Goal: Communication & Community: Answer question/provide support

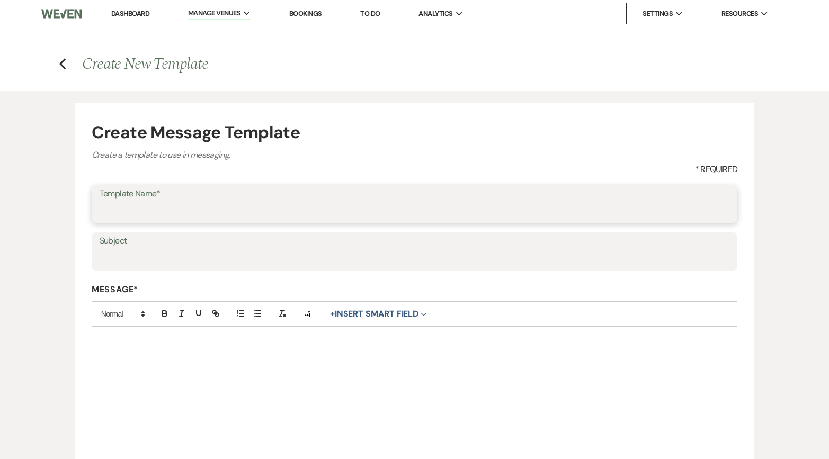
click at [318, 218] on input "Template Name*" at bounding box center [415, 211] width 631 height 21
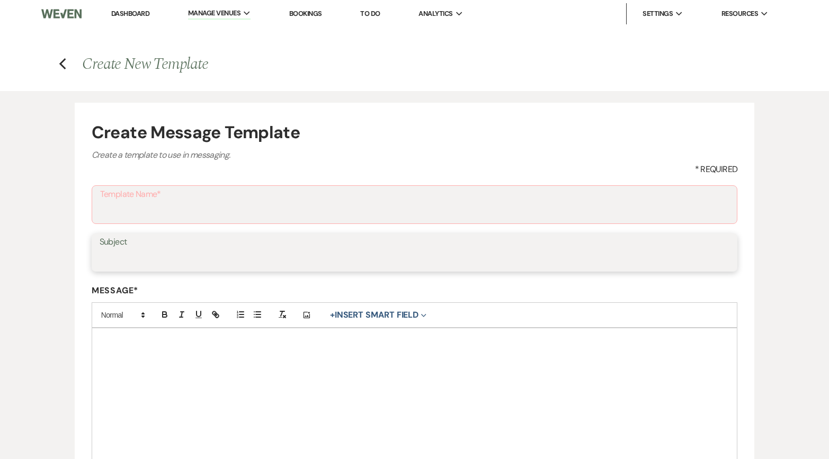
click at [331, 260] on input "Subject" at bounding box center [415, 260] width 631 height 21
click at [165, 251] on input "Subject" at bounding box center [415, 260] width 631 height 21
paste input "Your chance at a peak summer [DATE]—[DATE] is now available"
click at [224, 254] on input "Your chance at a peak summer [DATE]—[DATE] is now available" at bounding box center [415, 260] width 631 height 21
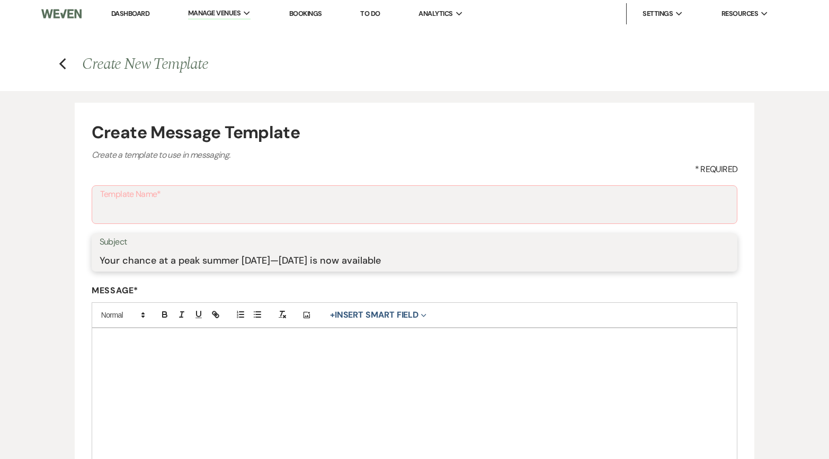
click at [224, 254] on input "Your chance at a peak summer [DATE]—[DATE] is now available" at bounding box center [415, 260] width 631 height 21
paste input "Hot date alert: [DATE] just opened up ✨"
click at [105, 259] on input "Hot date alert: [DATE] just opened up ✨" at bounding box center [415, 260] width 631 height 21
click at [170, 261] on input "Open date alert: [DATE] just opened up ✨" at bounding box center [415, 260] width 631 height 21
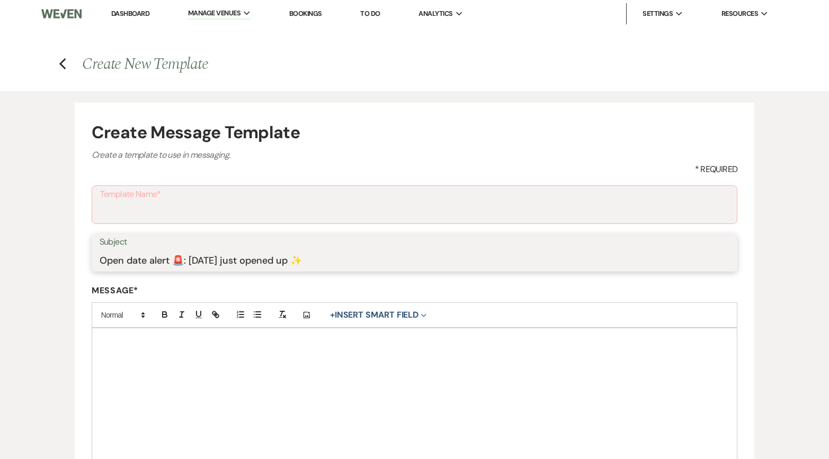
click at [100, 261] on input "Open date alert 🚨: [DATE] just opened up ✨" at bounding box center [415, 260] width 631 height 21
click at [424, 265] on input "🚨 Open date alert 🚨: [DATE] just opened up ✨" at bounding box center [415, 260] width 631 height 21
type input "🚨 Open date alert 🚨: [DATE] just opened up!"
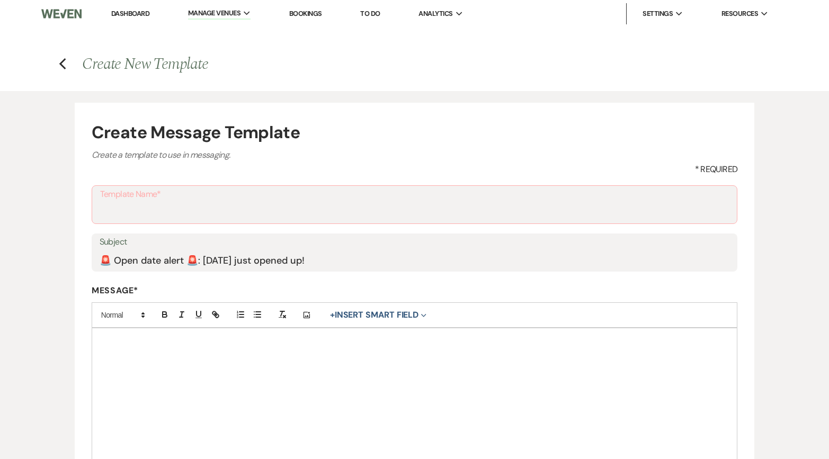
click at [144, 357] on div at bounding box center [414, 395] width 645 height 132
paste div
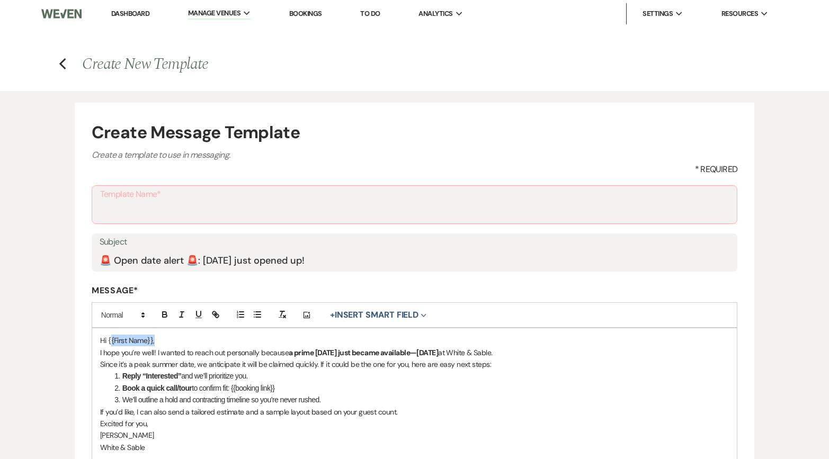
drag, startPoint x: 159, startPoint y: 342, endPoint x: 109, endPoint y: 342, distance: 49.8
click at [109, 342] on p "Hi {{First Name}}," at bounding box center [414, 341] width 629 height 12
click at [369, 311] on button "+ Insert Smart Field Expand" at bounding box center [378, 315] width 104 height 13
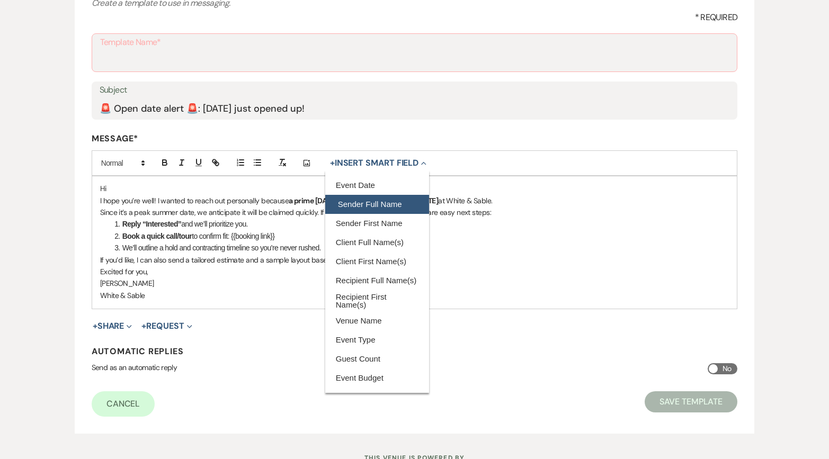
scroll to position [194, 0]
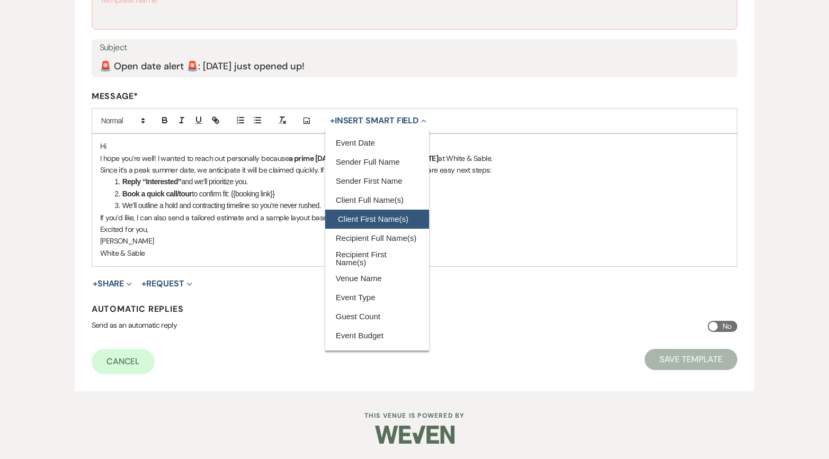
click at [376, 216] on button "Client First Name(s)" at bounding box center [377, 219] width 104 height 19
click at [609, 235] on p "[PERSON_NAME]" at bounding box center [414, 241] width 629 height 12
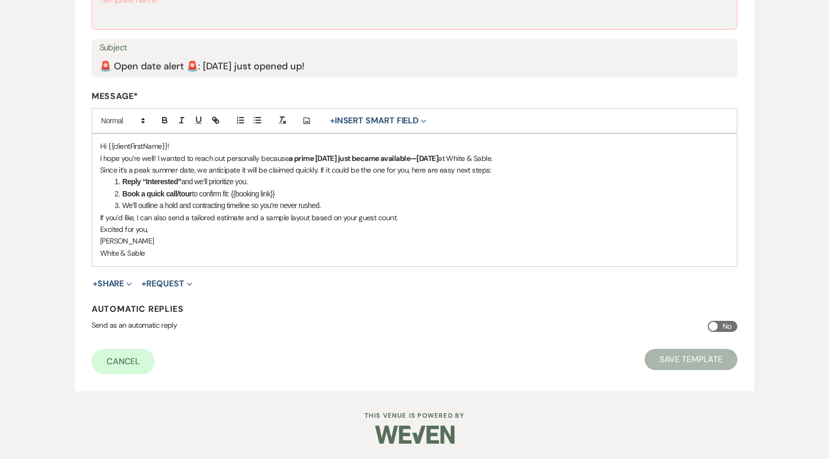
click at [99, 169] on div "Hi {{clientFirstName}}! I hope you’re well! I wanted to reach out personally be…" at bounding box center [414, 200] width 645 height 132
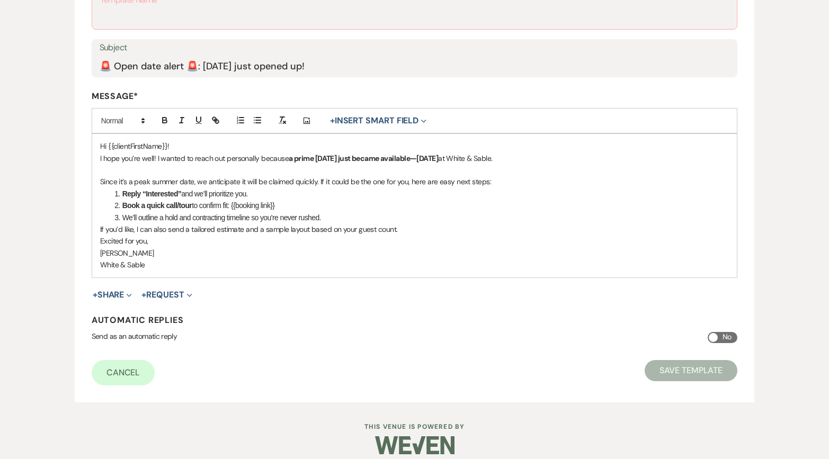
click at [98, 230] on div "Hi {{clientFirstName}}! I hope you’re well! I wanted to reach out personally be…" at bounding box center [414, 205] width 645 height 143
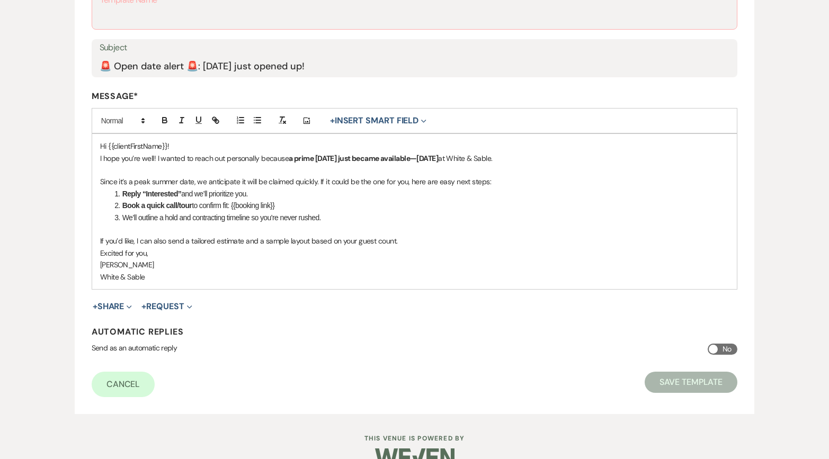
click at [99, 251] on div "Hi {{clientFirstName}}! I hope you’re well! I wanted to reach out personally be…" at bounding box center [414, 211] width 645 height 155
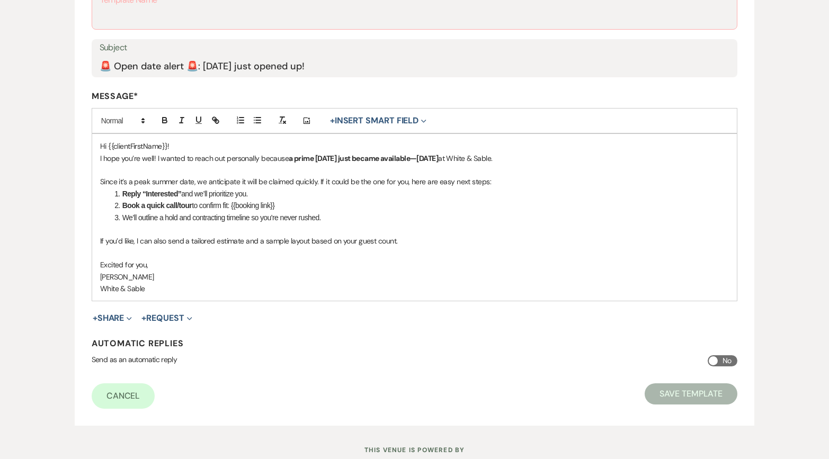
click at [100, 277] on p "[PERSON_NAME]" at bounding box center [414, 277] width 629 height 12
drag, startPoint x: 154, startPoint y: 291, endPoint x: 99, endPoint y: 291, distance: 55.1
click at [99, 291] on div "Hi {{clientFirstName}}! I hope you’re well! I wanted to reach out personally be…" at bounding box center [414, 217] width 645 height 167
click at [565, 158] on p "I hope you’re well! I wanted to reach out personally because a prime [DATE] jus…" at bounding box center [414, 159] width 629 height 12
drag, startPoint x: 732, startPoint y: 157, endPoint x: 539, endPoint y: 158, distance: 192.9
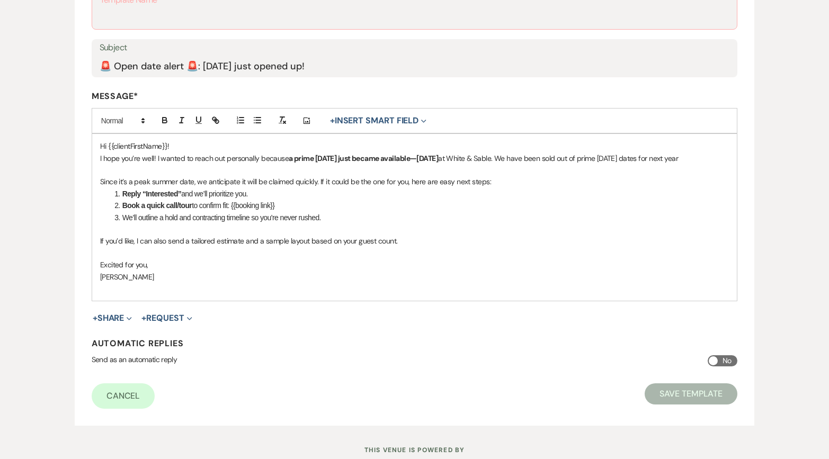
click at [539, 158] on div "Hi {{clientFirstName}}! I hope you’re well! I wanted to reach out personally be…" at bounding box center [414, 217] width 645 height 167
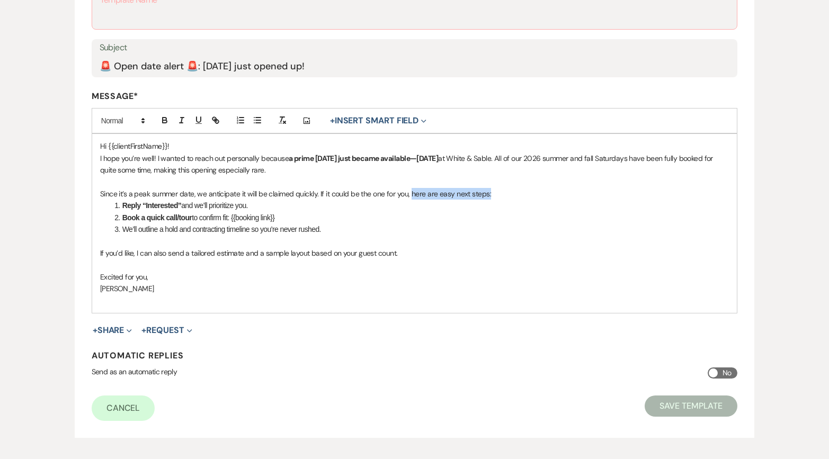
drag, startPoint x: 499, startPoint y: 192, endPoint x: 410, endPoint y: 197, distance: 89.7
click at [410, 197] on p "Since it’s a peak summer date, we anticipate it will be claimed quickly. If it …" at bounding box center [414, 194] width 629 height 12
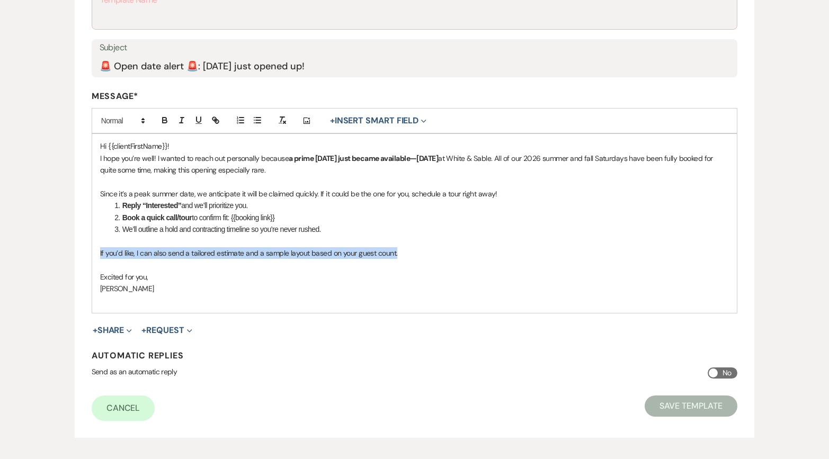
drag, startPoint x: 385, startPoint y: 251, endPoint x: 88, endPoint y: 256, distance: 297.3
click at [88, 256] on form "Create Message Template Create a template to use in messaging. * Required Templ…" at bounding box center [415, 173] width 680 height 530
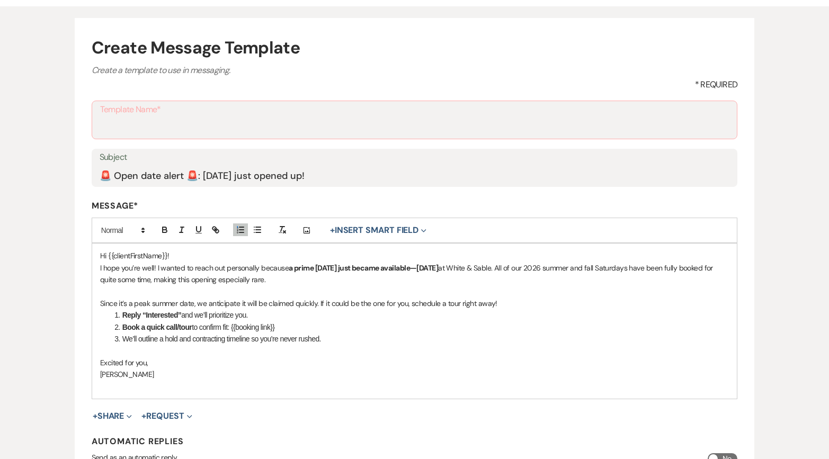
scroll to position [83, 0]
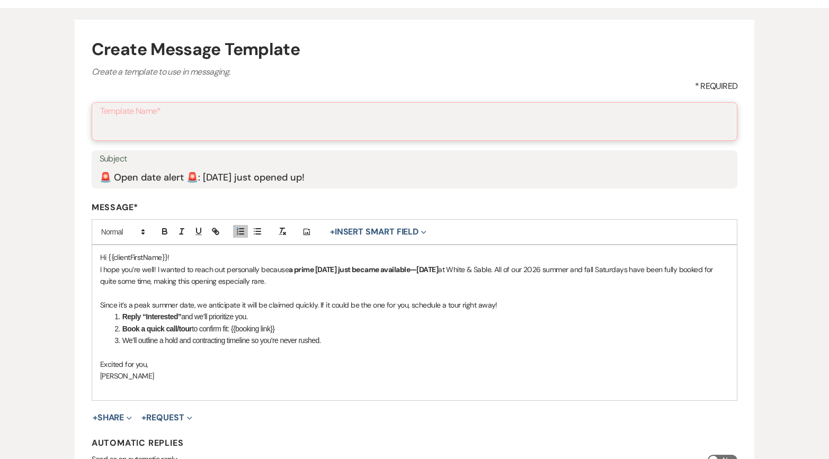
click at [264, 122] on input "Template Name*" at bounding box center [414, 129] width 629 height 21
type input "[DATE]"
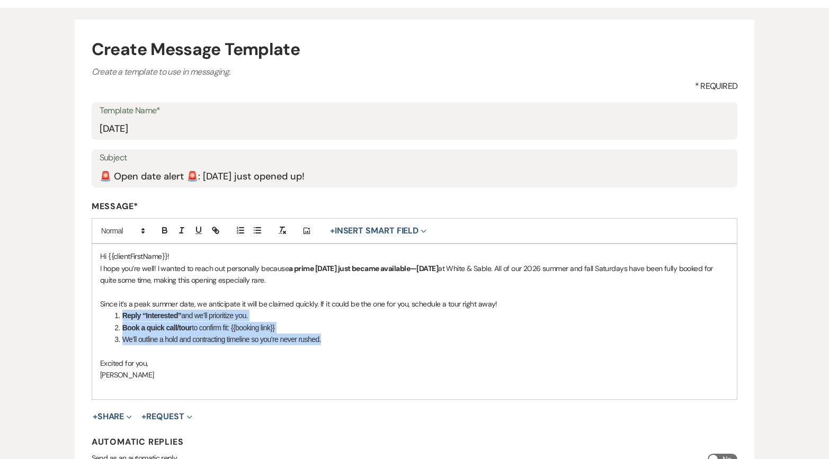
drag, startPoint x: 325, startPoint y: 342, endPoint x: 111, endPoint y: 317, distance: 216.1
click at [111, 317] on ol "Reply “Interested” and we’ll prioritize you. Book a quick call/tour to confirm …" at bounding box center [414, 328] width 629 height 36
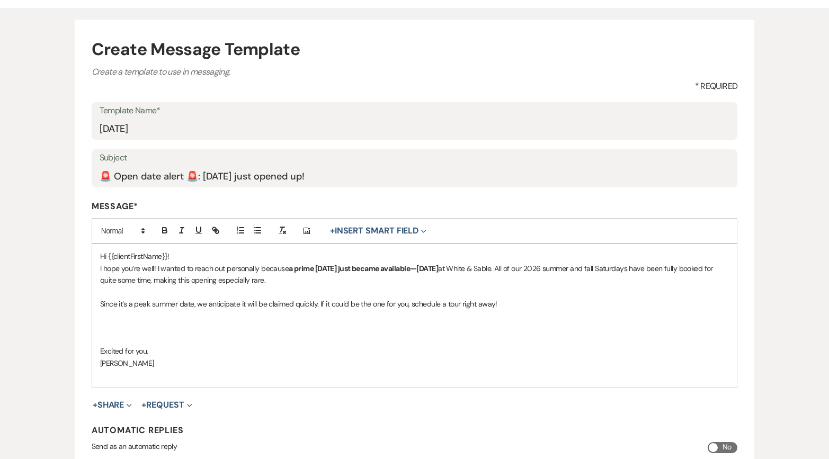
click at [123, 326] on p at bounding box center [414, 328] width 629 height 12
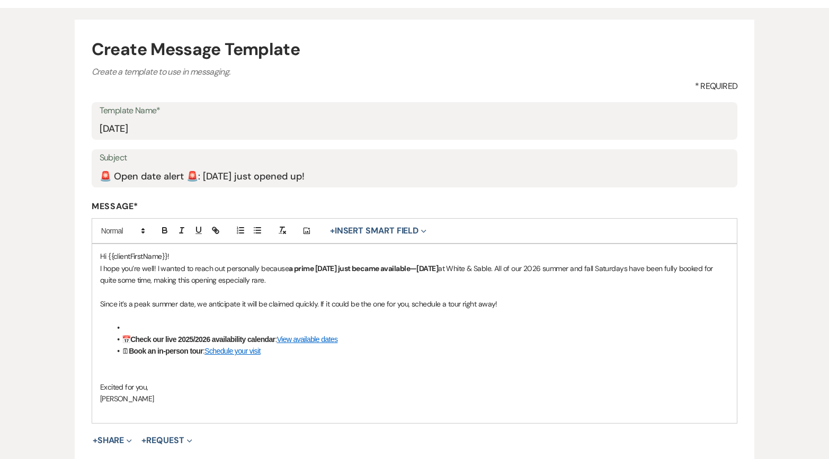
click at [123, 326] on li at bounding box center [420, 328] width 619 height 12
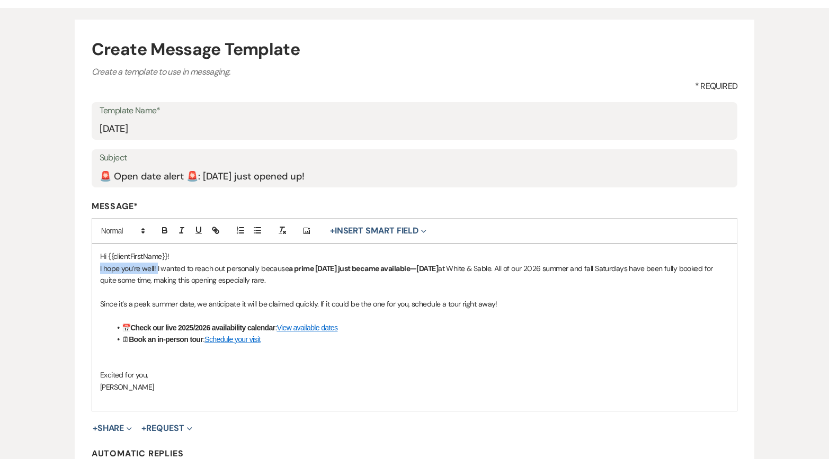
drag, startPoint x: 157, startPoint y: 265, endPoint x: 95, endPoint y: 271, distance: 62.3
click at [95, 271] on div "Hi {{clientFirstName}}! I hope you’re well! I wanted to reach out personally be…" at bounding box center [414, 327] width 645 height 167
click at [182, 271] on p "I wanted to reach out personally because a prime [DATE] just became available—[…" at bounding box center [414, 275] width 629 height 24
click at [96, 374] on div "Hi {{clientFirstName}}! I wanted to reach out right away because a prime [DATE]…" at bounding box center [414, 327] width 645 height 167
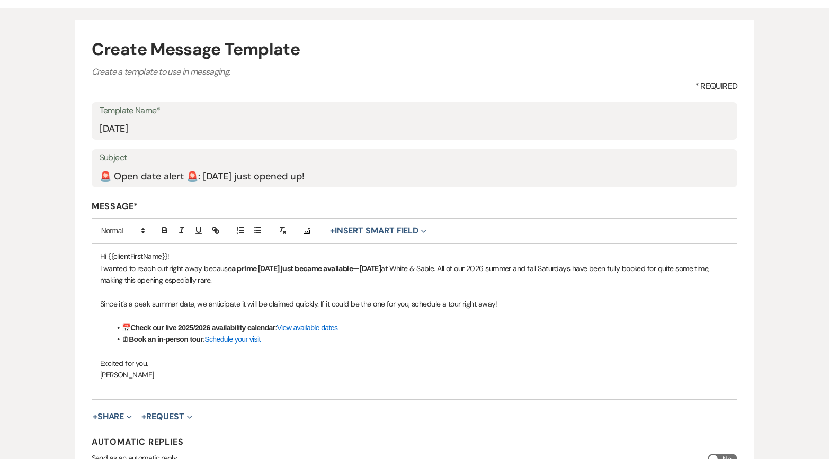
click at [209, 326] on strong "Check our live 2025/2026 availability calendar" at bounding box center [202, 328] width 145 height 8
drag, startPoint x: 267, startPoint y: 343, endPoint x: 85, endPoint y: 346, distance: 181.2
click at [85, 346] on form "Create Message Template Create a template to use in messaging. * Required Templ…" at bounding box center [415, 272] width 680 height 505
drag, startPoint x: 278, startPoint y: 339, endPoint x: 121, endPoint y: 334, distance: 156.9
click at [121, 334] on li "🗓 Book an in-person tour : Schedule your visit" at bounding box center [420, 340] width 619 height 12
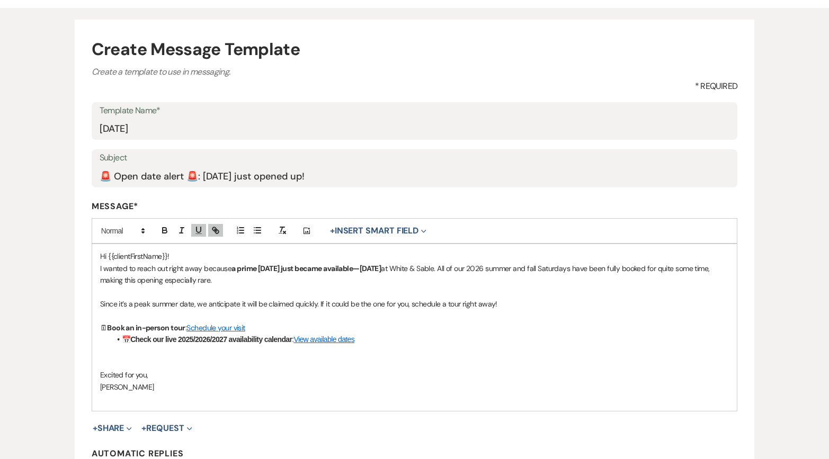
click at [100, 325] on span "🗓" at bounding box center [103, 328] width 7 height 10
click at [255, 234] on icon "button" at bounding box center [258, 231] width 10 height 10
click at [191, 382] on p "[PERSON_NAME]" at bounding box center [414, 388] width 629 height 12
click at [100, 363] on p at bounding box center [414, 364] width 629 height 12
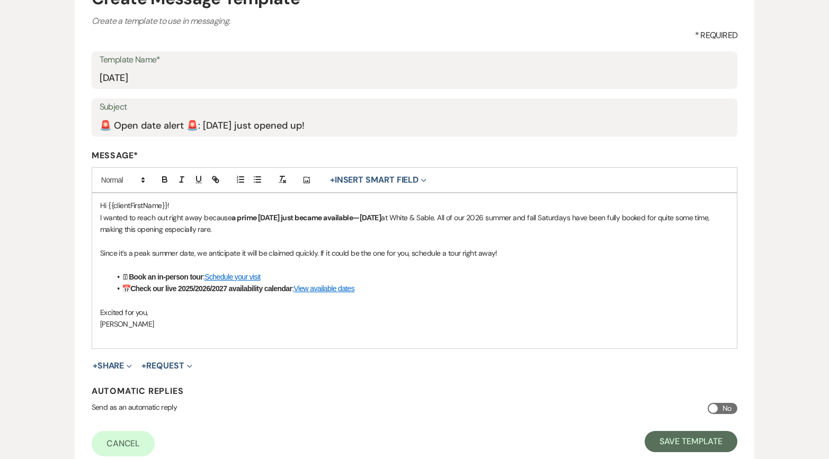
scroll to position [136, 0]
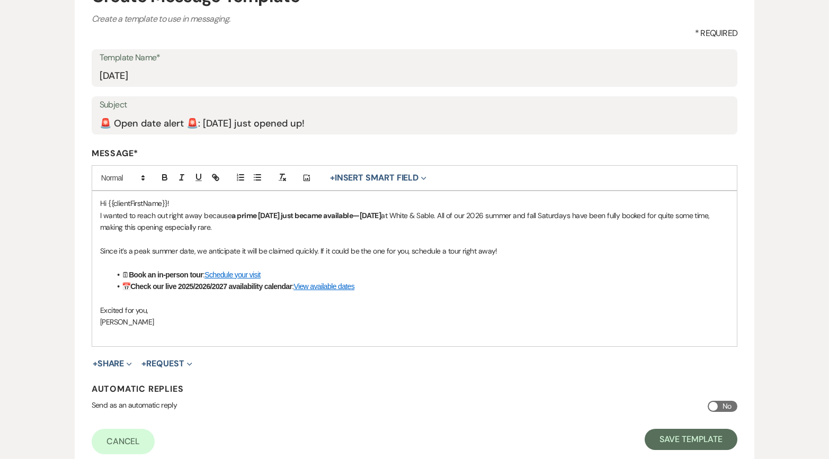
click at [157, 312] on p "Excited for you," at bounding box center [414, 311] width 629 height 12
drag, startPoint x: 157, startPoint y: 312, endPoint x: 98, endPoint y: 306, distance: 59.6
click at [98, 306] on div "Hi {{clientFirstName}}! I wanted to reach out right away because a prime [DATE]…" at bounding box center [414, 268] width 645 height 155
click at [141, 326] on p "[PERSON_NAME]" at bounding box center [414, 322] width 629 height 12
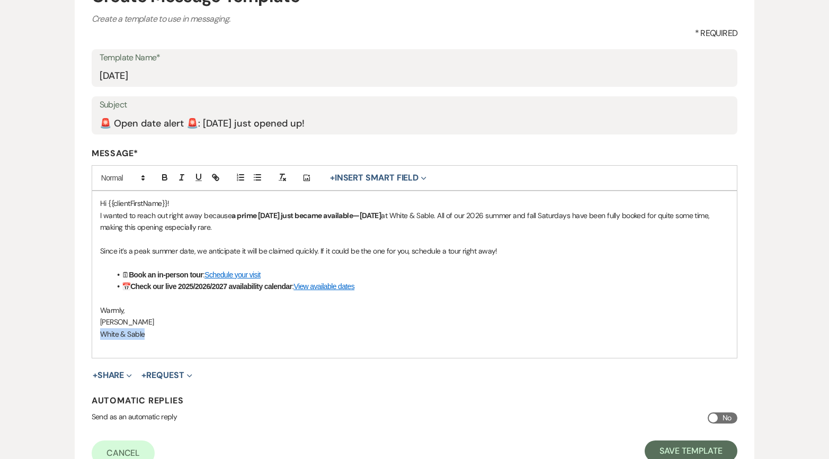
drag, startPoint x: 157, startPoint y: 334, endPoint x: 100, endPoint y: 334, distance: 57.2
click at [100, 334] on div "Hi {{clientFirstName}}! I wanted to reach out right away because a prime [DATE]…" at bounding box center [414, 274] width 645 height 167
click at [218, 178] on icon "button" at bounding box center [217, 179] width 4 height 4
type input "[DOMAIN_NAME]"
click at [193, 360] on div "[DOMAIN_NAME]" at bounding box center [124, 355] width 158 height 21
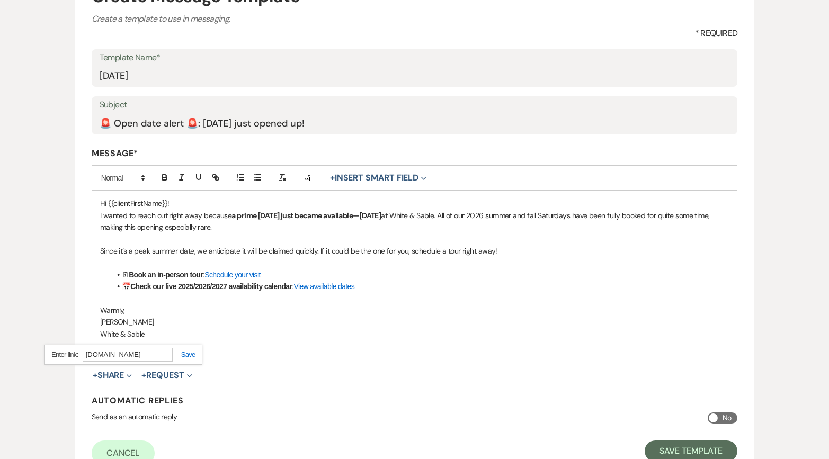
click at [190, 356] on link at bounding box center [184, 355] width 23 height 8
click at [215, 348] on p at bounding box center [414, 346] width 629 height 12
click at [662, 451] on button "Save Template" at bounding box center [691, 451] width 93 height 21
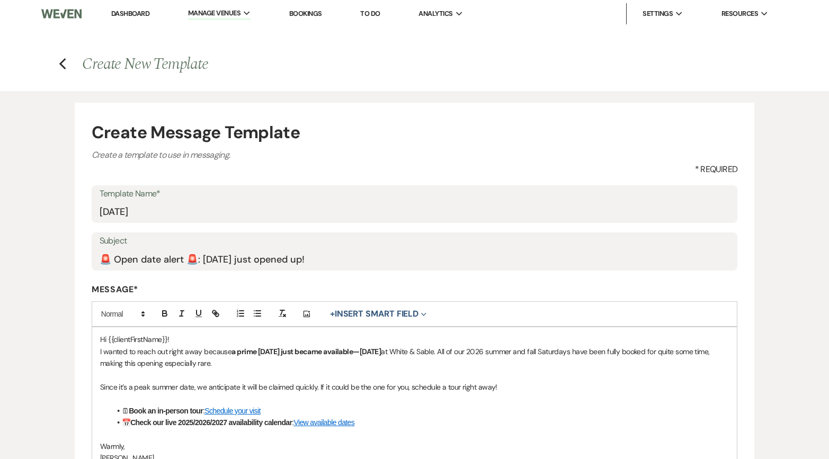
select select "Message Templates"
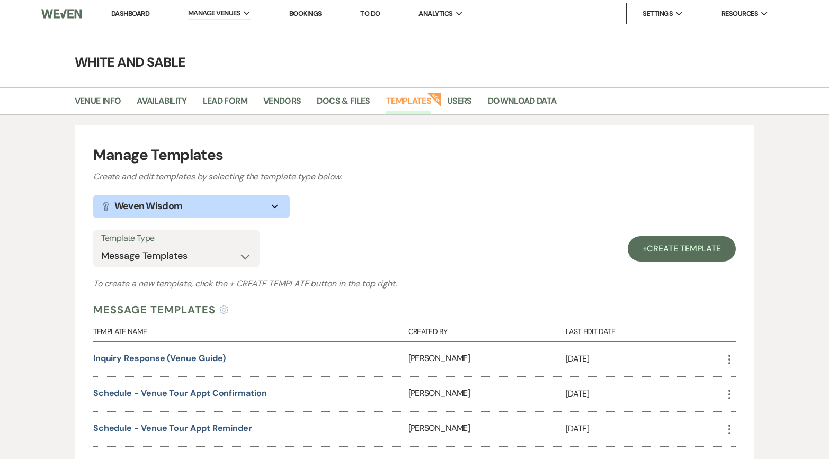
click at [122, 15] on link "Dashboard" at bounding box center [130, 13] width 38 height 9
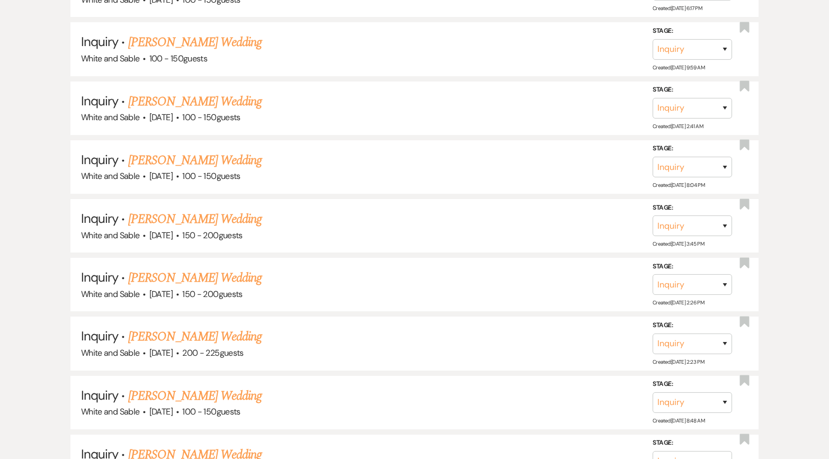
scroll to position [9716, 0]
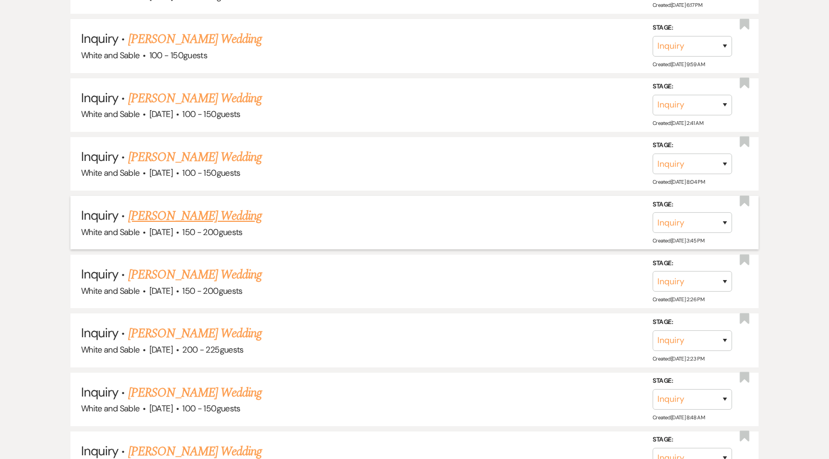
click at [182, 207] on link "[PERSON_NAME] Wedding" at bounding box center [195, 216] width 134 height 19
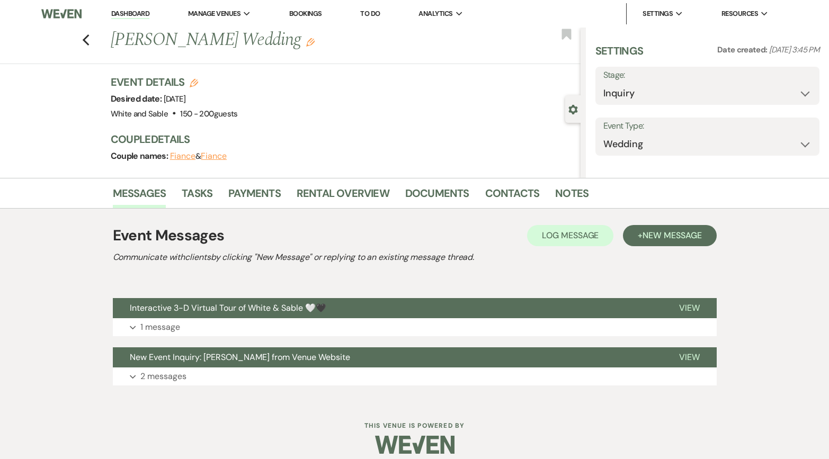
select select "5"
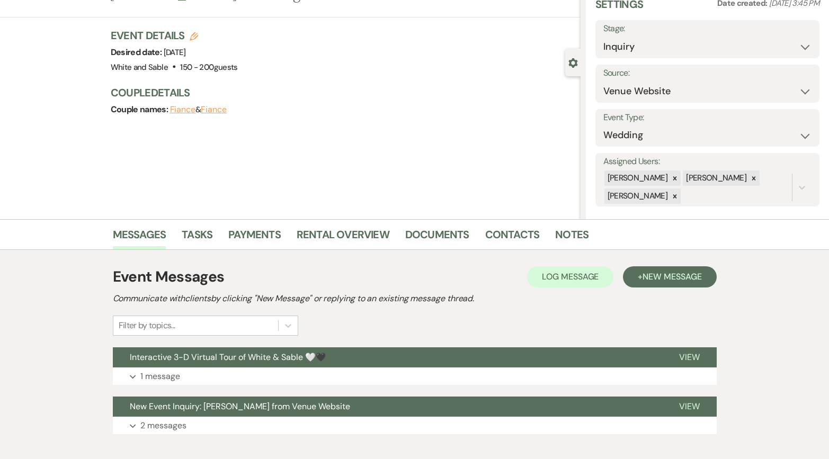
scroll to position [64, 0]
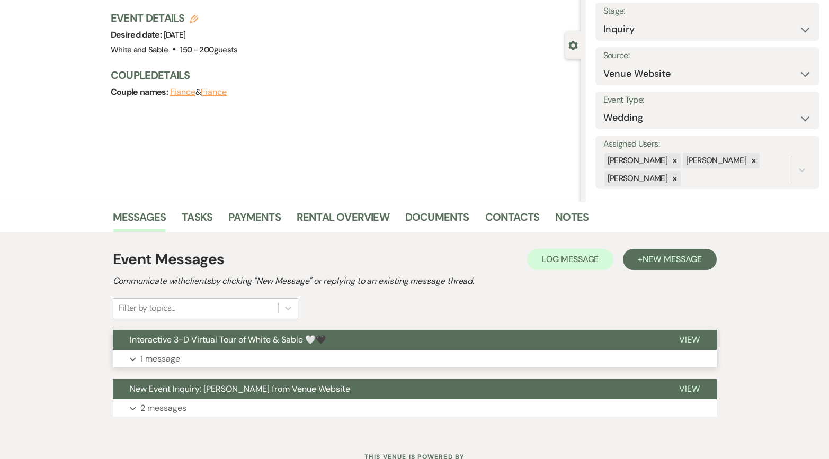
click at [317, 343] on span "Interactive 3-D Virtual Tour of White & Sable 🤍🖤" at bounding box center [228, 339] width 197 height 11
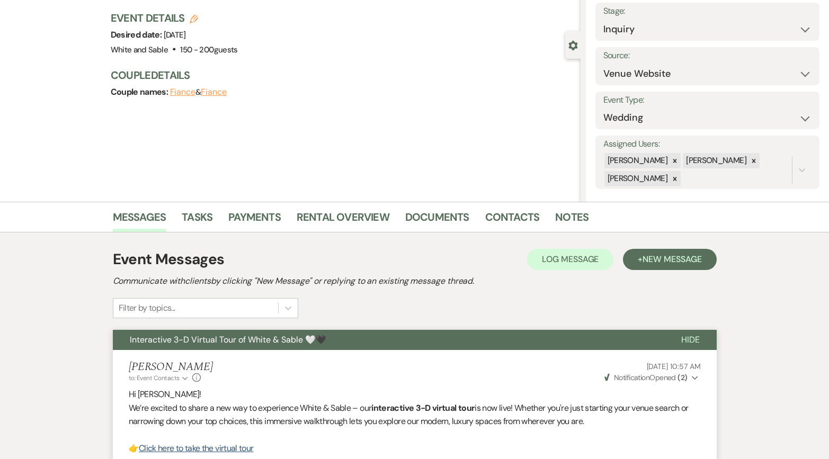
click at [317, 343] on span "Interactive 3-D Virtual Tour of White & Sable 🤍🖤" at bounding box center [228, 339] width 197 height 11
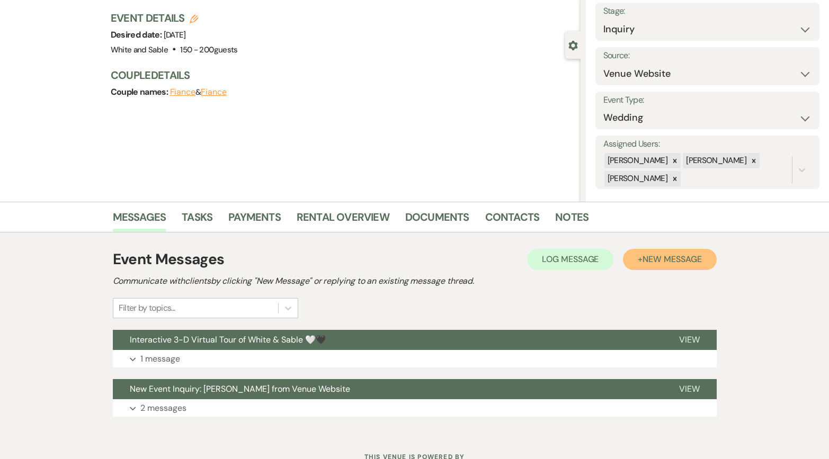
click at [673, 269] on button "+ New Message" at bounding box center [669, 259] width 93 height 21
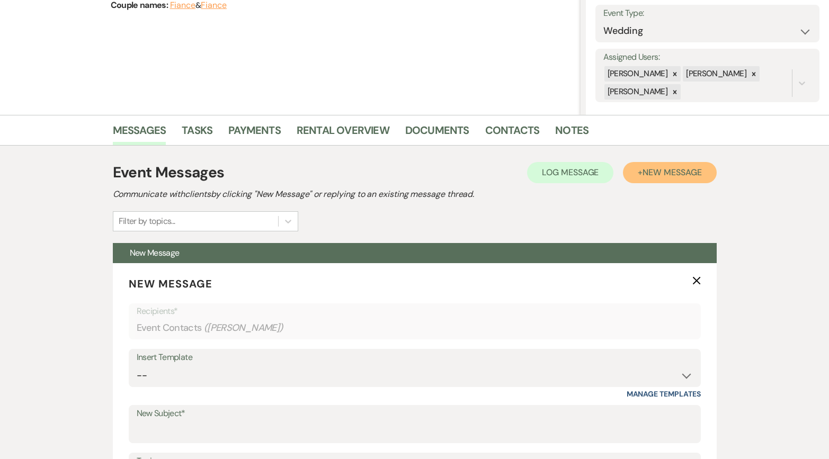
scroll to position [207, 0]
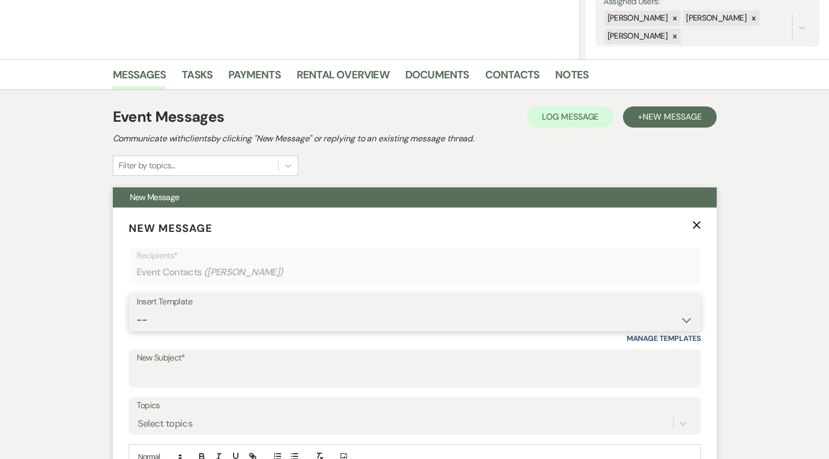
click at [284, 312] on select "-- Inquiry Response (Venue Guide) Schedule - Venue Tour Appt Confirmation Sched…" at bounding box center [415, 320] width 556 height 21
select select "6180"
click at [137, 310] on select "-- Inquiry Response (Venue Guide) Schedule - Venue Tour Appt Confirmation Sched…" at bounding box center [415, 320] width 556 height 21
type input "🚨 Open date alert 🚨: [DATE] just opened up!"
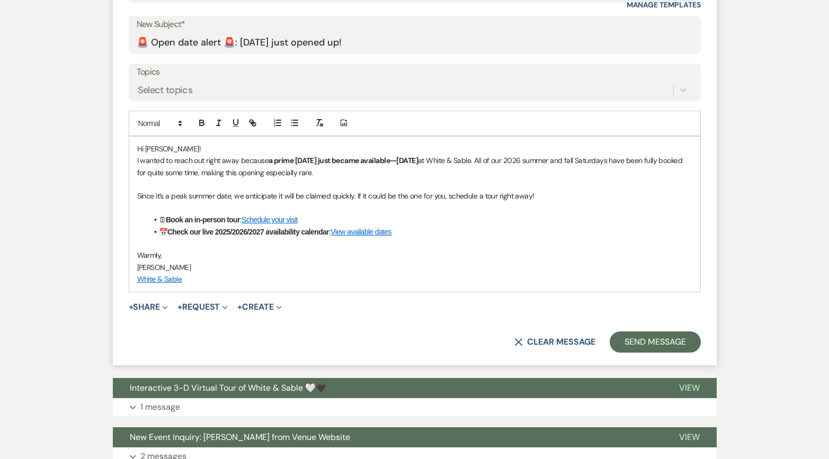
scroll to position [543, 0]
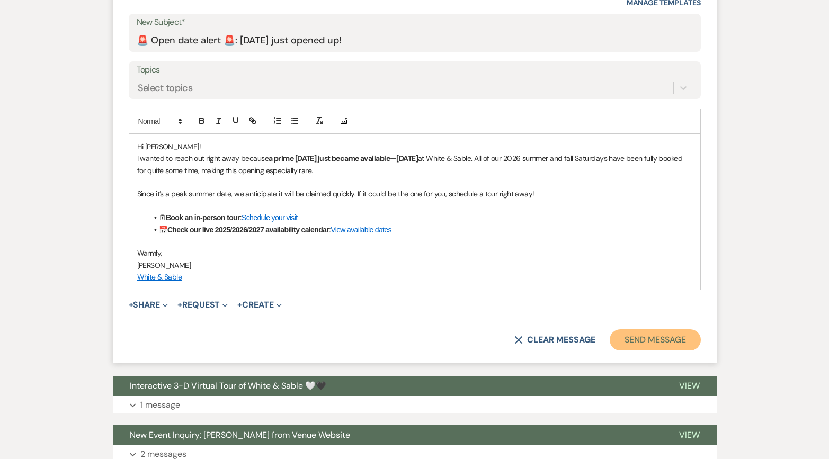
click at [626, 344] on button "Send Message" at bounding box center [655, 340] width 91 height 21
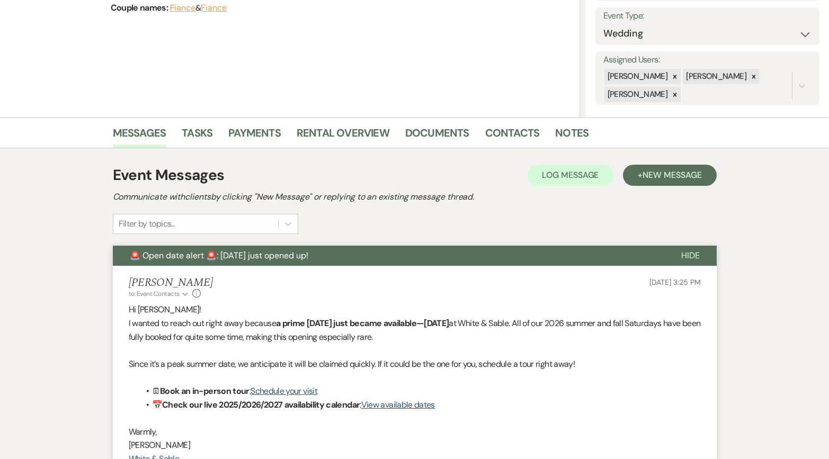
scroll to position [0, 0]
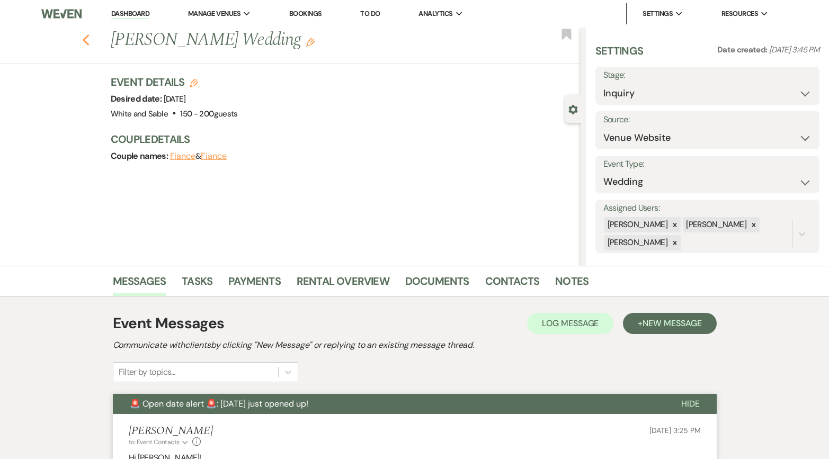
click at [87, 37] on icon "Previous" at bounding box center [86, 40] width 8 height 13
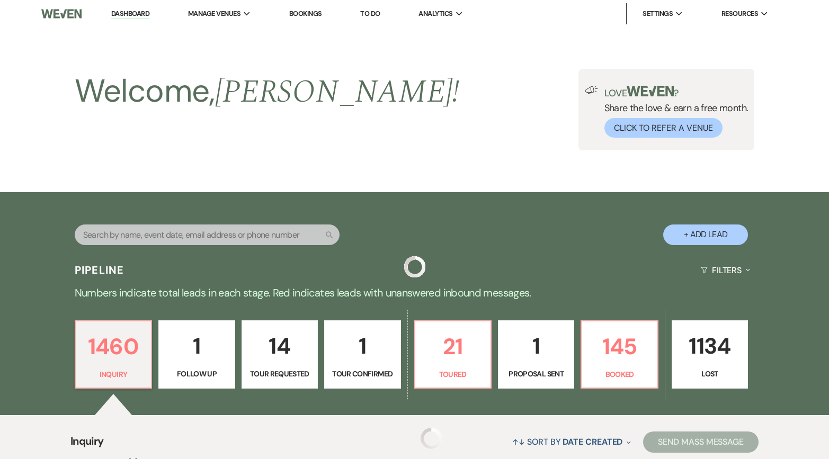
scroll to position [9716, 0]
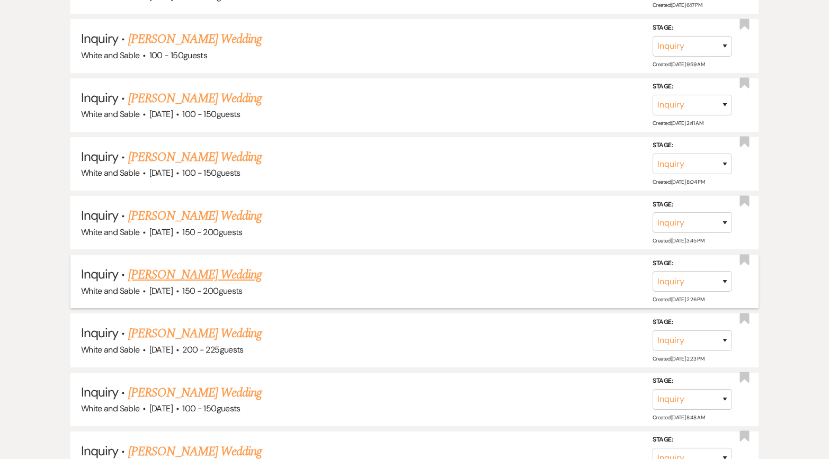
click at [210, 265] on link "[PERSON_NAME] Wedding" at bounding box center [195, 274] width 134 height 19
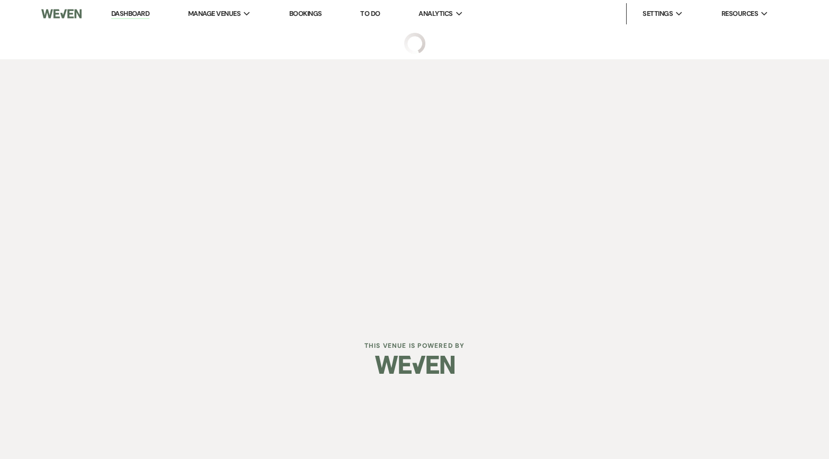
select select "7"
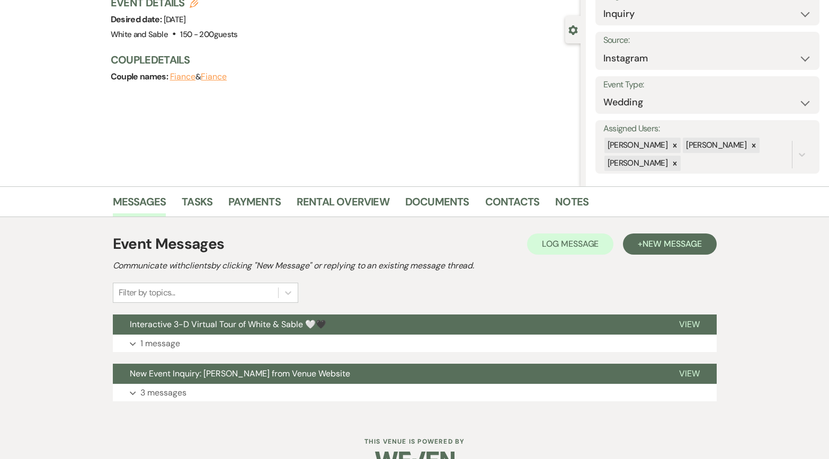
scroll to position [83, 0]
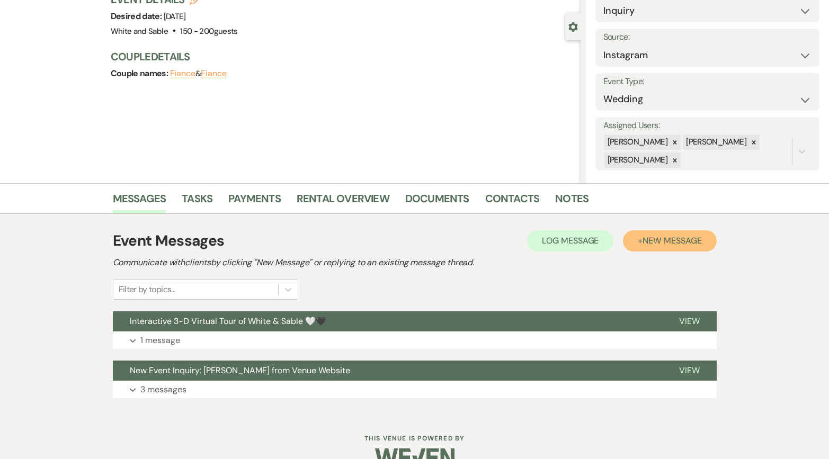
click at [690, 248] on button "+ New Message" at bounding box center [669, 240] width 93 height 21
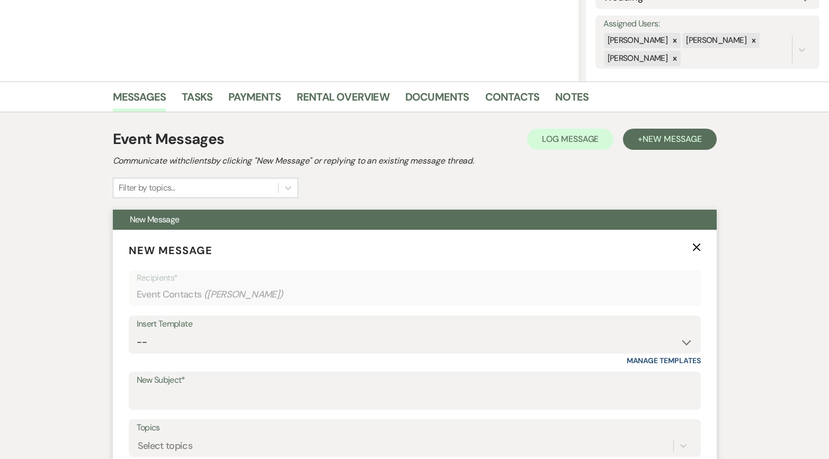
click at [261, 331] on div "Insert Template" at bounding box center [415, 324] width 556 height 15
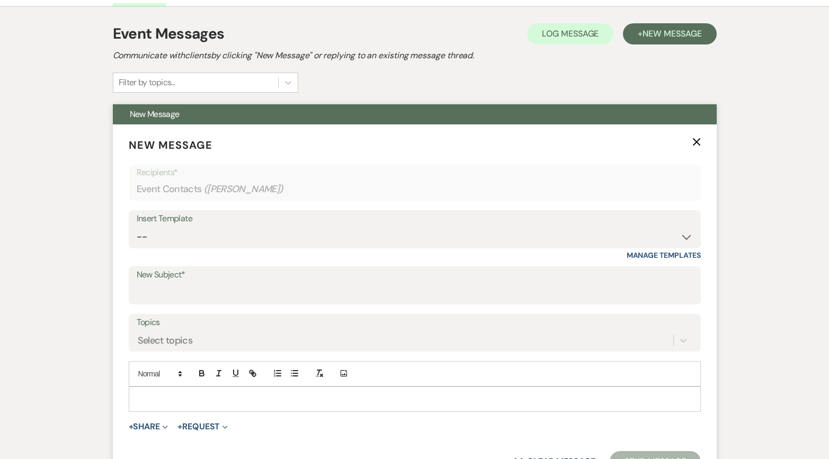
scroll to position [291, 0]
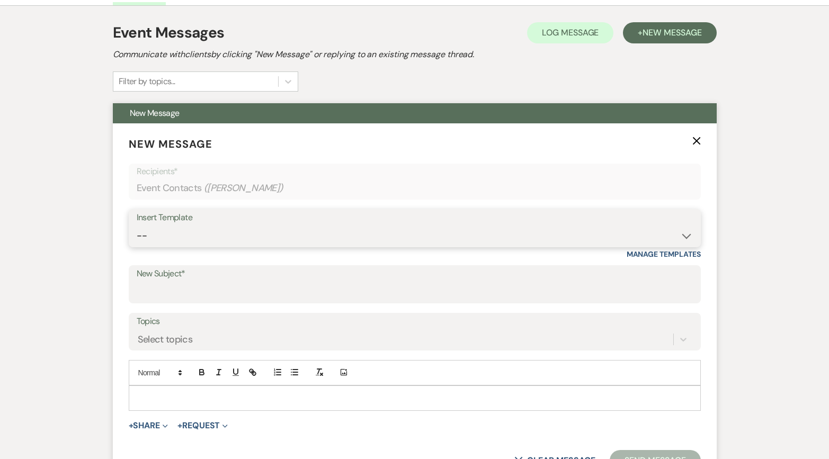
click at [250, 236] on select "-- Inquiry Response (Venue Guide) Schedule - Venue Tour Appt Confirmation Sched…" at bounding box center [415, 236] width 556 height 21
select select "6180"
click at [137, 226] on select "-- Inquiry Response (Venue Guide) Schedule - Venue Tour Appt Confirmation Sched…" at bounding box center [415, 236] width 556 height 21
type input "🚨 Open date alert 🚨: [DATE] just opened up!"
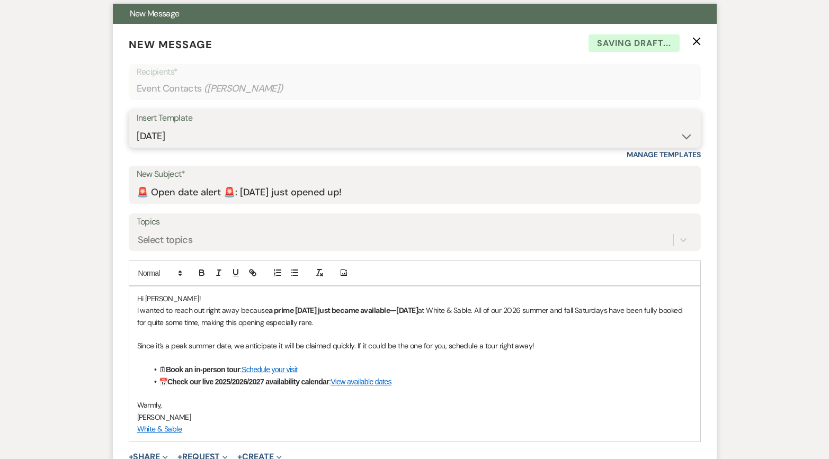
scroll to position [566, 0]
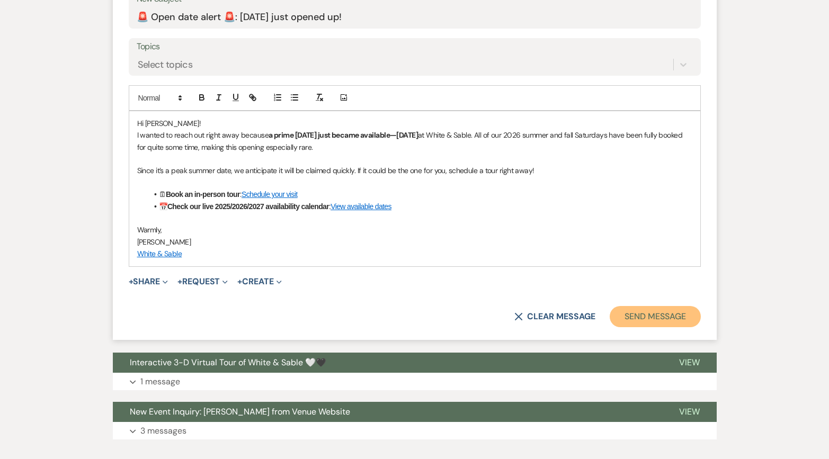
click at [637, 320] on button "Send Message" at bounding box center [655, 316] width 91 height 21
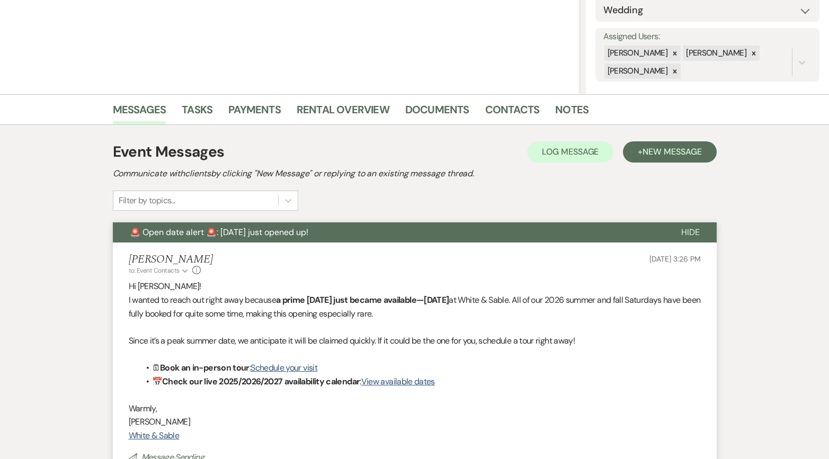
scroll to position [0, 0]
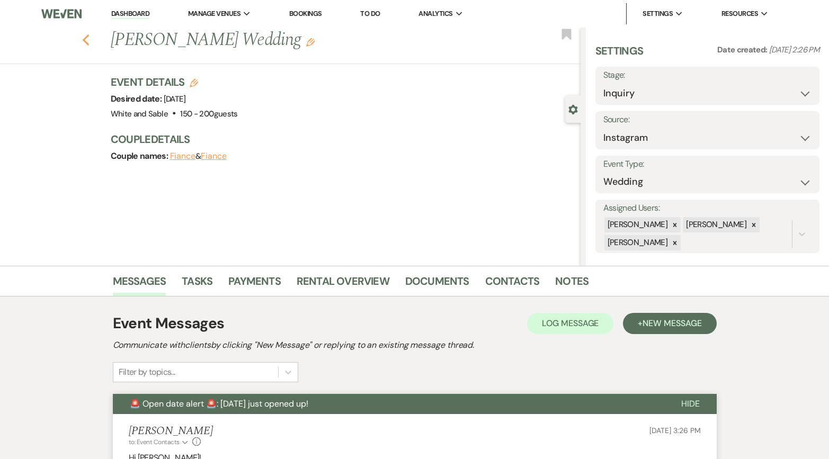
click at [83, 40] on use "button" at bounding box center [85, 40] width 7 height 12
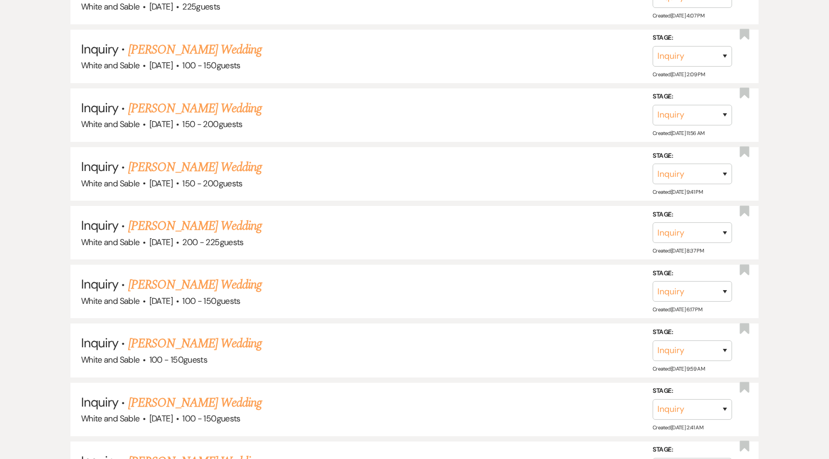
scroll to position [9411, 0]
click at [204, 218] on link "[PERSON_NAME] Wedding" at bounding box center [195, 227] width 134 height 19
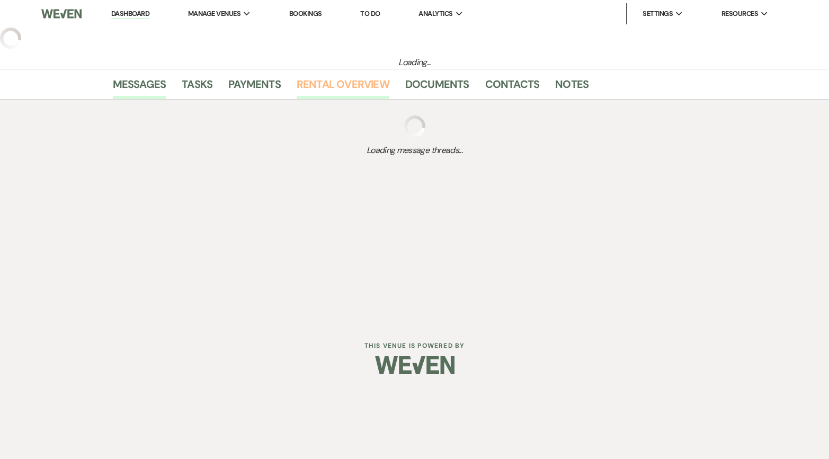
select select "5"
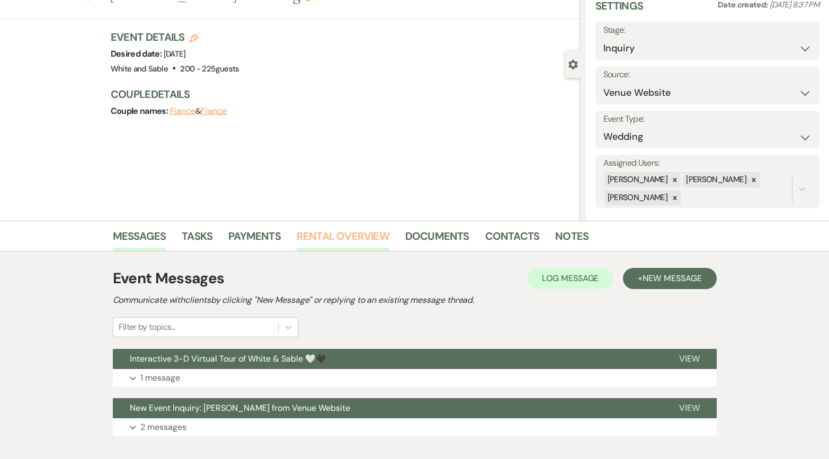
scroll to position [106, 0]
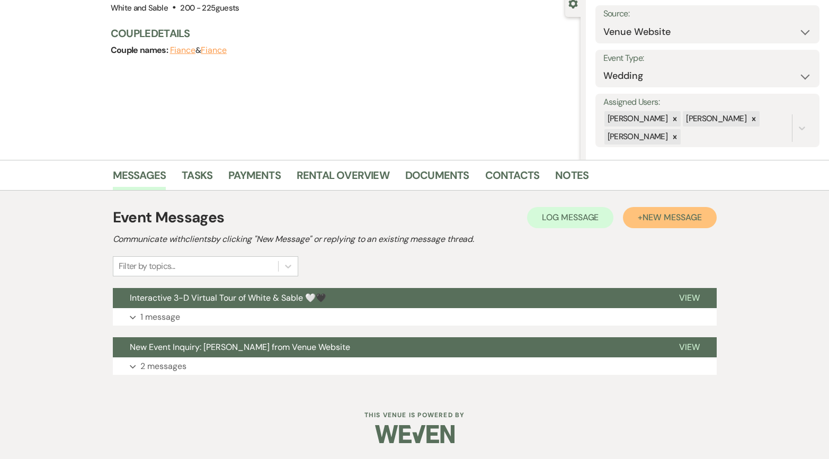
click at [660, 220] on span "New Message" at bounding box center [672, 217] width 59 height 11
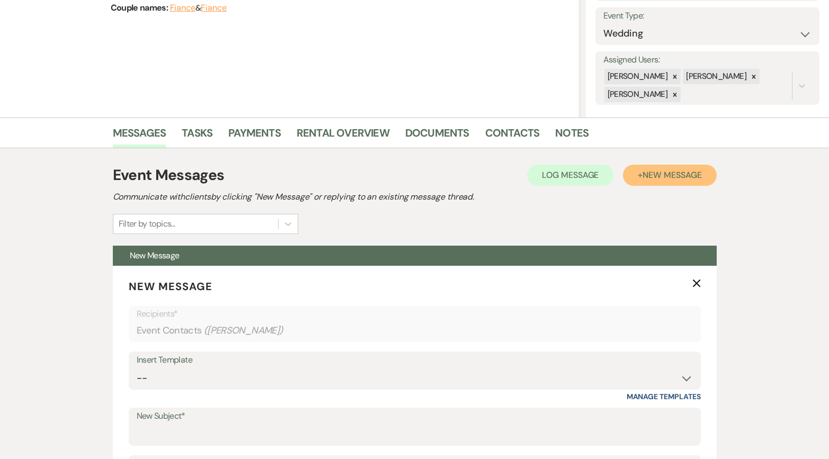
scroll to position [174, 0]
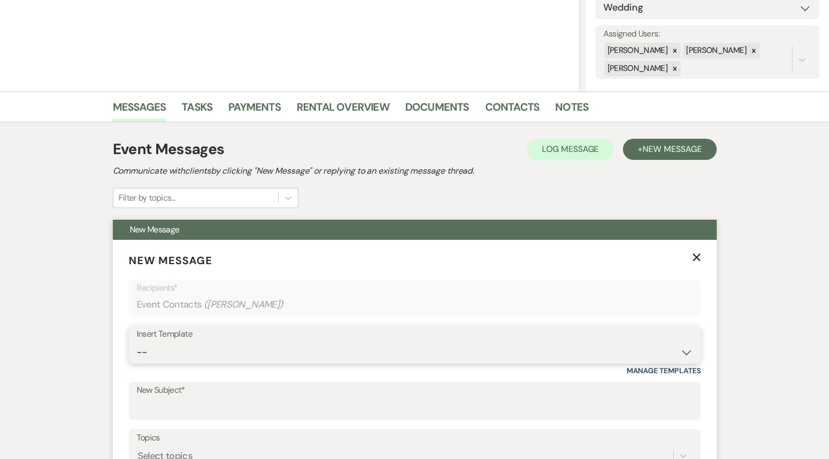
click at [219, 355] on select "-- Inquiry Response (Venue Guide) Schedule - Venue Tour Appt Confirmation Sched…" at bounding box center [415, 352] width 556 height 21
select select "6180"
click at [137, 342] on select "-- Inquiry Response (Venue Guide) Schedule - Venue Tour Appt Confirmation Sched…" at bounding box center [415, 352] width 556 height 21
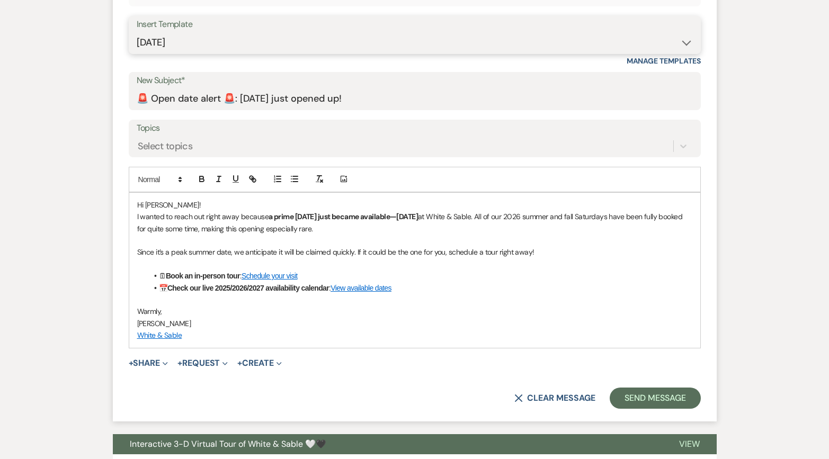
scroll to position [487, 0]
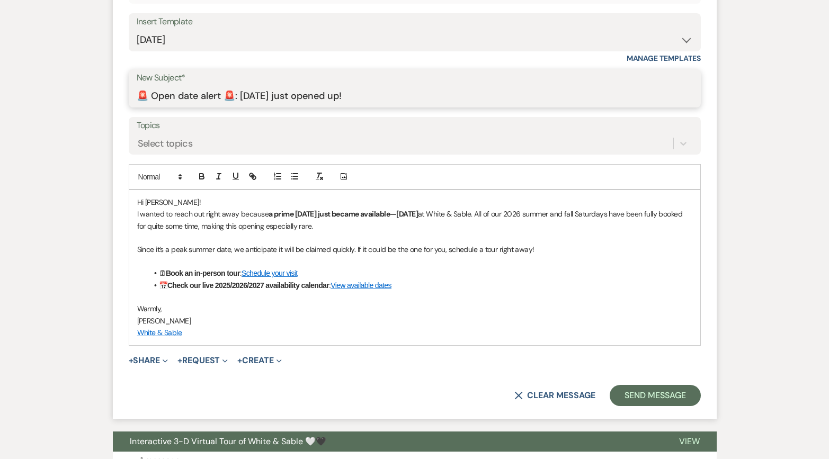
drag, startPoint x: 180, startPoint y: 95, endPoint x: 153, endPoint y: 95, distance: 27.6
click at [153, 95] on input "🚨 Open date alert 🚨: [DATE] just opened up!" at bounding box center [415, 96] width 556 height 21
click at [148, 97] on input "🚨 Date alert 🚨: [DATE] just opened up!" at bounding box center [415, 96] width 556 height 21
click at [293, 97] on input "🚨 Date alert 🚨: [DATE] just opened up!" at bounding box center [415, 96] width 556 height 21
type input "🚨 Date alert 🚨: [DATE] just opened up!"
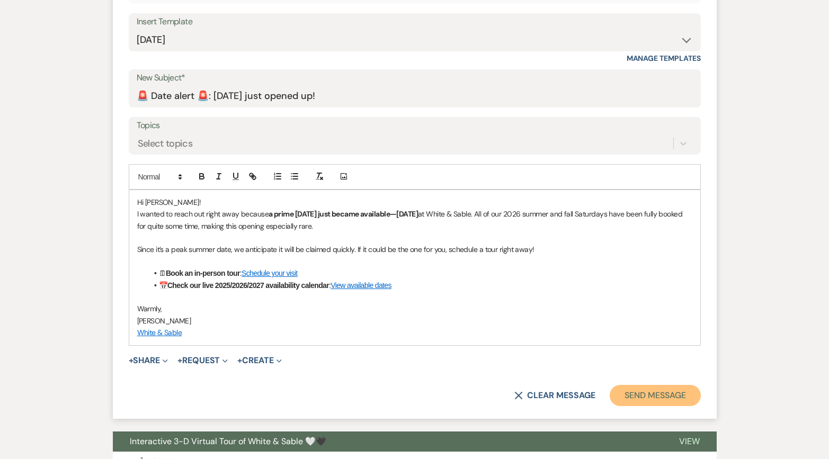
click at [628, 400] on button "Send Message" at bounding box center [655, 395] width 91 height 21
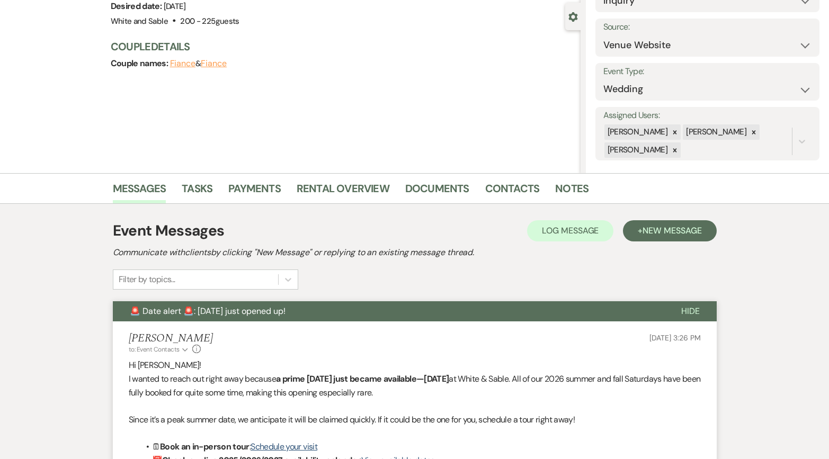
scroll to position [0, 0]
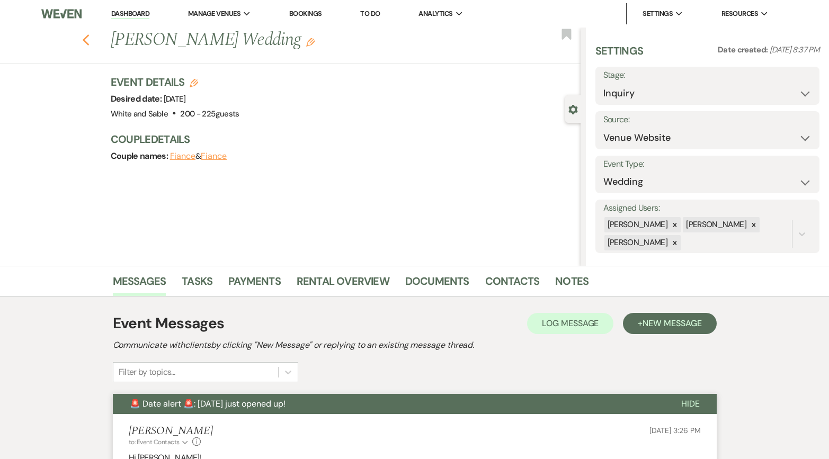
click at [83, 36] on icon "Previous" at bounding box center [86, 40] width 8 height 13
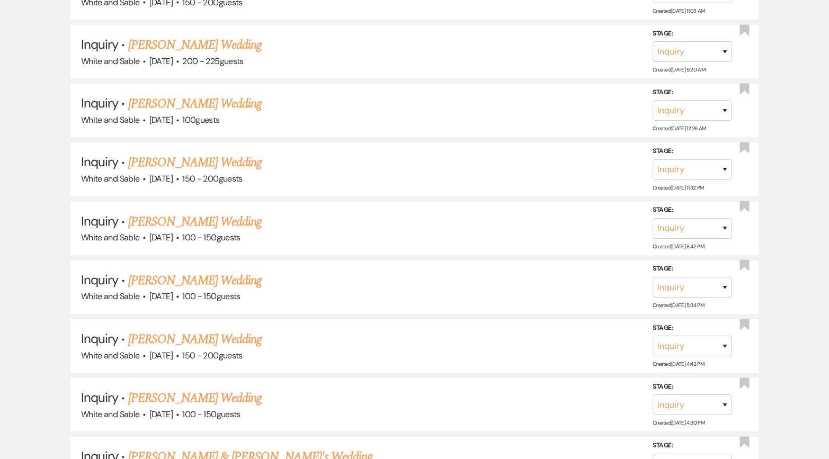
scroll to position [8639, 0]
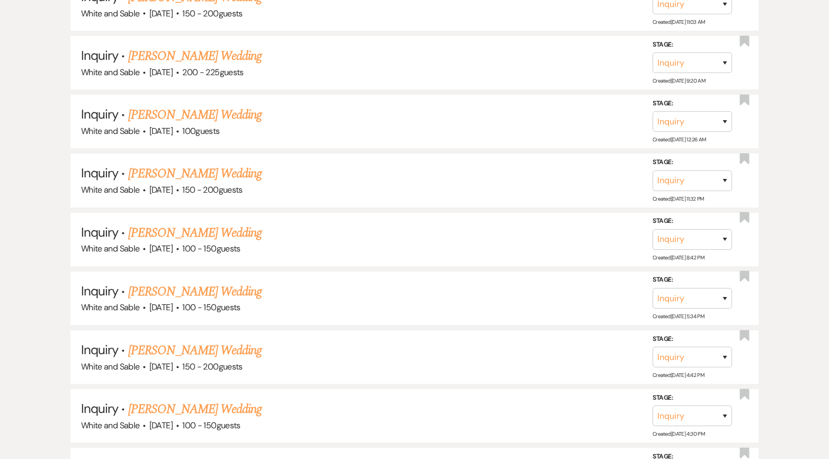
drag, startPoint x: 197, startPoint y: 154, endPoint x: 269, endPoint y: 155, distance: 72.6
click at [197, 224] on link "[PERSON_NAME] Wedding" at bounding box center [195, 233] width 134 height 19
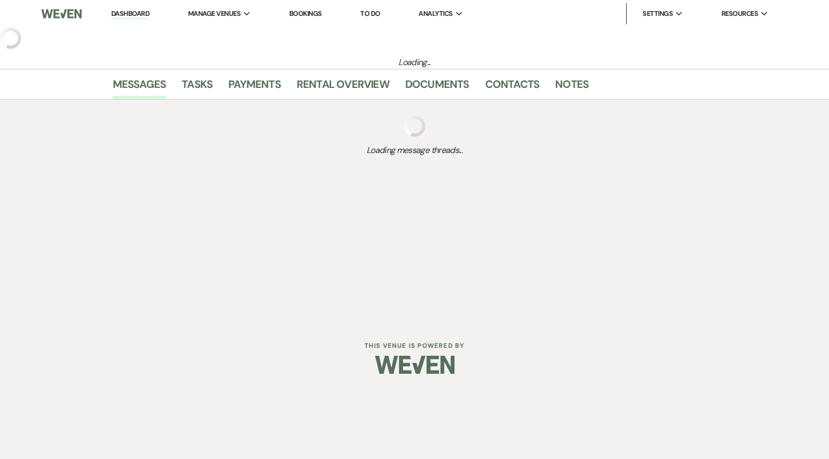
select select "5"
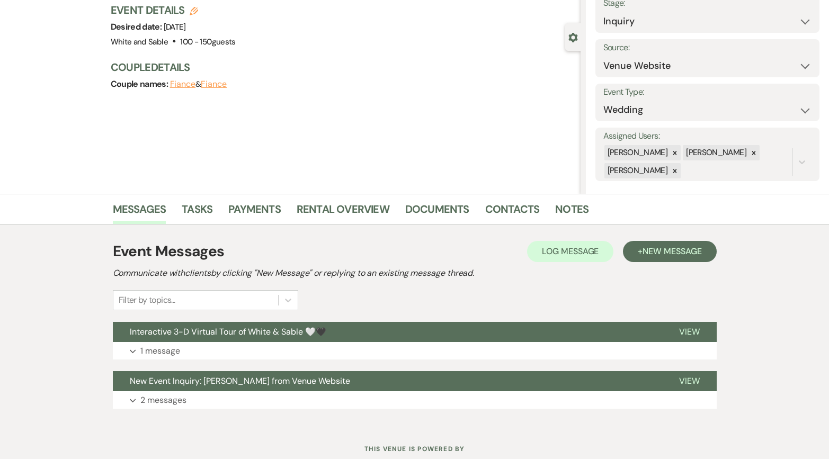
scroll to position [81, 0]
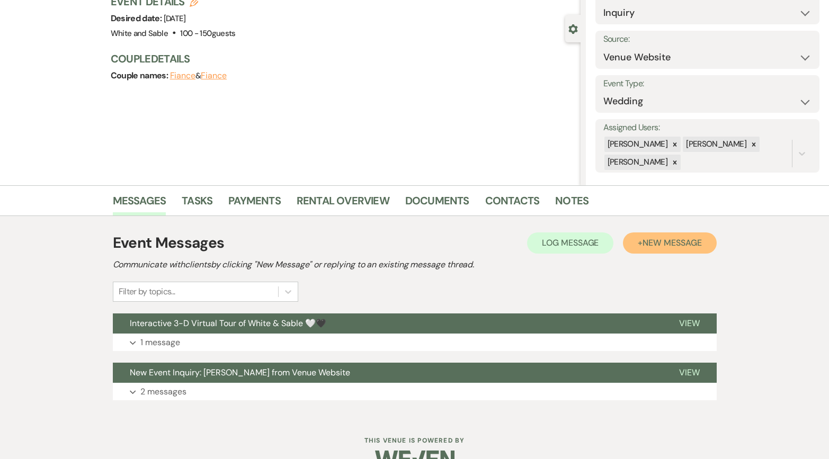
click at [635, 249] on button "+ New Message" at bounding box center [669, 243] width 93 height 21
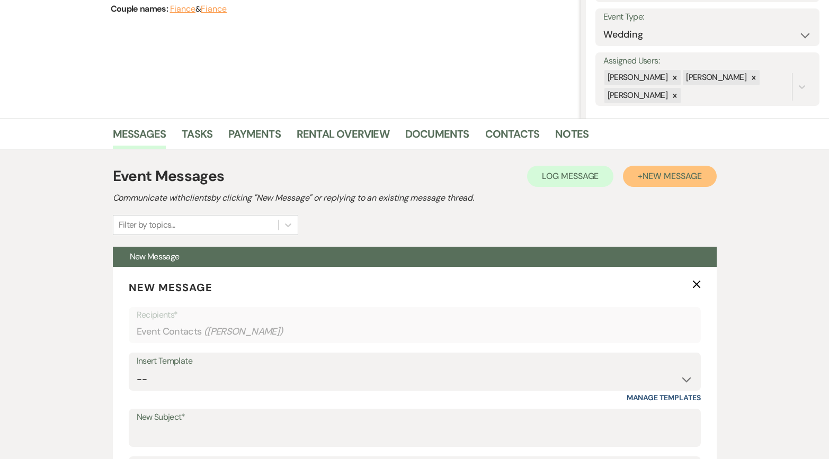
scroll to position [186, 0]
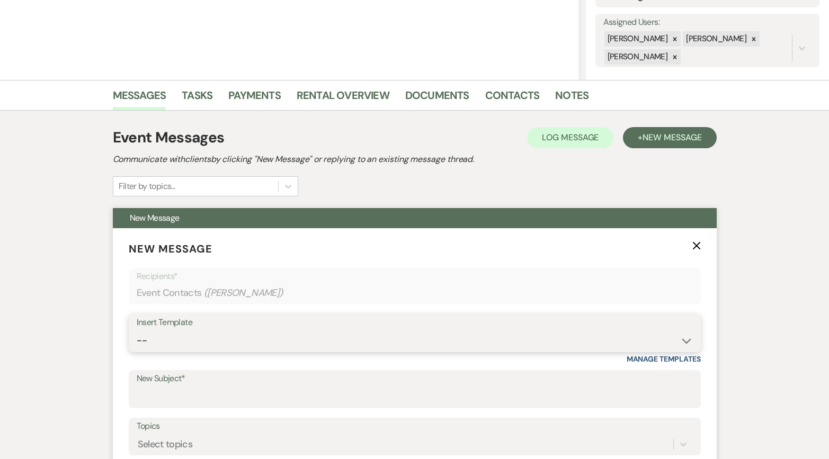
click at [179, 350] on select "-- Inquiry Response (Venue Guide) Schedule - Venue Tour Appt Confirmation Sched…" at bounding box center [415, 341] width 556 height 21
select select "6180"
click at [137, 331] on select "-- Inquiry Response (Venue Guide) Schedule - Venue Tour Appt Confirmation Sched…" at bounding box center [415, 341] width 556 height 21
type input "🚨 Open date alert 🚨: [DATE] just opened up!"
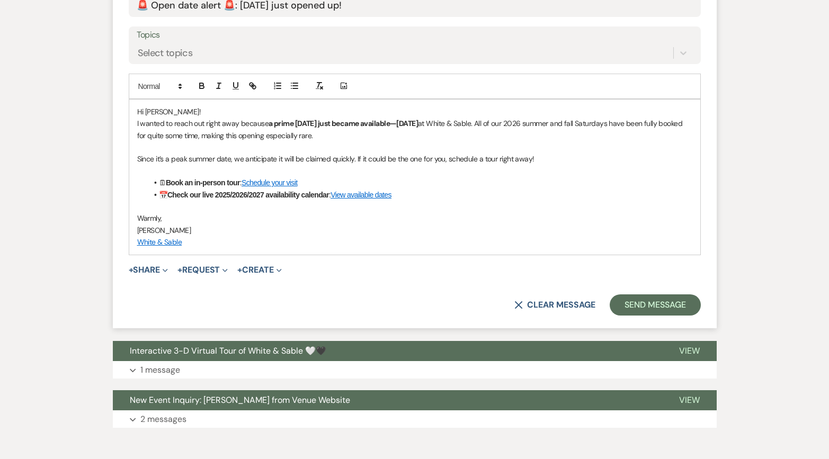
scroll to position [631, 0]
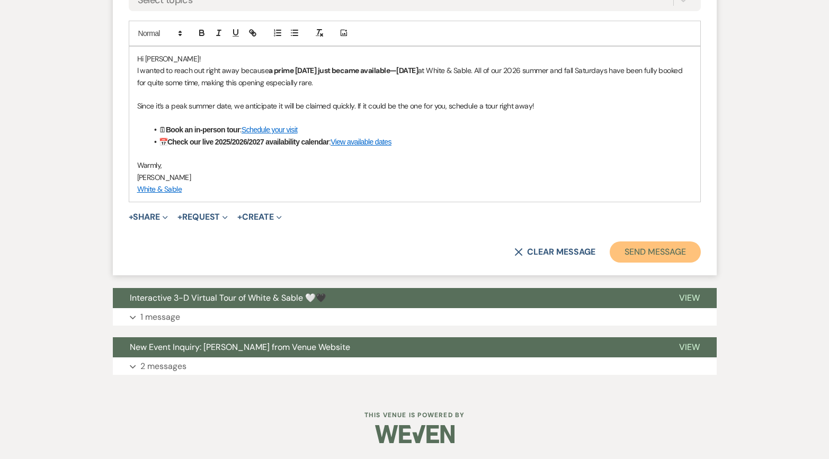
click at [645, 253] on button "Send Message" at bounding box center [655, 252] width 91 height 21
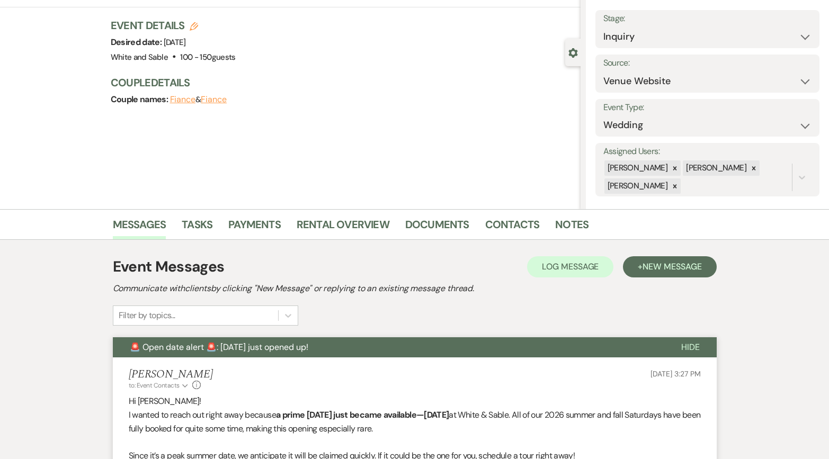
scroll to position [0, 0]
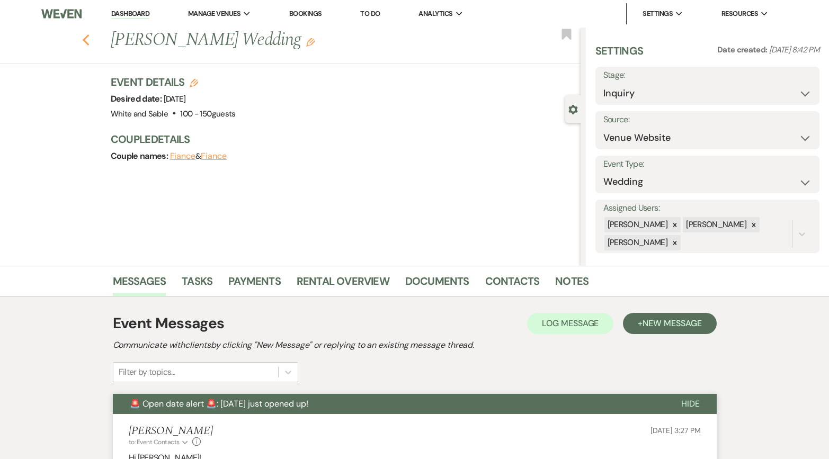
click at [84, 40] on use "button" at bounding box center [85, 40] width 7 height 12
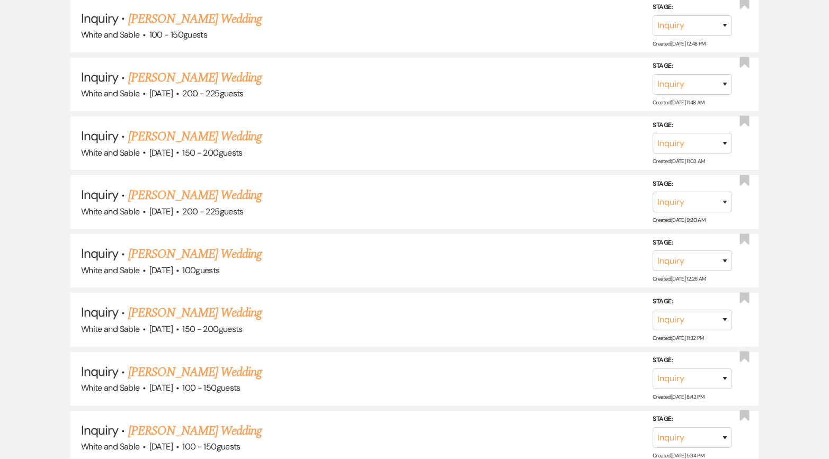
scroll to position [8488, 0]
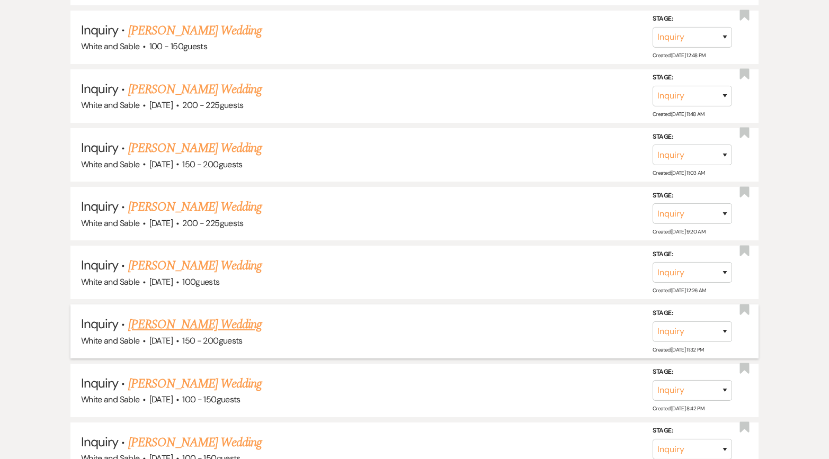
click at [211, 315] on link "[PERSON_NAME] Wedding" at bounding box center [195, 324] width 134 height 19
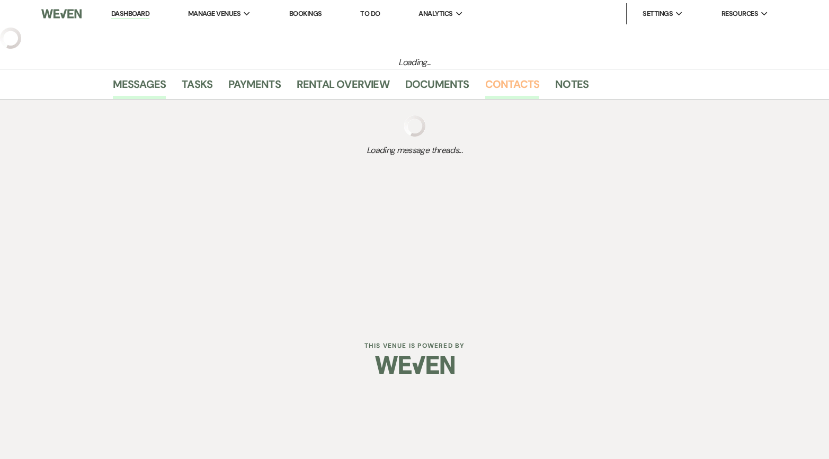
select select "5"
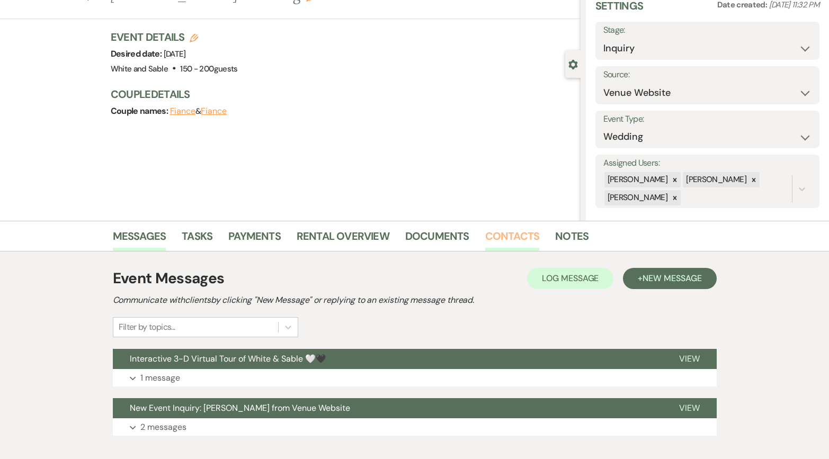
scroll to position [75, 0]
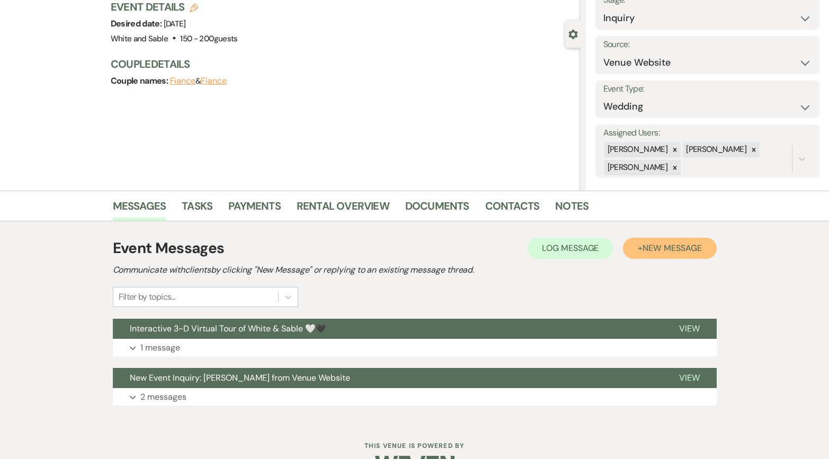
click at [645, 246] on span "New Message" at bounding box center [672, 248] width 59 height 11
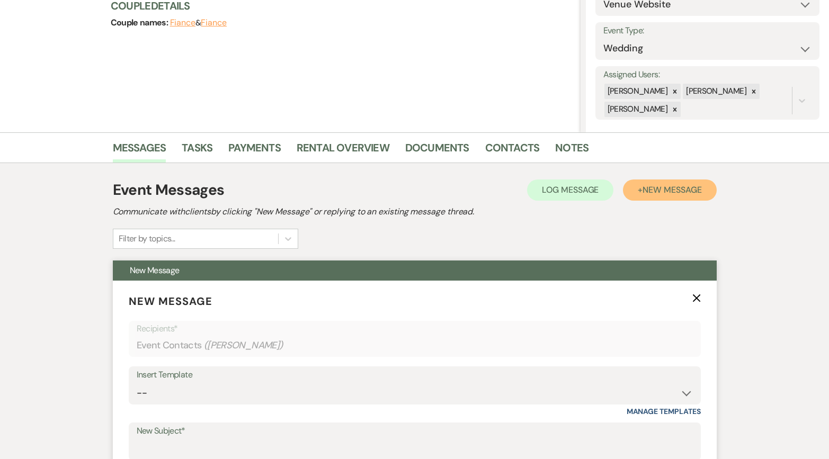
scroll to position [162, 0]
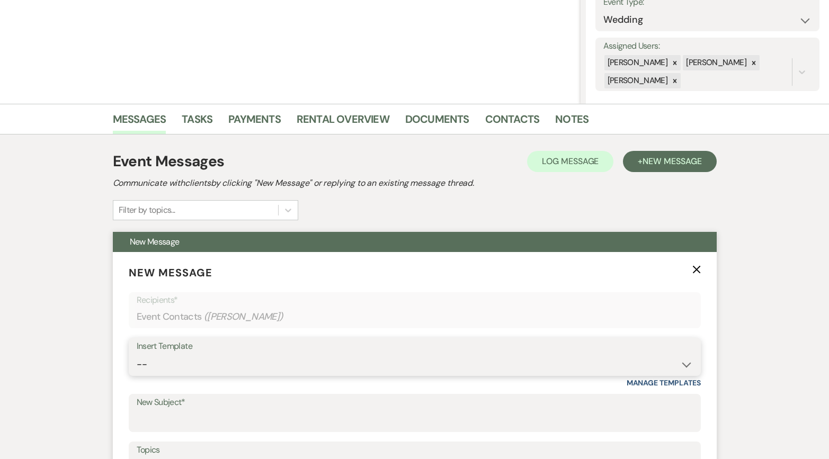
click at [193, 366] on select "-- Inquiry Response (Venue Guide) Schedule - Venue Tour Appt Confirmation Sched…" at bounding box center [415, 364] width 556 height 21
select select "6180"
click at [137, 354] on select "-- Inquiry Response (Venue Guide) Schedule - Venue Tour Appt Confirmation Sched…" at bounding box center [415, 364] width 556 height 21
type input "🚨 Open date alert 🚨: [DATE] just opened up!"
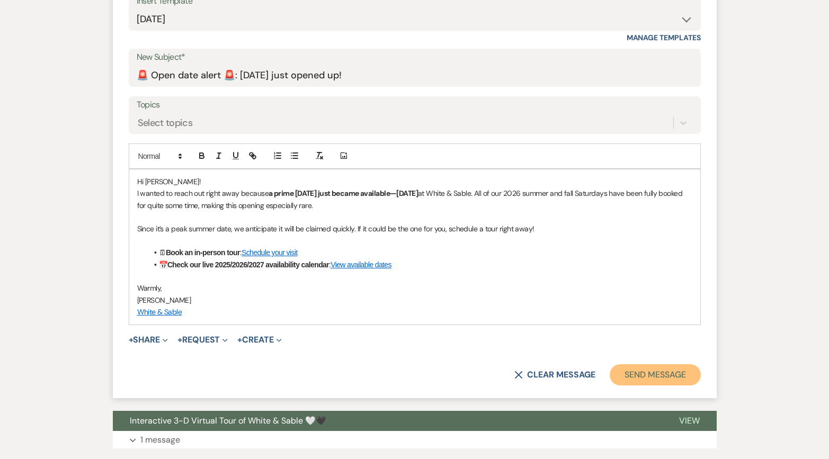
click at [631, 375] on button "Send Message" at bounding box center [655, 375] width 91 height 21
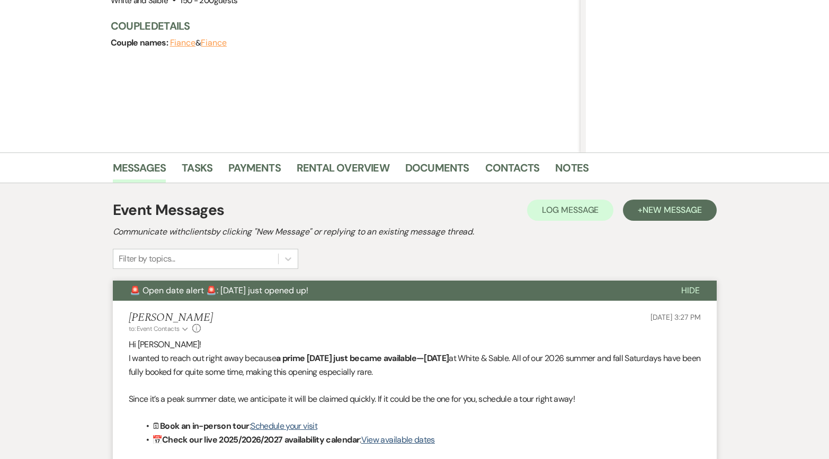
scroll to position [0, 0]
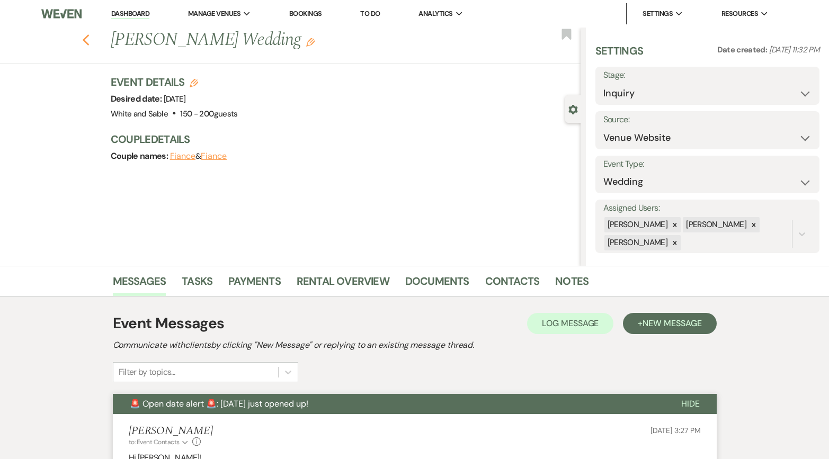
click at [86, 41] on icon "Previous" at bounding box center [86, 40] width 8 height 13
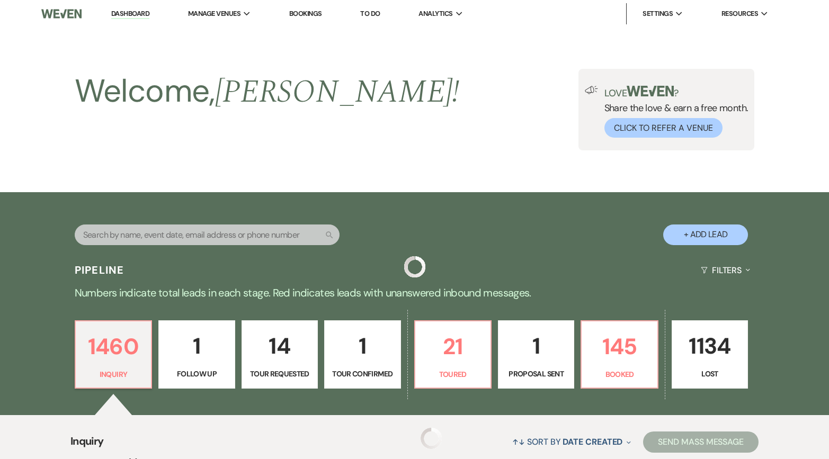
scroll to position [8488, 0]
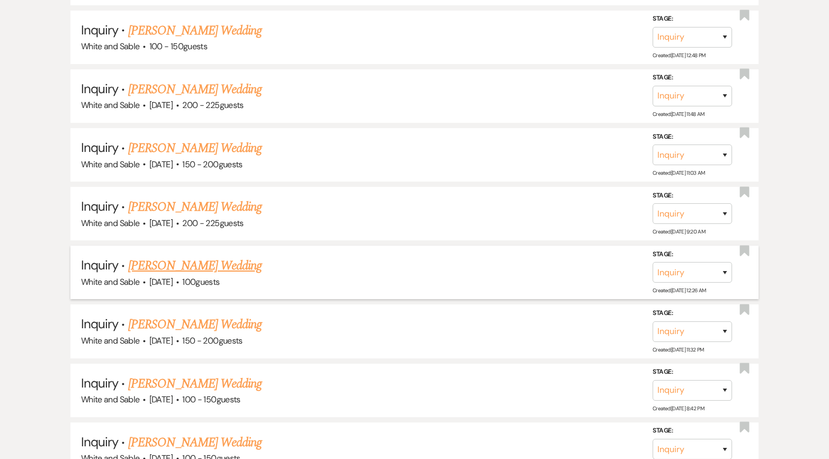
click at [205, 256] on link "[PERSON_NAME] Wedding" at bounding box center [195, 265] width 134 height 19
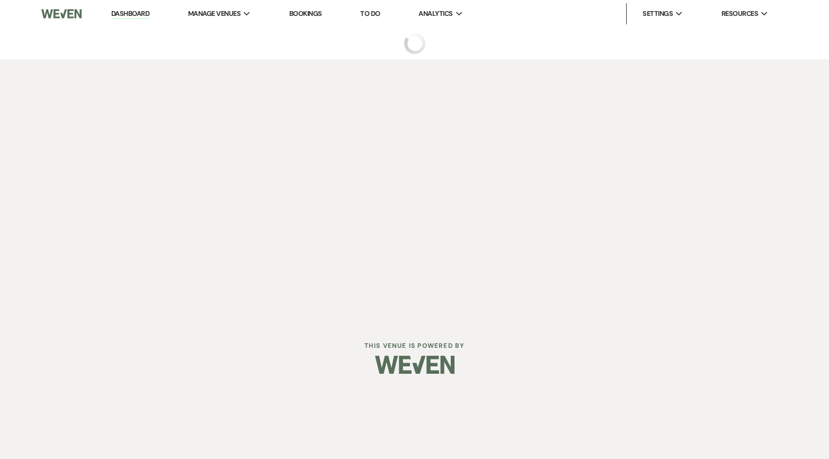
select select "5"
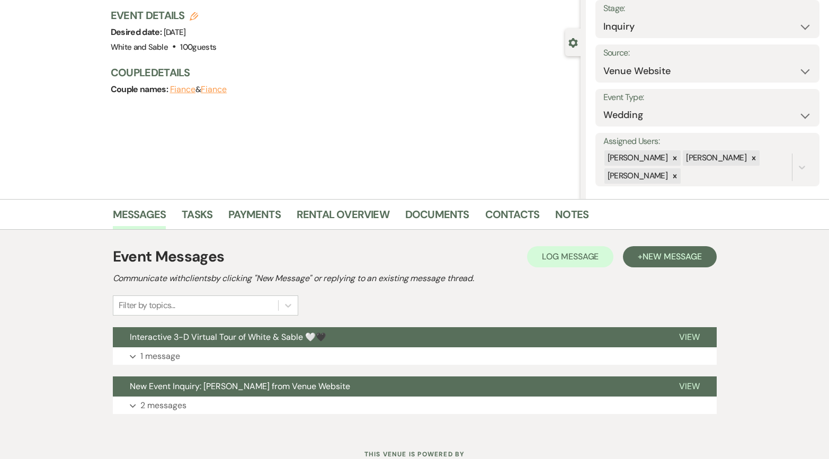
scroll to position [95, 0]
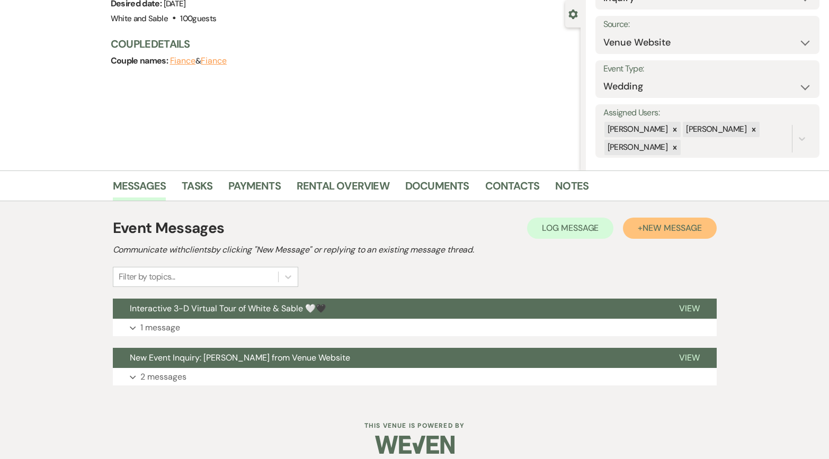
click at [649, 228] on span "New Message" at bounding box center [672, 228] width 59 height 11
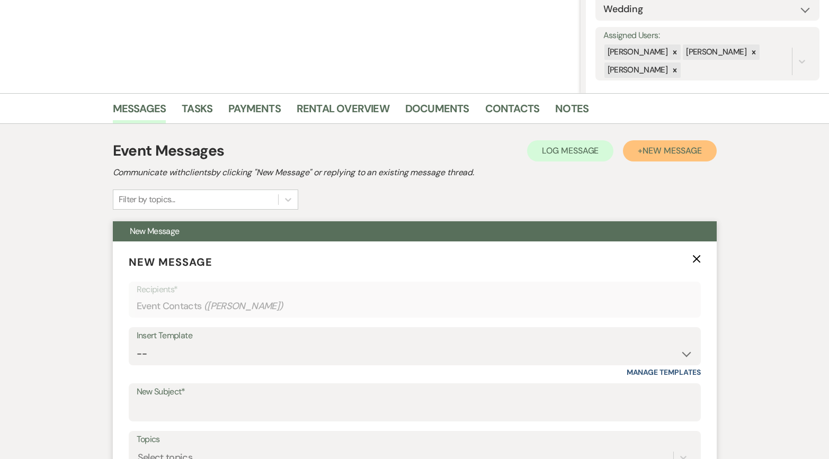
scroll to position [190, 0]
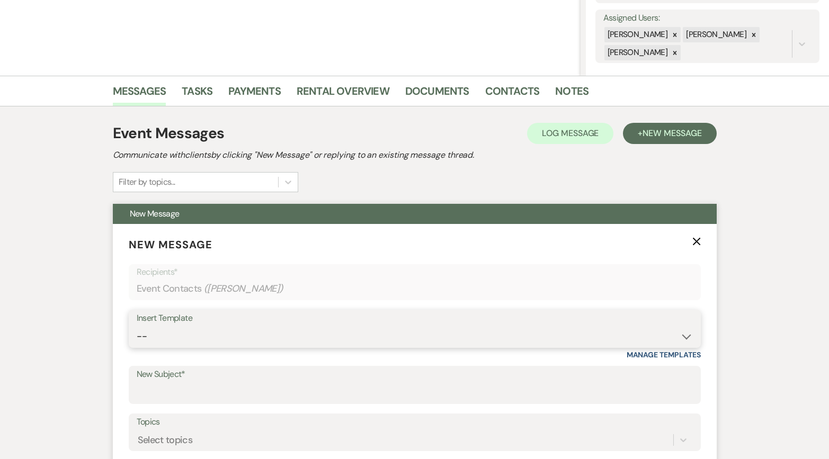
click at [306, 329] on select "-- Inquiry Response (Venue Guide) Schedule - Venue Tour Appt Confirmation Sched…" at bounding box center [415, 336] width 556 height 21
select select "6180"
click at [137, 326] on select "-- Inquiry Response (Venue Guide) Schedule - Venue Tour Appt Confirmation Sched…" at bounding box center [415, 336] width 556 height 21
type input "🚨 Open date alert 🚨: [DATE] just opened up!"
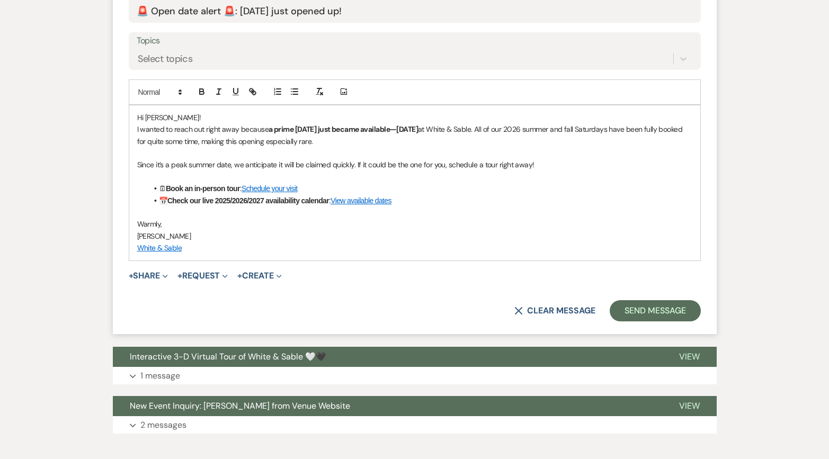
scroll to position [631, 0]
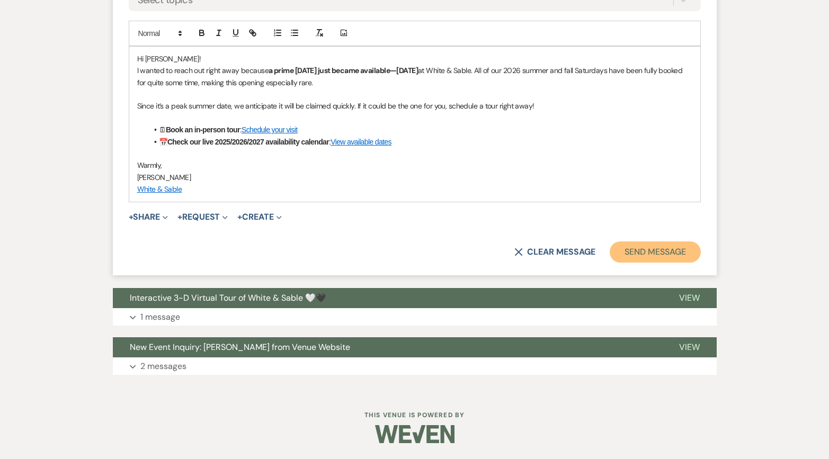
click at [634, 247] on button "Send Message" at bounding box center [655, 252] width 91 height 21
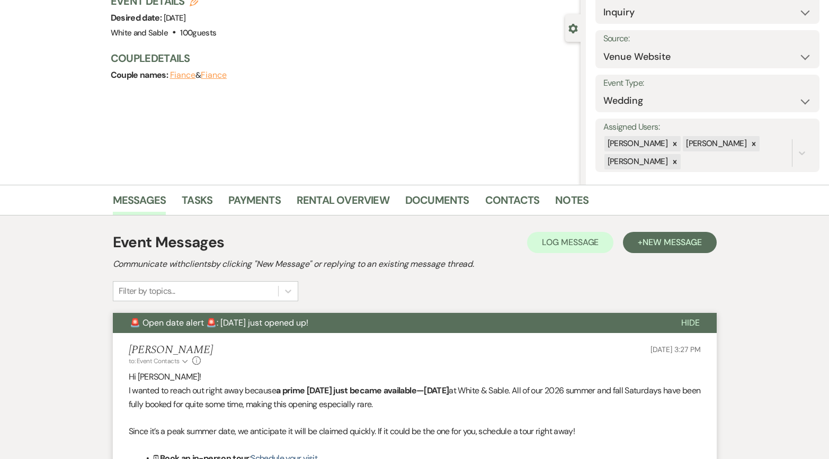
scroll to position [0, 0]
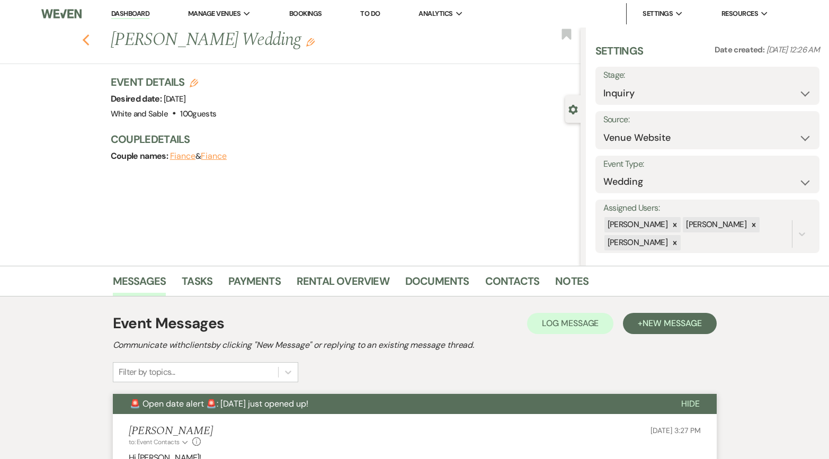
click at [86, 40] on icon "Previous" at bounding box center [86, 40] width 8 height 13
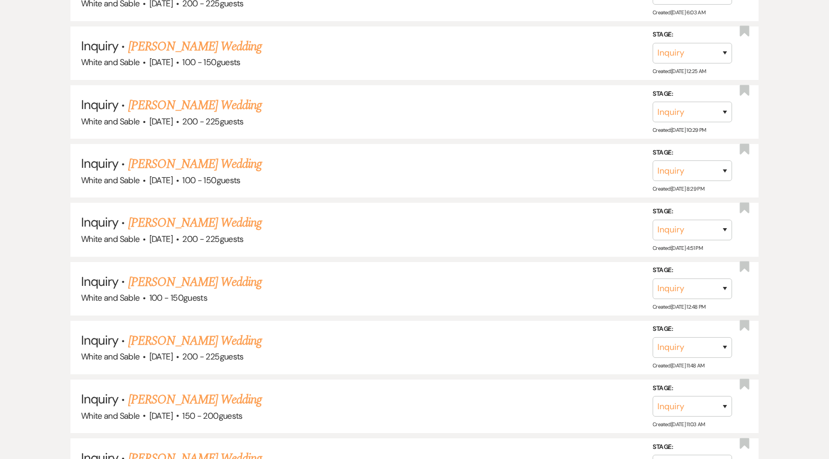
scroll to position [8235, 0]
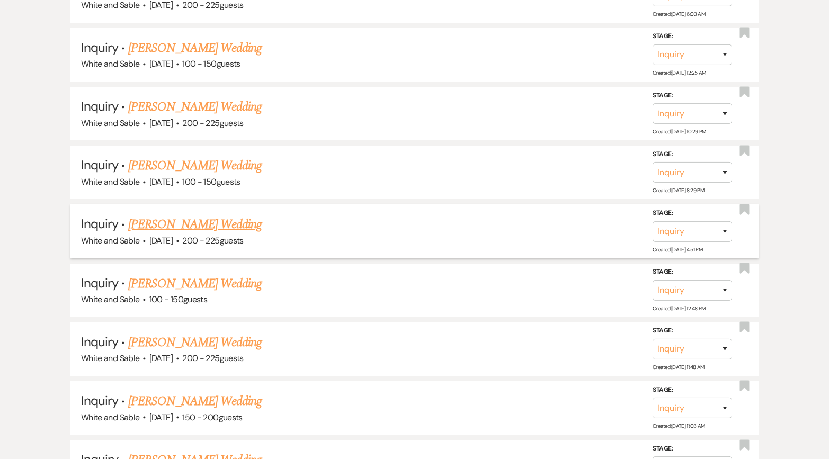
click at [219, 215] on link "[PERSON_NAME] Wedding" at bounding box center [195, 224] width 134 height 19
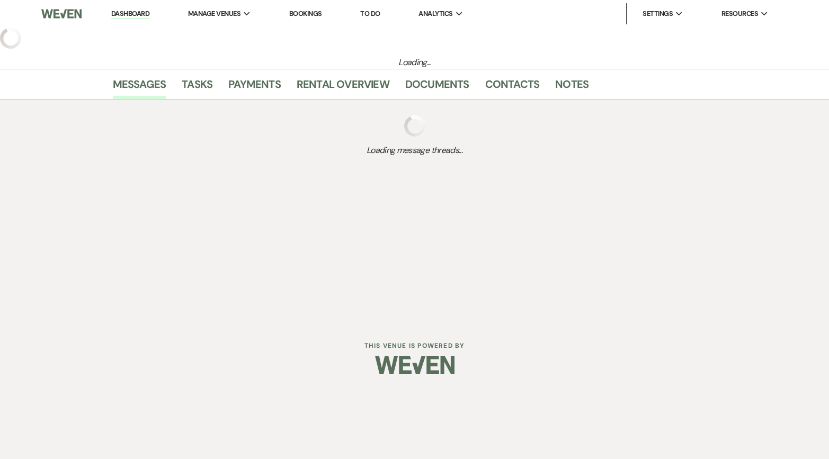
select select "5"
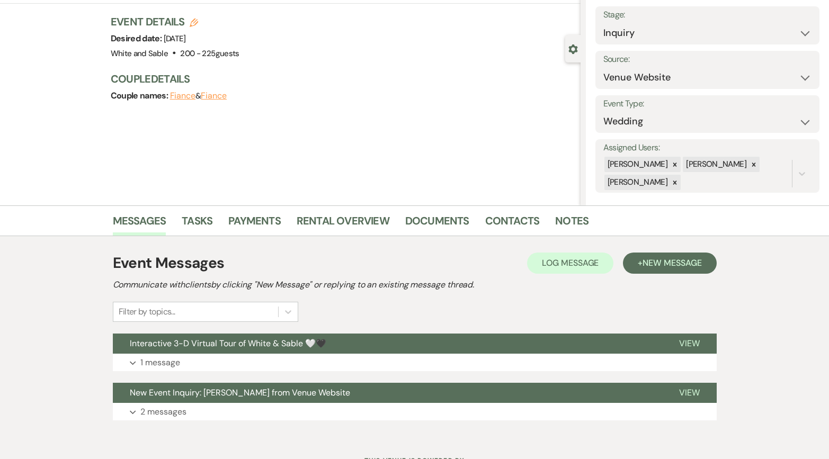
scroll to position [106, 0]
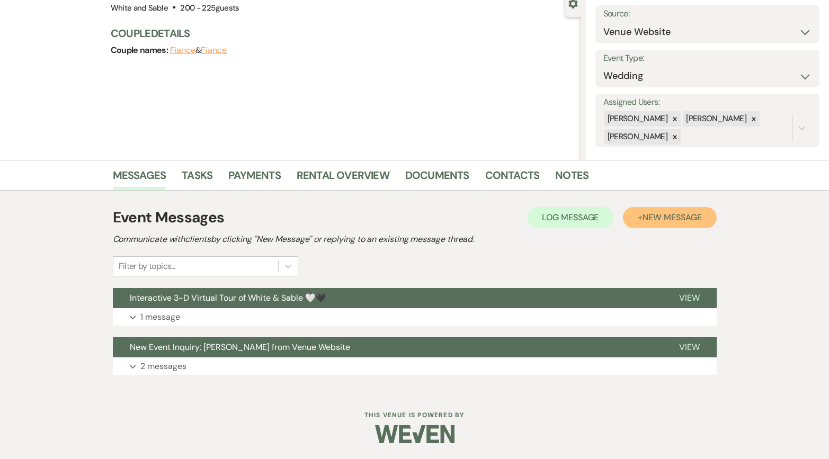
click at [669, 226] on button "+ New Message" at bounding box center [669, 217] width 93 height 21
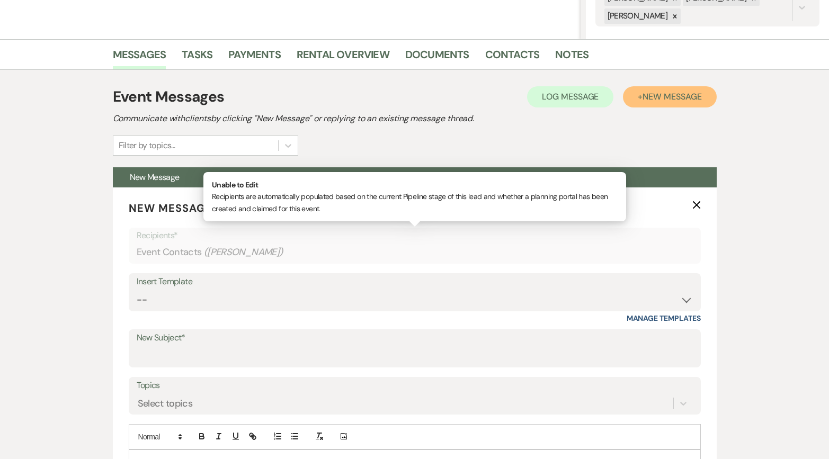
scroll to position [240, 0]
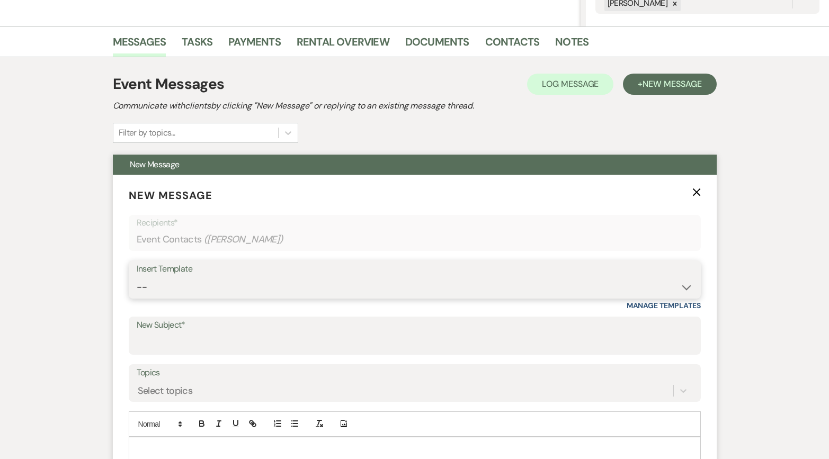
click at [260, 294] on select "-- Inquiry Response (Venue Guide) Schedule - Venue Tour Appt Confirmation Sched…" at bounding box center [415, 287] width 556 height 21
select select "6180"
click at [137, 277] on select "-- Inquiry Response (Venue Guide) Schedule - Venue Tour Appt Confirmation Sched…" at bounding box center [415, 287] width 556 height 21
type input "🚨 Open date alert 🚨: [DATE] just opened up!"
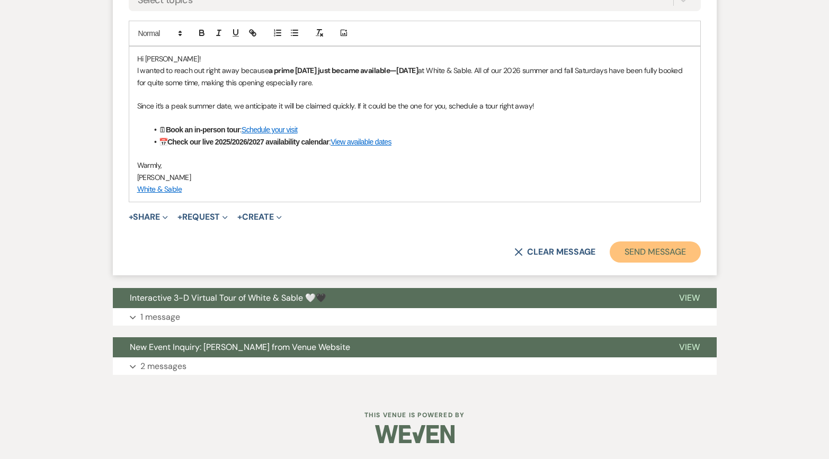
click at [668, 246] on button "Send Message" at bounding box center [655, 252] width 91 height 21
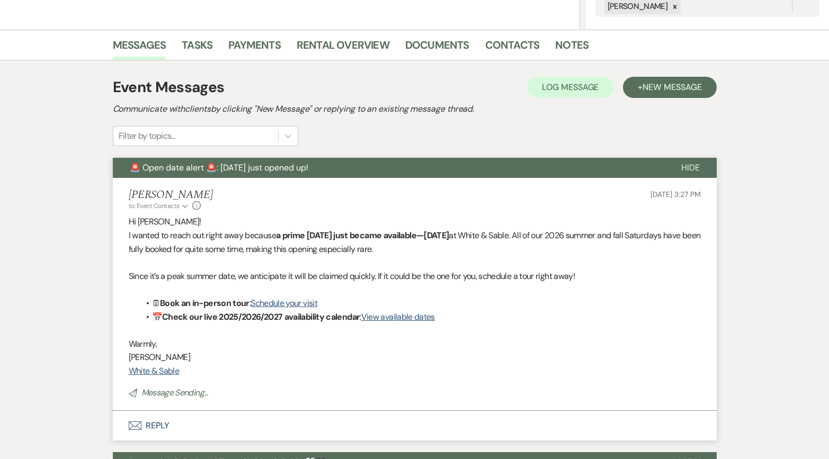
scroll to position [0, 0]
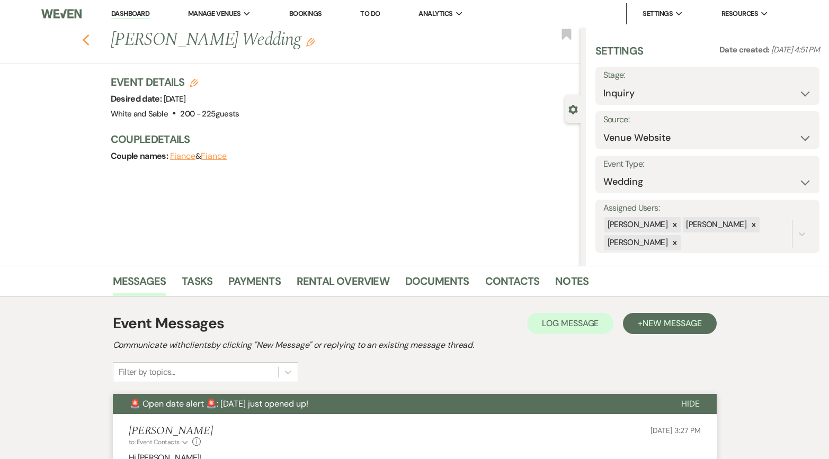
click at [83, 42] on icon "Previous" at bounding box center [86, 40] width 8 height 13
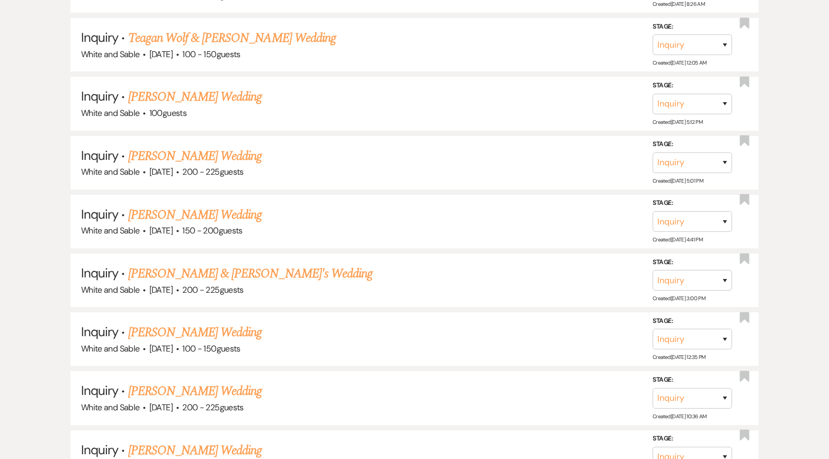
click at [216, 147] on link "[PERSON_NAME] Wedding" at bounding box center [195, 156] width 134 height 19
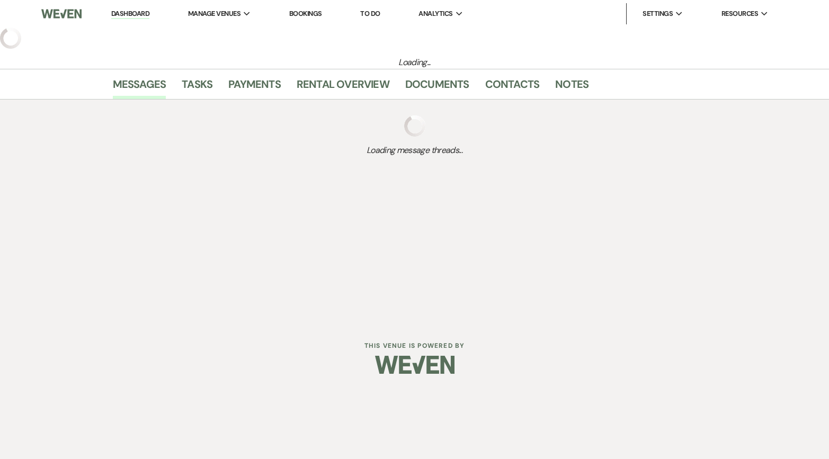
select select "5"
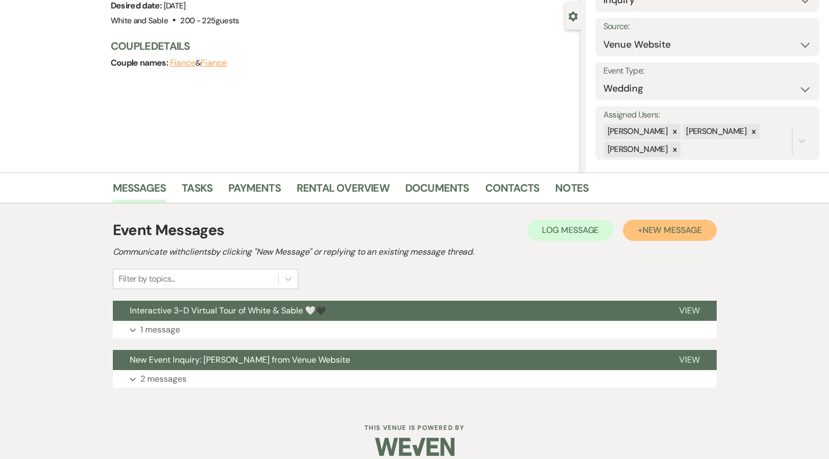
click at [663, 233] on span "New Message" at bounding box center [672, 230] width 59 height 11
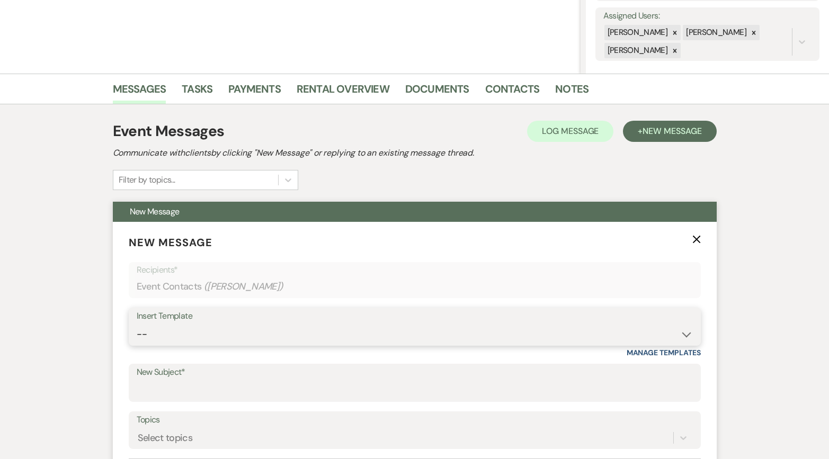
click at [279, 331] on select "-- Inquiry Response (Venue Guide) Schedule - Venue Tour Appt Confirmation Sched…" at bounding box center [415, 334] width 556 height 21
select select "6180"
click at [137, 324] on select "-- Inquiry Response (Venue Guide) Schedule - Venue Tour Appt Confirmation Sched…" at bounding box center [415, 334] width 556 height 21
type input "🚨 Open date alert 🚨: [DATE] just opened up!"
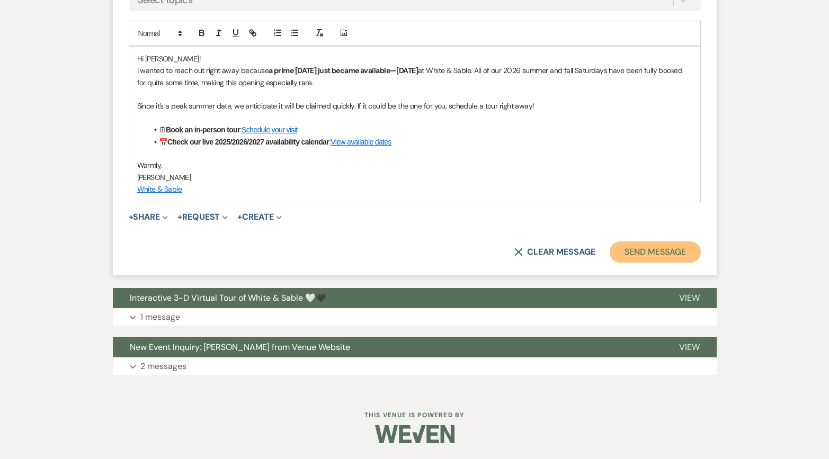
click at [635, 251] on button "Send Message" at bounding box center [655, 252] width 91 height 21
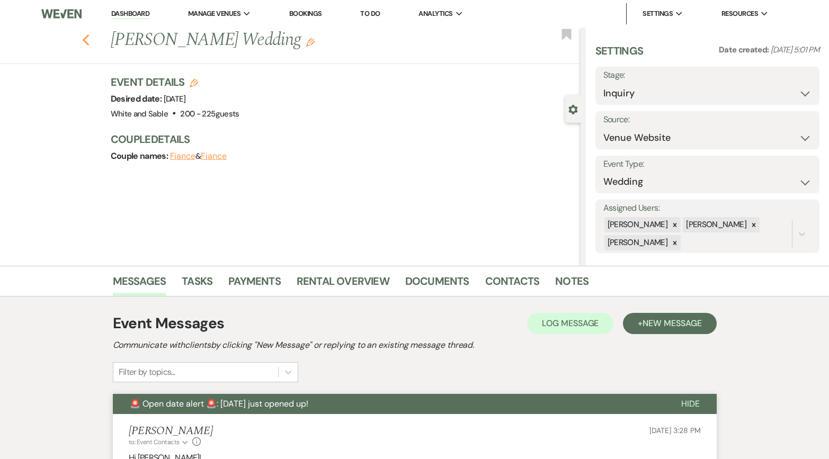
click at [87, 39] on icon "Previous" at bounding box center [86, 40] width 8 height 13
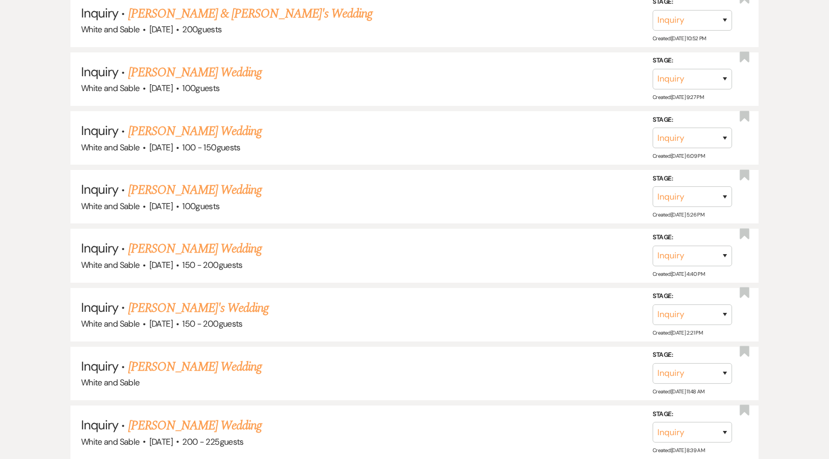
scroll to position [7260, 0]
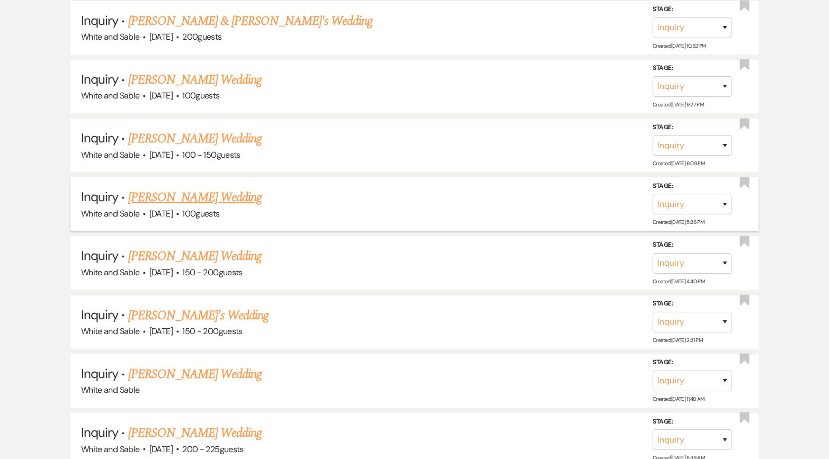
click at [197, 188] on link "[PERSON_NAME] Wedding" at bounding box center [195, 197] width 134 height 19
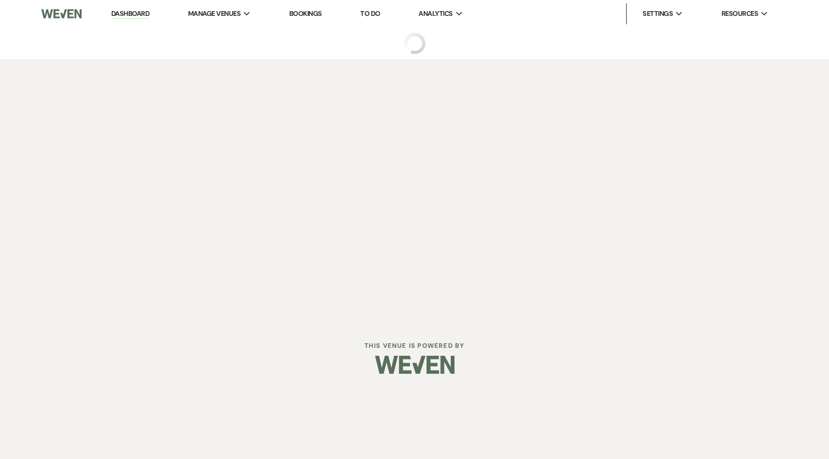
select select "5"
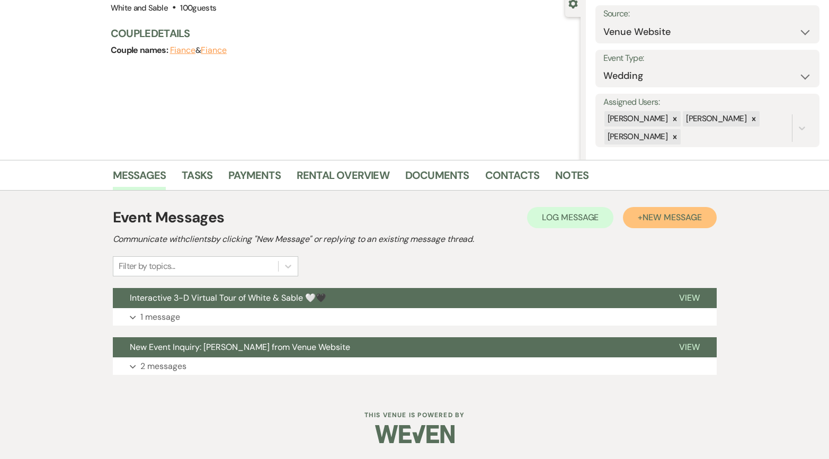
click at [645, 223] on span "New Message" at bounding box center [672, 217] width 59 height 11
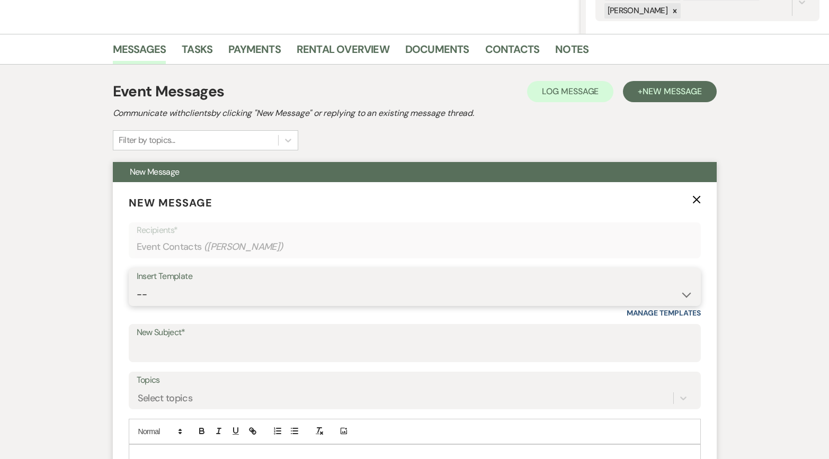
click at [281, 286] on select "-- Inquiry Response (Venue Guide) Schedule - Venue Tour Appt Confirmation Sched…" at bounding box center [415, 295] width 556 height 21
select select "6180"
click at [137, 285] on select "-- Inquiry Response (Venue Guide) Schedule - Venue Tour Appt Confirmation Sched…" at bounding box center [415, 295] width 556 height 21
type input "🚨 Open date alert 🚨: [DATE] just opened up!"
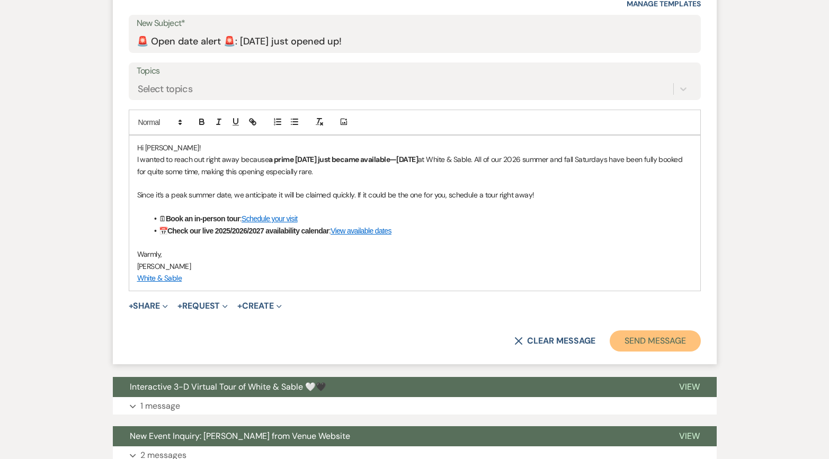
click at [645, 338] on button "Send Message" at bounding box center [655, 341] width 91 height 21
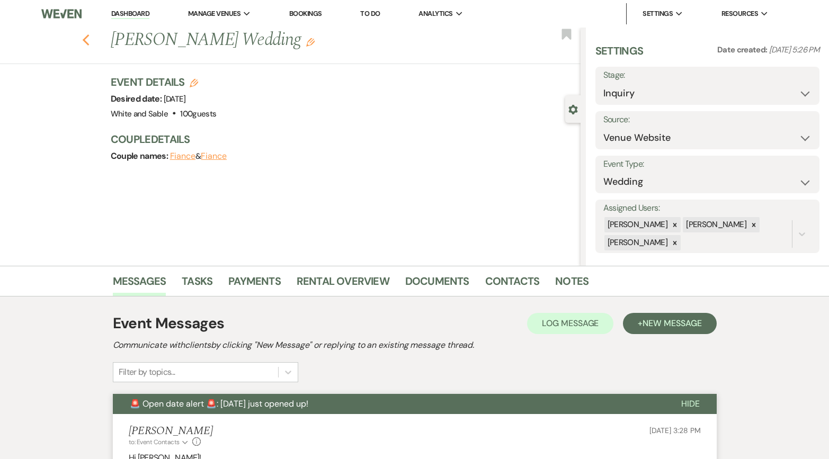
click at [84, 38] on icon "Previous" at bounding box center [86, 40] width 8 height 13
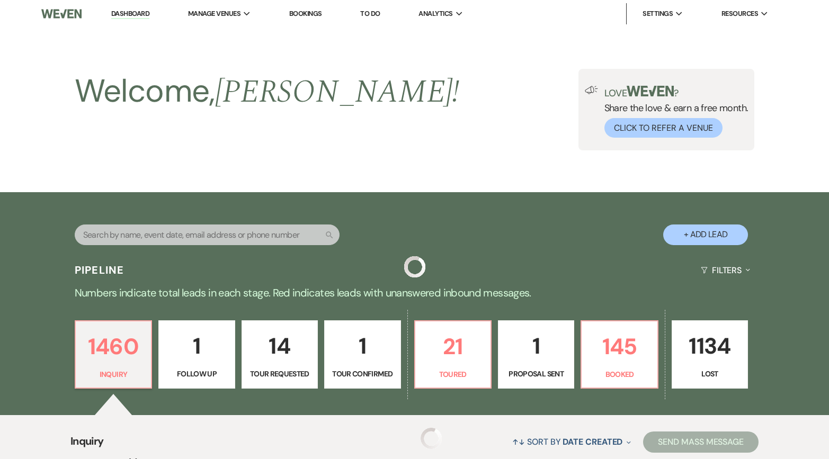
scroll to position [7260, 0]
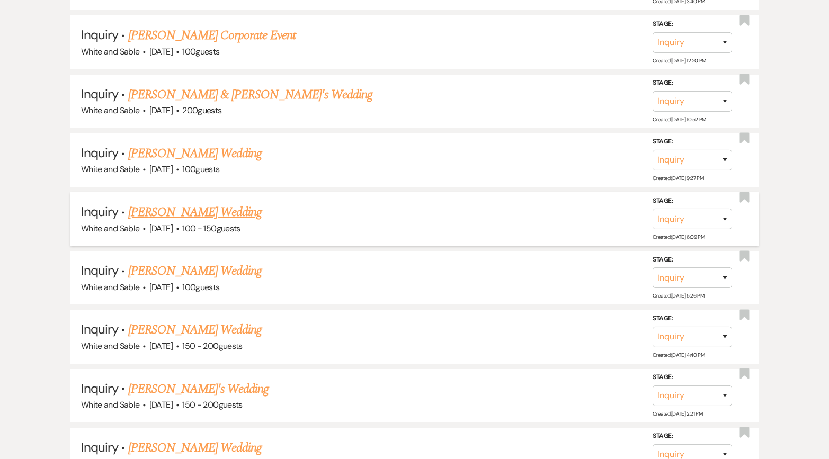
click at [217, 203] on link "[PERSON_NAME] Wedding" at bounding box center [195, 212] width 134 height 19
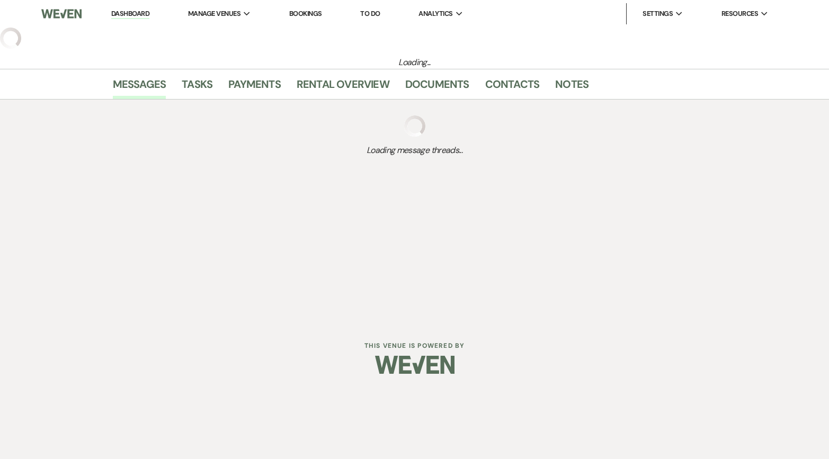
select select "5"
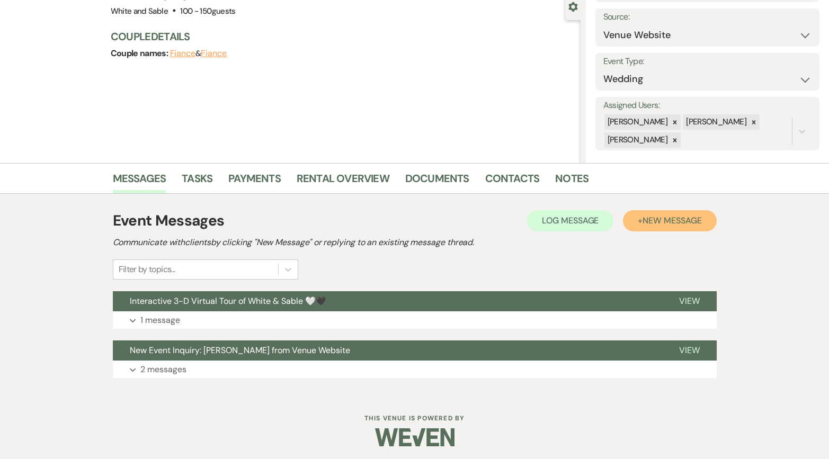
click at [649, 229] on button "+ New Message" at bounding box center [669, 220] width 93 height 21
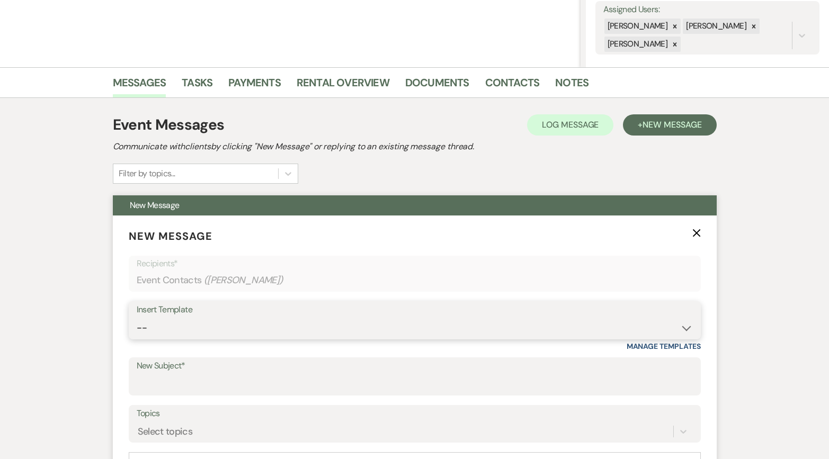
click at [290, 325] on select "-- Inquiry Response (Venue Guide) Schedule - Venue Tour Appt Confirmation Sched…" at bounding box center [415, 328] width 556 height 21
select select "6180"
click at [137, 318] on select "-- Inquiry Response (Venue Guide) Schedule - Venue Tour Appt Confirmation Sched…" at bounding box center [415, 328] width 556 height 21
type input "🚨 Open date alert 🚨: [DATE] just opened up!"
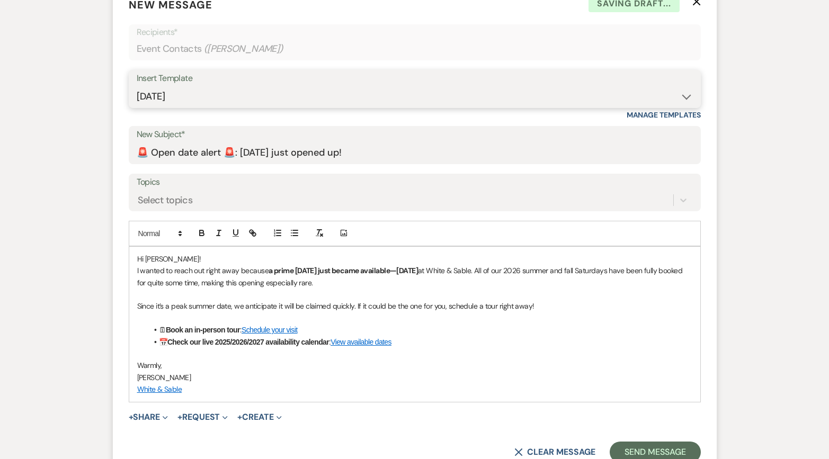
scroll to position [489, 0]
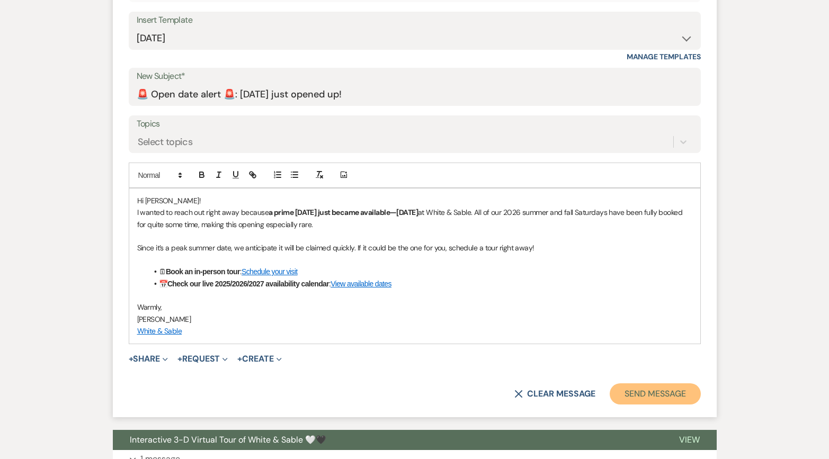
click at [637, 403] on button "Send Message" at bounding box center [655, 394] width 91 height 21
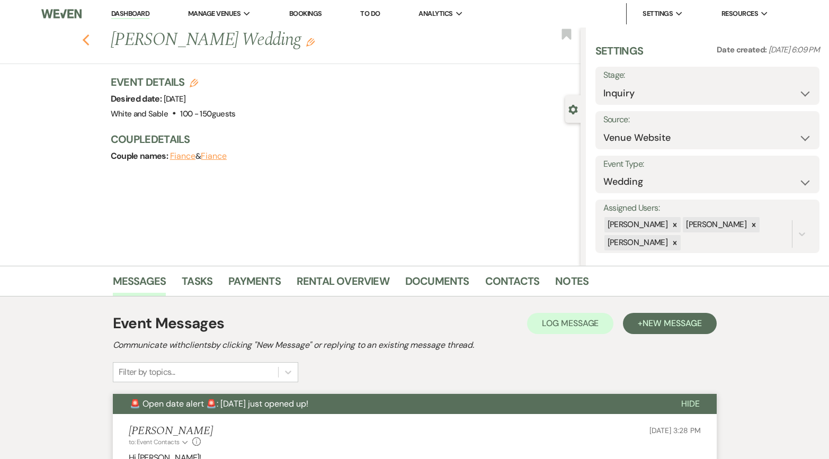
click at [87, 41] on icon "Previous" at bounding box center [86, 40] width 8 height 13
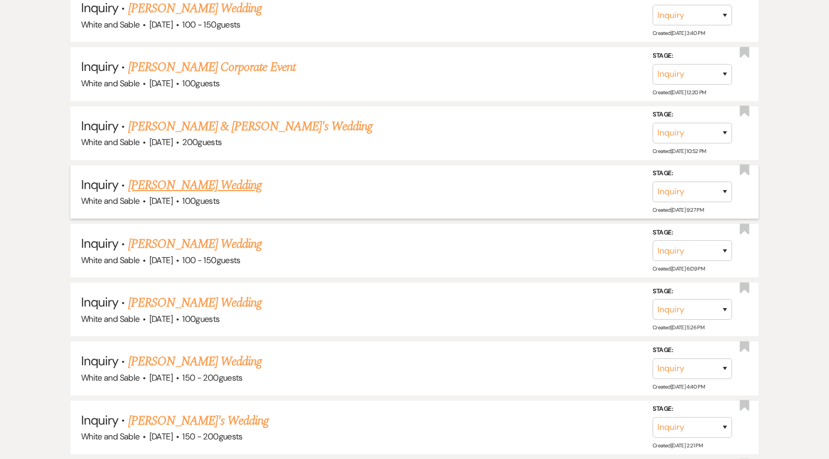
click at [211, 176] on link "[PERSON_NAME] Wedding" at bounding box center [195, 185] width 134 height 19
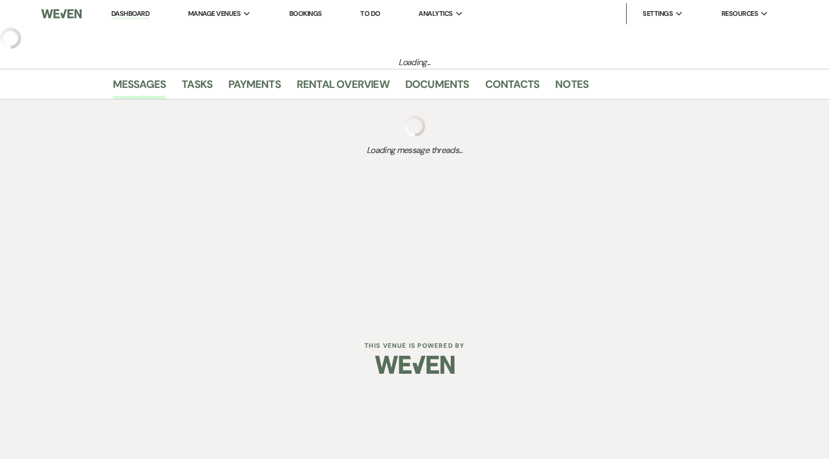
select select "5"
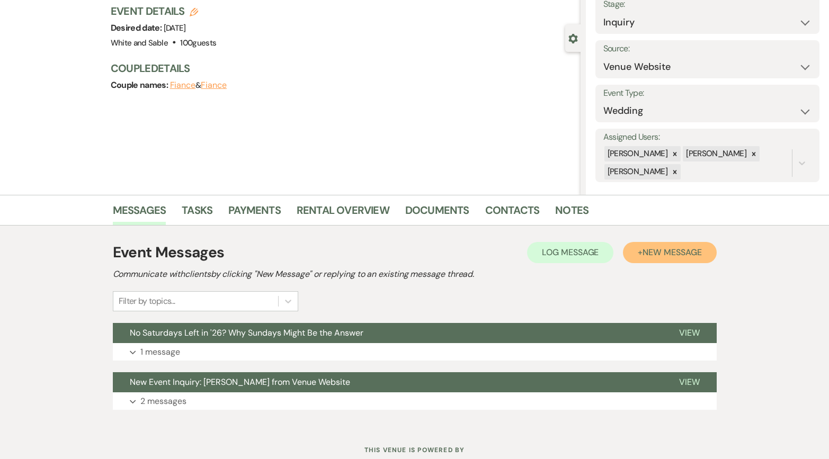
click at [653, 251] on span "New Message" at bounding box center [672, 252] width 59 height 11
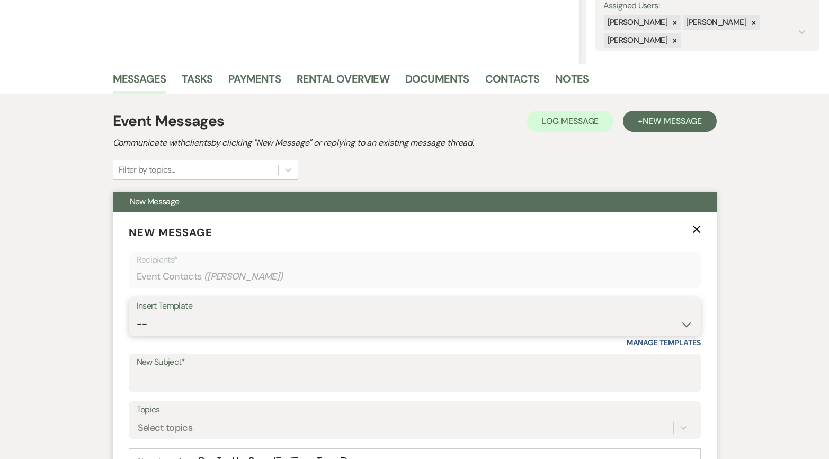
click at [278, 327] on select "-- Inquiry Response (Venue Guide) Schedule - Venue Tour Appt Confirmation Sched…" at bounding box center [415, 324] width 556 height 21
select select "6180"
click at [137, 314] on select "-- Inquiry Response (Venue Guide) Schedule - Venue Tour Appt Confirmation Sched…" at bounding box center [415, 324] width 556 height 21
type input "🚨 Open date alert 🚨: [DATE] just opened up!"
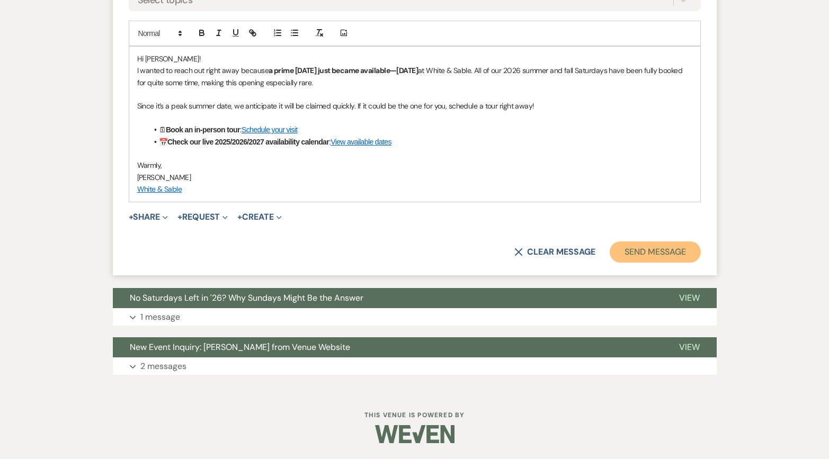
click at [667, 249] on button "Send Message" at bounding box center [655, 252] width 91 height 21
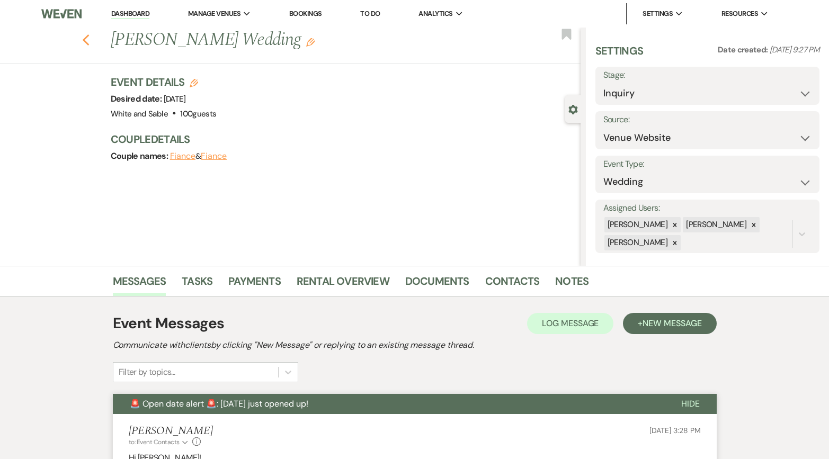
click at [82, 42] on icon "Previous" at bounding box center [86, 40] width 8 height 13
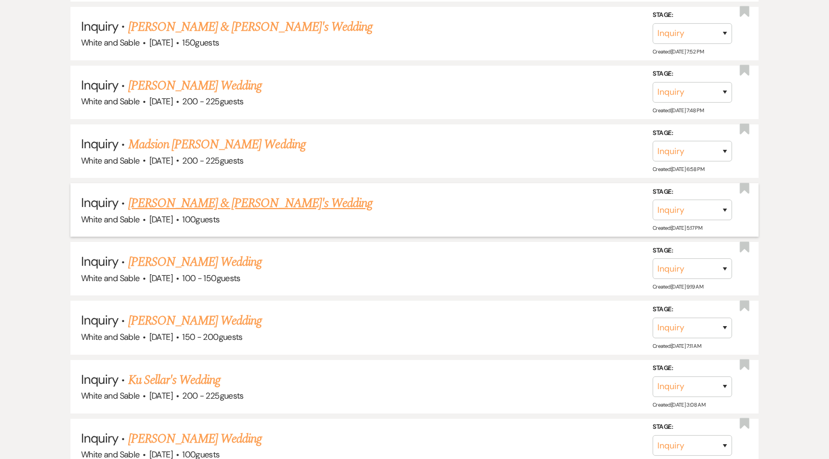
click at [228, 194] on link "[PERSON_NAME] & [PERSON_NAME]'s Wedding" at bounding box center [250, 203] width 245 height 19
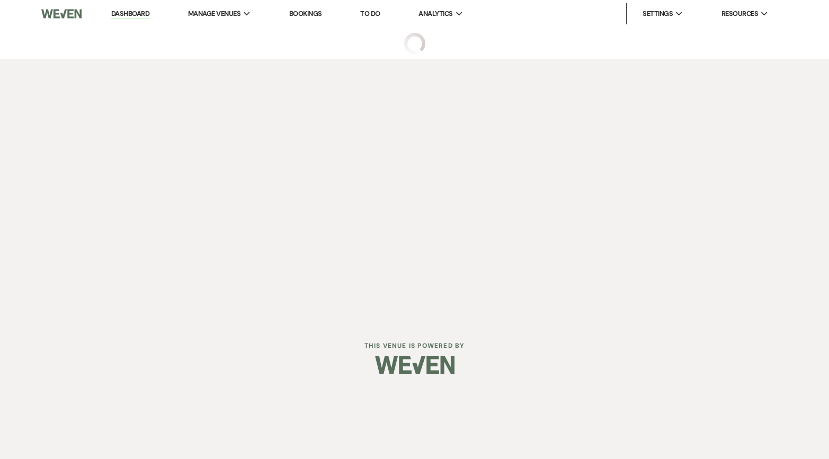
select select "7"
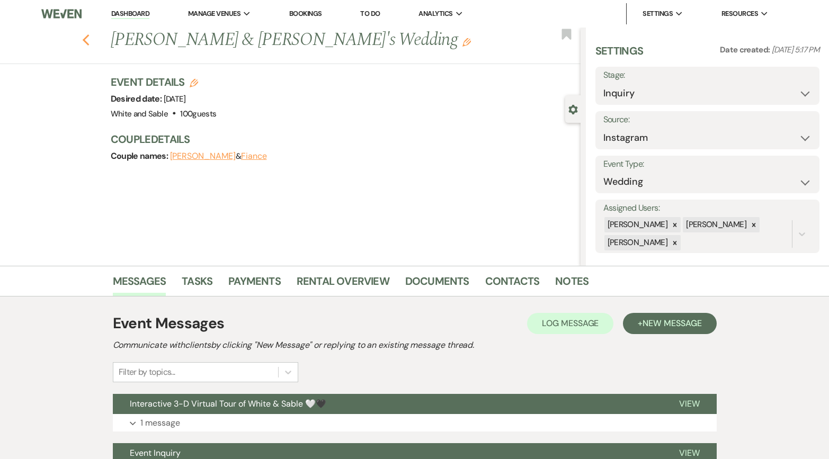
click at [87, 31] on div "Previous [PERSON_NAME] & [PERSON_NAME]'s Wedding Edit Bookmark" at bounding box center [288, 46] width 586 height 37
click at [87, 38] on use "button" at bounding box center [85, 40] width 7 height 12
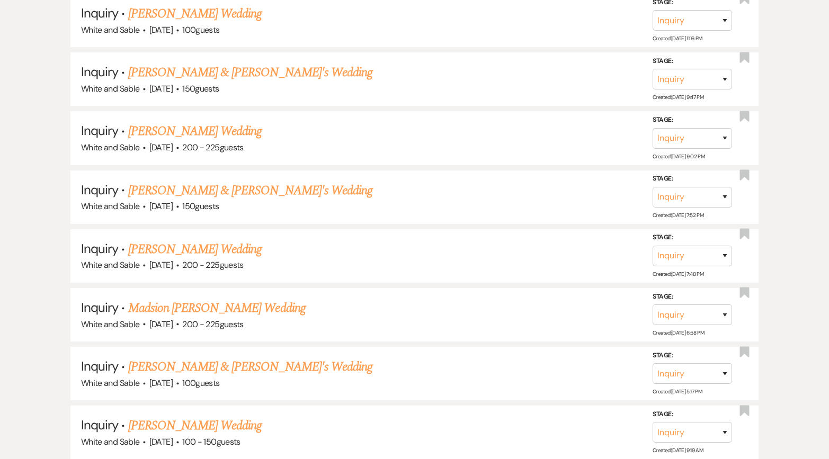
scroll to position [5500, 0]
click at [226, 182] on link "[PERSON_NAME] & [PERSON_NAME]'s Wedding" at bounding box center [250, 191] width 245 height 19
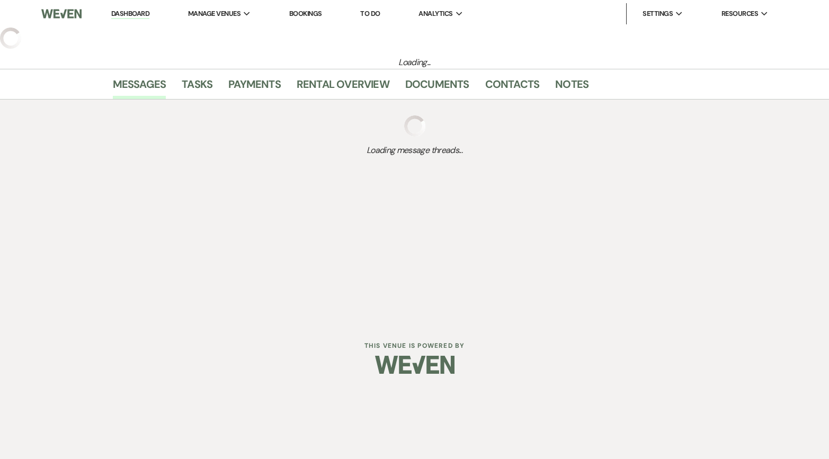
select select "7"
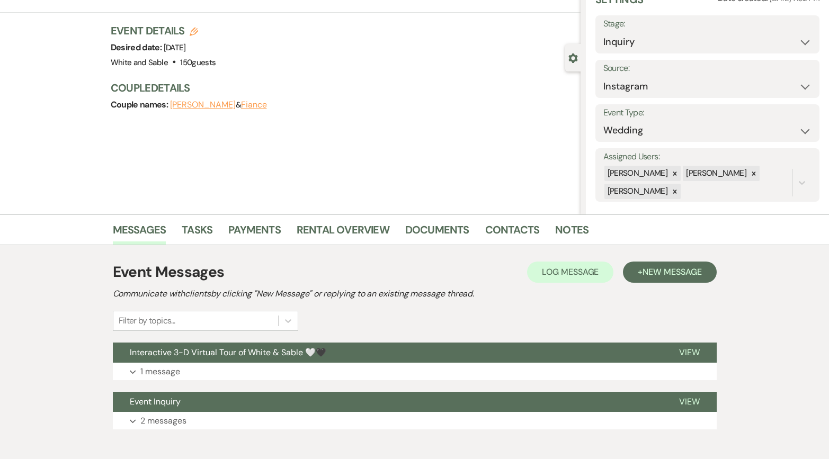
scroll to position [74, 0]
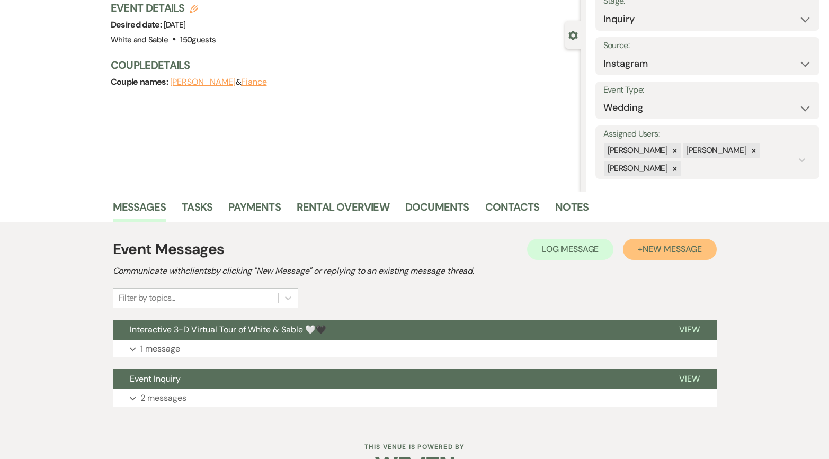
click at [679, 255] on button "+ New Message" at bounding box center [669, 249] width 93 height 21
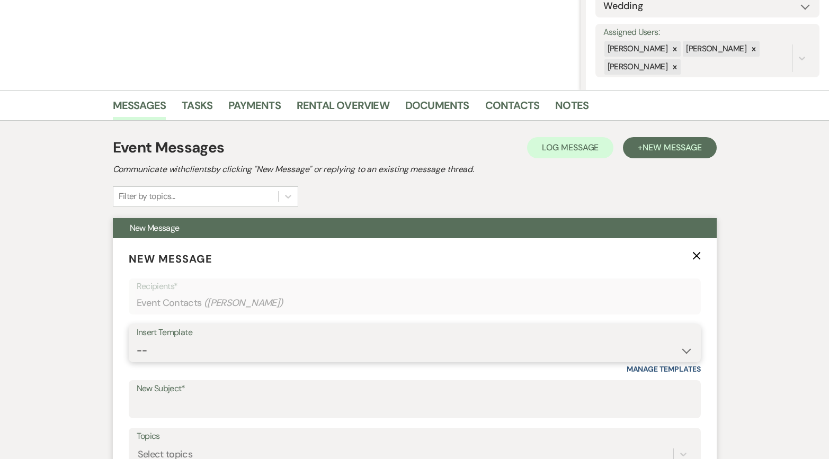
click at [316, 347] on select "-- Inquiry Response (Venue Guide) Schedule - Venue Tour Appt Confirmation Sched…" at bounding box center [415, 351] width 556 height 21
select select "6180"
click at [137, 341] on select "-- Inquiry Response (Venue Guide) Schedule - Venue Tour Appt Confirmation Sched…" at bounding box center [415, 351] width 556 height 21
type input "🚨 Open date alert 🚨: [DATE] just opened up!"
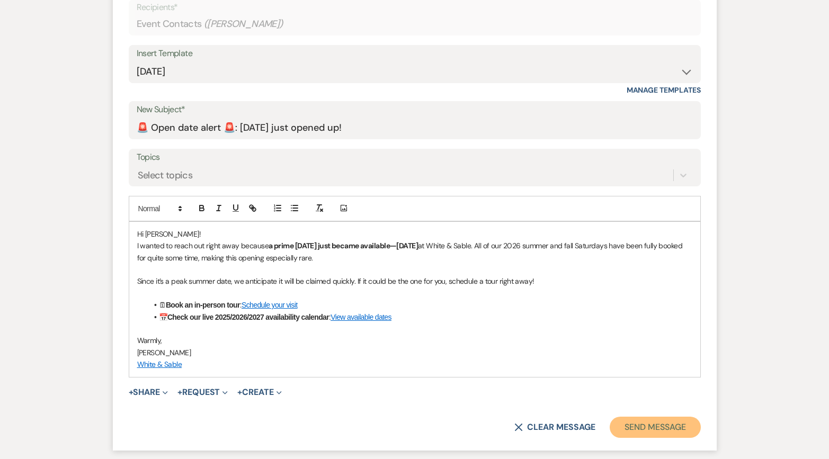
click at [625, 430] on button "Send Message" at bounding box center [655, 427] width 91 height 21
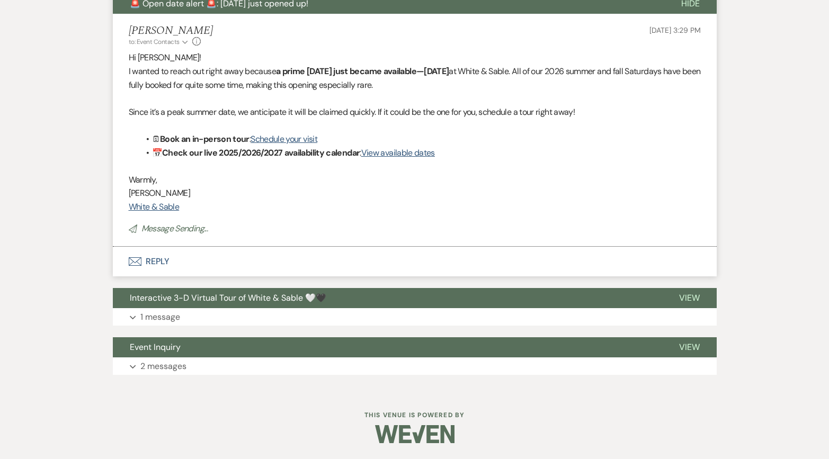
scroll to position [61, 0]
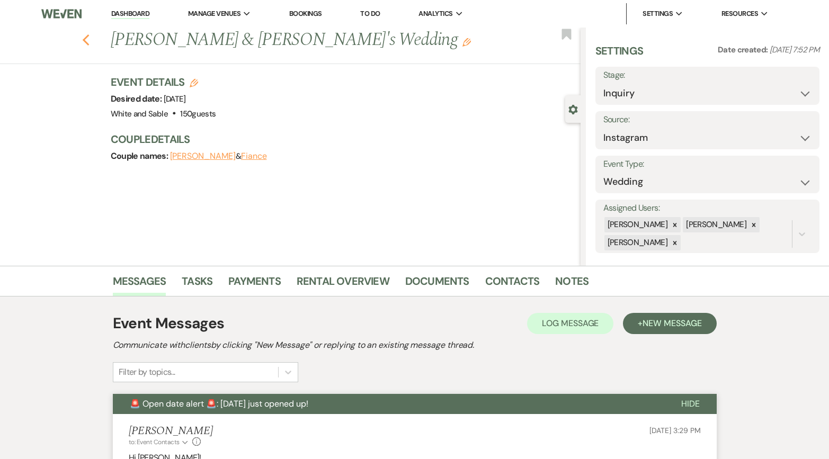
click at [84, 41] on use "button" at bounding box center [85, 40] width 7 height 12
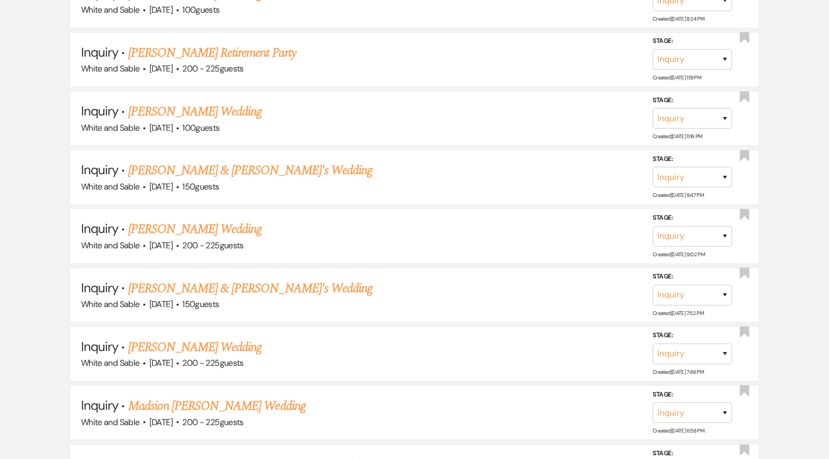
scroll to position [5402, 0]
click at [225, 162] on link "[PERSON_NAME] & [PERSON_NAME]'s Wedding" at bounding box center [250, 171] width 245 height 19
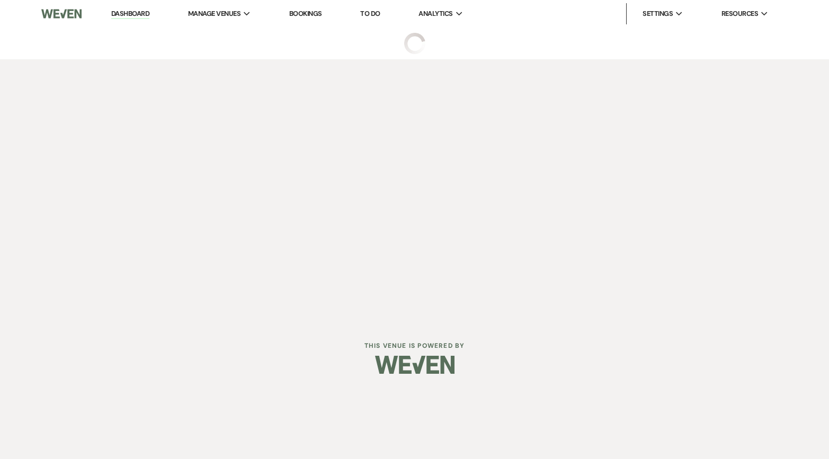
select select "7"
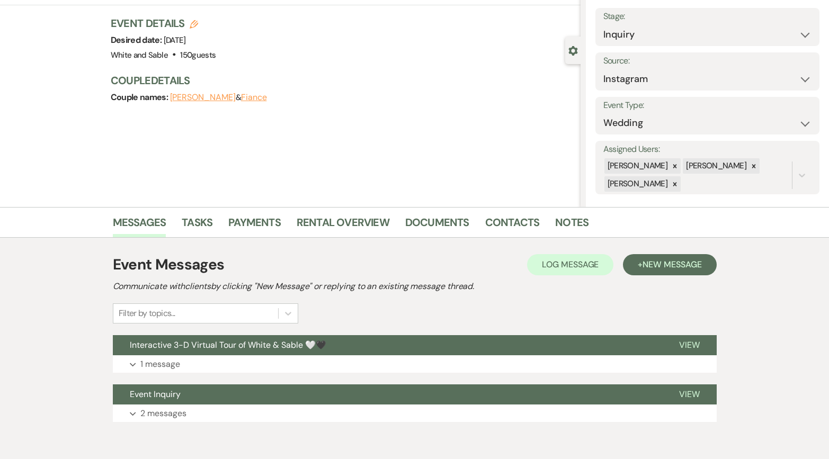
scroll to position [106, 0]
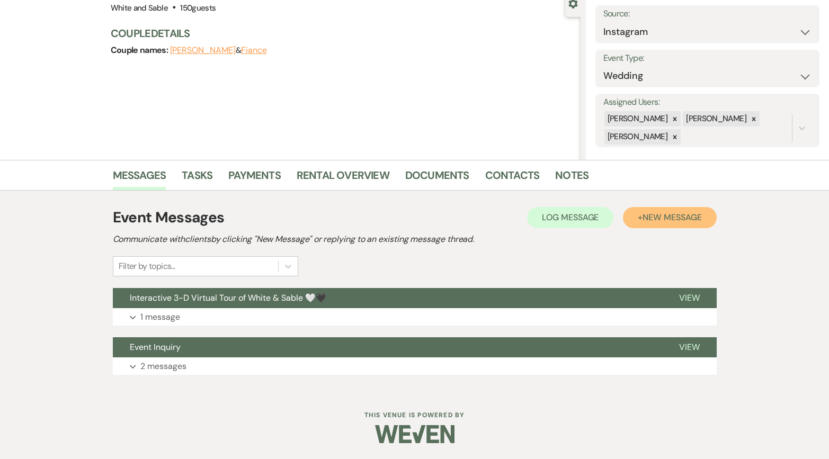
click at [658, 211] on button "+ New Message" at bounding box center [669, 217] width 93 height 21
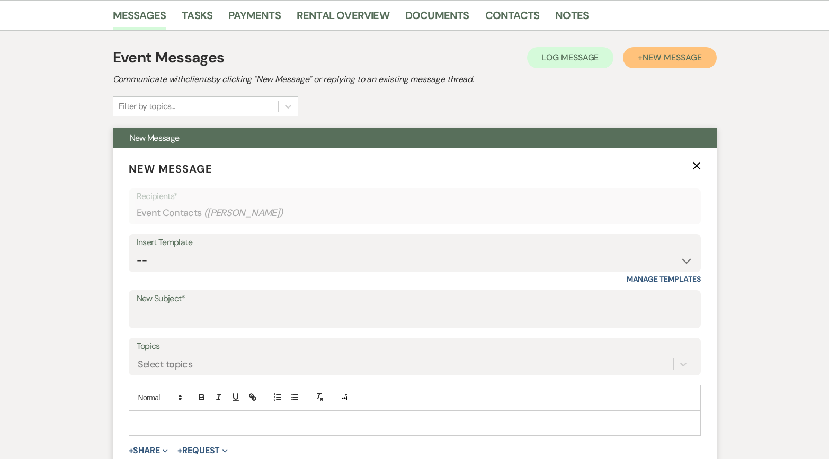
scroll to position [271, 0]
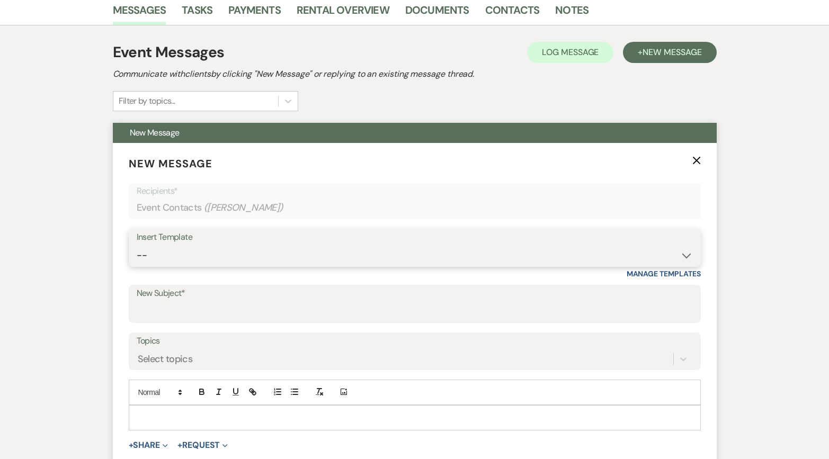
click at [263, 264] on select "-- Inquiry Response (Venue Guide) Schedule - Venue Tour Appt Confirmation Sched…" at bounding box center [415, 255] width 556 height 21
select select "6180"
click at [137, 245] on select "-- Inquiry Response (Venue Guide) Schedule - Venue Tour Appt Confirmation Sched…" at bounding box center [415, 255] width 556 height 21
type input "🚨 Open date alert 🚨: [DATE] just opened up!"
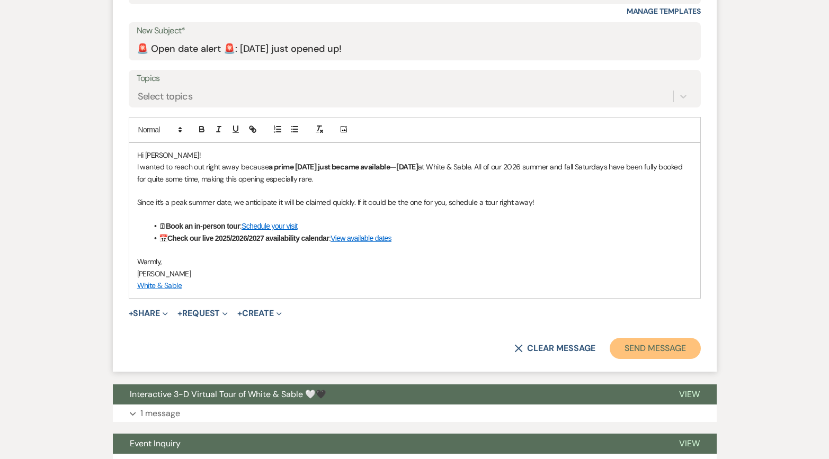
click at [624, 357] on button "Send Message" at bounding box center [655, 348] width 91 height 21
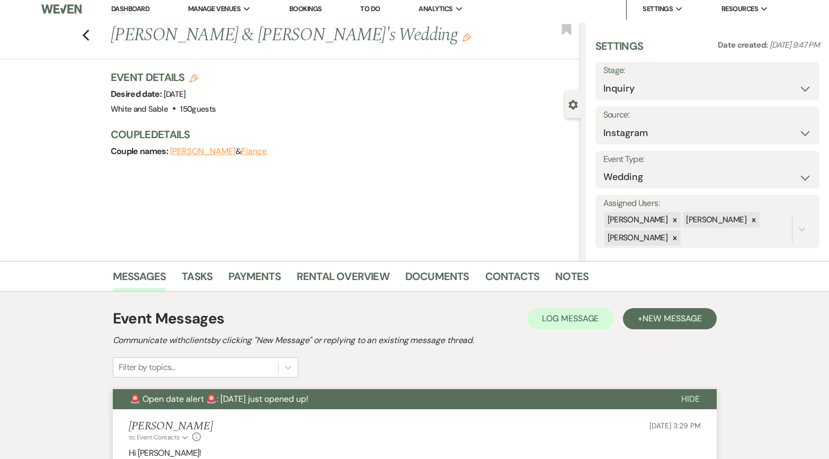
scroll to position [0, 0]
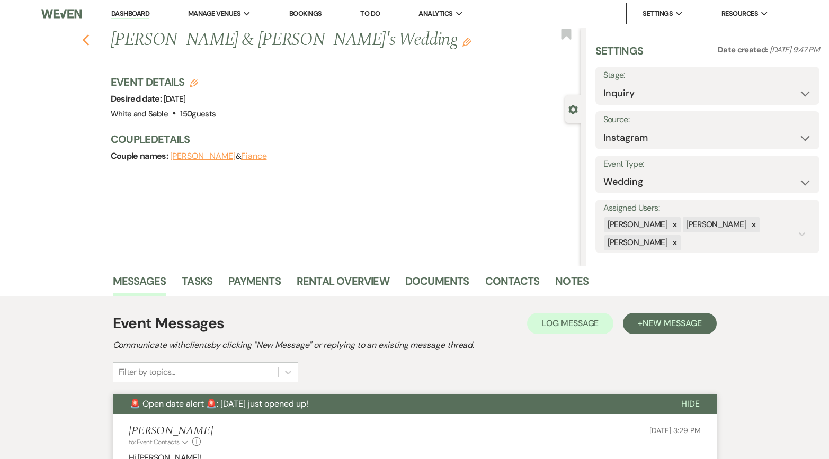
click at [84, 43] on icon "Previous" at bounding box center [86, 40] width 8 height 13
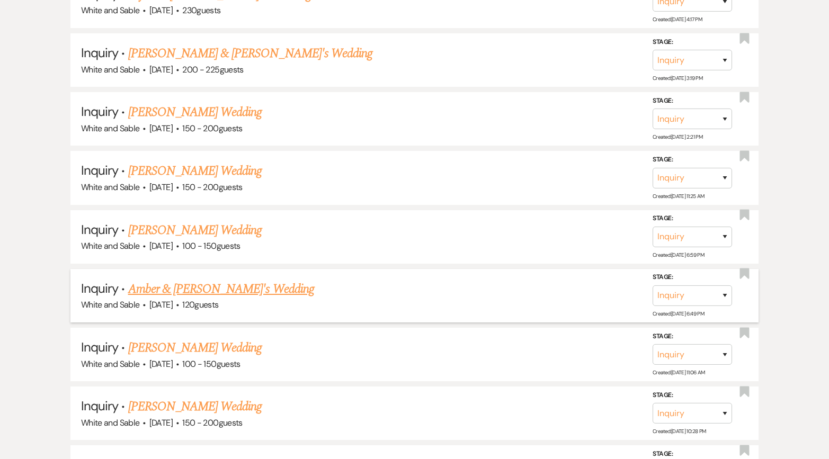
scroll to position [2337, 0]
click at [198, 103] on link "[PERSON_NAME] Wedding" at bounding box center [195, 112] width 134 height 19
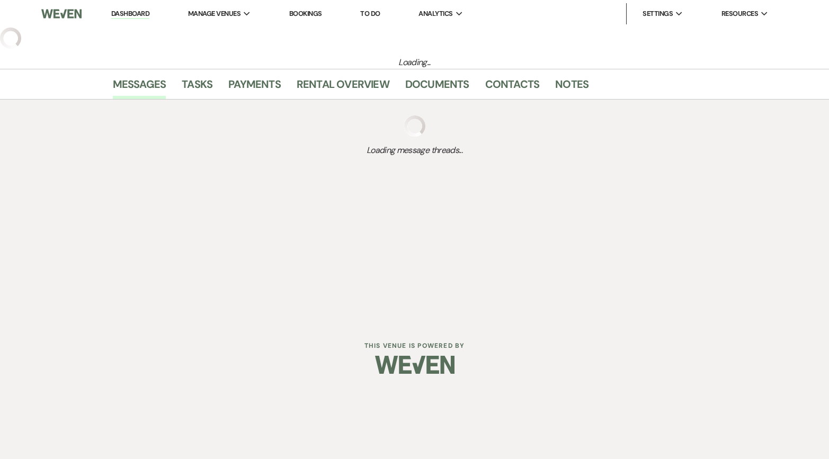
select select "5"
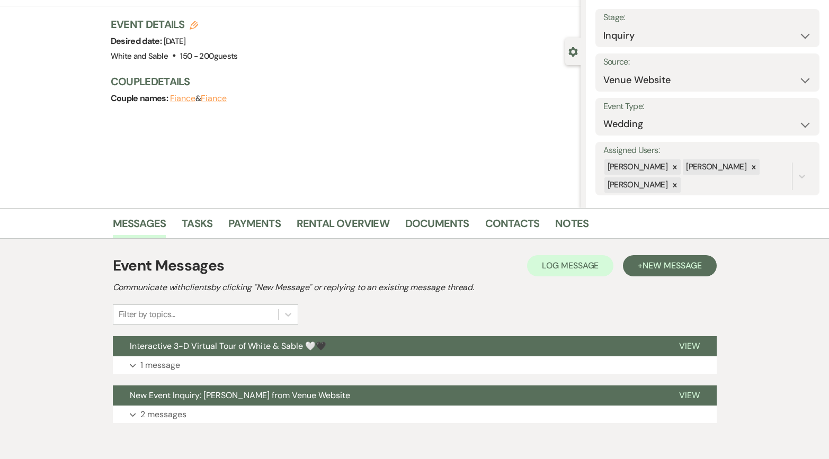
scroll to position [106, 0]
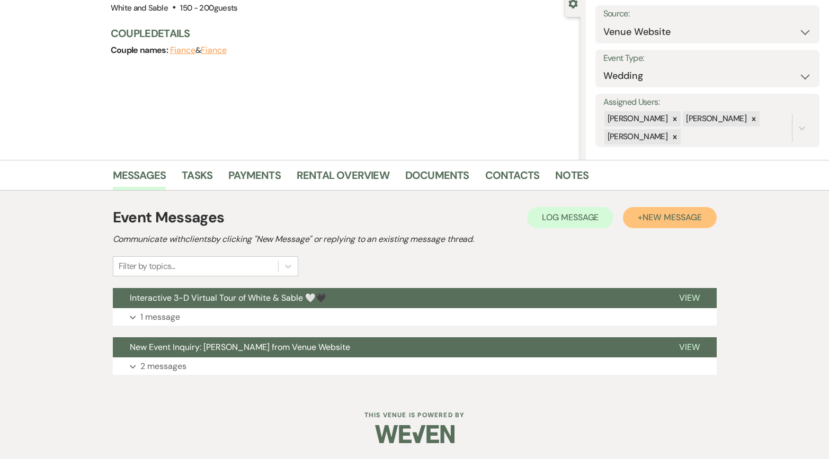
click at [637, 209] on button "+ New Message" at bounding box center [669, 217] width 93 height 21
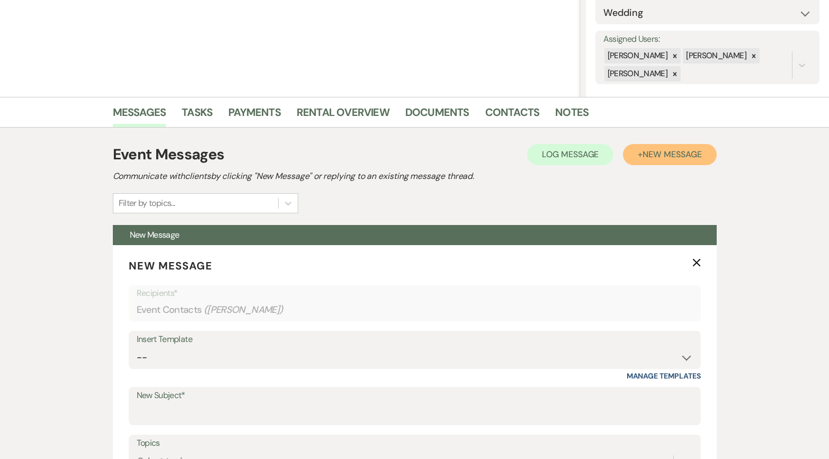
scroll to position [206, 0]
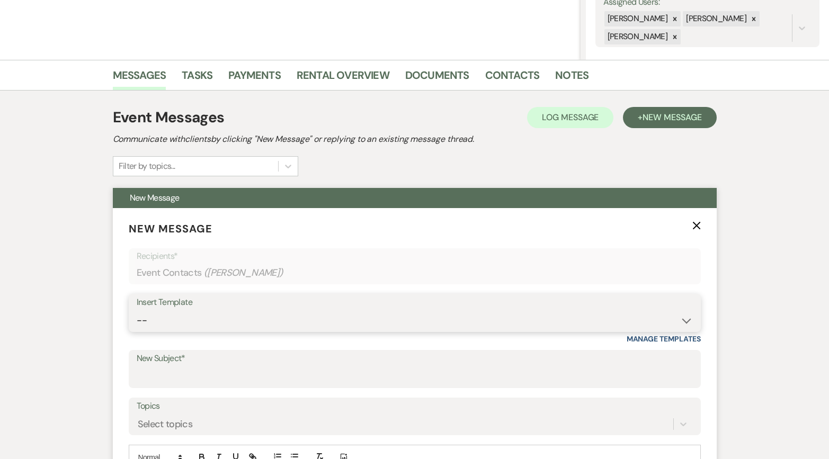
click at [197, 329] on select "-- Inquiry Response (Venue Guide) Schedule - Venue Tour Appt Confirmation Sched…" at bounding box center [415, 321] width 556 height 21
select select "6180"
click at [137, 311] on select "-- Inquiry Response (Venue Guide) Schedule - Venue Tour Appt Confirmation Sched…" at bounding box center [415, 321] width 556 height 21
type input "🚨 Open date alert 🚨: [DATE] just opened up!"
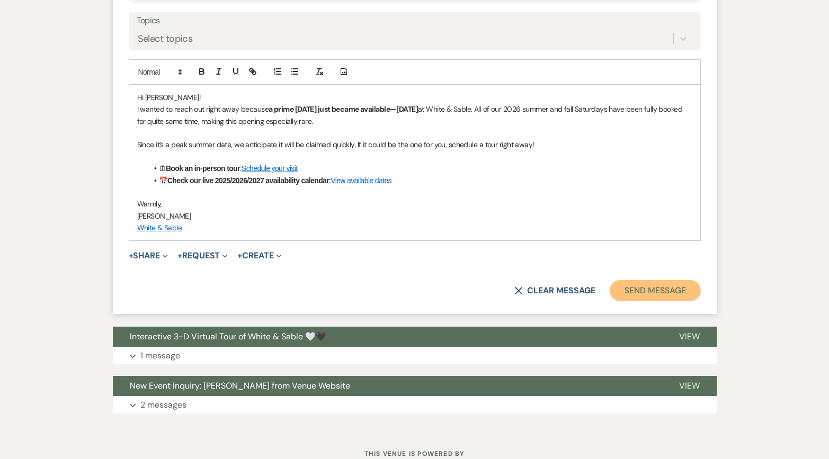
click at [664, 290] on button "Send Message" at bounding box center [655, 290] width 91 height 21
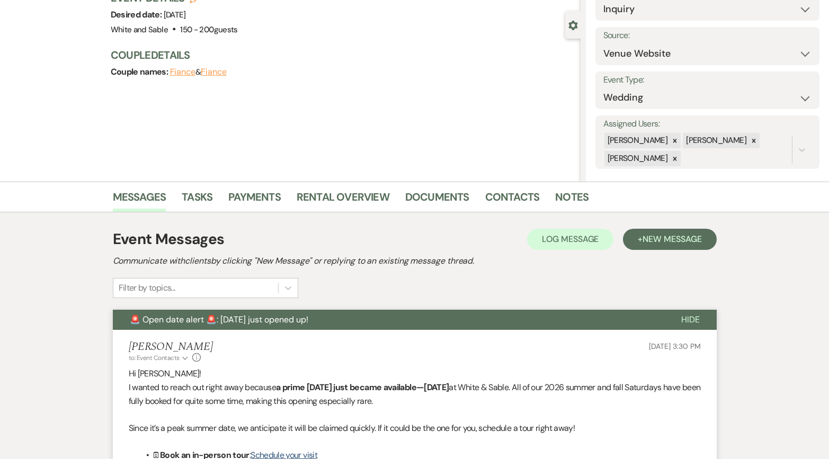
scroll to position [0, 0]
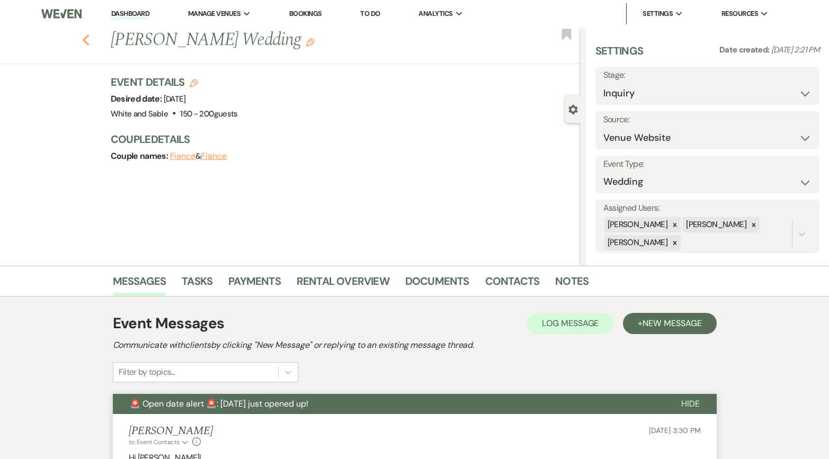
click at [84, 41] on use "button" at bounding box center [85, 40] width 7 height 12
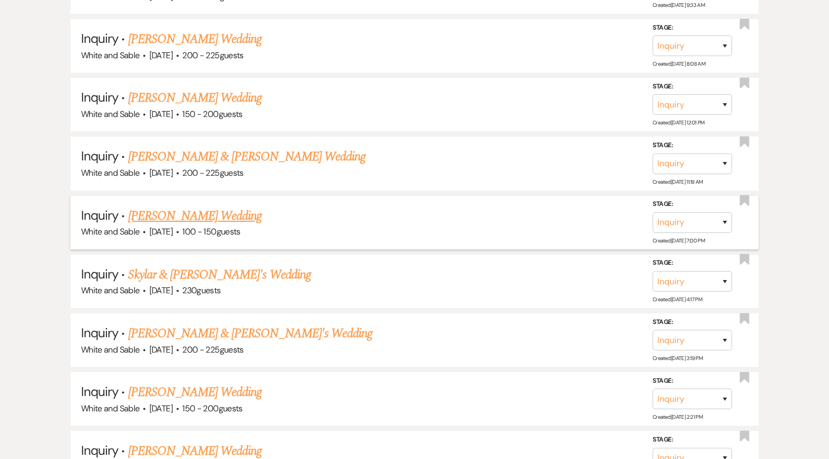
scroll to position [2057, 0]
click at [227, 207] on link "[PERSON_NAME] Wedding" at bounding box center [195, 216] width 134 height 19
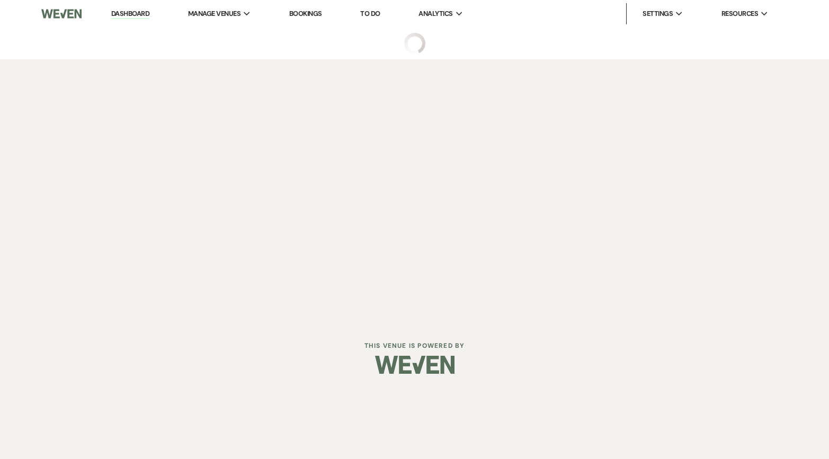
select select "5"
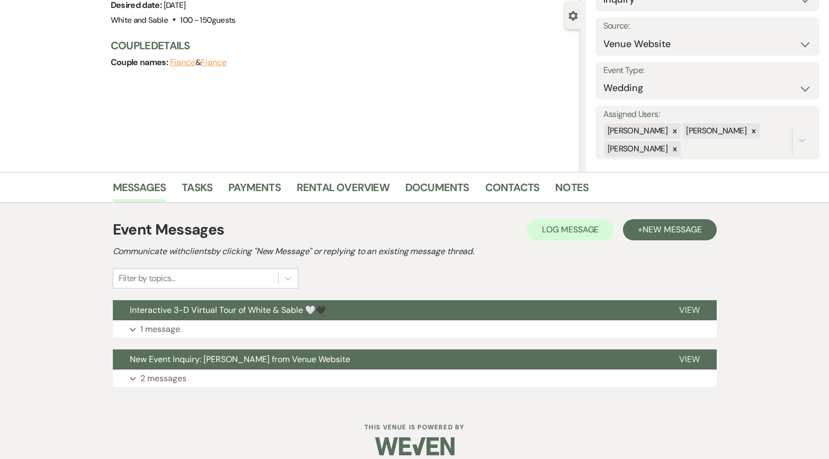
scroll to position [96, 0]
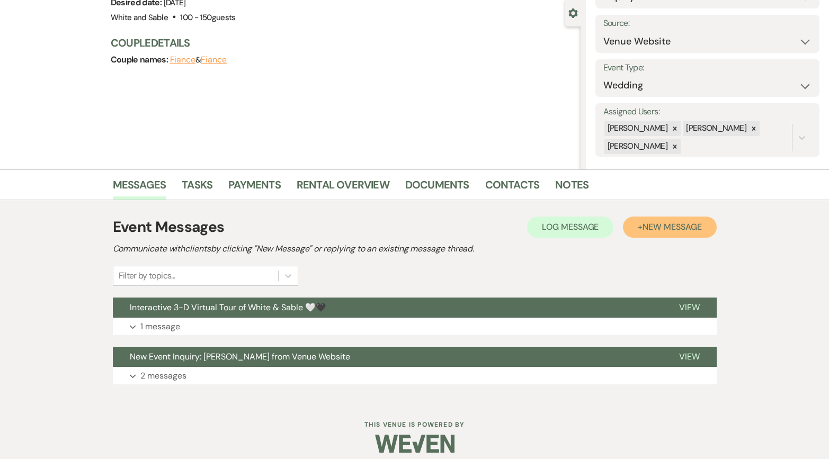
click at [634, 231] on button "+ New Message" at bounding box center [669, 227] width 93 height 21
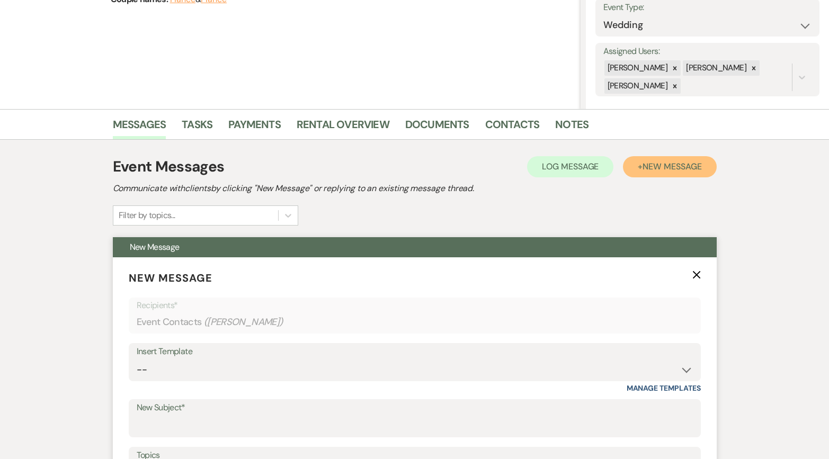
scroll to position [167, 0]
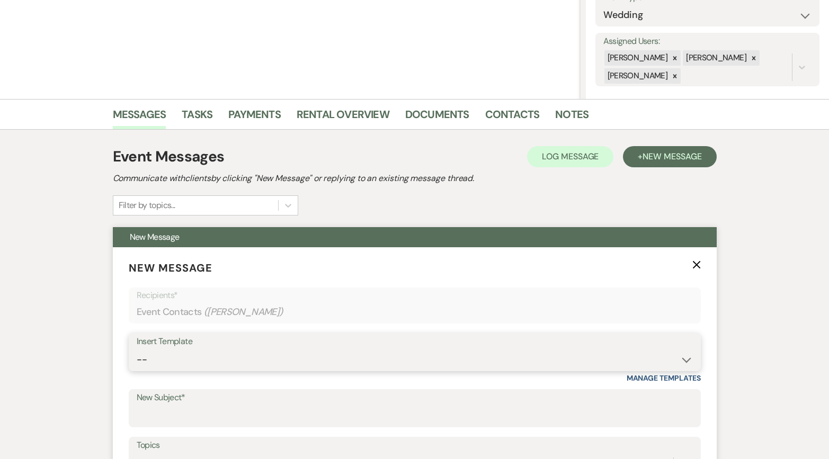
click at [225, 361] on select "-- Inquiry Response (Venue Guide) Schedule - Venue Tour Appt Confirmation Sched…" at bounding box center [415, 360] width 556 height 21
select select "6180"
click at [137, 350] on select "-- Inquiry Response (Venue Guide) Schedule - Venue Tour Appt Confirmation Sched…" at bounding box center [415, 360] width 556 height 21
type input "🚨 Open date alert 🚨: [DATE] just opened up!"
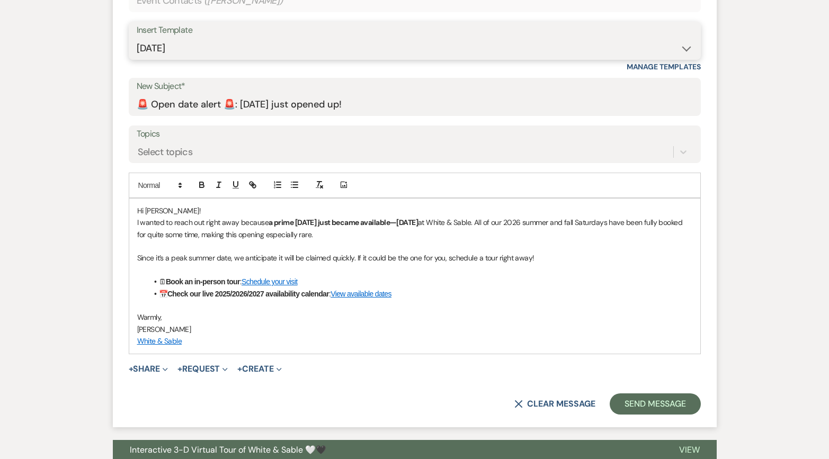
scroll to position [496, 0]
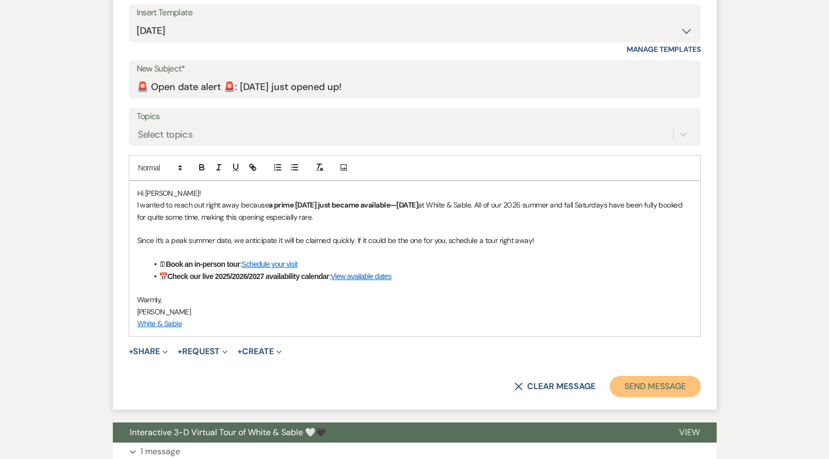
click at [635, 388] on button "Send Message" at bounding box center [655, 386] width 91 height 21
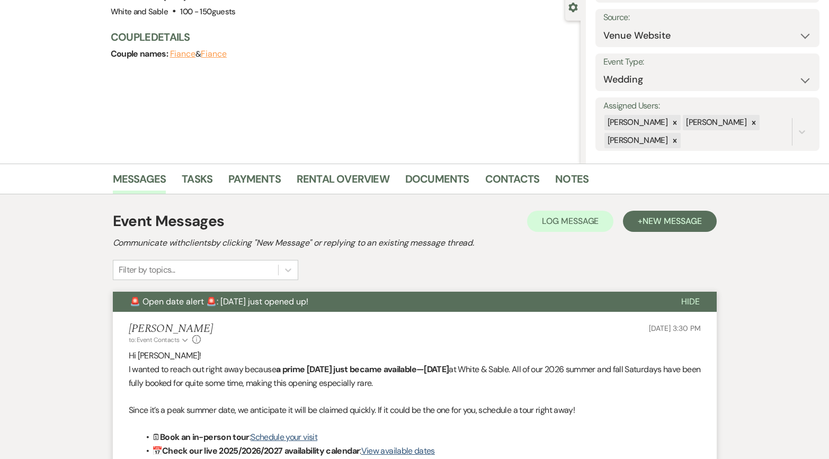
scroll to position [0, 0]
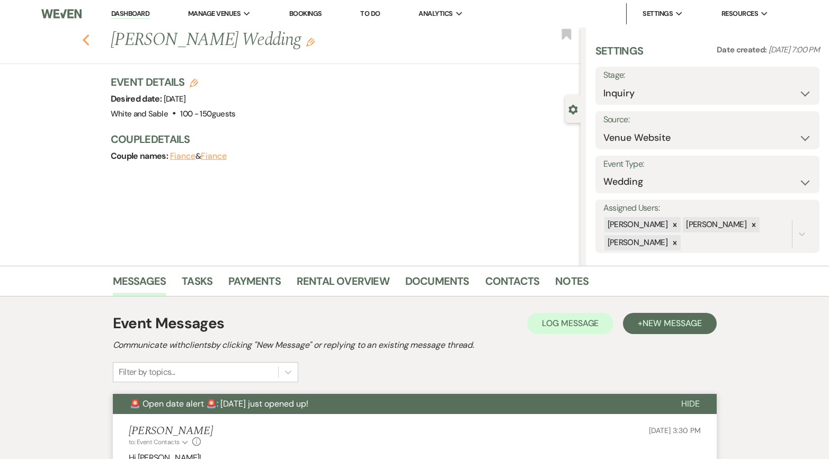
click at [82, 39] on icon "Previous" at bounding box center [86, 40] width 8 height 13
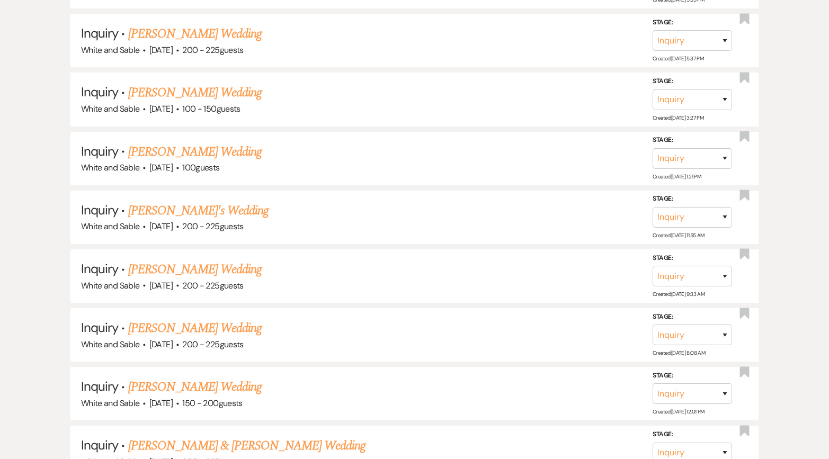
scroll to position [1768, 0]
click at [223, 143] on link "[PERSON_NAME] Wedding" at bounding box center [195, 152] width 134 height 19
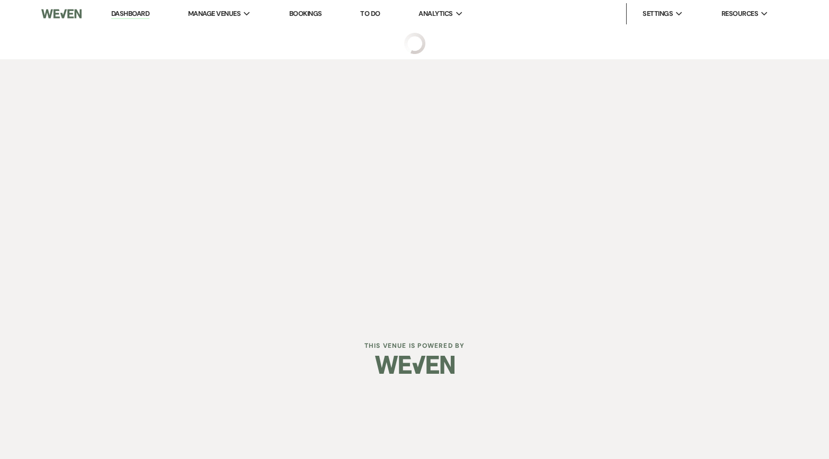
select select "5"
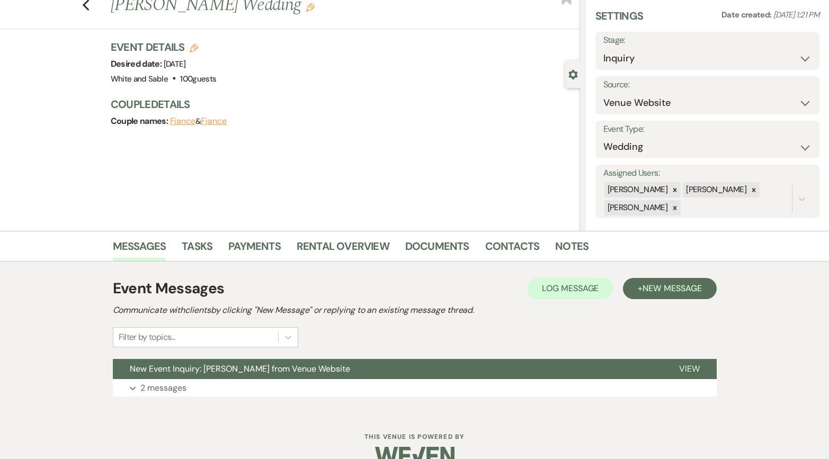
scroll to position [57, 0]
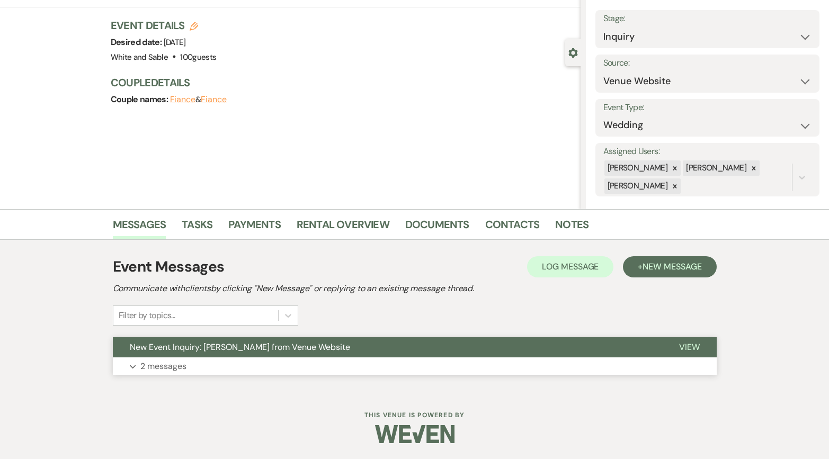
click at [573, 340] on button "New Event Inquiry: [PERSON_NAME] from Venue Website" at bounding box center [387, 348] width 549 height 20
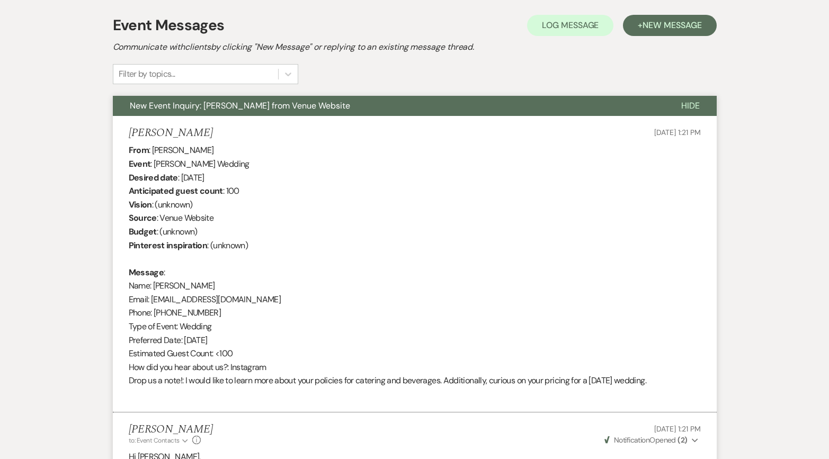
scroll to position [0, 0]
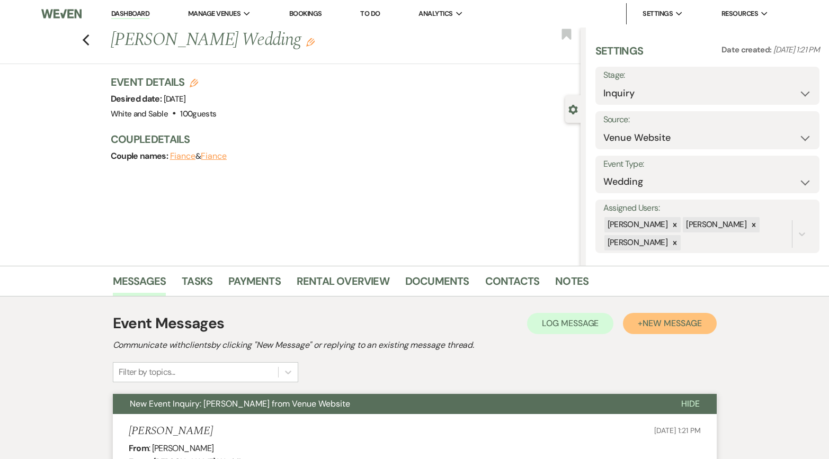
click at [675, 320] on span "New Message" at bounding box center [672, 323] width 59 height 11
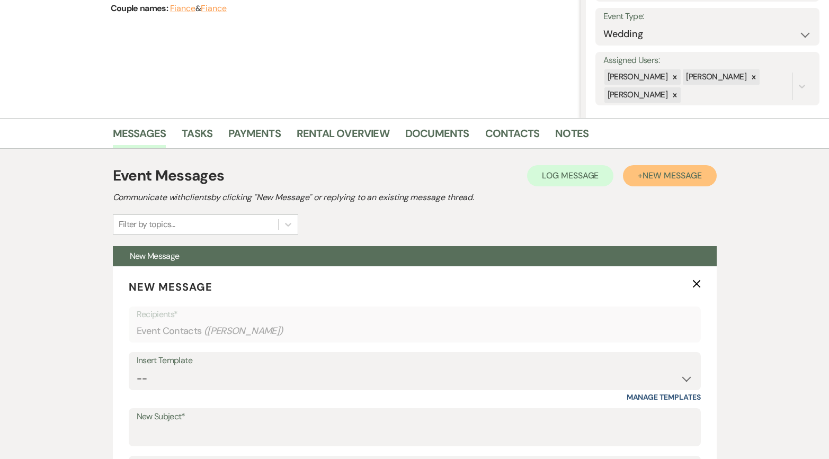
scroll to position [252, 0]
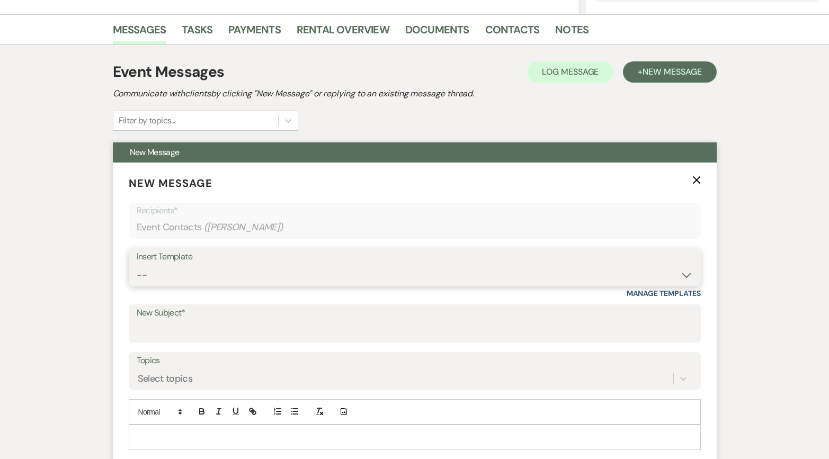
click at [262, 269] on select "-- Inquiry Response (Venue Guide) Schedule - Venue Tour Appt Confirmation Sched…" at bounding box center [415, 275] width 556 height 21
select select "6180"
click at [137, 265] on select "-- Inquiry Response (Venue Guide) Schedule - Venue Tour Appt Confirmation Sched…" at bounding box center [415, 275] width 556 height 21
type input "🚨 Open date alert 🚨: [DATE] just opened up!"
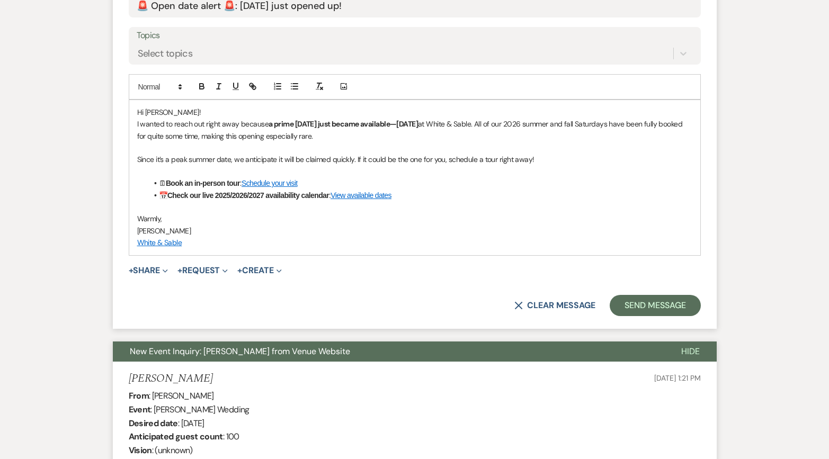
scroll to position [587, 0]
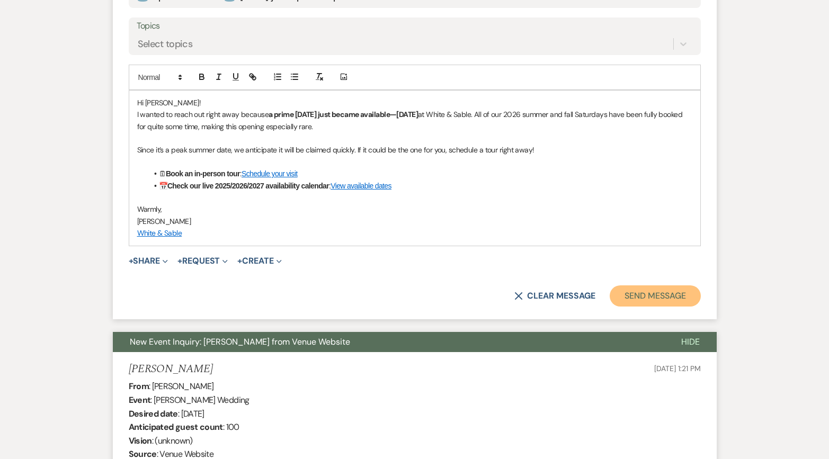
click at [625, 295] on button "Send Message" at bounding box center [655, 296] width 91 height 21
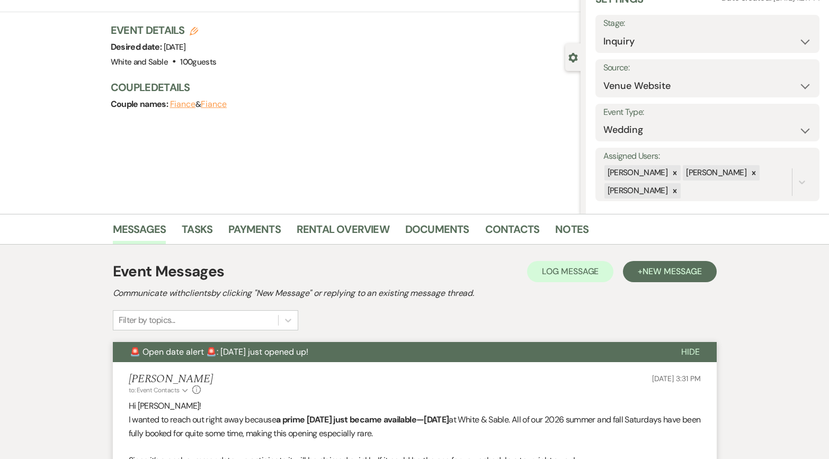
scroll to position [0, 0]
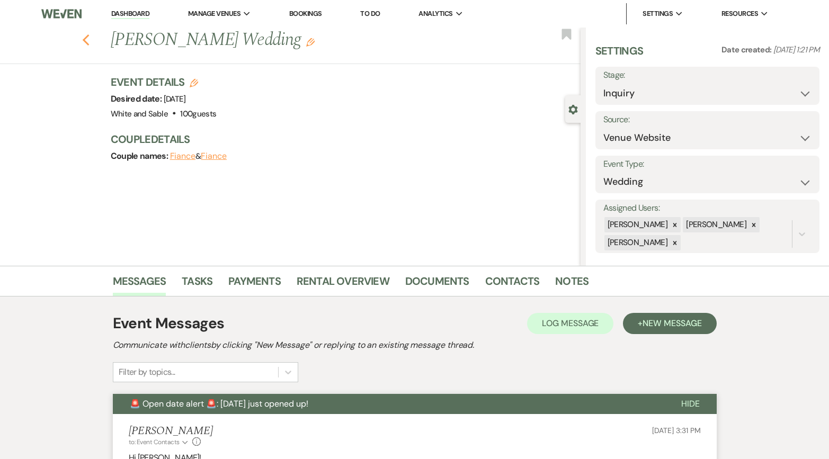
click at [86, 44] on use "button" at bounding box center [85, 40] width 7 height 12
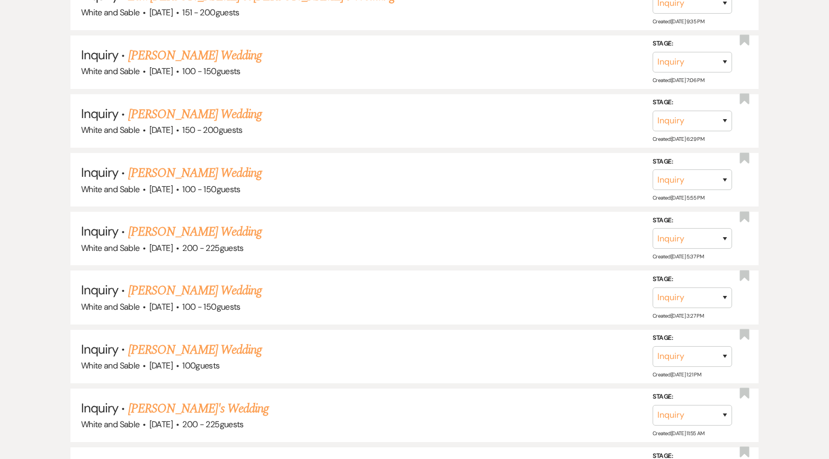
scroll to position [1569, 0]
click at [210, 105] on link "[PERSON_NAME] Wedding" at bounding box center [195, 114] width 134 height 19
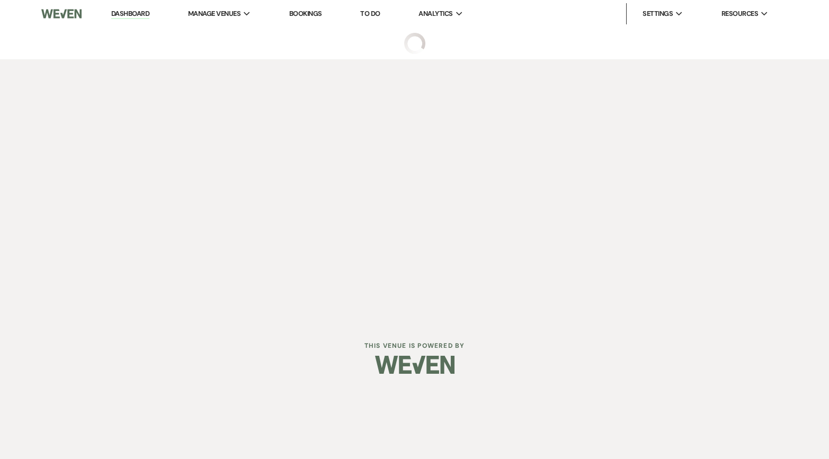
select select "5"
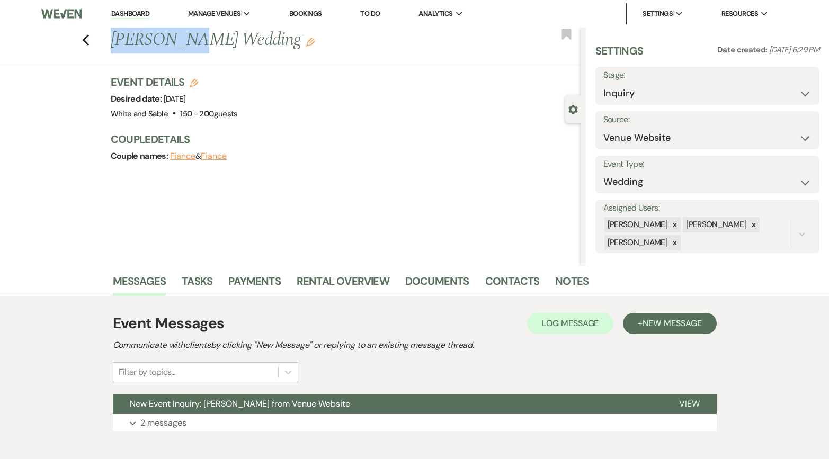
drag, startPoint x: 112, startPoint y: 43, endPoint x: 187, endPoint y: 42, distance: 74.7
click at [187, 42] on h1 "[PERSON_NAME] Wedding Edit" at bounding box center [297, 40] width 372 height 25
click at [82, 39] on icon "Previous" at bounding box center [86, 40] width 8 height 13
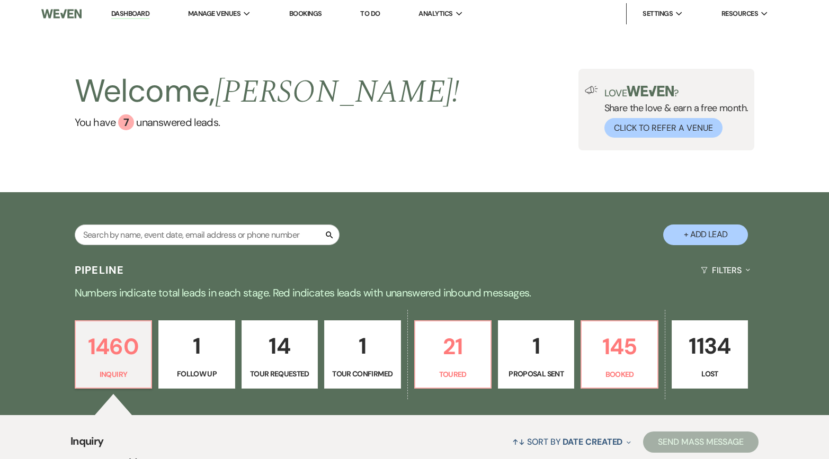
click at [189, 354] on p "1" at bounding box center [196, 347] width 63 height 36
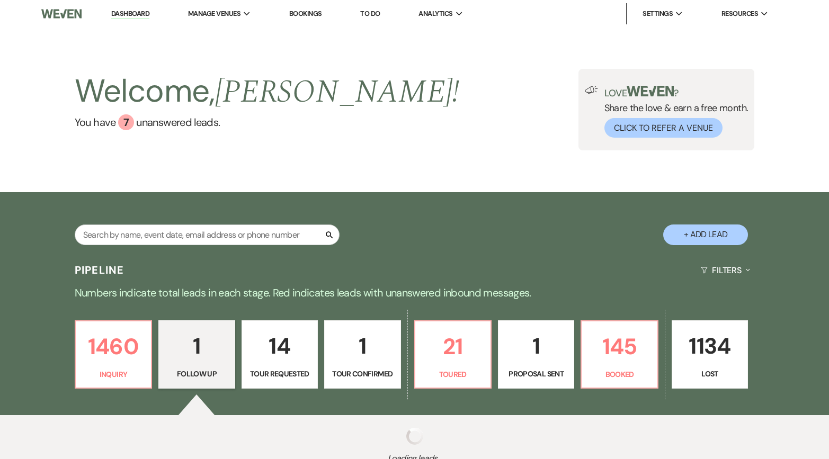
select select "9"
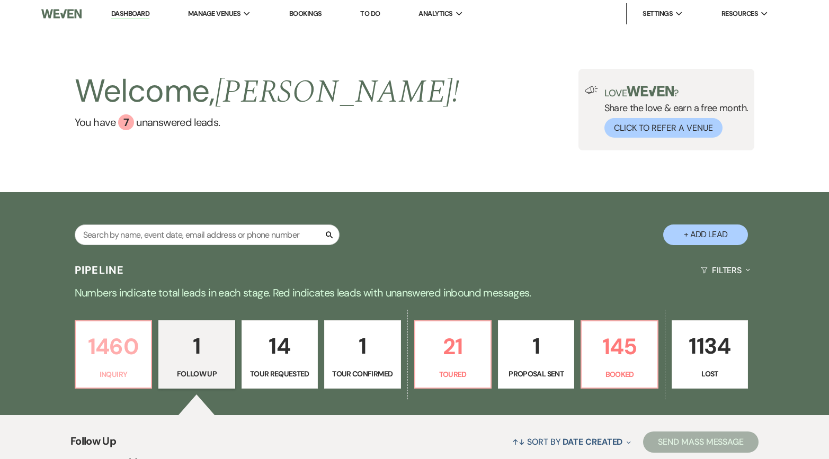
click at [118, 347] on p "1460" at bounding box center [113, 347] width 63 height 36
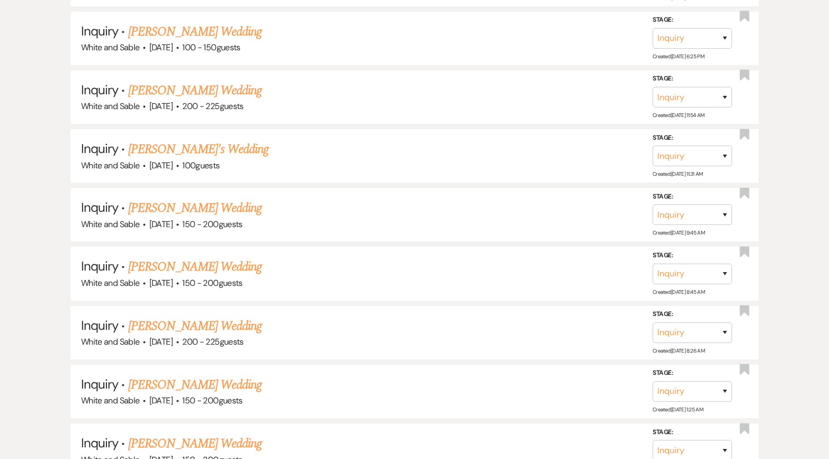
scroll to position [11974, 0]
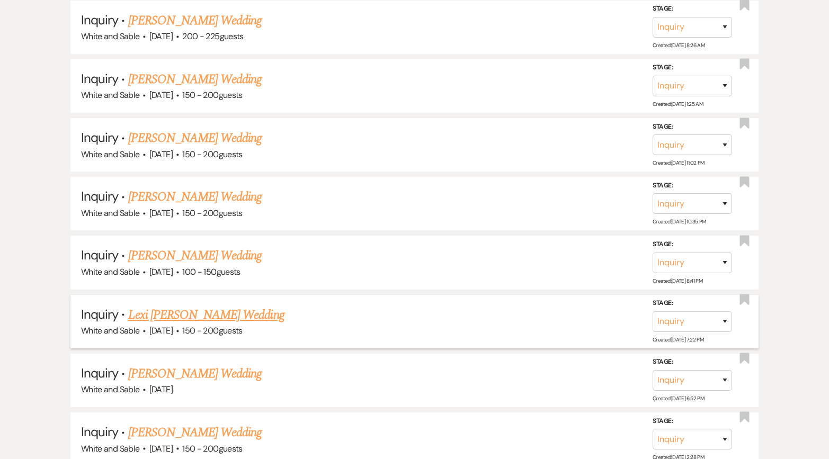
click at [172, 306] on link "Lexi [PERSON_NAME] Wedding" at bounding box center [206, 315] width 156 height 19
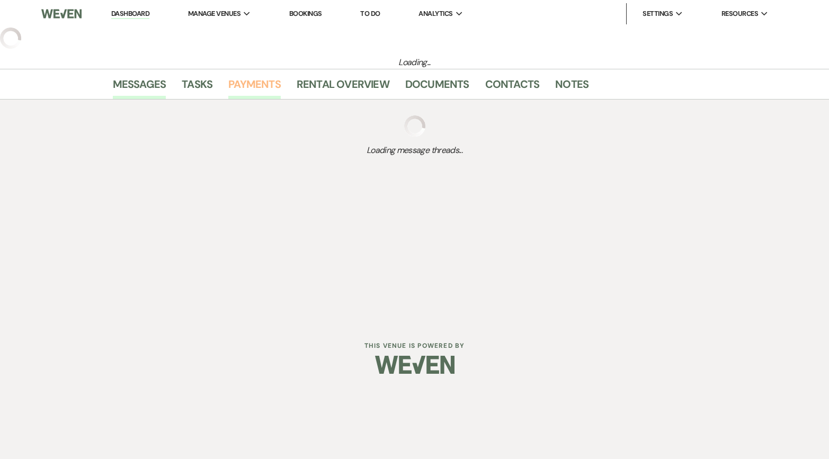
select select "5"
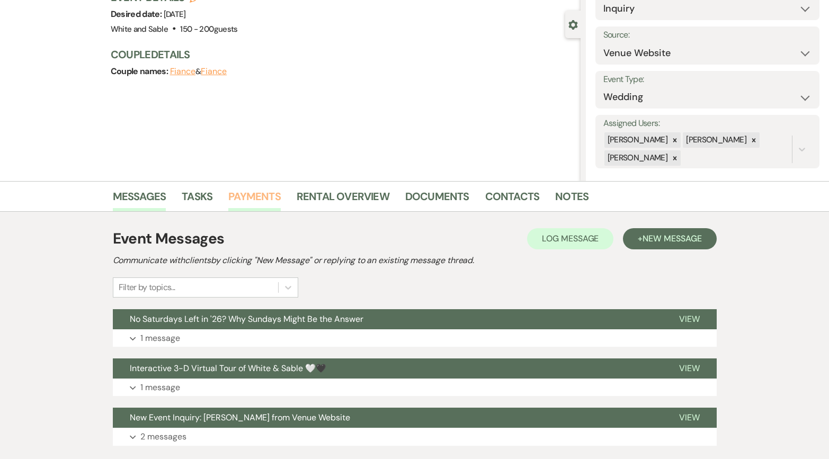
scroll to position [89, 0]
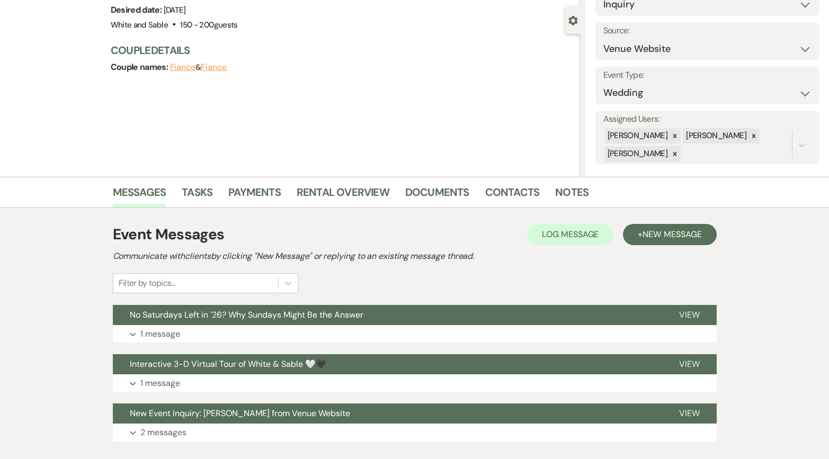
click at [675, 250] on h2 "Communicate with clients by clicking "New Message" or replying to an existing m…" at bounding box center [415, 256] width 604 height 13
click at [666, 233] on span "New Message" at bounding box center [672, 234] width 59 height 11
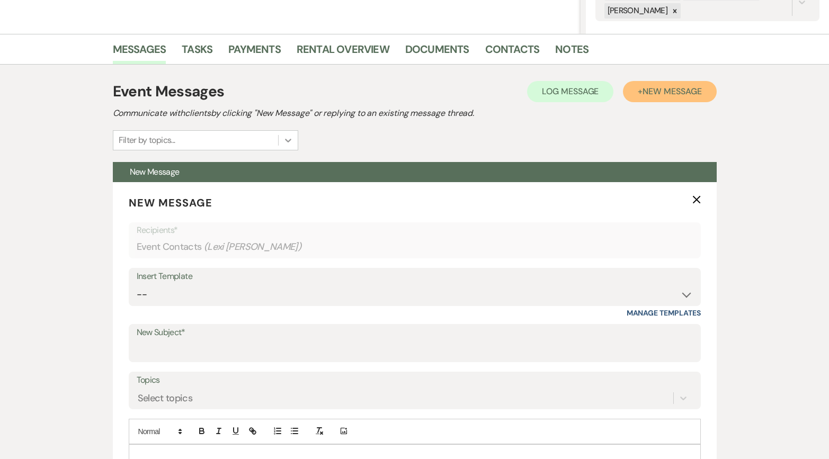
scroll to position [289, 0]
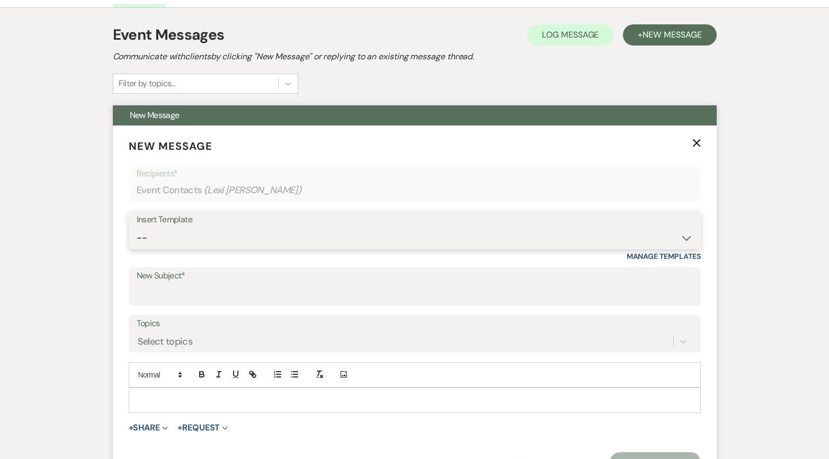
click at [277, 243] on select "-- Inquiry Response (Venue Guide) Schedule - Venue Tour Appt Confirmation Sched…" at bounding box center [415, 238] width 556 height 21
select select "6180"
click at [137, 228] on select "-- Inquiry Response (Venue Guide) Schedule - Venue Tour Appt Confirmation Sched…" at bounding box center [415, 238] width 556 height 21
type input "🚨 Open date alert 🚨: [DATE] just opened up!"
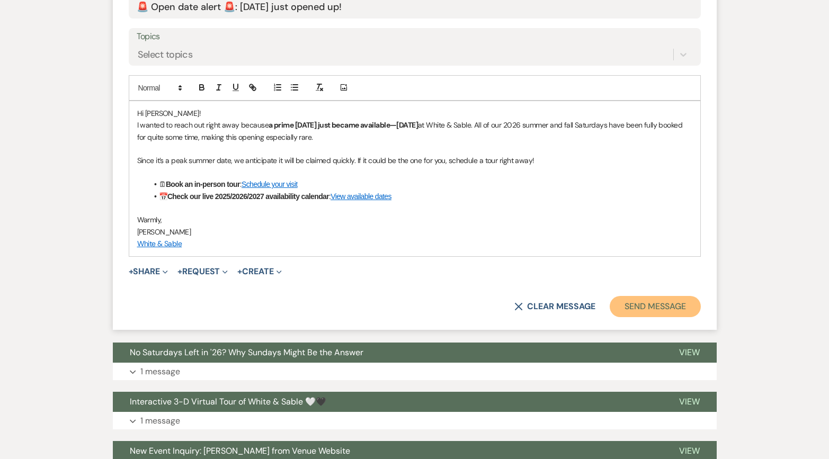
click at [653, 312] on button "Send Message" at bounding box center [655, 306] width 91 height 21
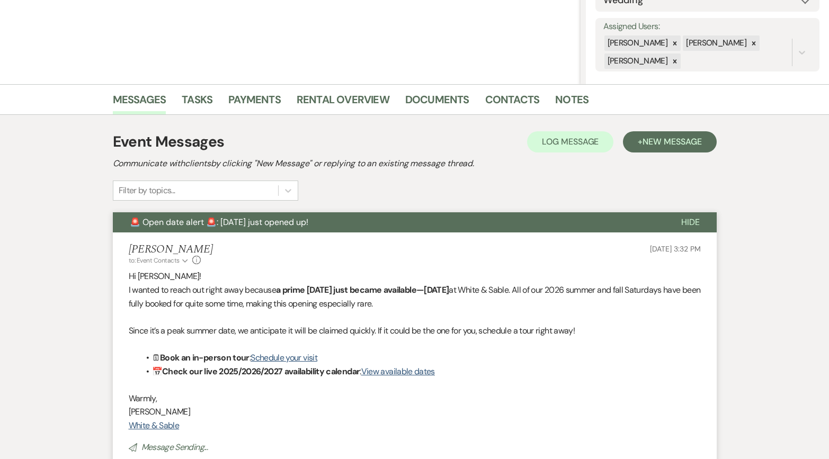
scroll to position [0, 0]
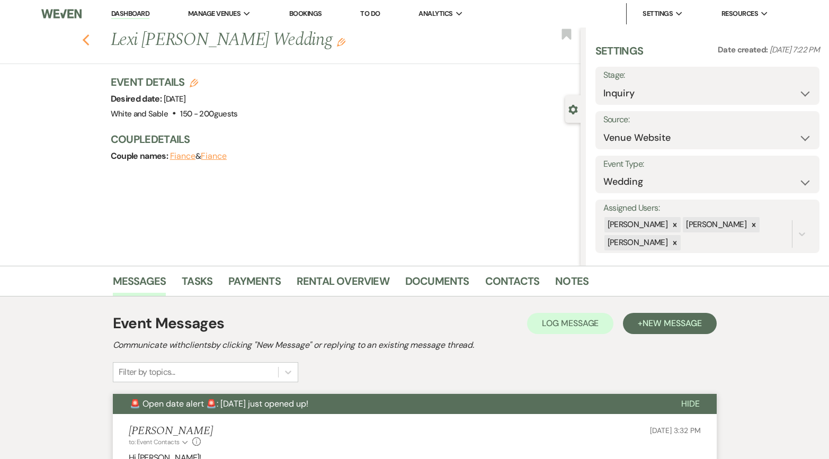
click at [87, 41] on icon "Previous" at bounding box center [86, 40] width 8 height 13
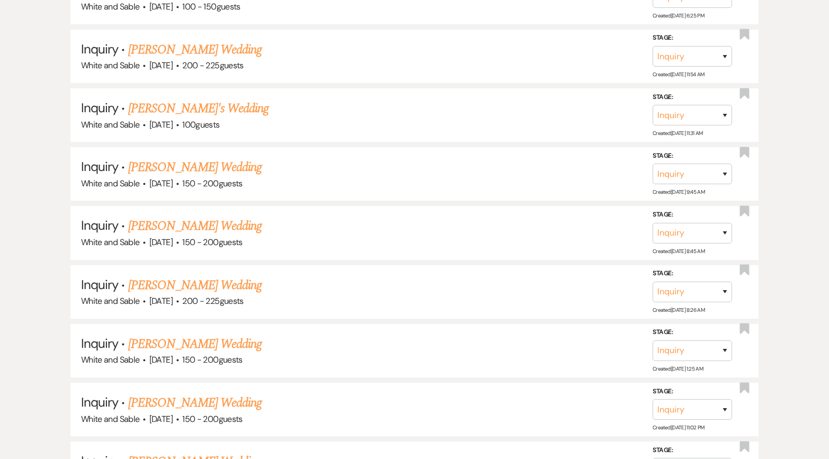
scroll to position [11707, 0]
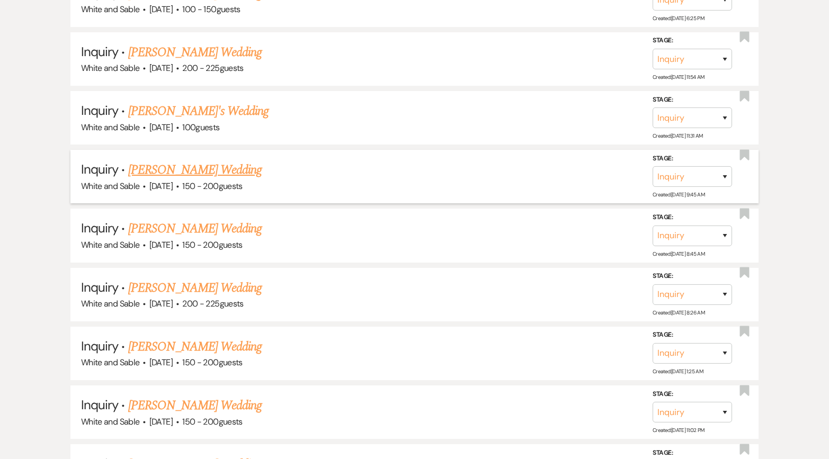
click at [206, 161] on link "[PERSON_NAME] Wedding" at bounding box center [195, 170] width 134 height 19
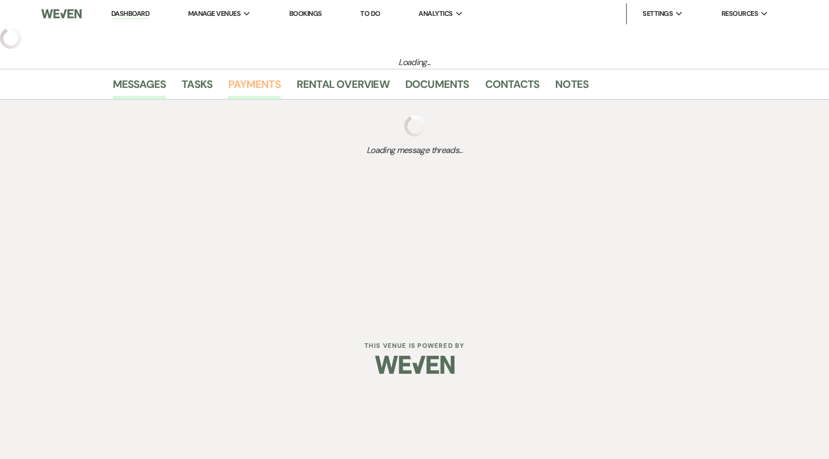
select select "5"
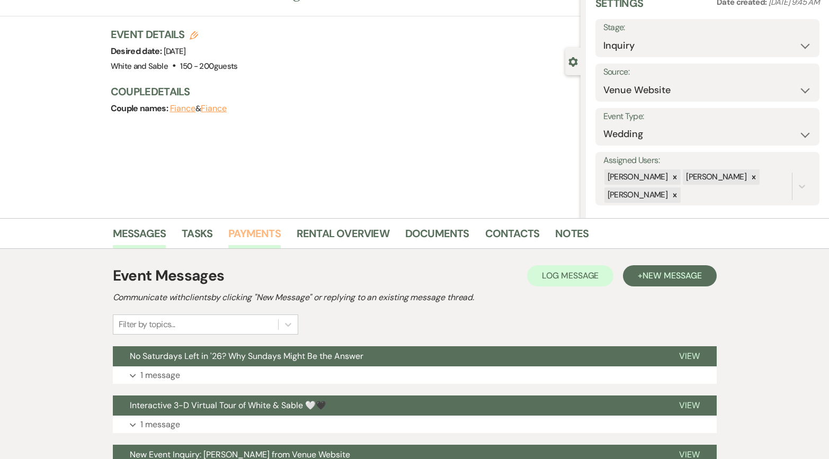
scroll to position [86, 0]
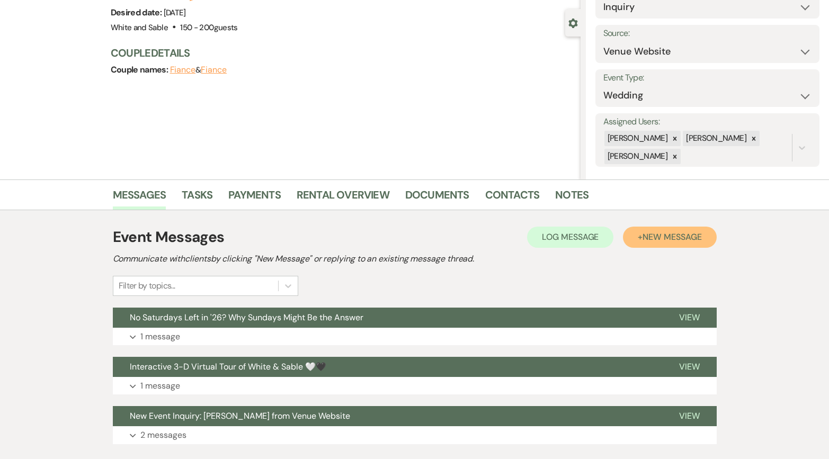
click at [652, 246] on button "+ New Message" at bounding box center [669, 237] width 93 height 21
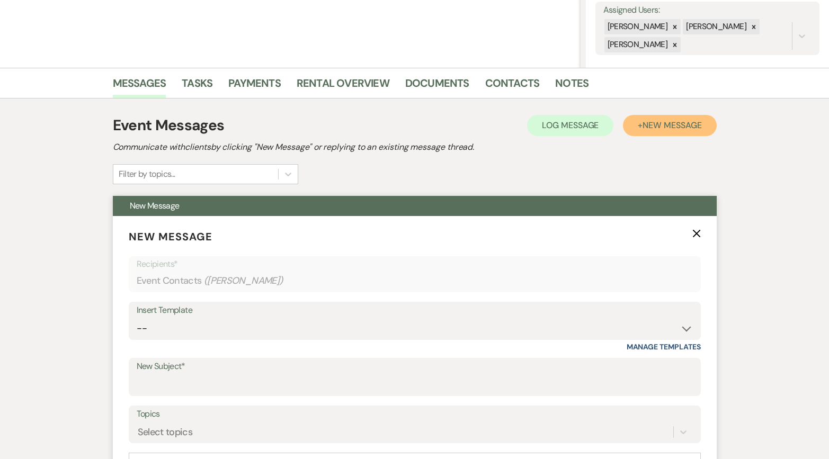
scroll to position [213, 0]
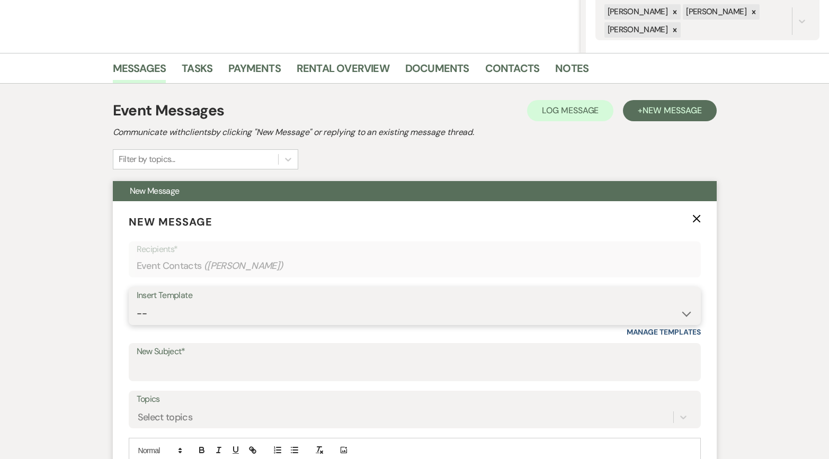
click at [244, 314] on select "-- Inquiry Response (Venue Guide) Schedule - Venue Tour Appt Confirmation Sched…" at bounding box center [415, 314] width 556 height 21
select select "6180"
click at [137, 304] on select "-- Inquiry Response (Venue Guide) Schedule - Venue Tour Appt Confirmation Sched…" at bounding box center [415, 314] width 556 height 21
type input "🚨 Open date alert 🚨: [DATE] just opened up!"
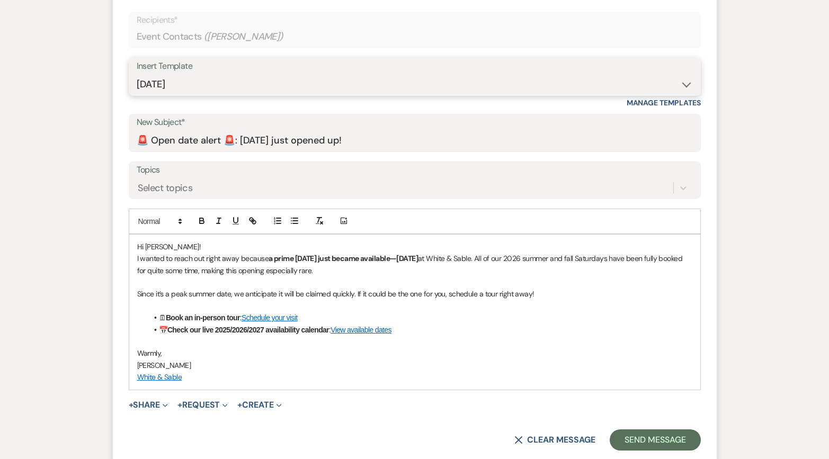
scroll to position [443, 0]
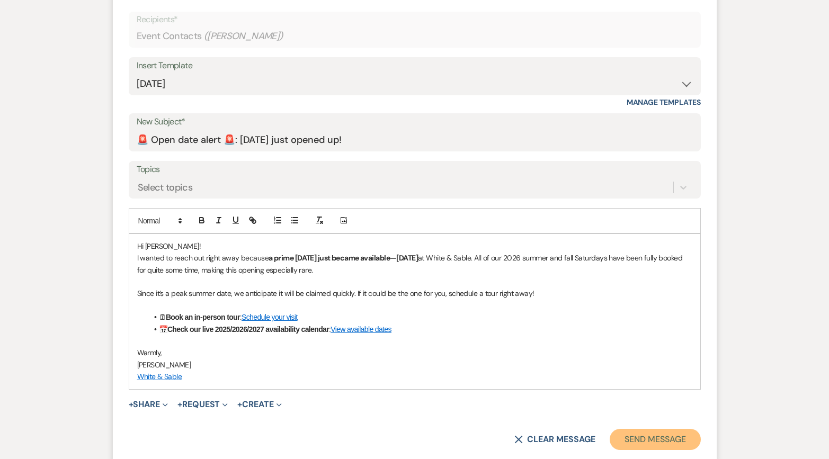
click at [632, 432] on button "Send Message" at bounding box center [655, 439] width 91 height 21
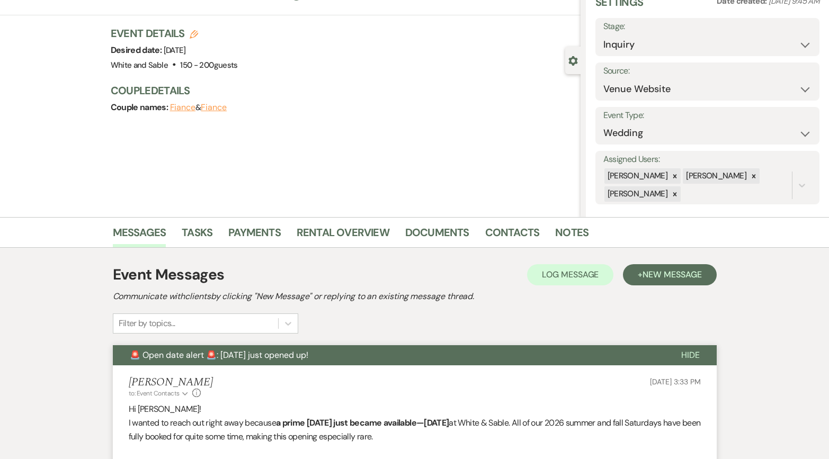
scroll to position [0, 0]
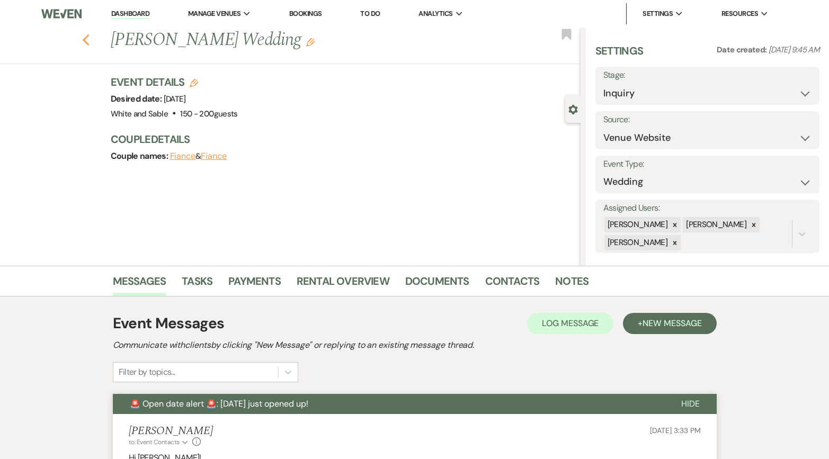
click at [86, 40] on icon "Previous" at bounding box center [86, 40] width 8 height 13
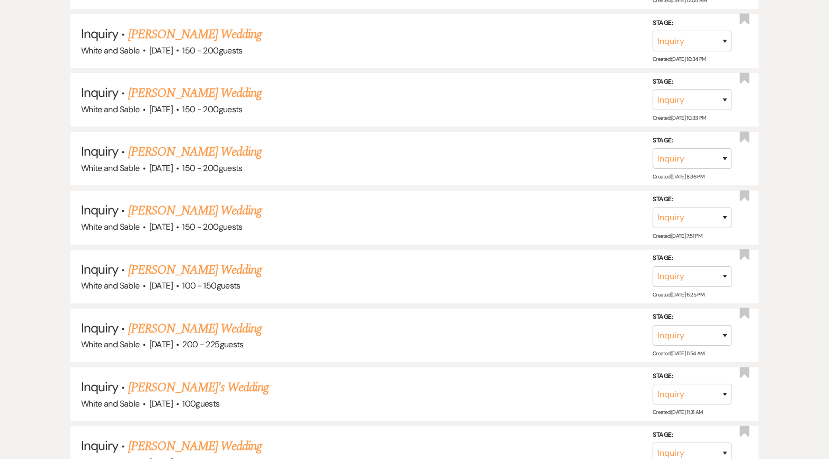
scroll to position [11428, 0]
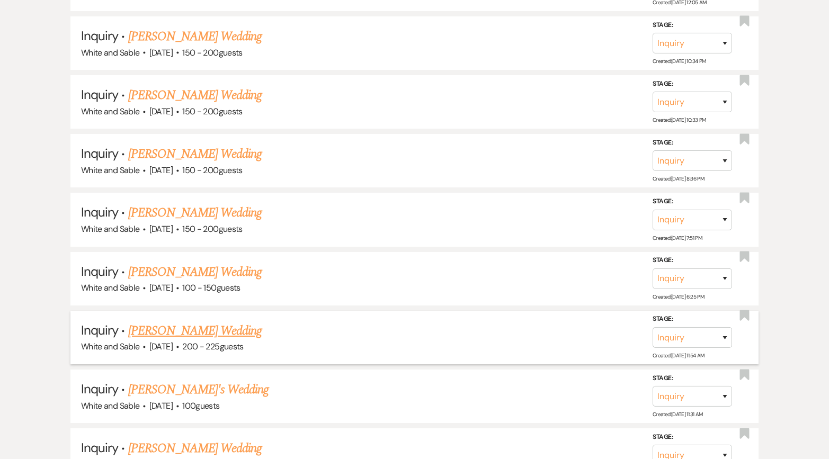
click at [203, 322] on link "[PERSON_NAME] Wedding" at bounding box center [195, 331] width 134 height 19
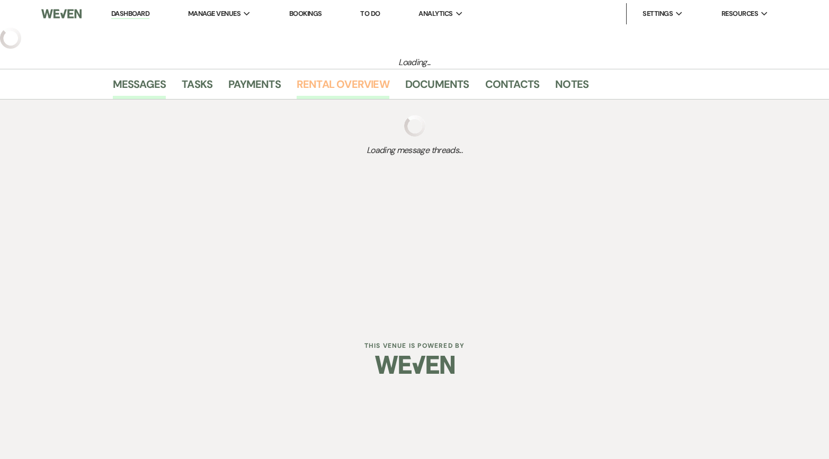
select select "5"
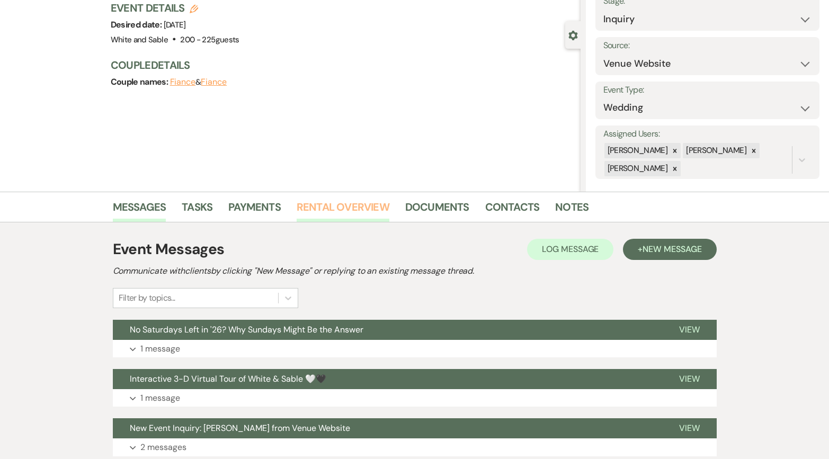
scroll to position [84, 0]
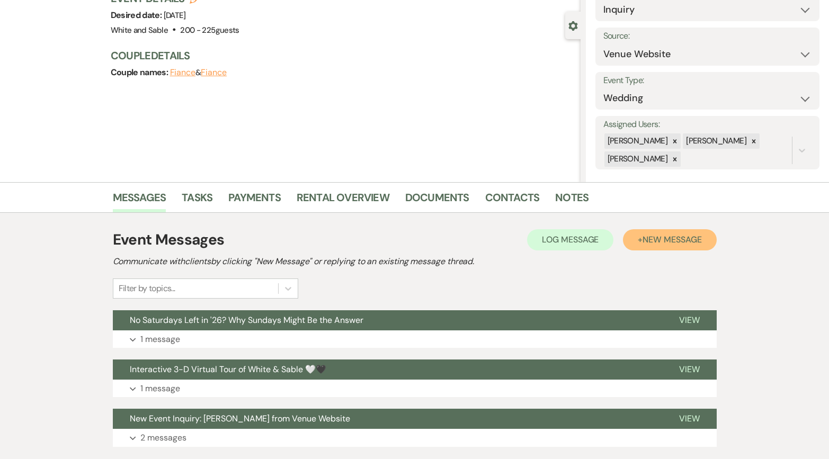
click at [678, 245] on button "+ New Message" at bounding box center [669, 239] width 93 height 21
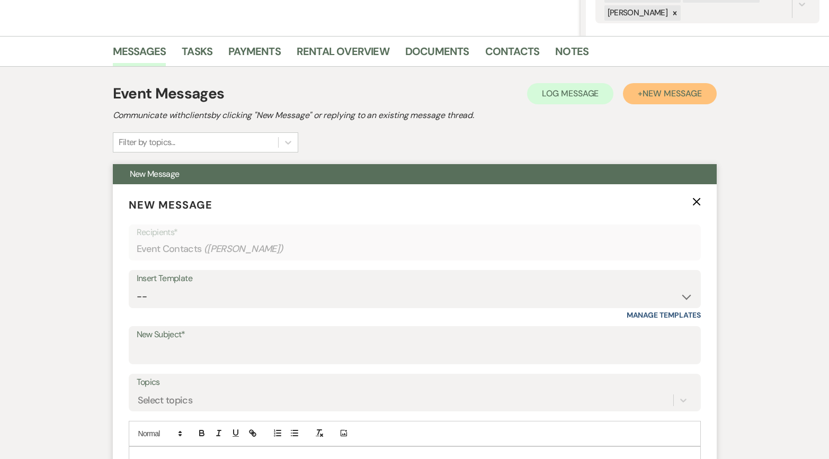
scroll to position [246, 0]
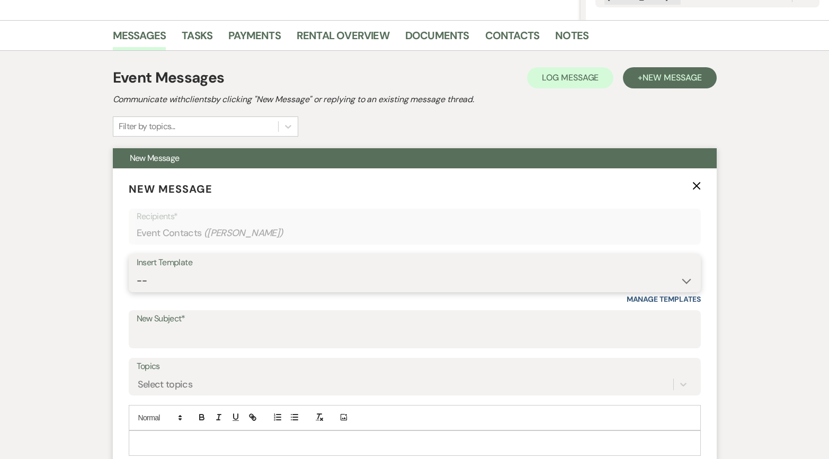
click at [296, 278] on select "-- Inquiry Response (Venue Guide) Schedule - Venue Tour Appt Confirmation Sched…" at bounding box center [415, 281] width 556 height 21
select select "6180"
click at [137, 271] on select "-- Inquiry Response (Venue Guide) Schedule - Venue Tour Appt Confirmation Sched…" at bounding box center [415, 281] width 556 height 21
type input "🚨 Open date alert 🚨: [DATE] just opened up!"
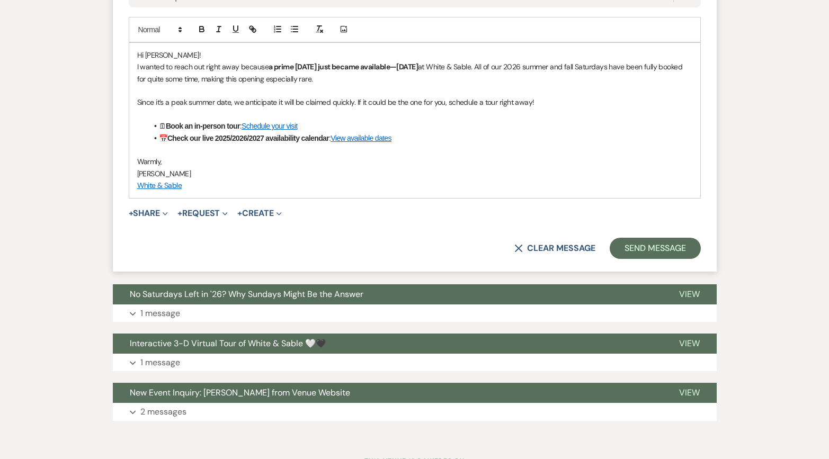
scroll to position [680, 0]
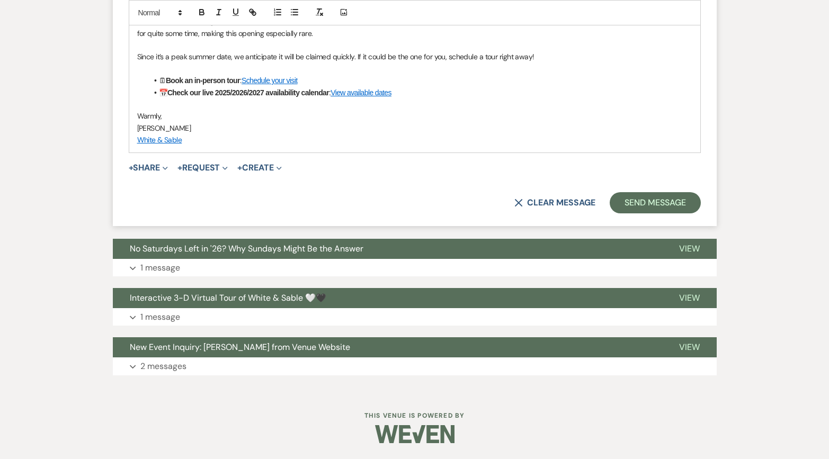
click at [652, 206] on button "Send Message" at bounding box center [655, 202] width 91 height 21
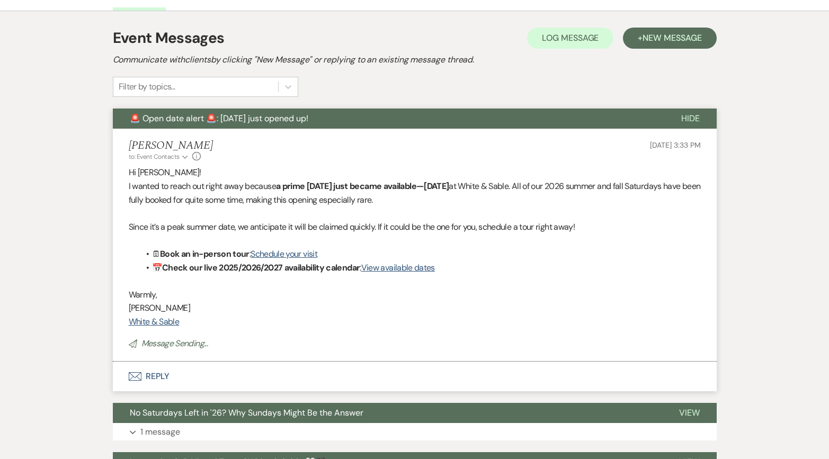
scroll to position [0, 0]
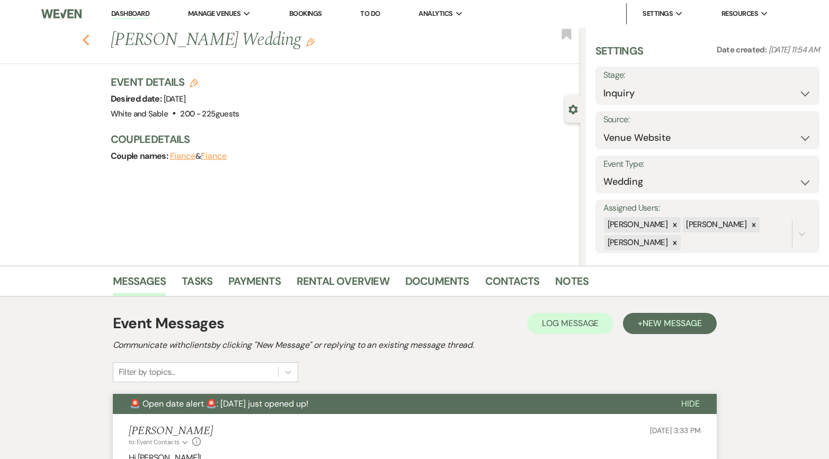
click at [83, 35] on icon "Previous" at bounding box center [86, 40] width 8 height 13
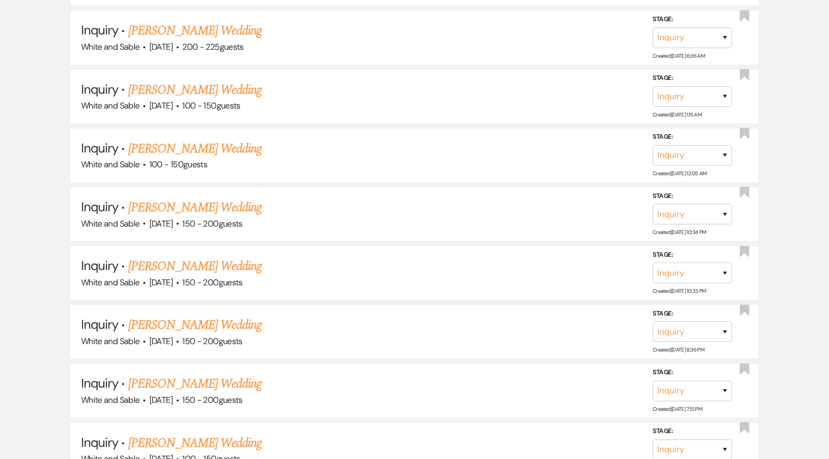
scroll to position [11256, 0]
click at [221, 258] on link "[PERSON_NAME] Wedding" at bounding box center [195, 267] width 134 height 19
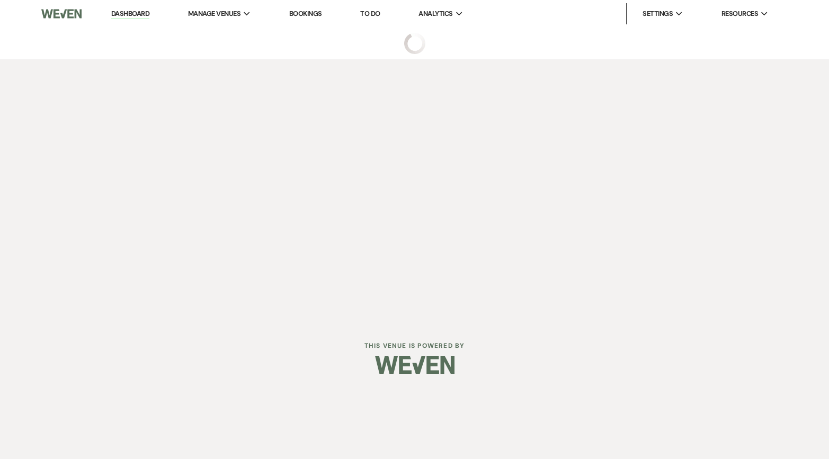
select select "5"
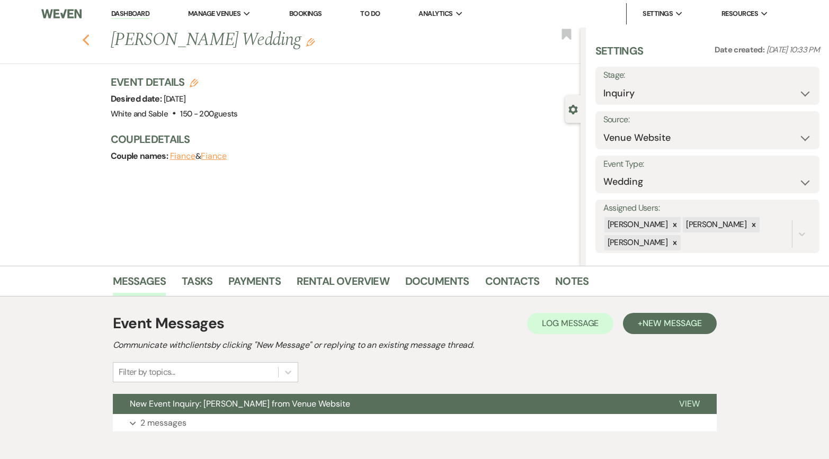
click at [86, 39] on icon "Previous" at bounding box center [86, 40] width 8 height 13
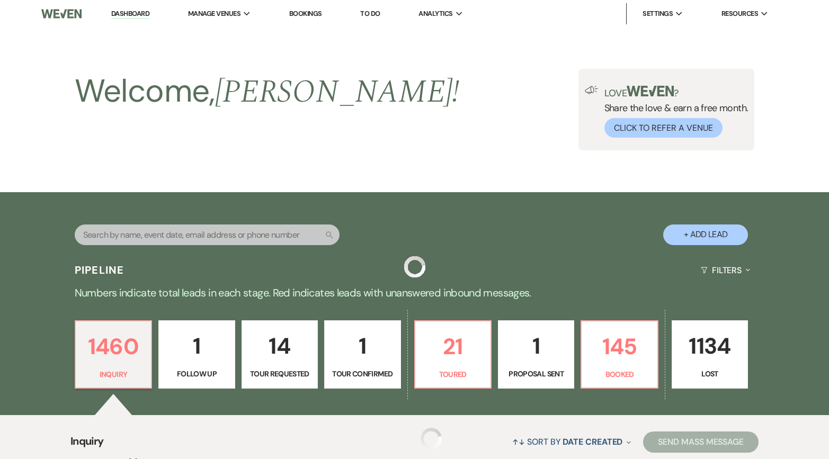
scroll to position [11256, 0]
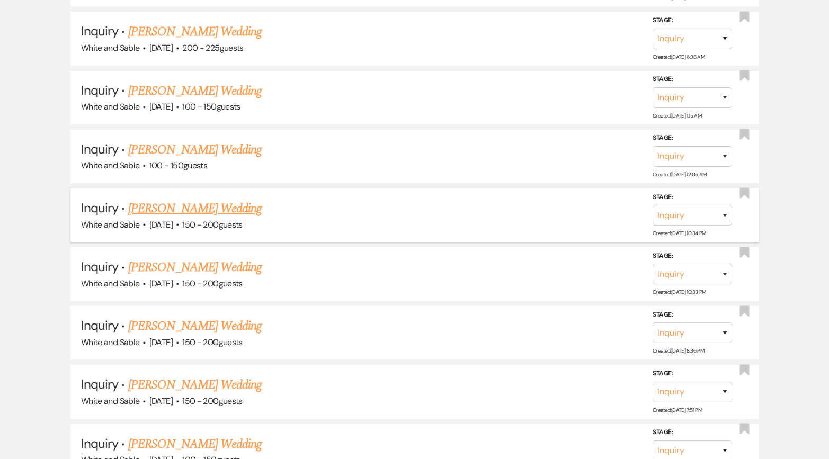
click at [190, 199] on link "[PERSON_NAME] Wedding" at bounding box center [195, 208] width 134 height 19
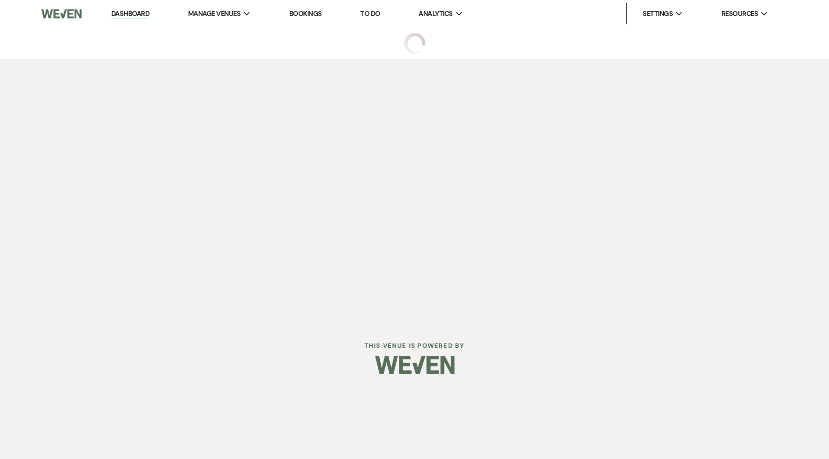
select select "5"
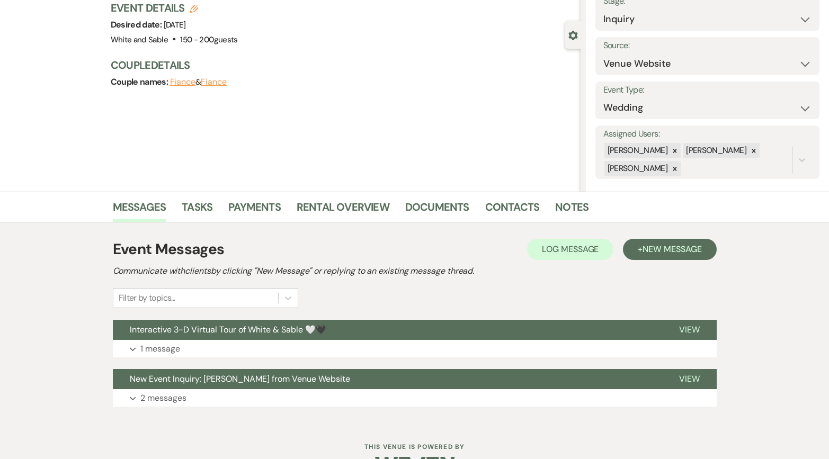
scroll to position [106, 0]
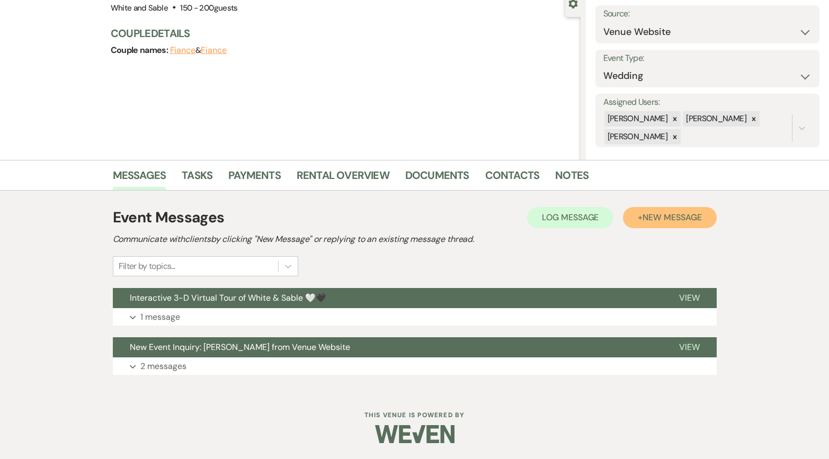
click at [643, 217] on span "New Message" at bounding box center [672, 217] width 59 height 11
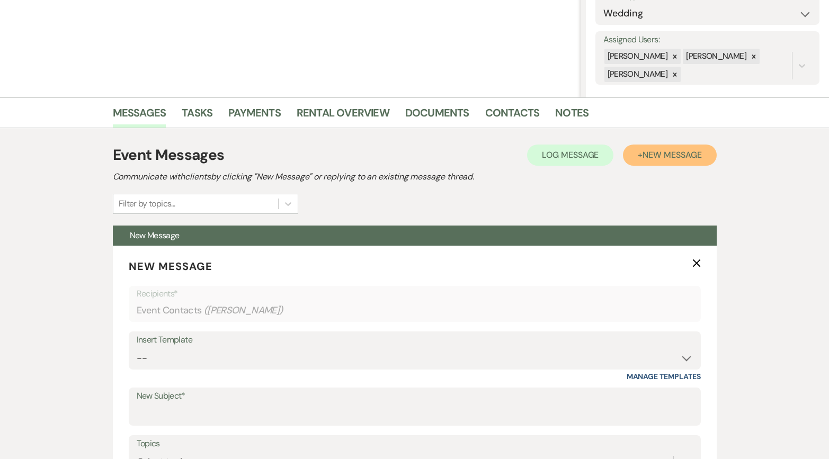
scroll to position [215, 0]
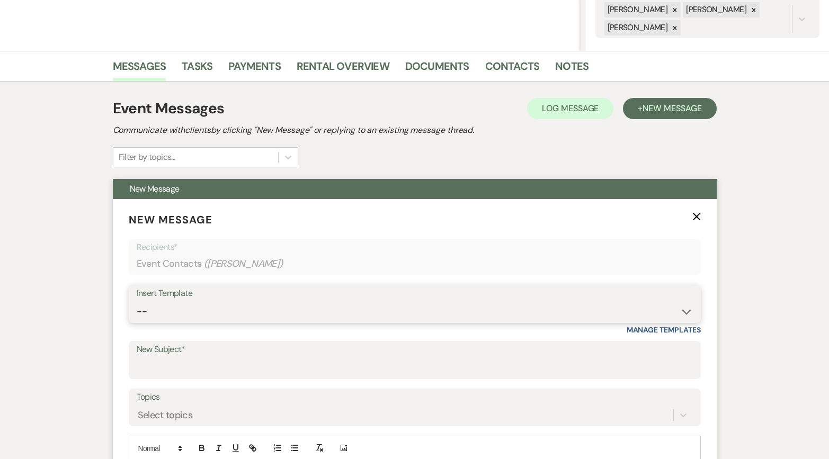
click at [192, 312] on select "-- Inquiry Response (Venue Guide) Schedule - Venue Tour Appt Confirmation Sched…" at bounding box center [415, 312] width 556 height 21
select select "6180"
click at [137, 302] on select "-- Inquiry Response (Venue Guide) Schedule - Venue Tour Appt Confirmation Sched…" at bounding box center [415, 312] width 556 height 21
type input "🚨 Open date alert 🚨: [DATE] just opened up!"
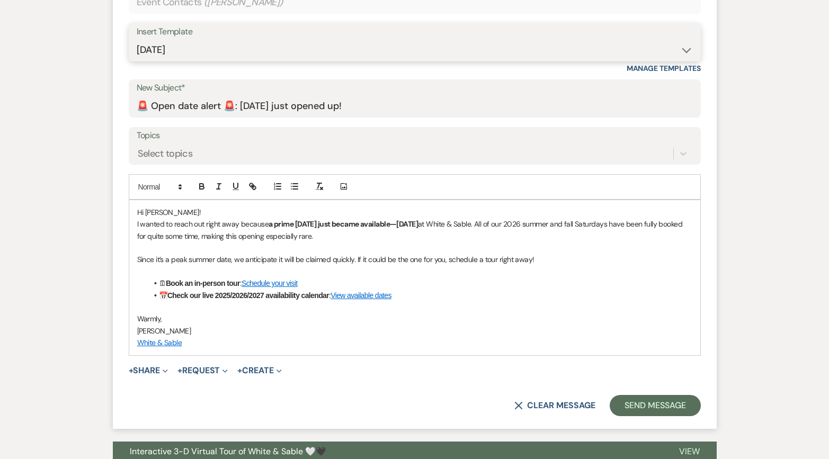
scroll to position [494, 0]
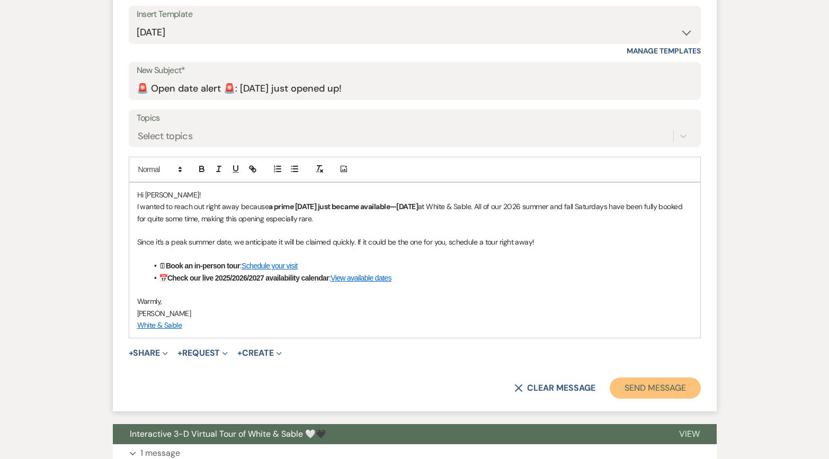
click at [645, 386] on button "Send Message" at bounding box center [655, 388] width 91 height 21
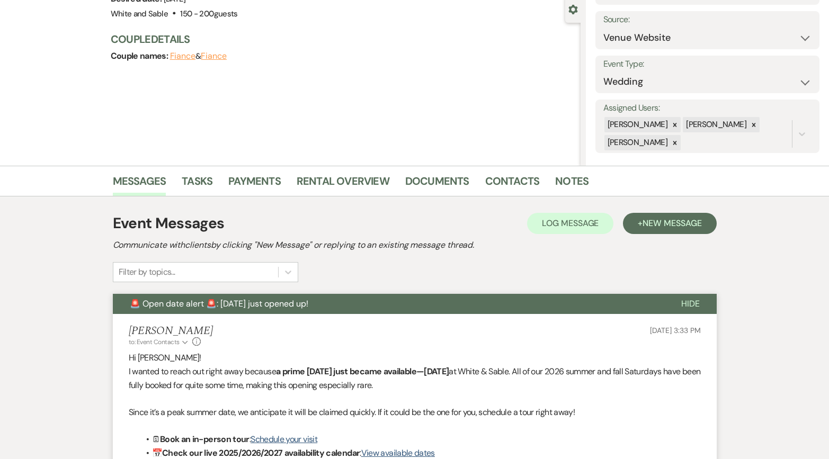
scroll to position [0, 0]
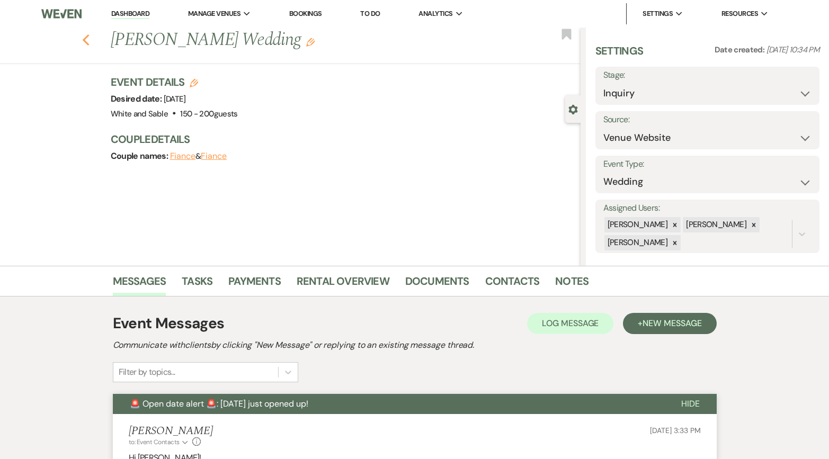
click at [86, 41] on icon "Previous" at bounding box center [86, 40] width 8 height 13
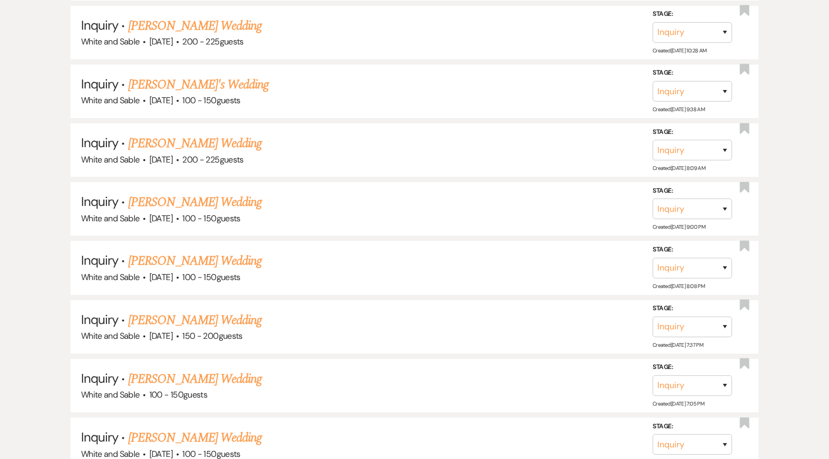
scroll to position [10702, 0]
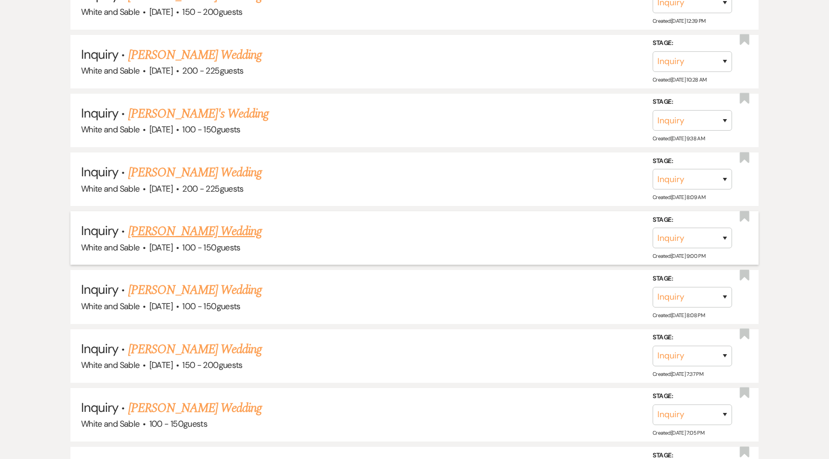
click at [249, 222] on link "[PERSON_NAME] Wedding" at bounding box center [195, 231] width 134 height 19
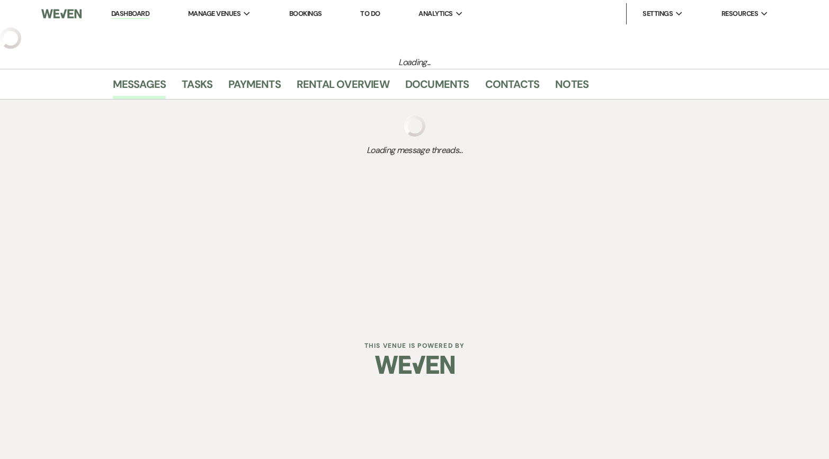
select select "5"
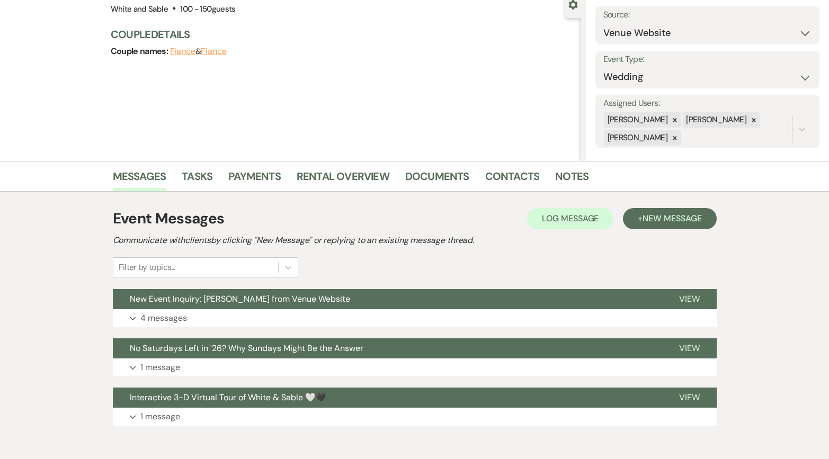
scroll to position [155, 0]
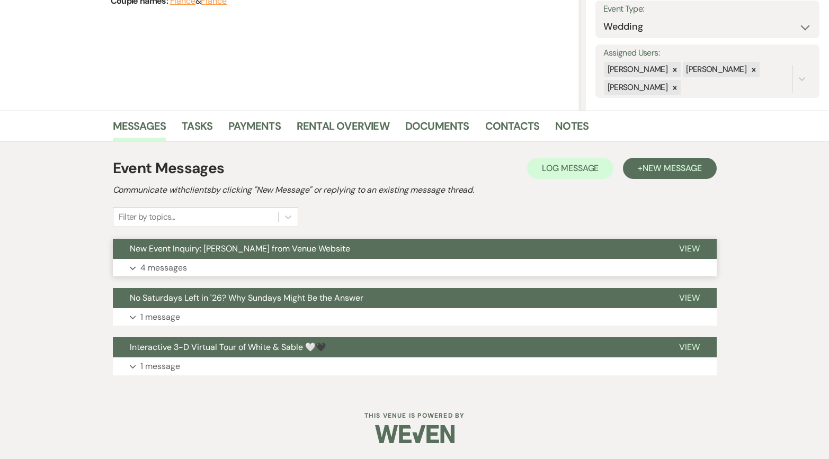
click at [309, 243] on span "New Event Inquiry: [PERSON_NAME] from Venue Website" at bounding box center [240, 248] width 220 height 11
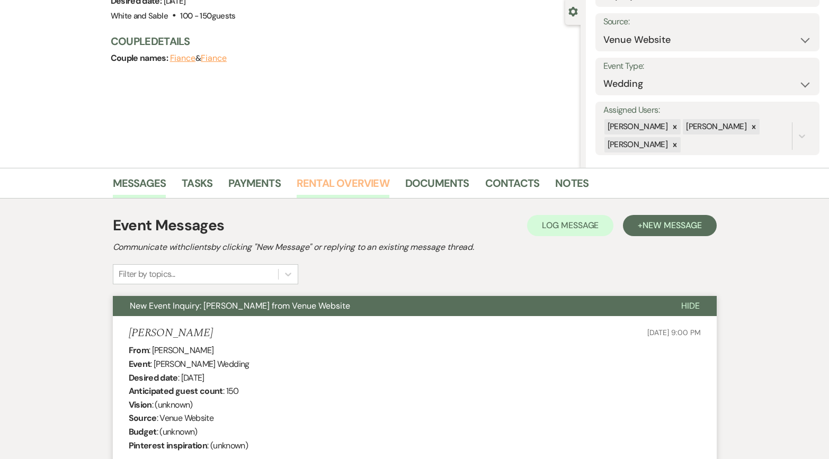
scroll to position [95, 0]
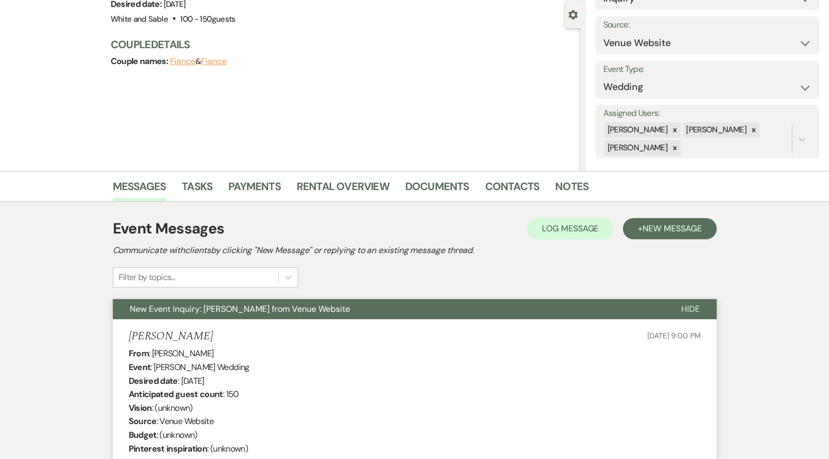
click at [298, 308] on span "New Event Inquiry: [PERSON_NAME] from Venue Website" at bounding box center [240, 309] width 220 height 11
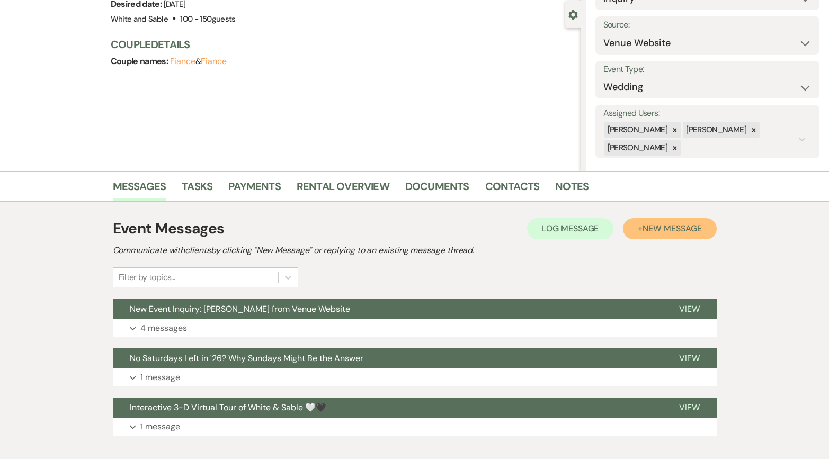
click at [672, 232] on span "New Message" at bounding box center [672, 228] width 59 height 11
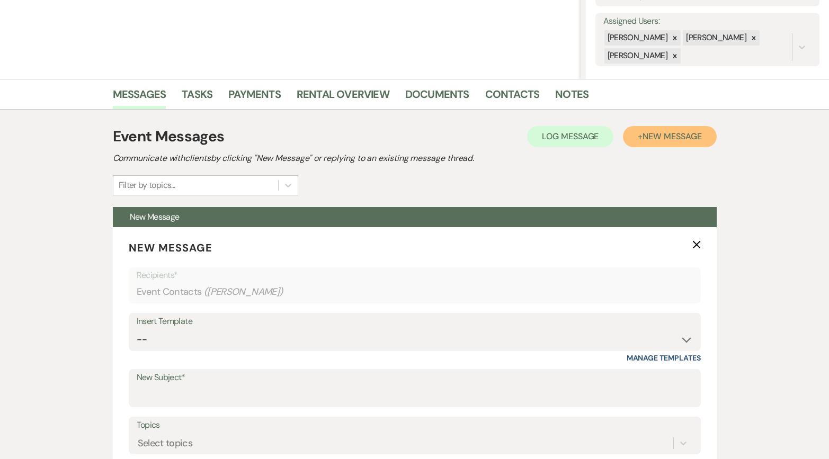
scroll to position [242, 0]
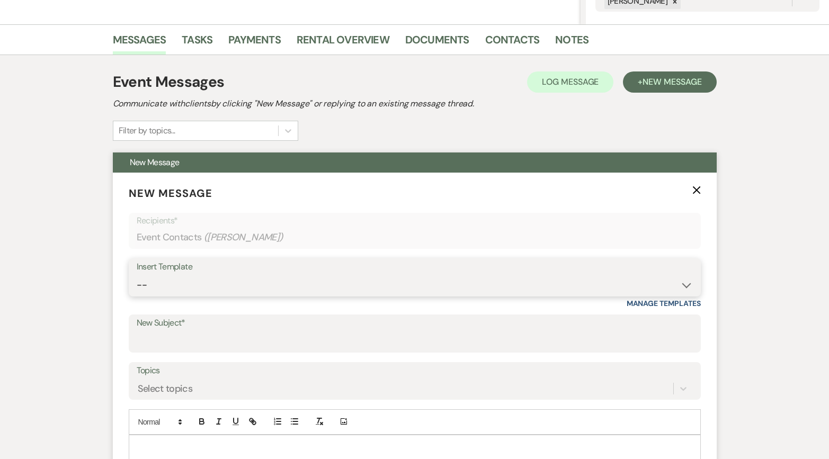
click at [292, 294] on select "-- Inquiry Response (Venue Guide) Schedule - Venue Tour Appt Confirmation Sched…" at bounding box center [415, 285] width 556 height 21
select select "6180"
click at [137, 275] on select "-- Inquiry Response (Venue Guide) Schedule - Venue Tour Appt Confirmation Sched…" at bounding box center [415, 285] width 556 height 21
type input "🚨 Open date alert 🚨: [DATE] just opened up!"
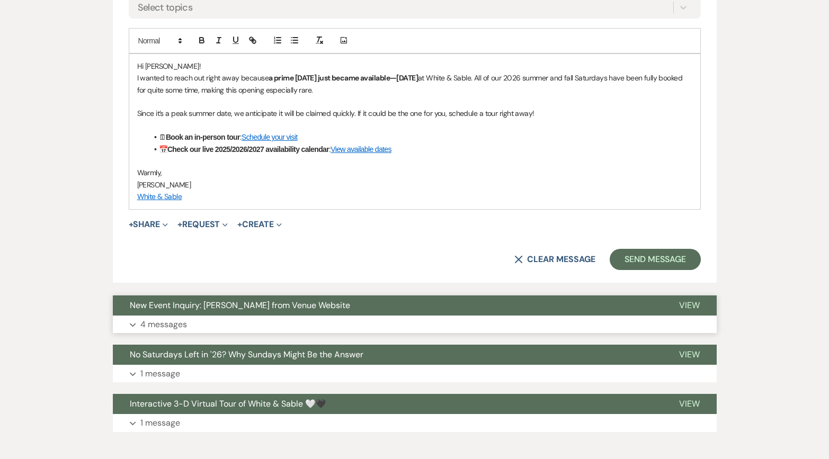
click at [522, 315] on button "New Event Inquiry: [PERSON_NAME] from Venue Website" at bounding box center [387, 306] width 549 height 20
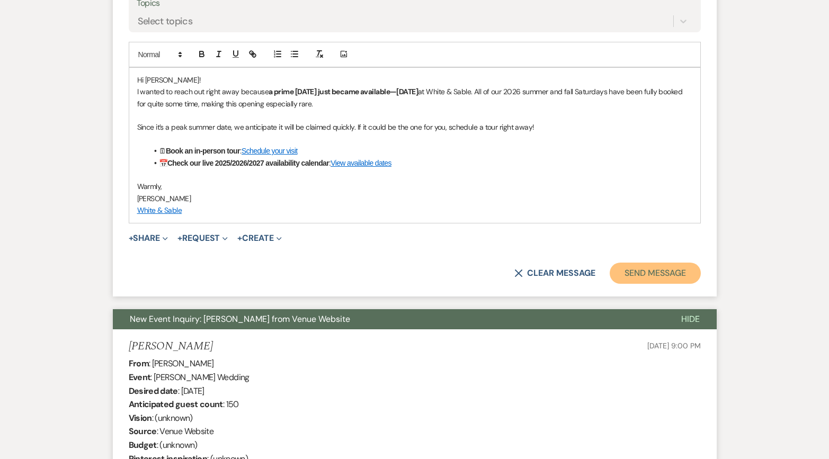
click at [652, 271] on button "Send Message" at bounding box center [655, 273] width 91 height 21
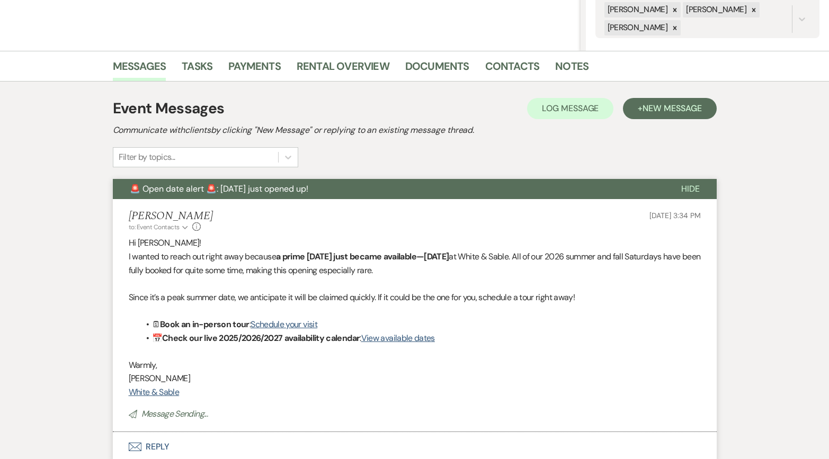
scroll to position [0, 0]
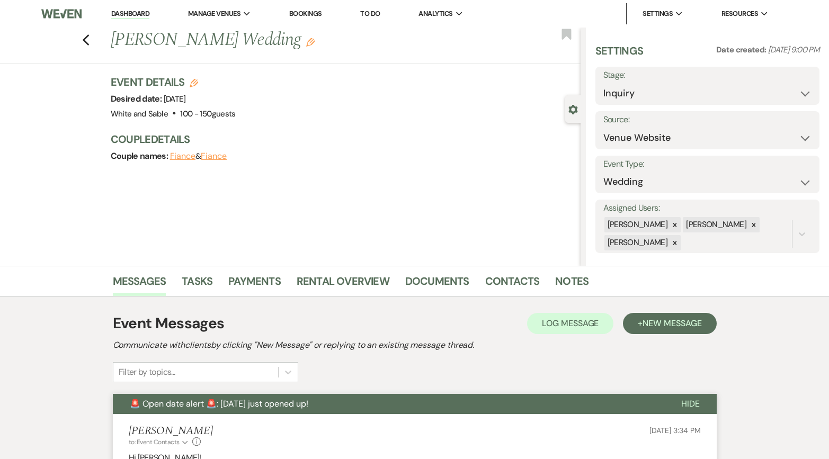
click at [91, 41] on div "Previous [PERSON_NAME] Wedding Edit Bookmark" at bounding box center [288, 46] width 586 height 37
click at [86, 41] on icon "Previous" at bounding box center [86, 40] width 8 height 13
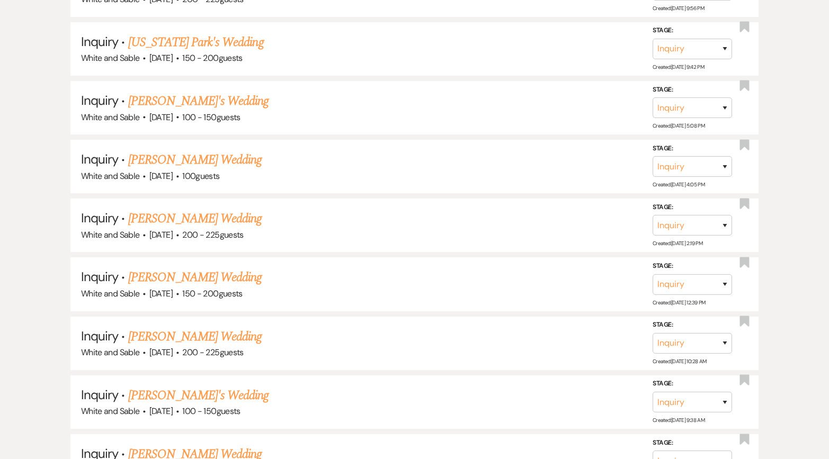
scroll to position [10415, 0]
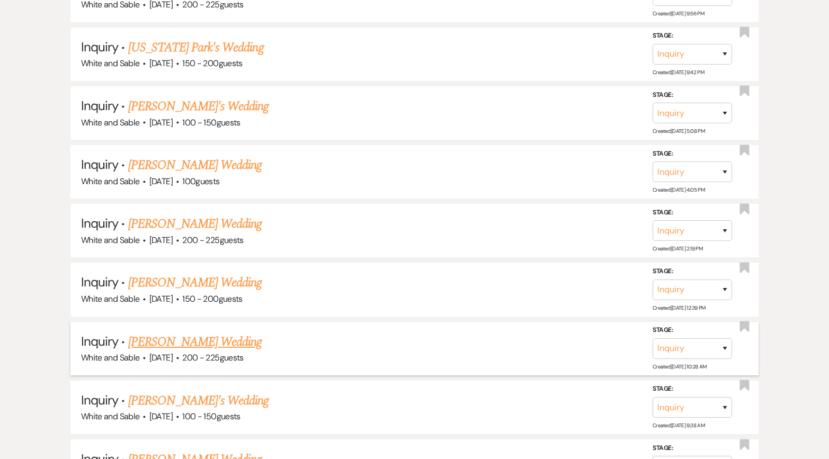
click at [197, 333] on link "[PERSON_NAME] Wedding" at bounding box center [195, 342] width 134 height 19
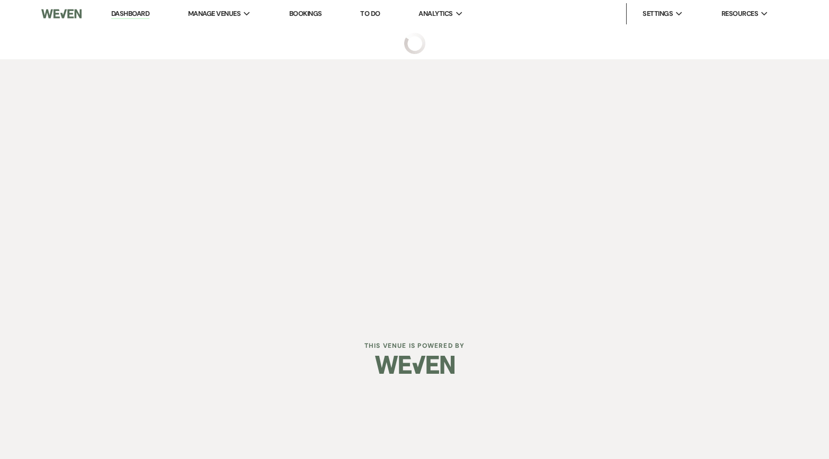
select select "5"
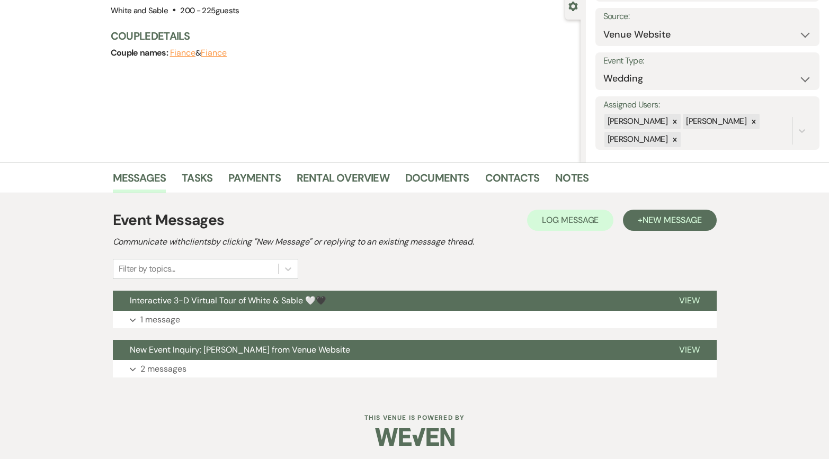
scroll to position [106, 0]
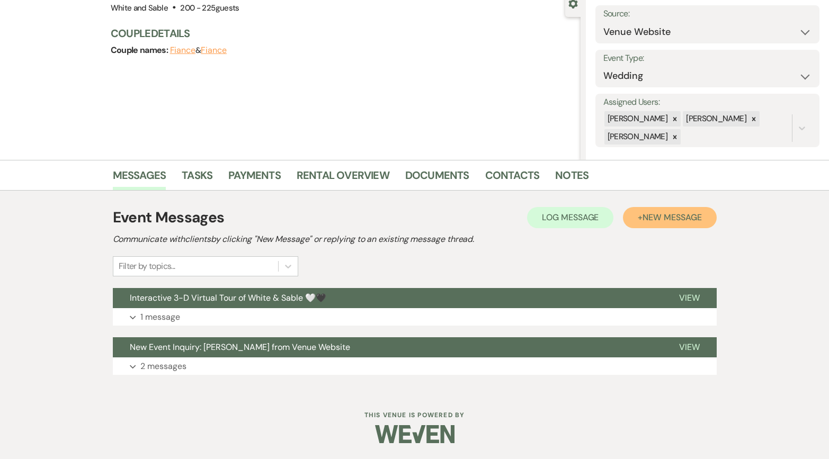
click at [641, 221] on button "+ New Message" at bounding box center [669, 217] width 93 height 21
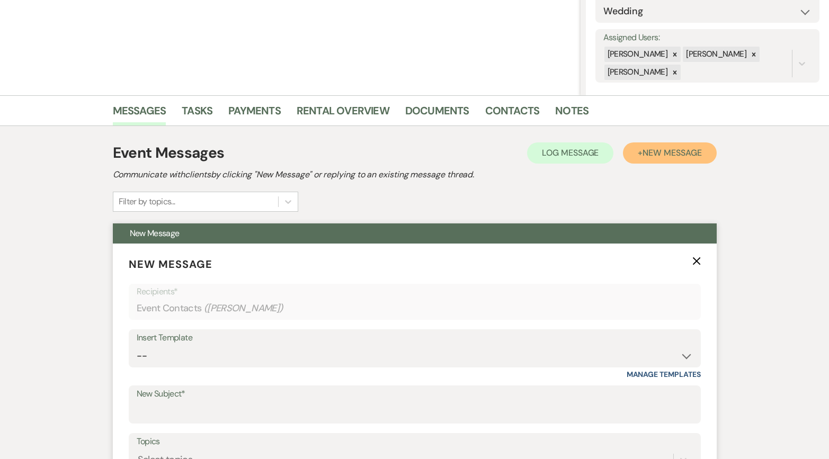
scroll to position [197, 0]
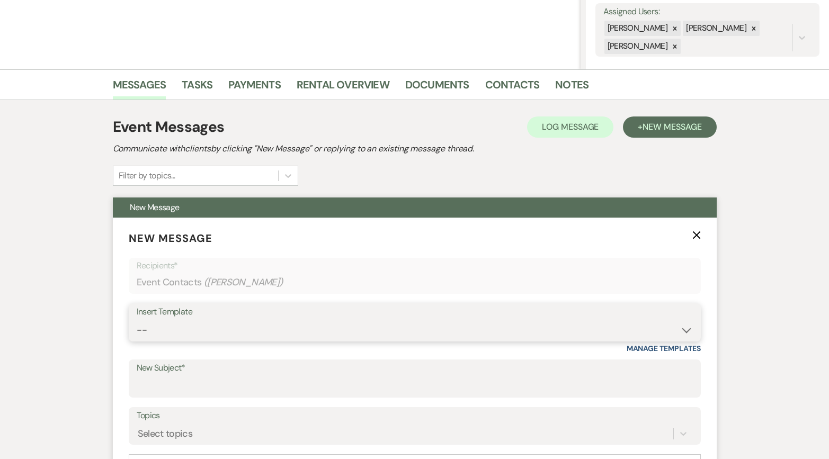
click at [198, 327] on select "-- Inquiry Response (Venue Guide) Schedule - Venue Tour Appt Confirmation Sched…" at bounding box center [415, 330] width 556 height 21
select select "6180"
click at [137, 320] on select "-- Inquiry Response (Venue Guide) Schedule - Venue Tour Appt Confirmation Sched…" at bounding box center [415, 330] width 556 height 21
type input "🚨 Open date alert 🚨: [DATE] just opened up!"
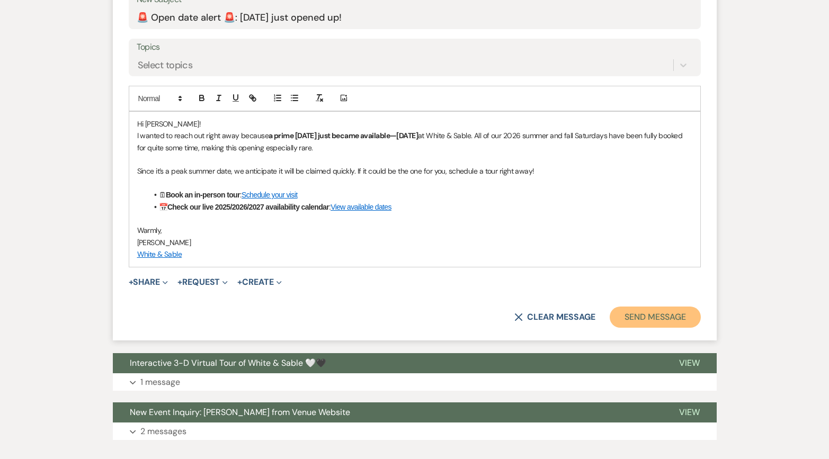
click at [623, 319] on button "Send Message" at bounding box center [655, 317] width 91 height 21
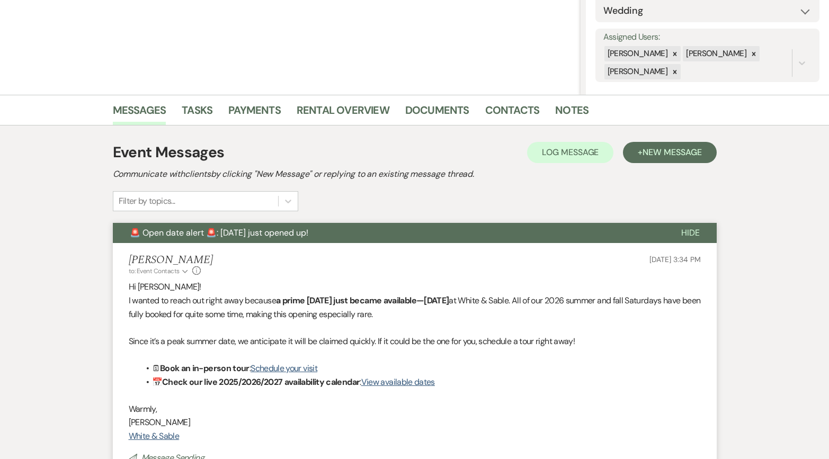
scroll to position [0, 0]
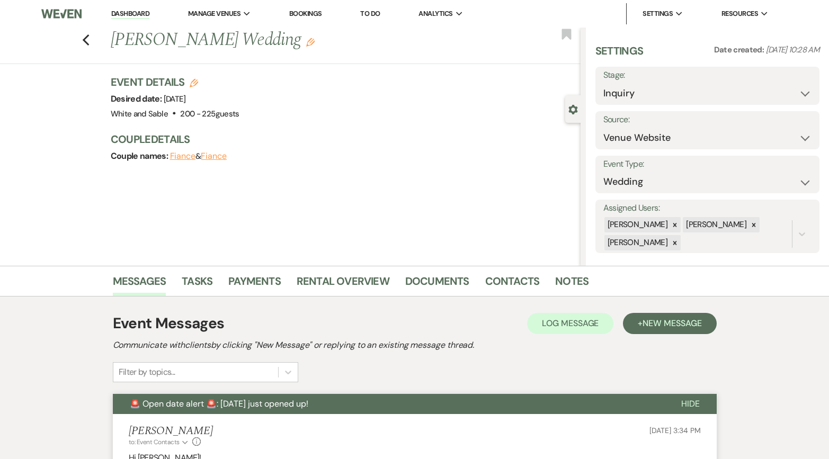
click at [90, 45] on div "Previous [PERSON_NAME] Wedding Edit Bookmark" at bounding box center [288, 46] width 586 height 37
click at [89, 43] on icon "Previous" at bounding box center [86, 40] width 8 height 13
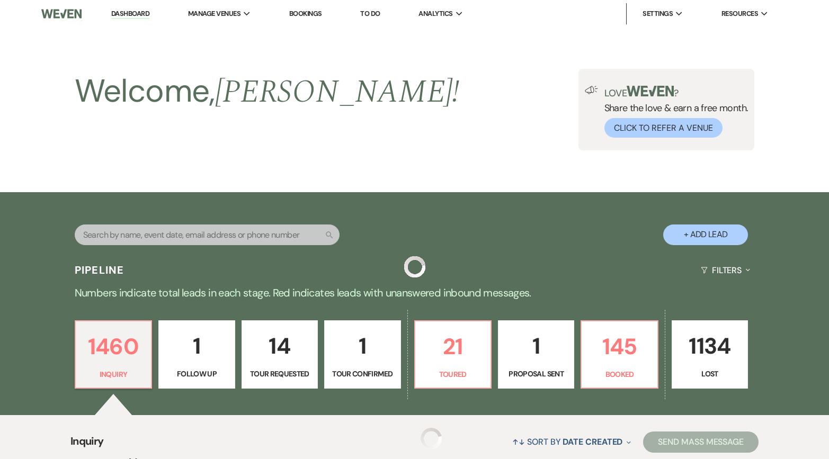
scroll to position [10415, 0]
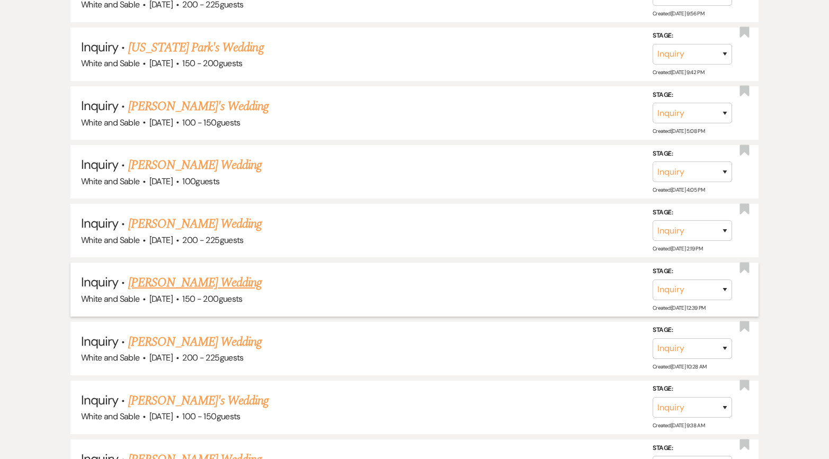
click at [224, 273] on link "[PERSON_NAME] Wedding" at bounding box center [195, 282] width 134 height 19
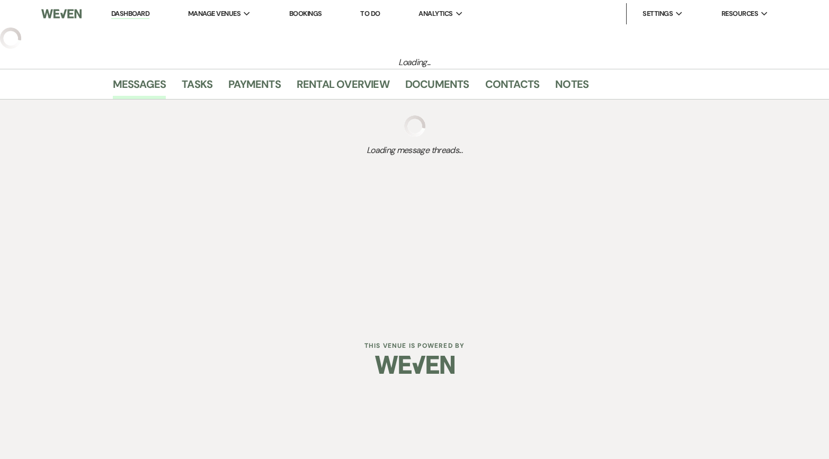
select select "5"
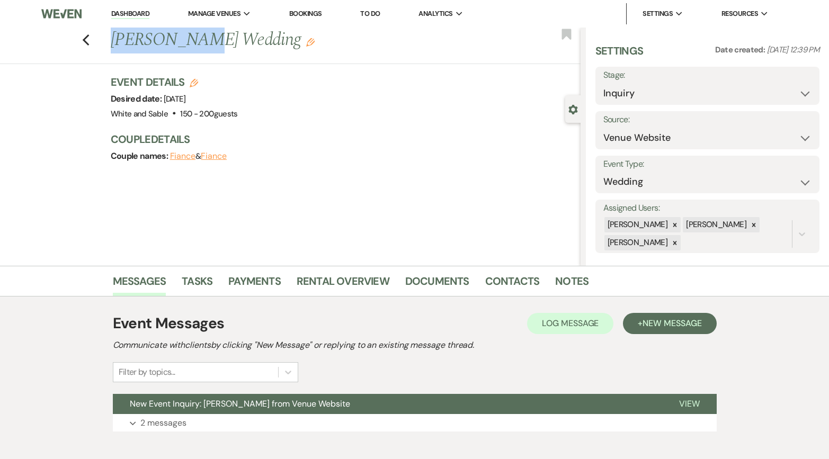
drag, startPoint x: 109, startPoint y: 36, endPoint x: 200, endPoint y: 38, distance: 91.2
click at [200, 38] on div "Previous [PERSON_NAME] Wedding Edit" at bounding box center [342, 40] width 475 height 25
click at [657, 322] on span "New Message" at bounding box center [672, 323] width 59 height 11
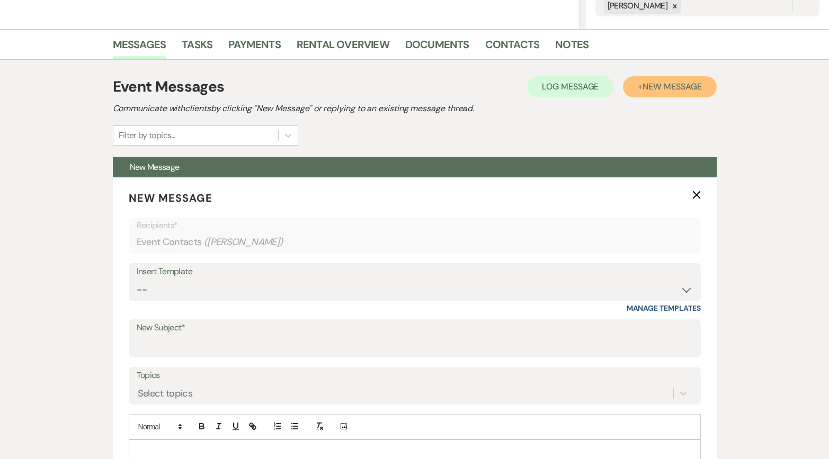
scroll to position [239, 0]
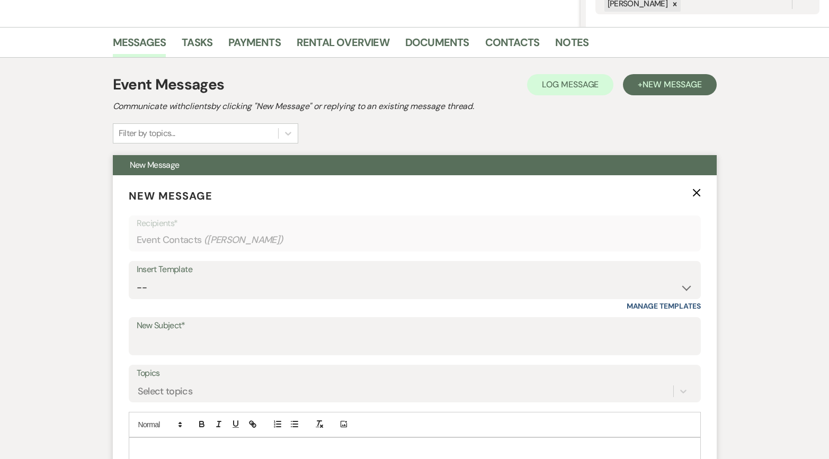
click at [340, 299] on div "Insert Template -- Inquiry Response (Venue Guide) Schedule - Venue Tour Appt Co…" at bounding box center [415, 280] width 572 height 38
click at [338, 295] on select "-- Inquiry Response (Venue Guide) Schedule - Venue Tour Appt Confirmation Sched…" at bounding box center [415, 288] width 556 height 21
select select "6180"
click at [137, 278] on select "-- Inquiry Response (Venue Guide) Schedule - Venue Tour Appt Confirmation Sched…" at bounding box center [415, 288] width 556 height 21
type input "🚨 Open date alert 🚨: [DATE] just opened up!"
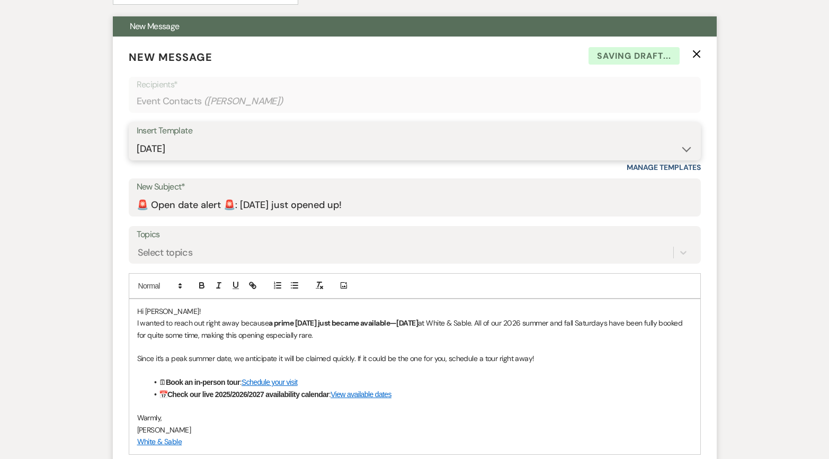
scroll to position [547, 0]
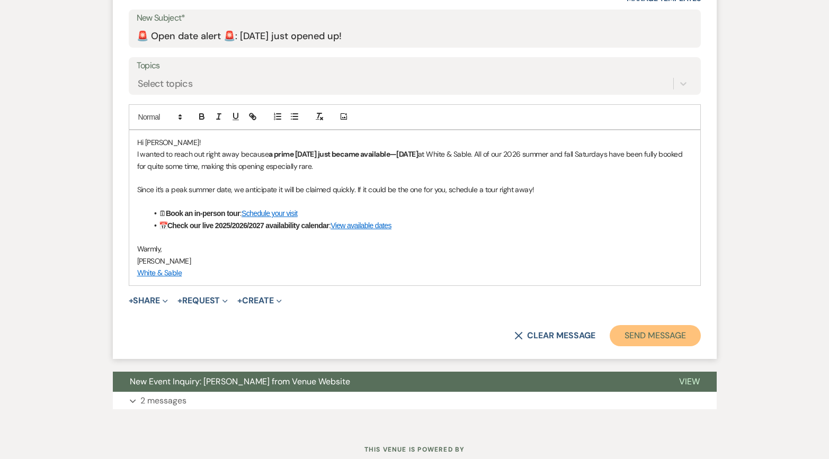
click at [684, 341] on button "Send Message" at bounding box center [655, 335] width 91 height 21
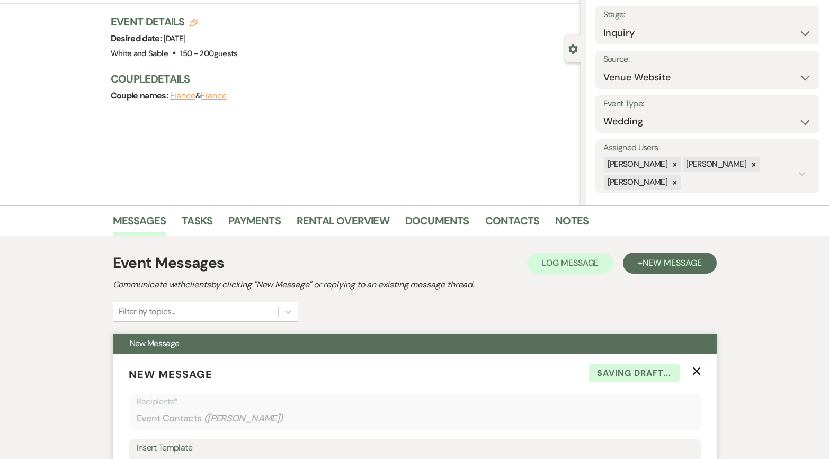
scroll to position [0, 0]
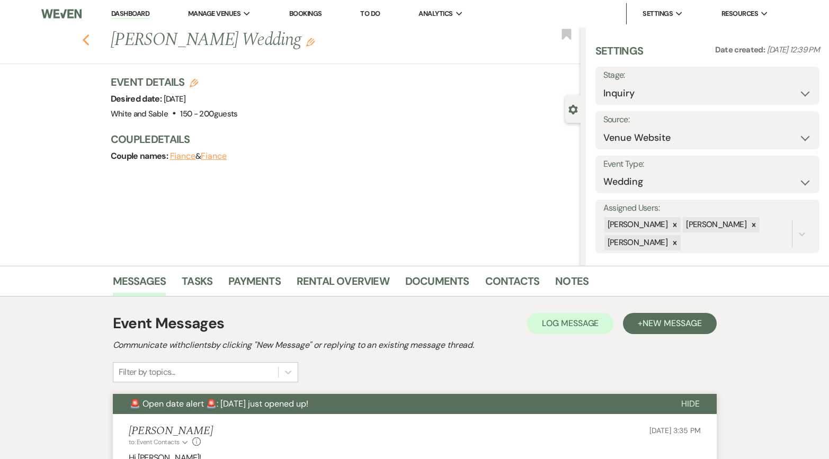
click at [86, 40] on icon "Previous" at bounding box center [86, 40] width 8 height 13
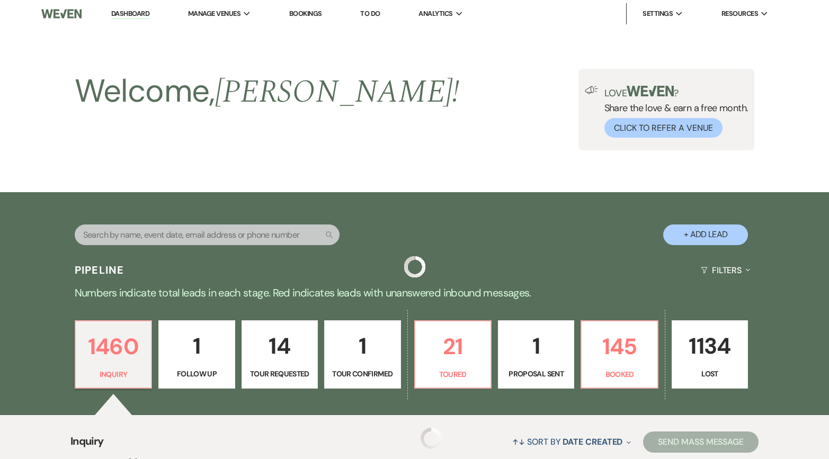
scroll to position [10415, 0]
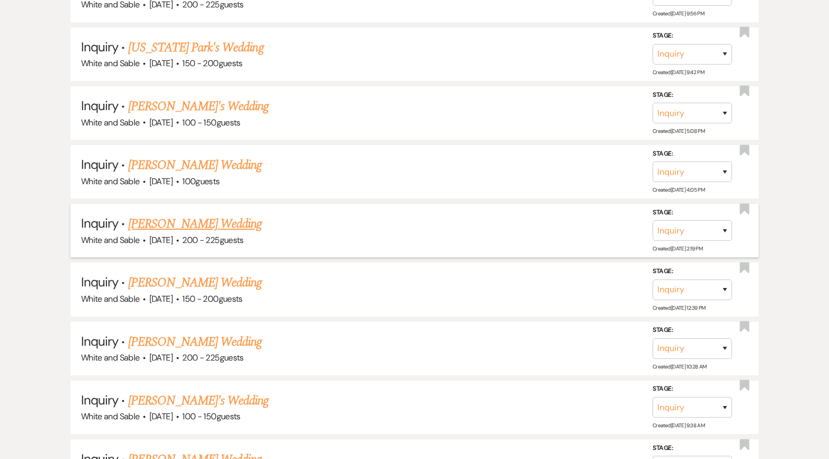
click at [195, 215] on link "[PERSON_NAME] Wedding" at bounding box center [195, 224] width 134 height 19
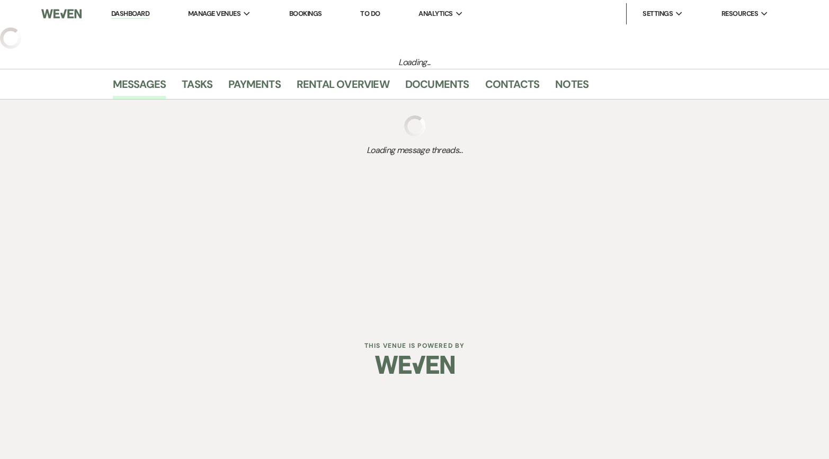
select select "5"
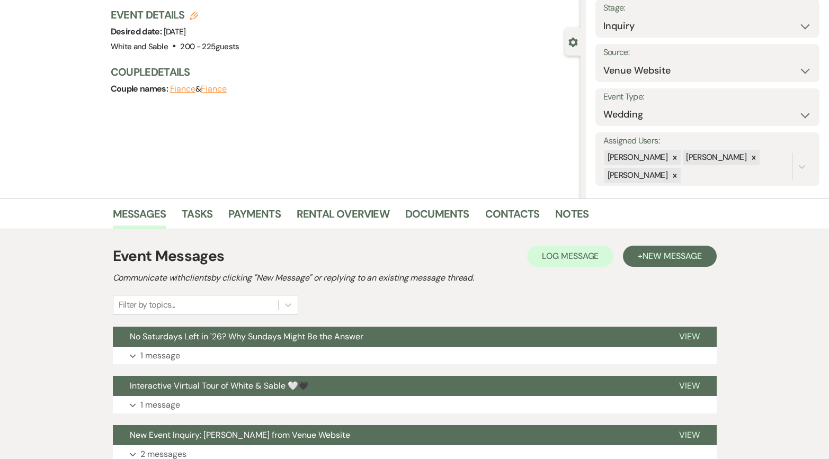
scroll to position [155, 0]
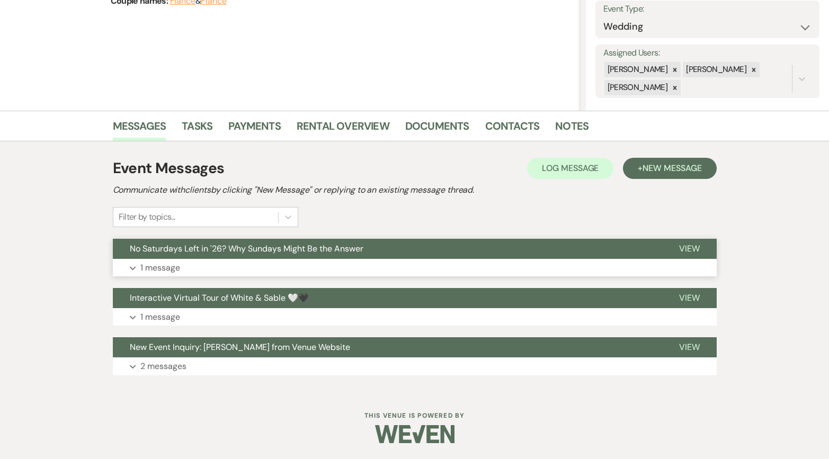
click at [578, 249] on button "No Saturdays Left in '26? Why Sundays Might Be the Answer" at bounding box center [387, 249] width 549 height 20
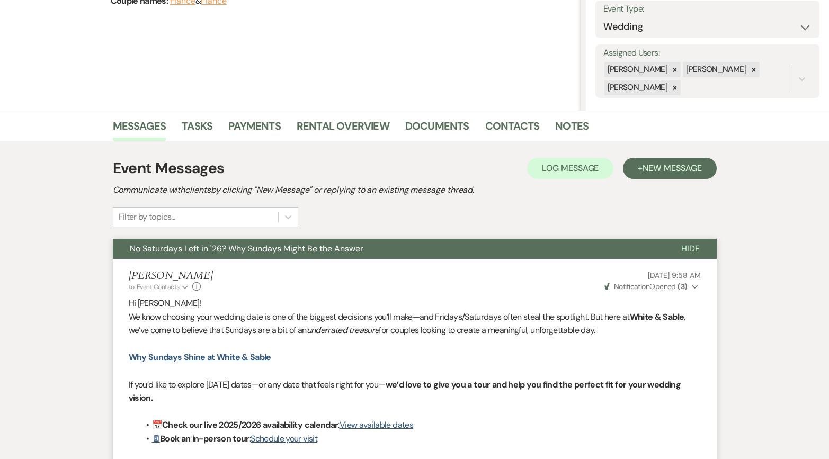
click at [578, 249] on button "No Saturdays Left in '26? Why Sundays Might Be the Answer" at bounding box center [389, 249] width 552 height 20
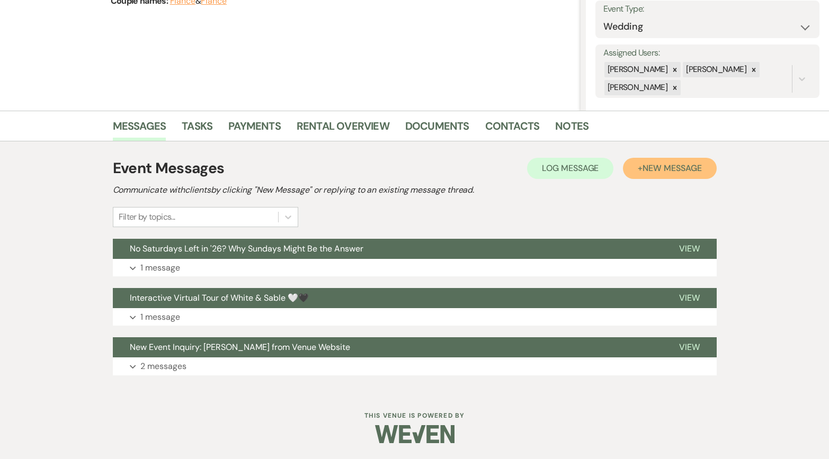
click at [703, 172] on button "+ New Message" at bounding box center [669, 168] width 93 height 21
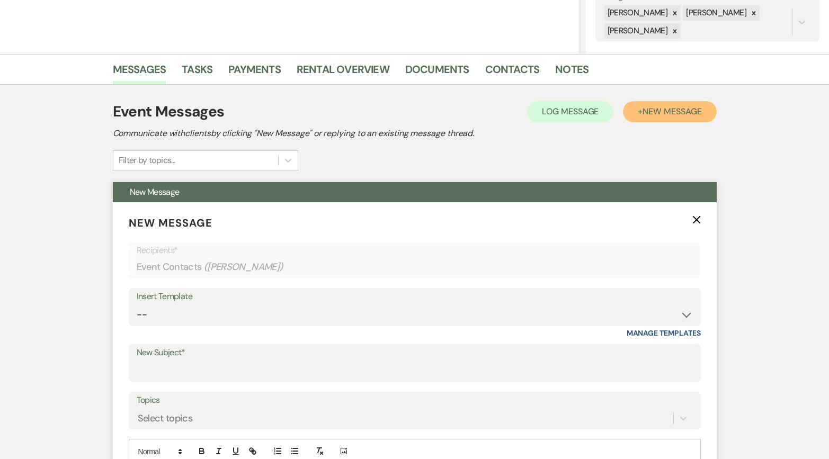
scroll to position [243, 0]
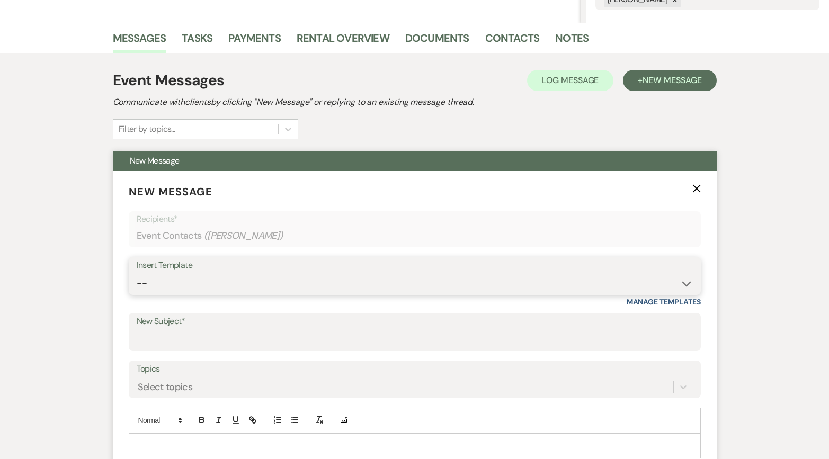
click at [322, 275] on select "-- Inquiry Response (Venue Guide) Schedule - Venue Tour Appt Confirmation Sched…" at bounding box center [415, 283] width 556 height 21
select select "6180"
click at [137, 273] on select "-- Inquiry Response (Venue Guide) Schedule - Venue Tour Appt Confirmation Sched…" at bounding box center [415, 283] width 556 height 21
type input "🚨 Open date alert 🚨: [DATE] just opened up!"
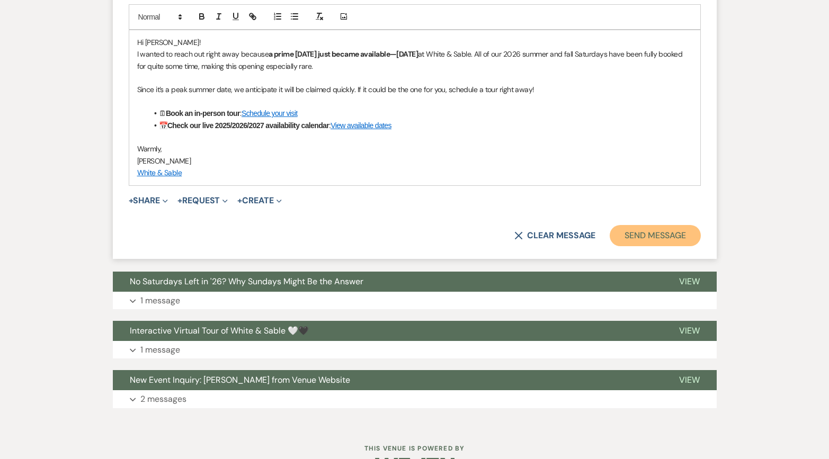
click at [618, 238] on button "Send Message" at bounding box center [655, 235] width 91 height 21
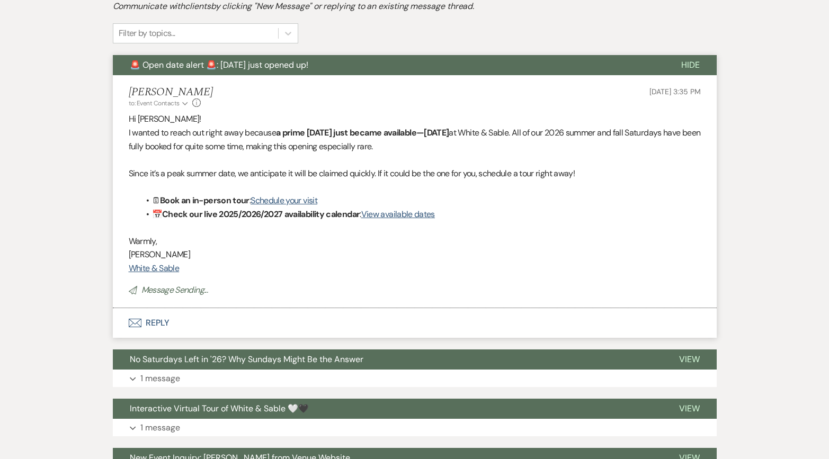
scroll to position [349, 0]
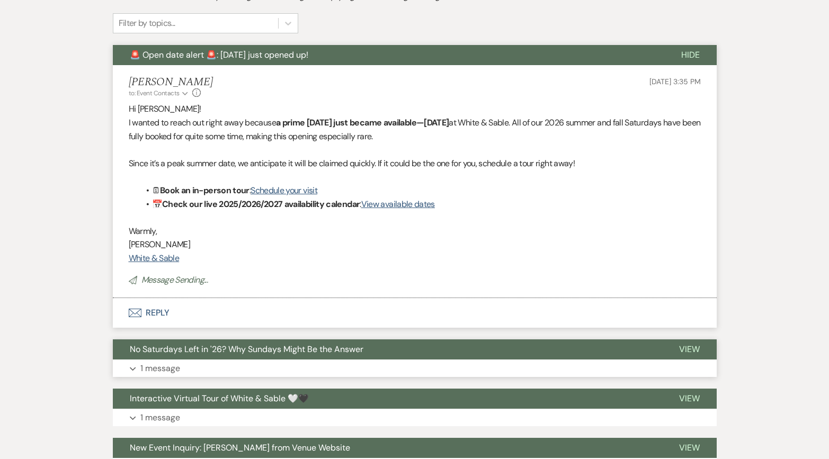
click at [453, 357] on button "No Saturdays Left in '26? Why Sundays Might Be the Answer" at bounding box center [387, 350] width 549 height 20
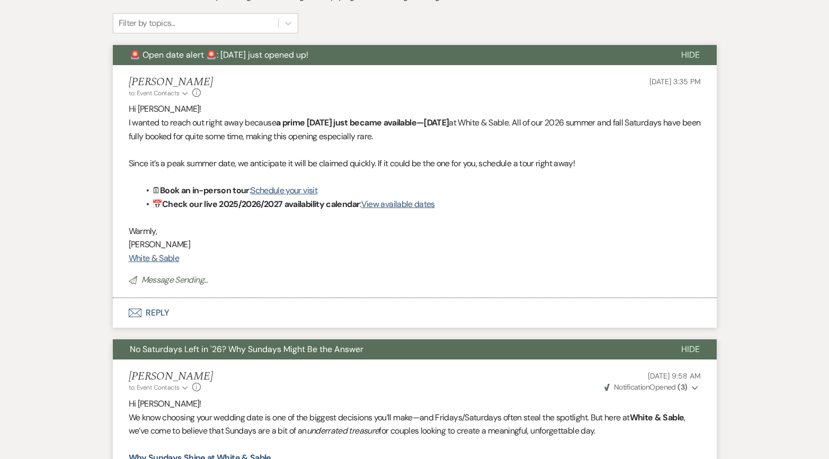
click at [453, 357] on button "No Saturdays Left in '26? Why Sundays Might Be the Answer" at bounding box center [389, 350] width 552 height 20
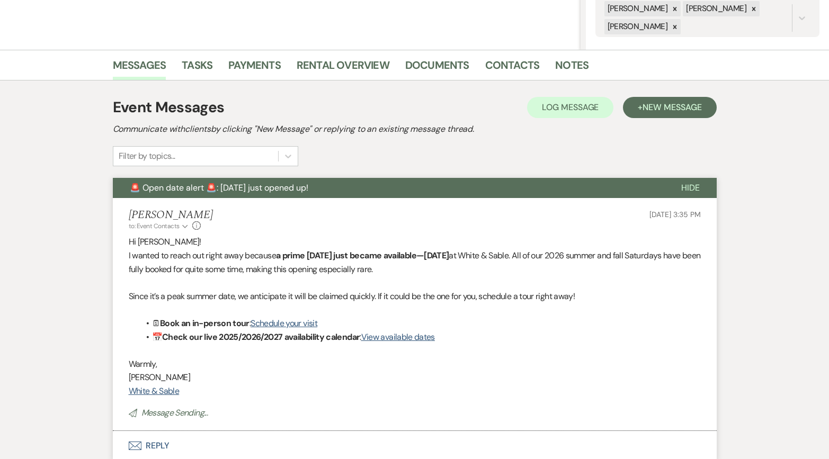
scroll to position [0, 0]
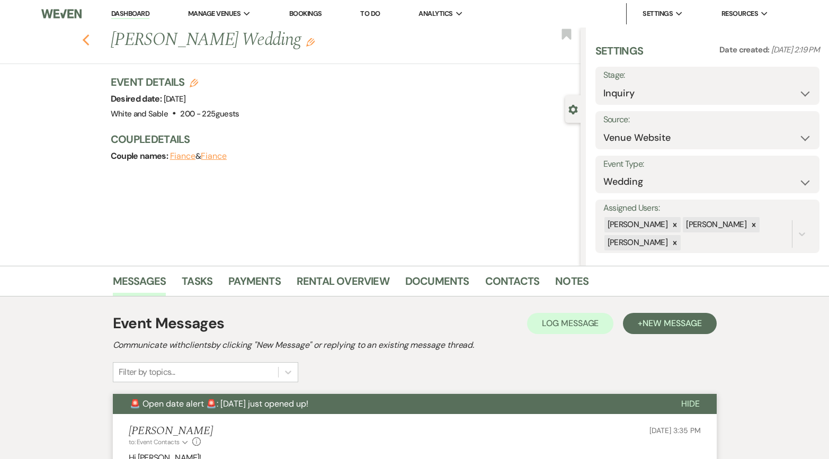
click at [85, 38] on use "button" at bounding box center [85, 40] width 7 height 12
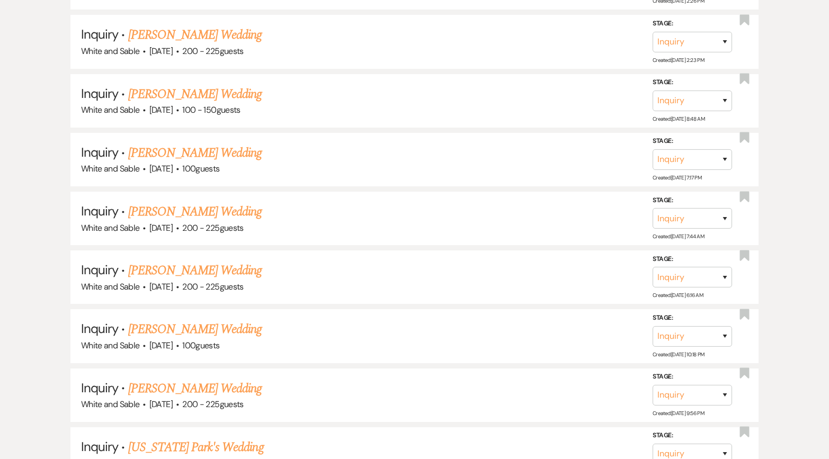
scroll to position [10015, 0]
click at [207, 262] on link "[PERSON_NAME] Wedding" at bounding box center [195, 271] width 134 height 19
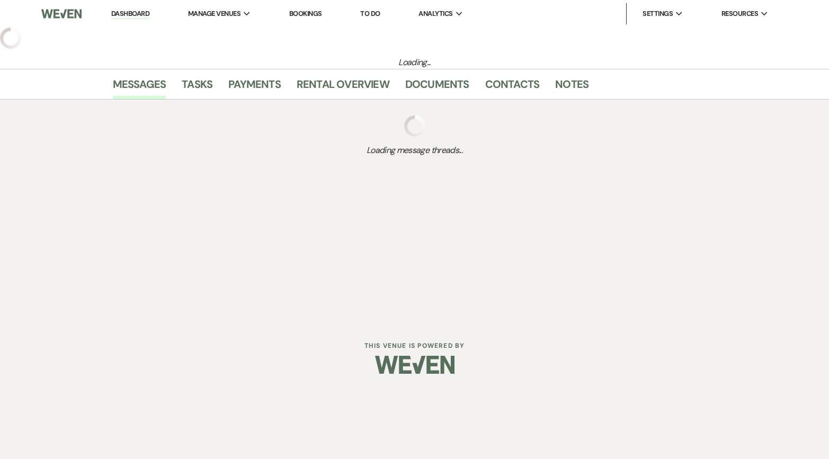
select select "5"
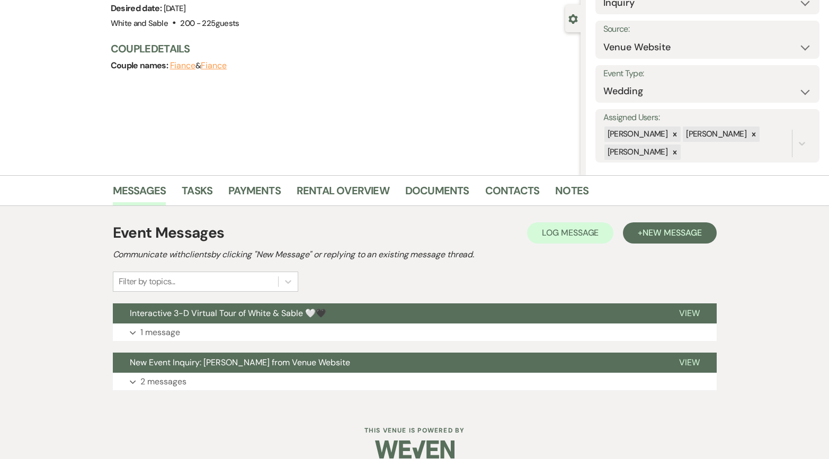
scroll to position [106, 0]
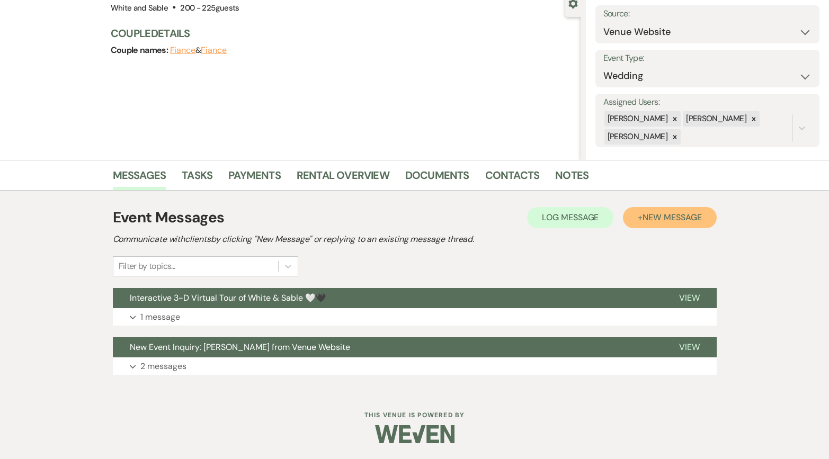
click at [642, 218] on button "+ New Message" at bounding box center [669, 217] width 93 height 21
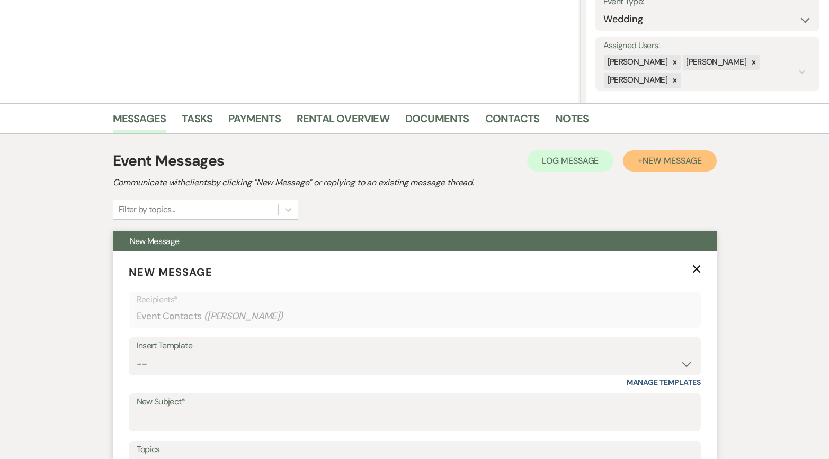
scroll to position [206, 0]
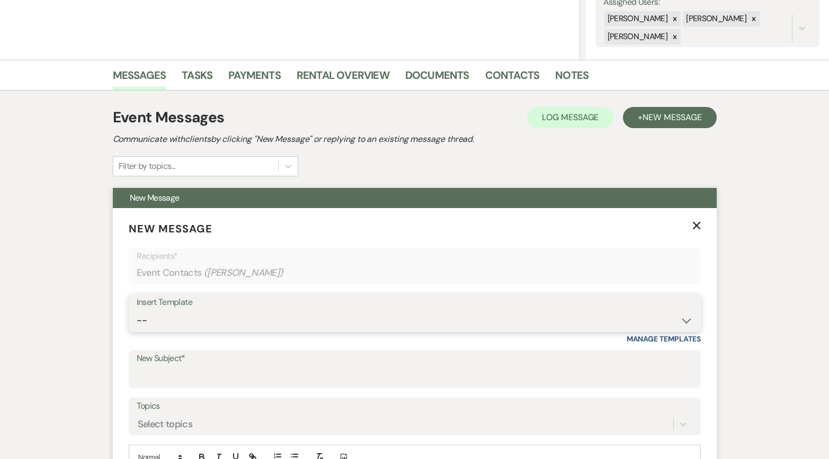
click at [164, 328] on select "-- Inquiry Response (Venue Guide) Schedule - Venue Tour Appt Confirmation Sched…" at bounding box center [415, 321] width 556 height 21
select select "6180"
click at [137, 311] on select "-- Inquiry Response (Venue Guide) Schedule - Venue Tour Appt Confirmation Sched…" at bounding box center [415, 321] width 556 height 21
type input "🚨 Open date alert 🚨: [DATE] just opened up!"
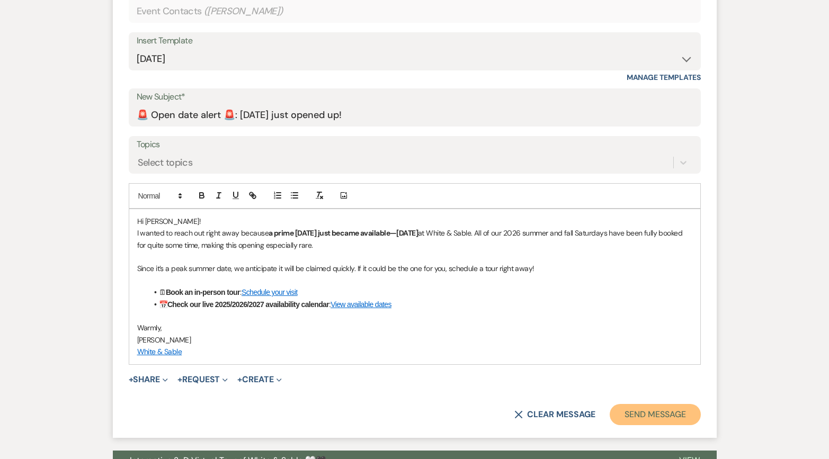
click at [641, 414] on button "Send Message" at bounding box center [655, 414] width 91 height 21
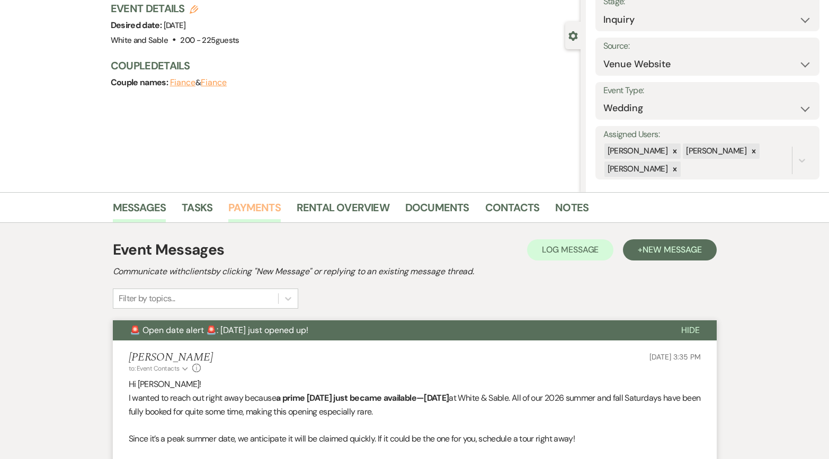
scroll to position [0, 0]
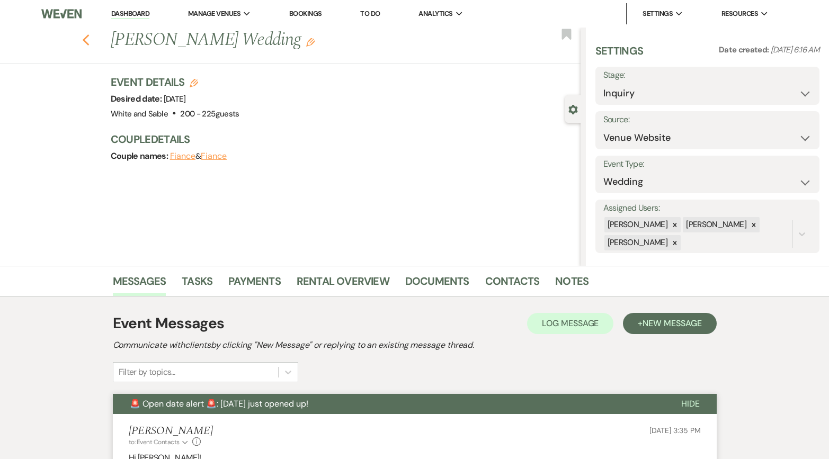
click at [85, 37] on icon "Previous" at bounding box center [86, 40] width 8 height 13
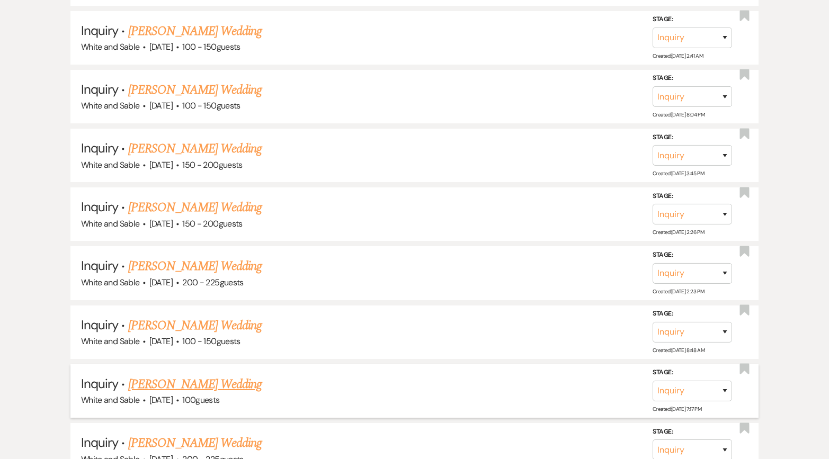
scroll to position [9783, 0]
click at [189, 199] on link "[PERSON_NAME] Wedding" at bounding box center [195, 208] width 134 height 19
select select "7"
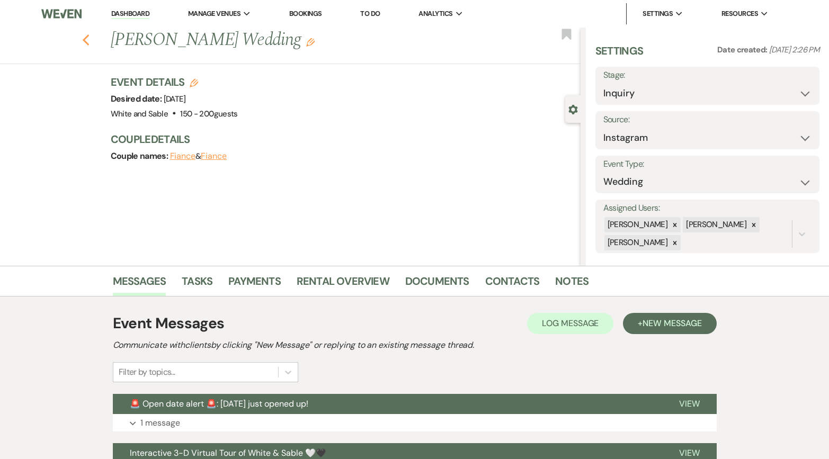
click at [85, 41] on use "button" at bounding box center [85, 40] width 7 height 12
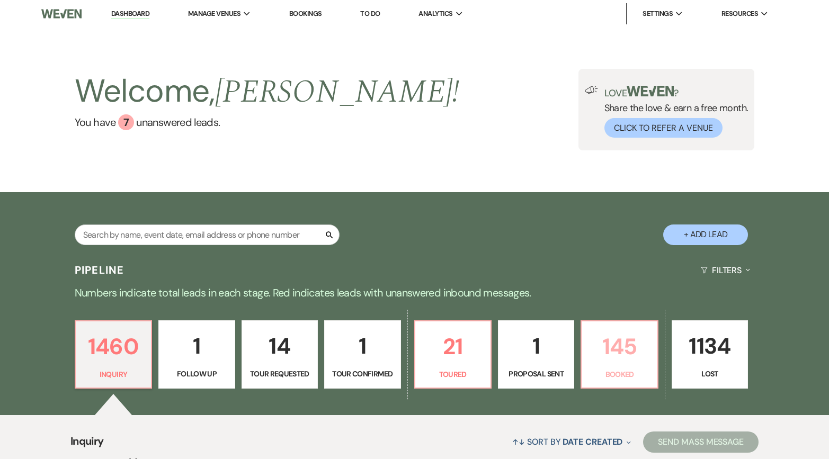
click at [590, 348] on p "145" at bounding box center [619, 347] width 63 height 36
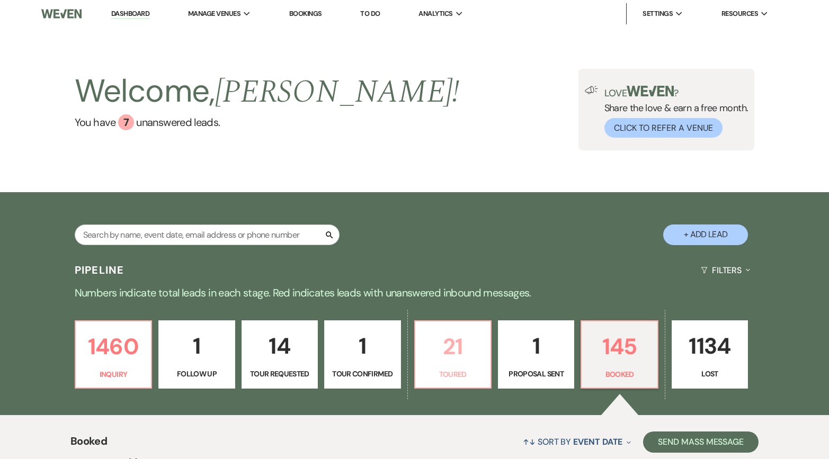
click at [439, 347] on p "21" at bounding box center [453, 347] width 63 height 36
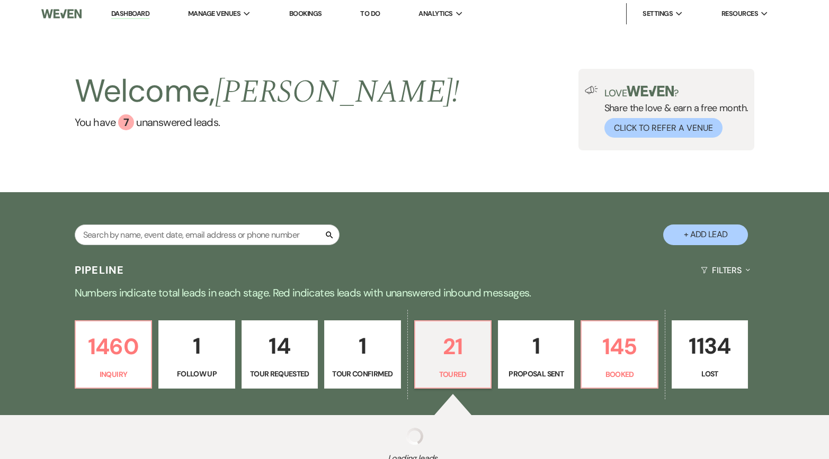
select select "5"
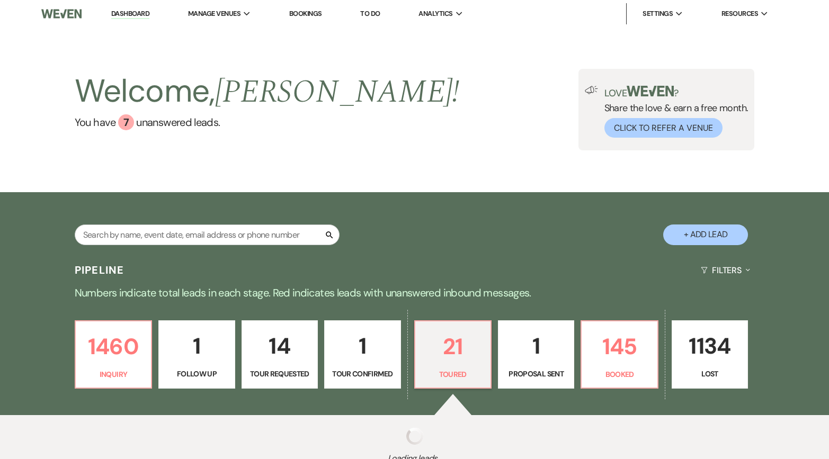
select select "5"
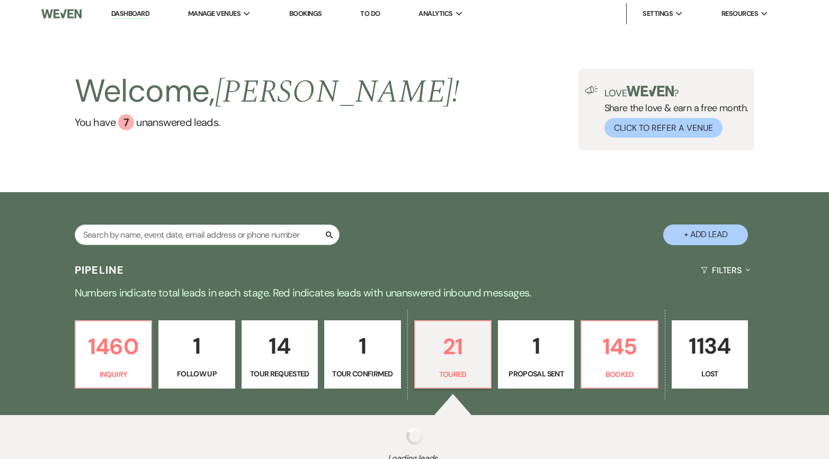
select select "5"
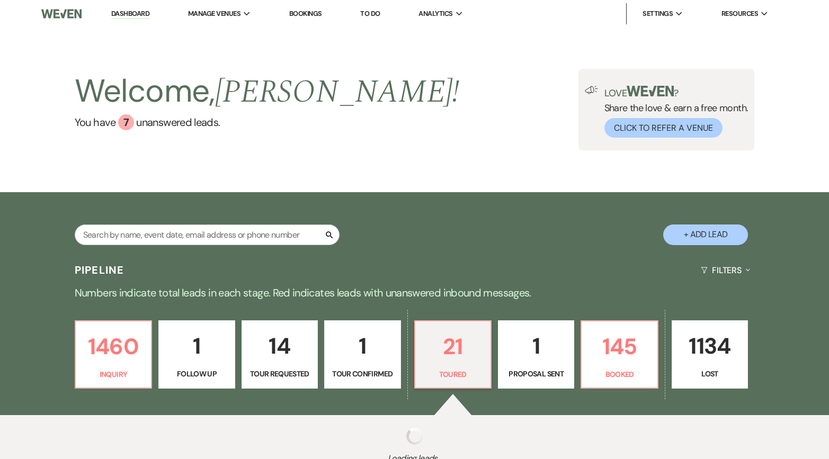
select select "5"
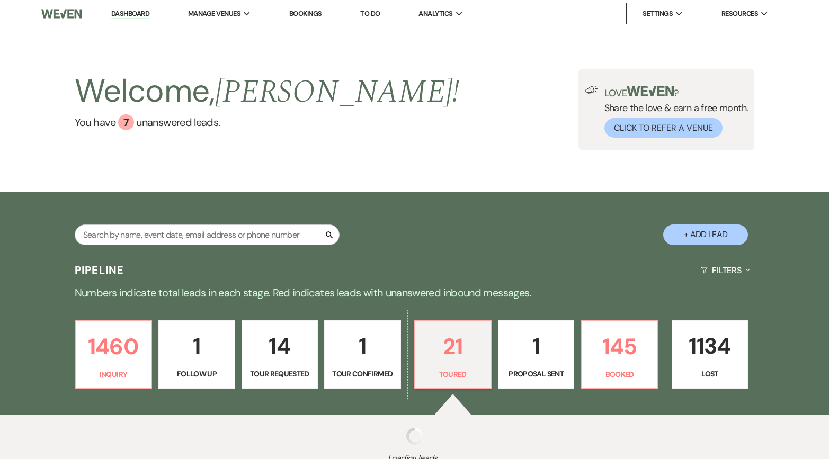
select select "5"
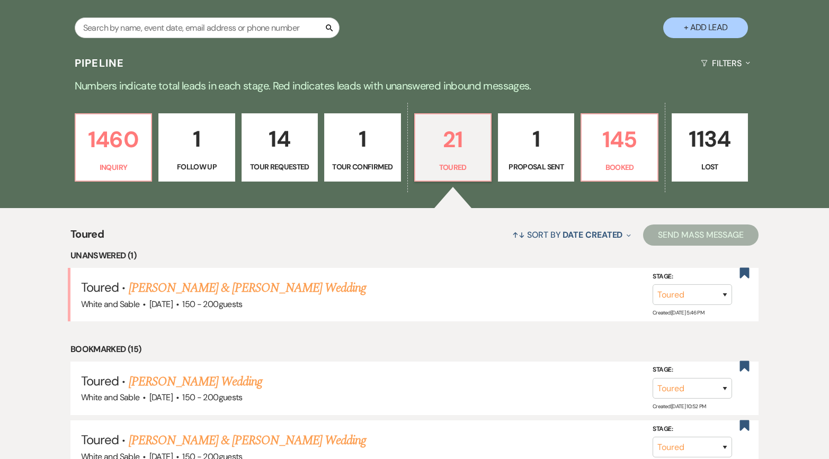
scroll to position [193, 0]
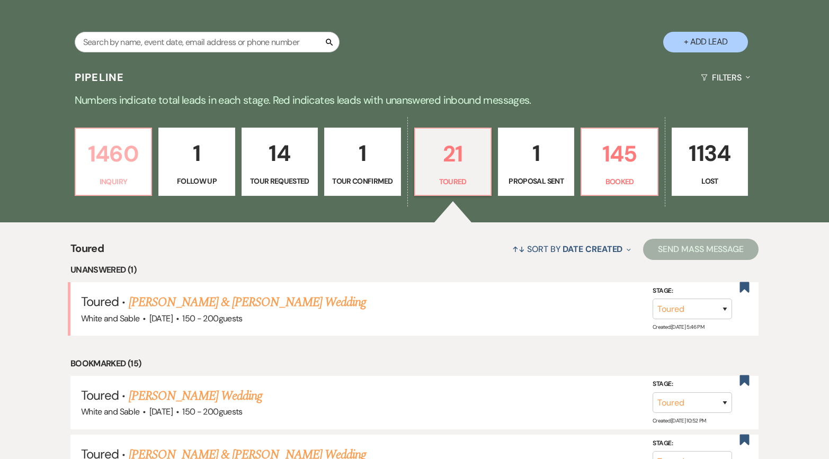
click at [107, 162] on p "1460" at bounding box center [113, 154] width 63 height 36
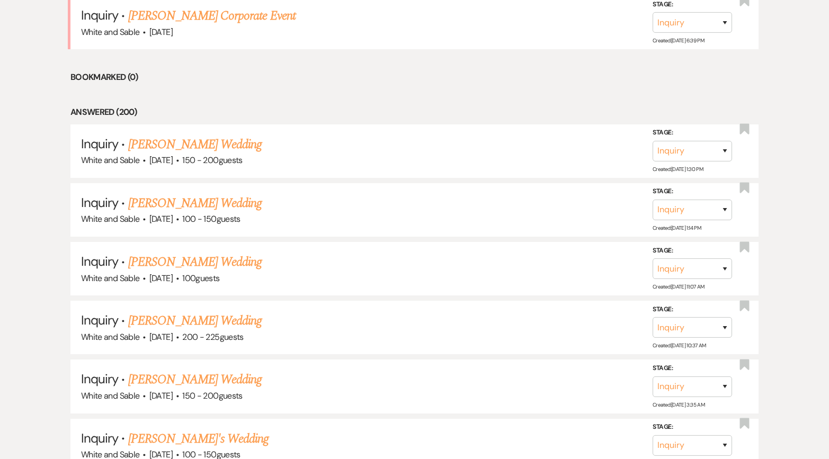
scroll to position [540, 0]
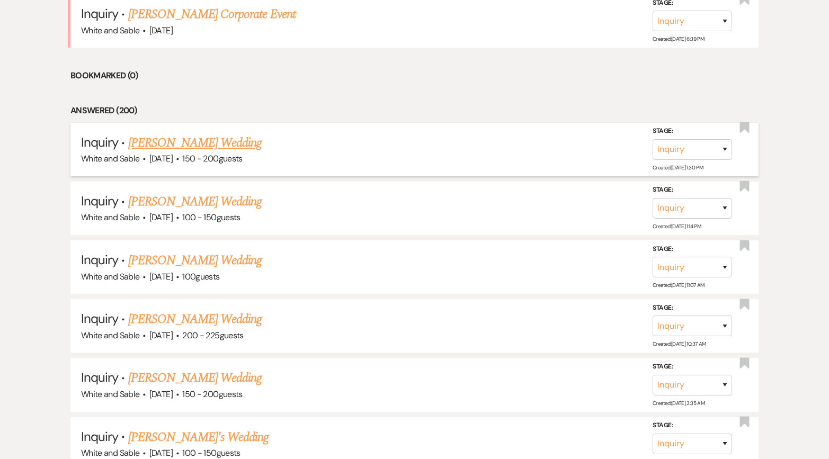
click at [199, 142] on link "[PERSON_NAME] Wedding" at bounding box center [195, 143] width 134 height 19
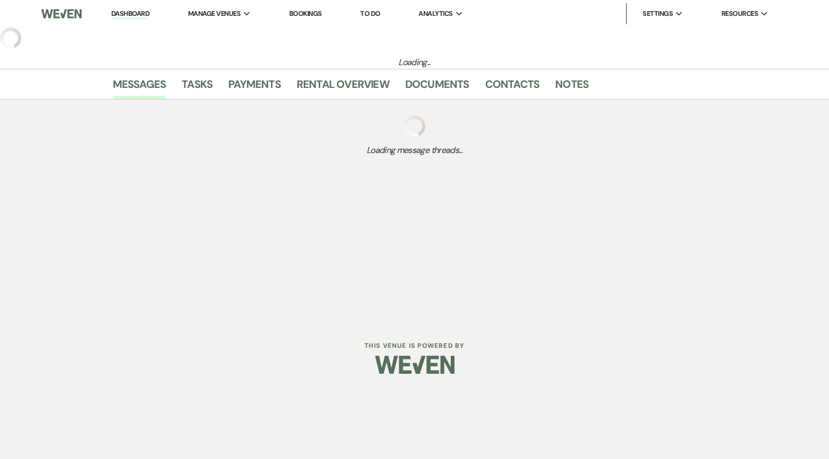
select select "5"
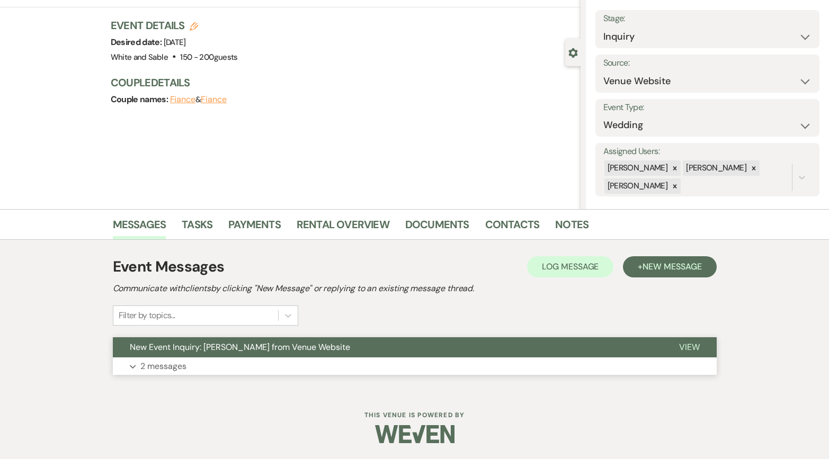
click at [277, 350] on span "New Event Inquiry: [PERSON_NAME] from Venue Website" at bounding box center [240, 347] width 220 height 11
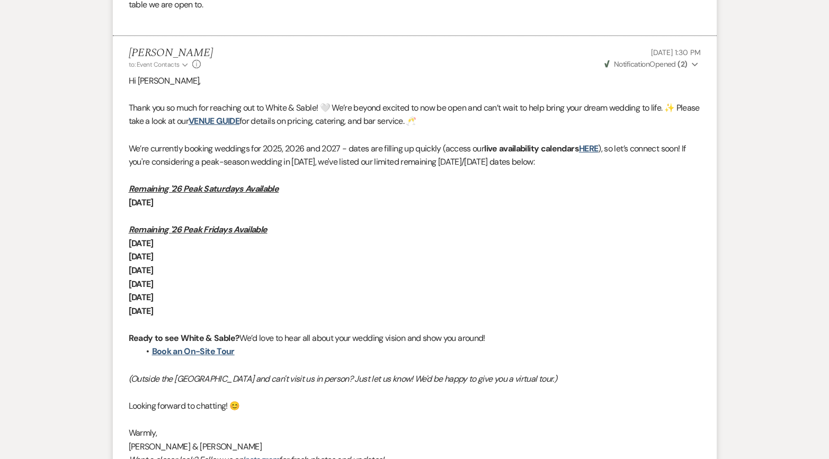
scroll to position [688, 0]
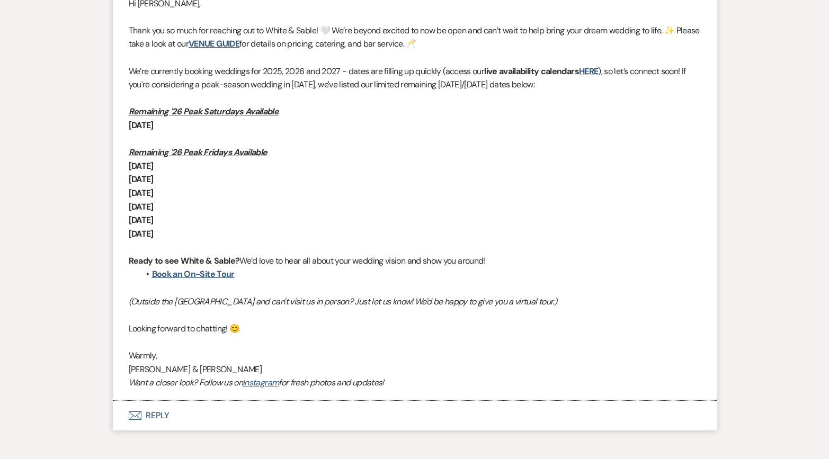
click at [218, 413] on button "Envelope Reply" at bounding box center [415, 416] width 604 height 30
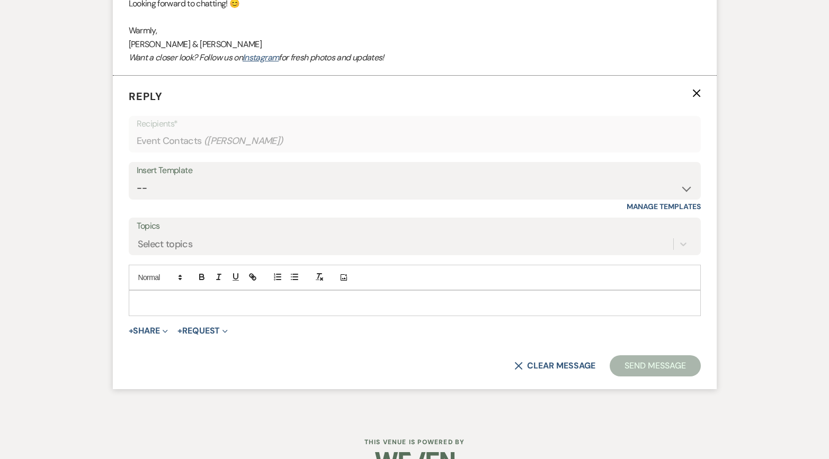
scroll to position [1094, 0]
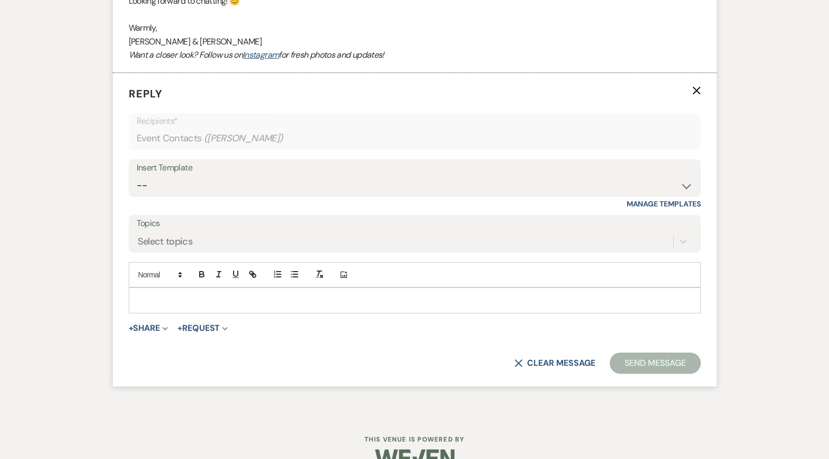
click at [222, 304] on p at bounding box center [414, 301] width 555 height 12
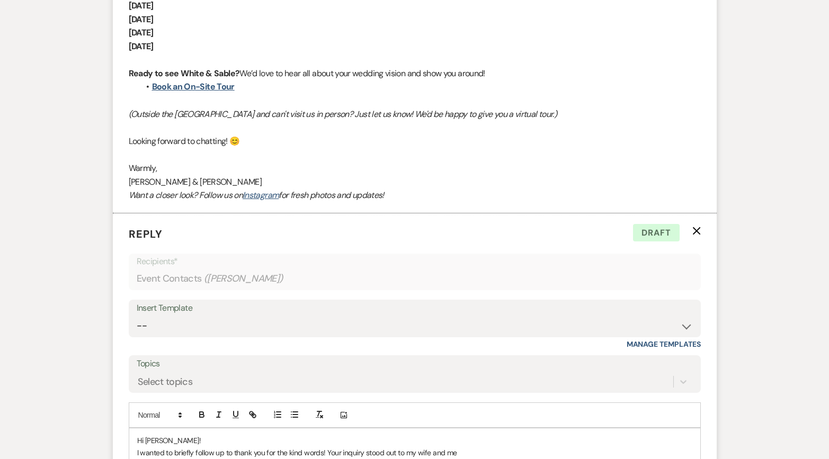
scroll to position [1113, 0]
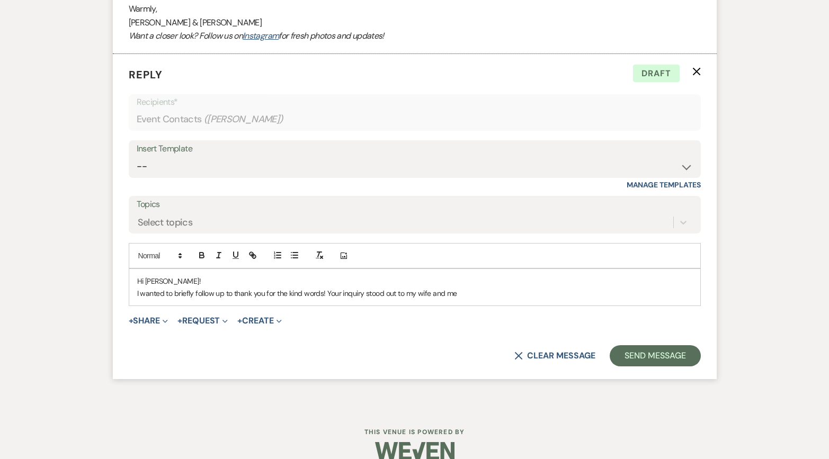
drag, startPoint x: 465, startPoint y: 292, endPoint x: 328, endPoint y: 293, distance: 137.2
click at [328, 293] on p "I wanted to briefly follow up to thank you for the kind words! Your inquiry sto…" at bounding box center [414, 294] width 555 height 12
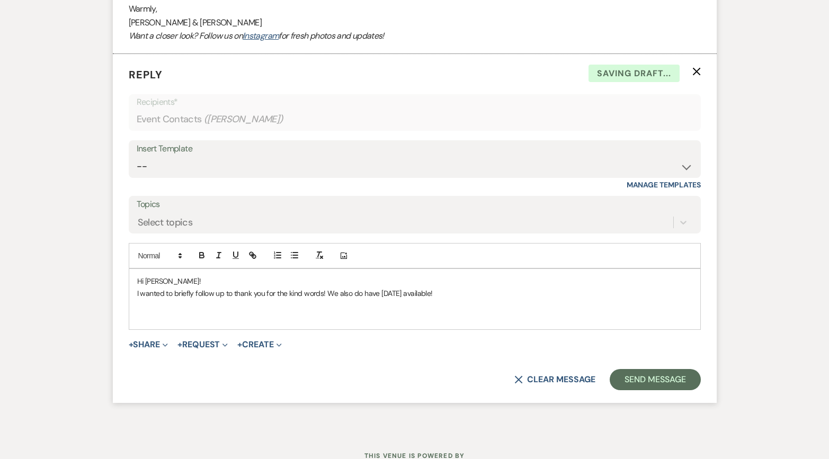
click at [539, 296] on p "I wanted to briefly follow up to thank you for the kind words! We also do have …" at bounding box center [414, 294] width 555 height 12
click at [500, 293] on p "I wanted to briefly follow up to thank you for the kind words! We also do have …" at bounding box center [414, 294] width 555 height 12
click at [547, 291] on p "I wanted to briefly follow up to thank you for the kind words! We also do have …" at bounding box center [414, 294] width 555 height 12
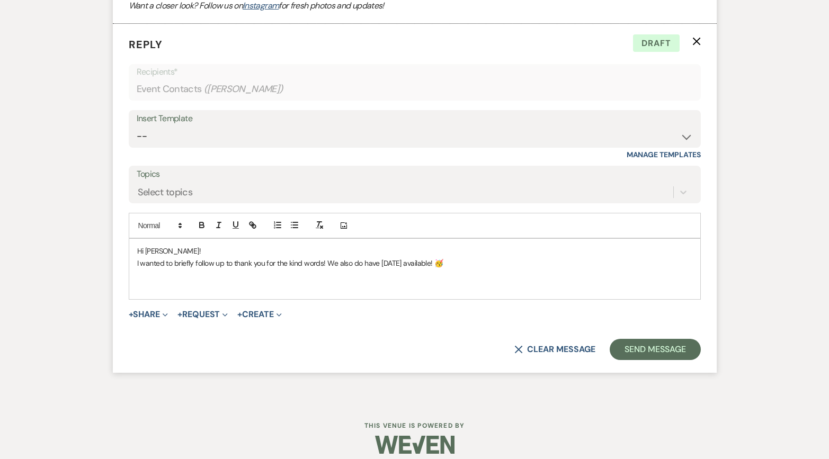
scroll to position [1153, 0]
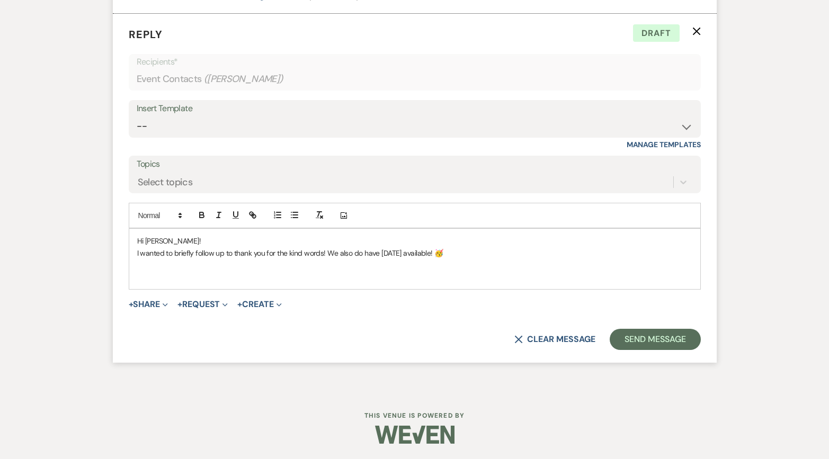
drag, startPoint x: 528, startPoint y: 252, endPoint x: 329, endPoint y: 248, distance: 199.3
click at [329, 248] on p "I wanted to briefly follow up to thank you for the kind words! We also do have …" at bounding box center [414, 253] width 555 height 12
click at [560, 346] on div "X Clear message Send Message" at bounding box center [415, 339] width 572 height 21
click at [555, 342] on button "X Clear message" at bounding box center [555, 339] width 81 height 8
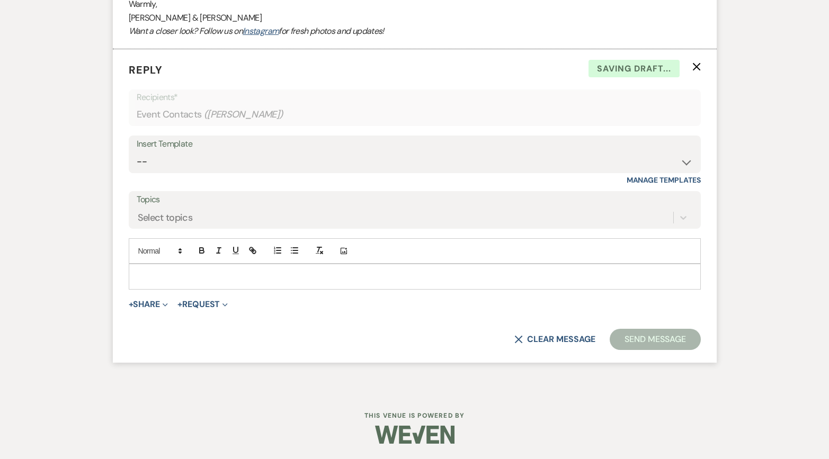
click at [695, 68] on use "button" at bounding box center [697, 67] width 8 height 8
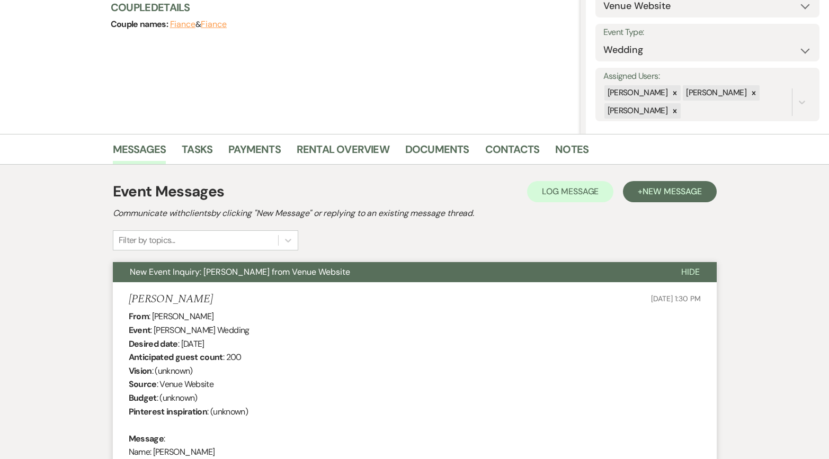
scroll to position [0, 0]
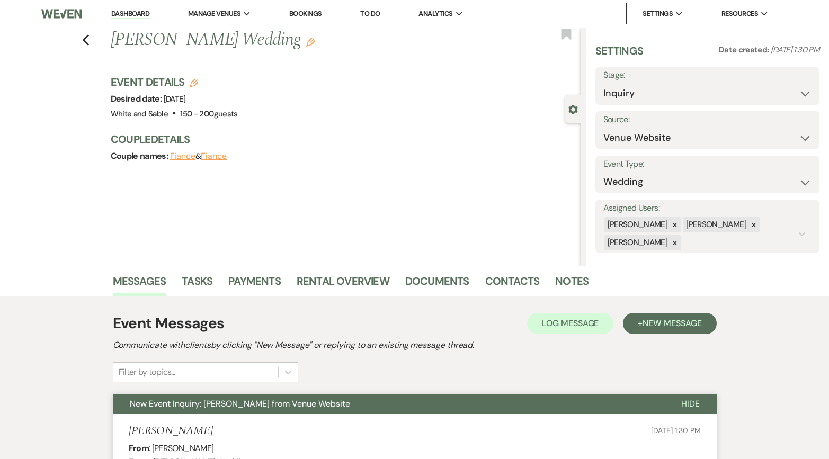
click at [87, 47] on div "Previous [PERSON_NAME] Wedding Edit Bookmark" at bounding box center [288, 46] width 586 height 37
click at [85, 42] on use "button" at bounding box center [85, 40] width 7 height 12
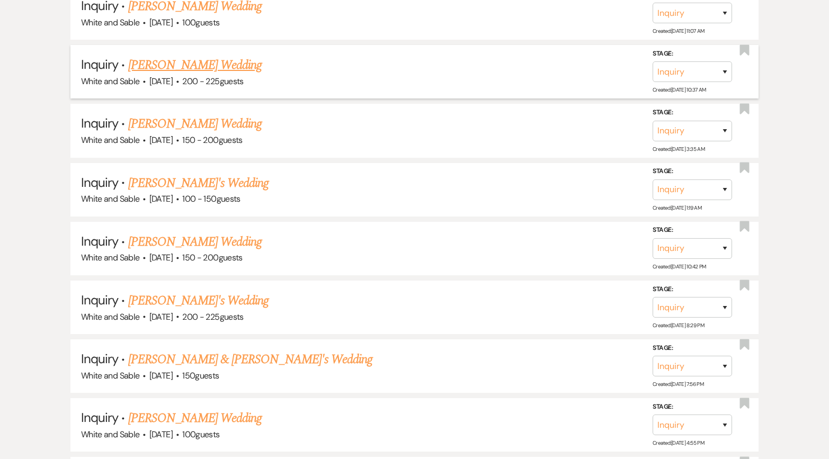
scroll to position [795, 0]
click at [186, 299] on link "[PERSON_NAME]'s Wedding" at bounding box center [198, 299] width 141 height 19
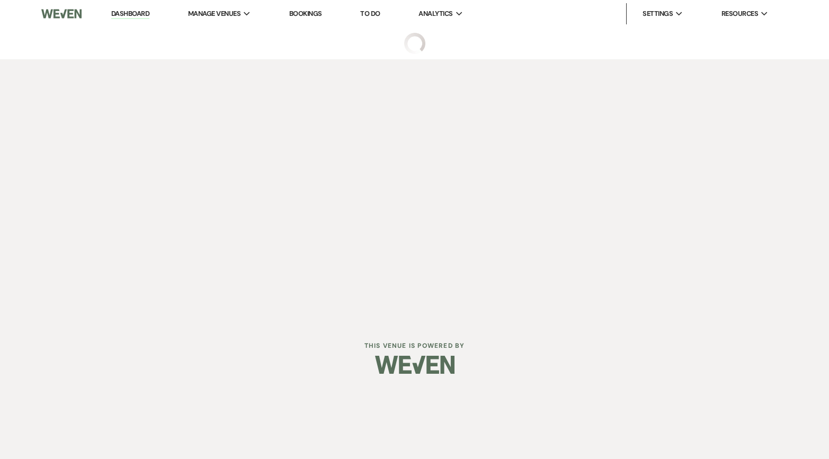
select select "5"
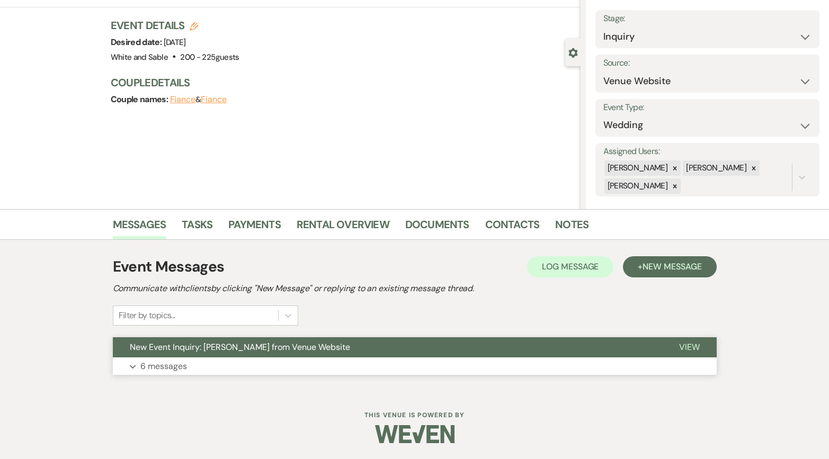
click at [241, 339] on button "New Event Inquiry: [PERSON_NAME] from Venue Website" at bounding box center [387, 348] width 549 height 20
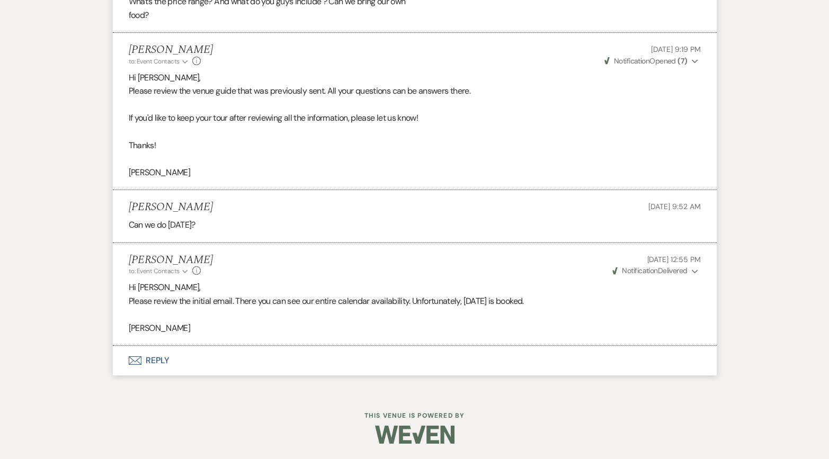
click at [224, 355] on button "Envelope Reply" at bounding box center [415, 361] width 604 height 30
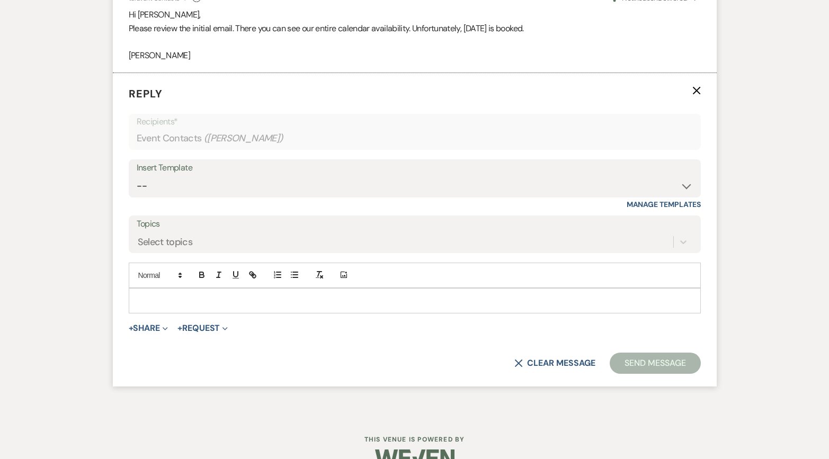
scroll to position [1460, 0]
click at [215, 305] on p at bounding box center [414, 301] width 555 height 12
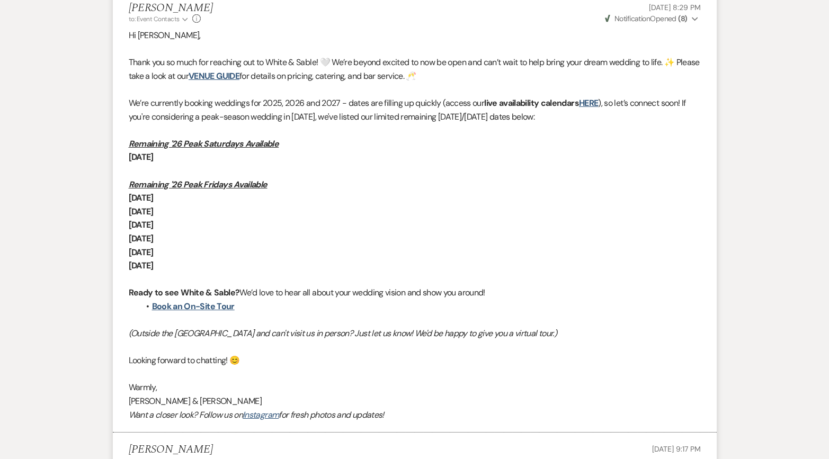
scroll to position [720, 0]
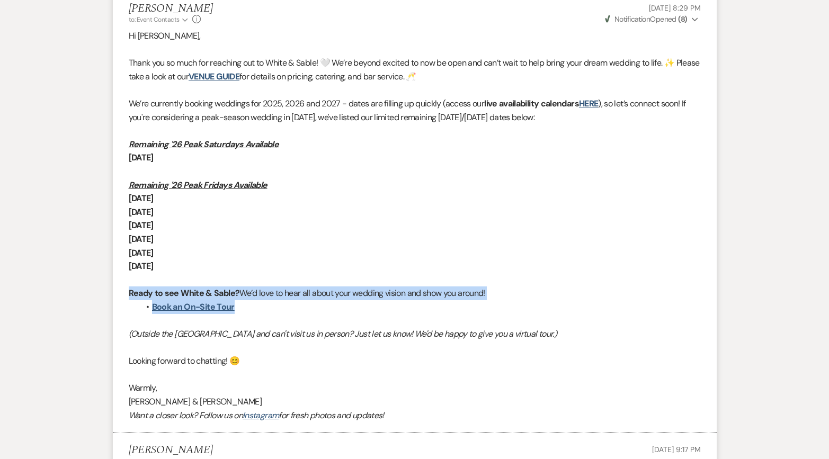
drag, startPoint x: 255, startPoint y: 307, endPoint x: 127, endPoint y: 297, distance: 128.6
click at [127, 297] on li "[PERSON_NAME] to: Event Contacts Expand Info [DATE] 8:29 PM Weven Check Notific…" at bounding box center [415, 213] width 604 height 442
copy div "Ready to see White & Sable? We’d love to hear all about your wedding vision and…"
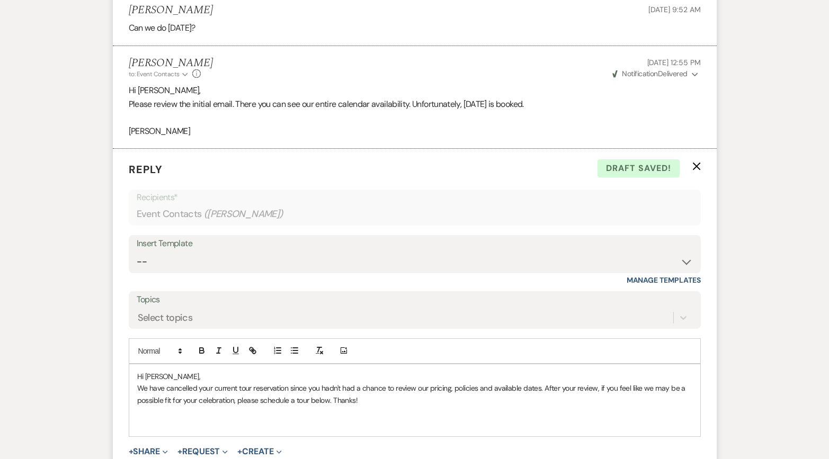
scroll to position [1400, 0]
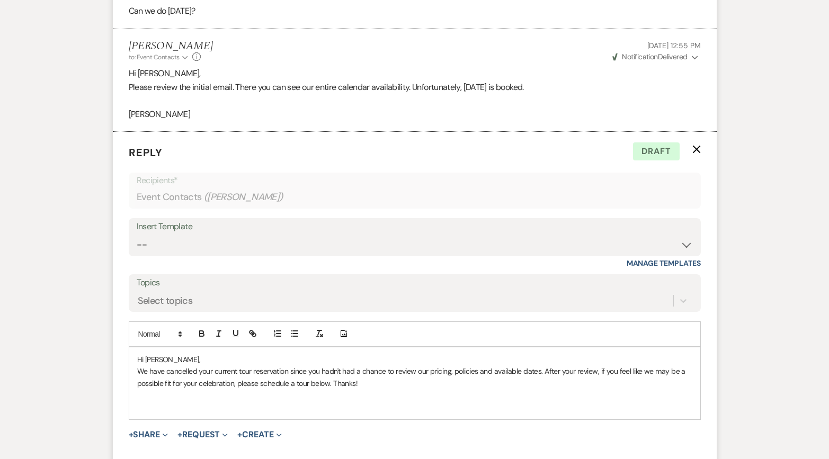
click at [170, 400] on p at bounding box center [414, 395] width 555 height 12
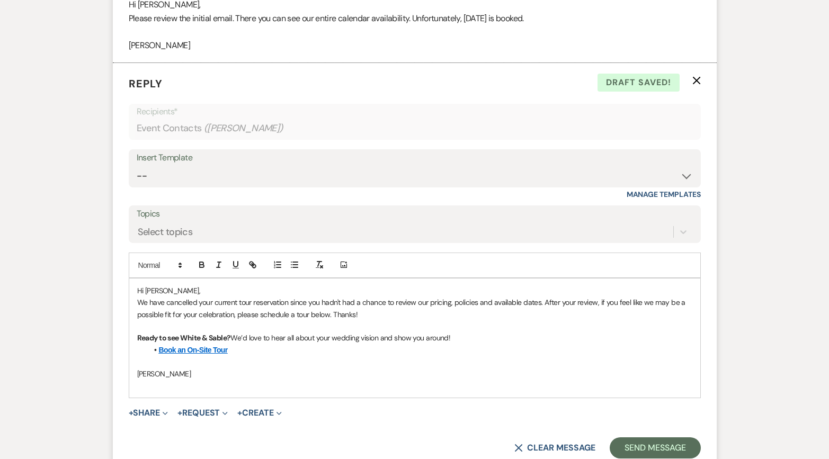
scroll to position [1579, 0]
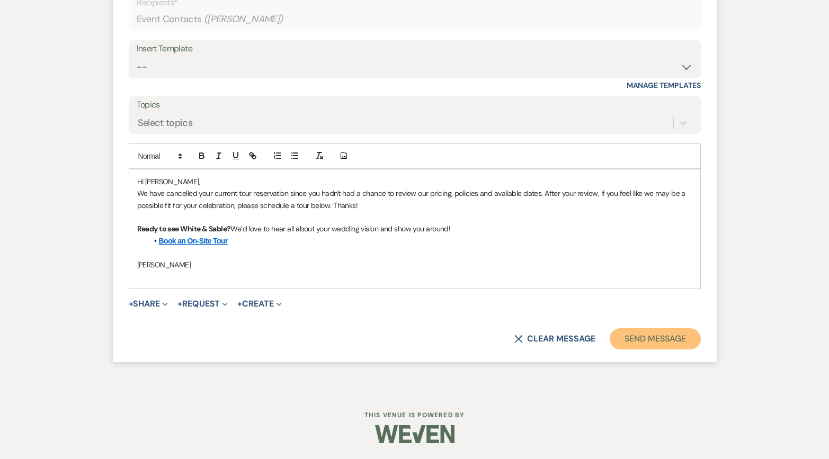
click at [644, 339] on button "Send Message" at bounding box center [655, 339] width 91 height 21
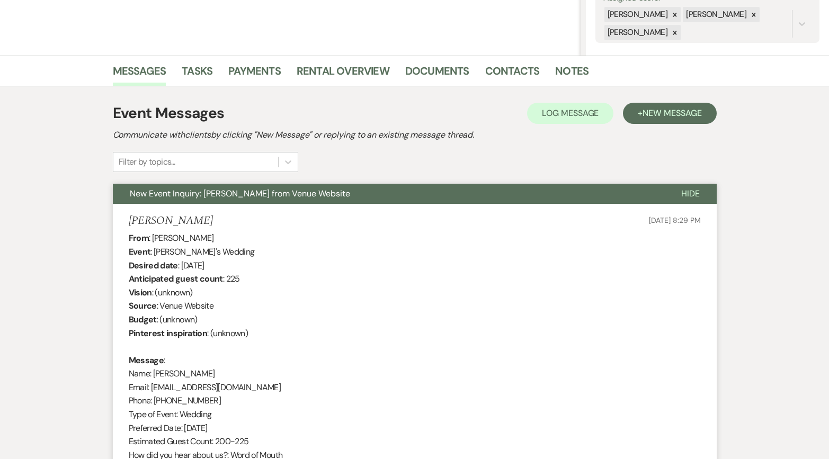
scroll to position [0, 0]
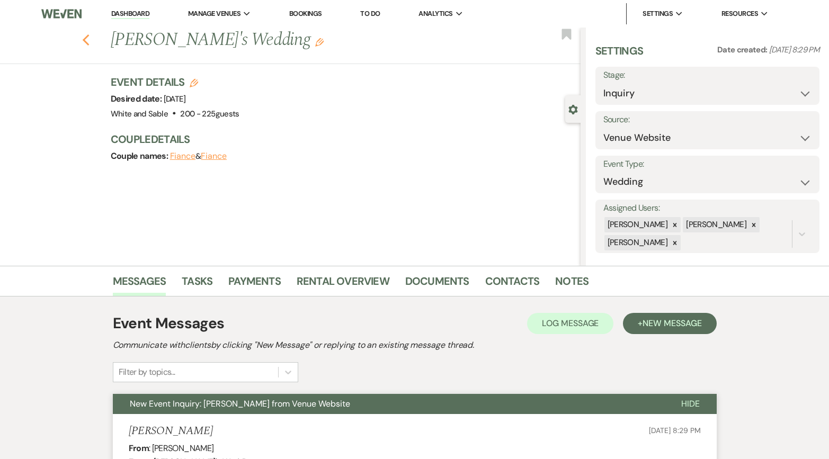
click at [87, 41] on icon "Previous" at bounding box center [86, 40] width 8 height 13
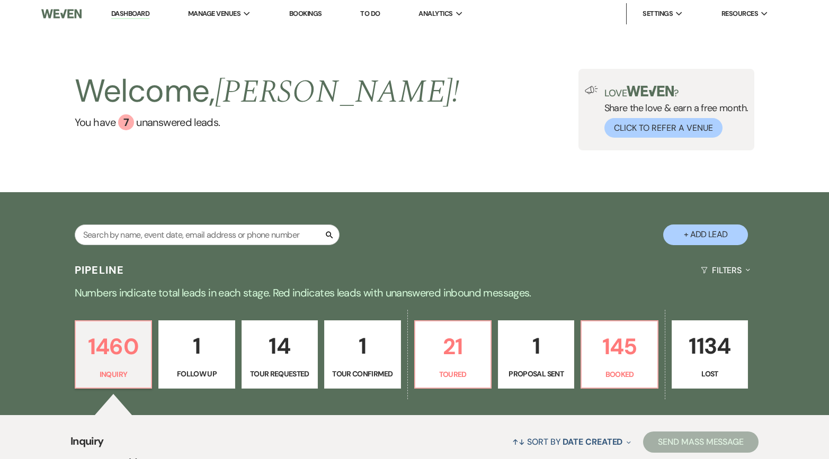
click at [199, 350] on p "1" at bounding box center [196, 347] width 63 height 36
select select "9"
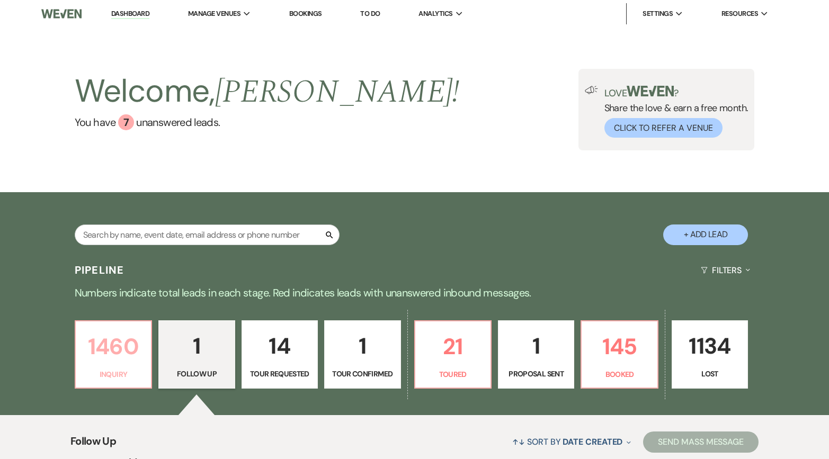
click at [95, 376] on p "Inquiry" at bounding box center [113, 375] width 63 height 12
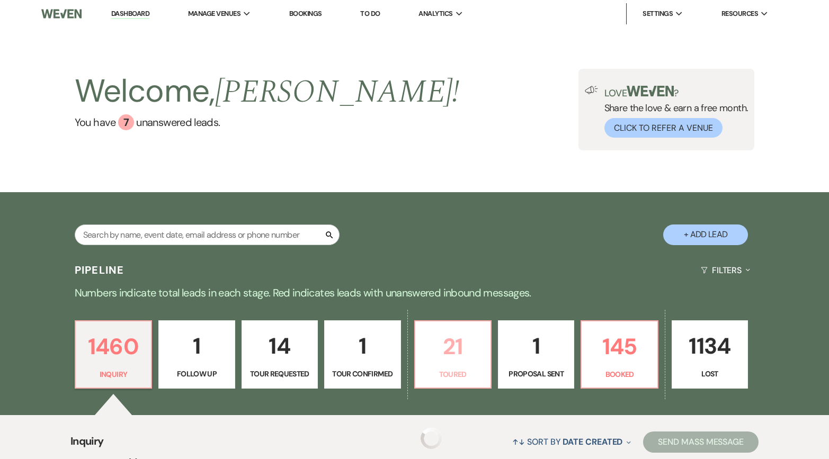
click at [469, 364] on p "21" at bounding box center [453, 347] width 63 height 36
select select "5"
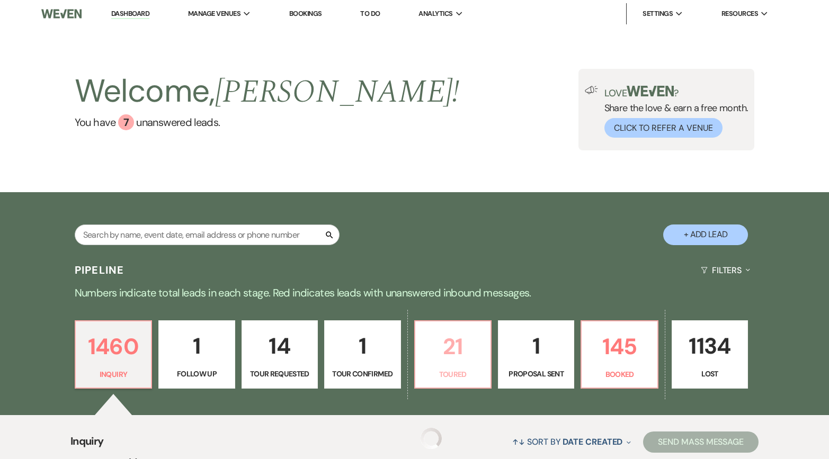
select select "5"
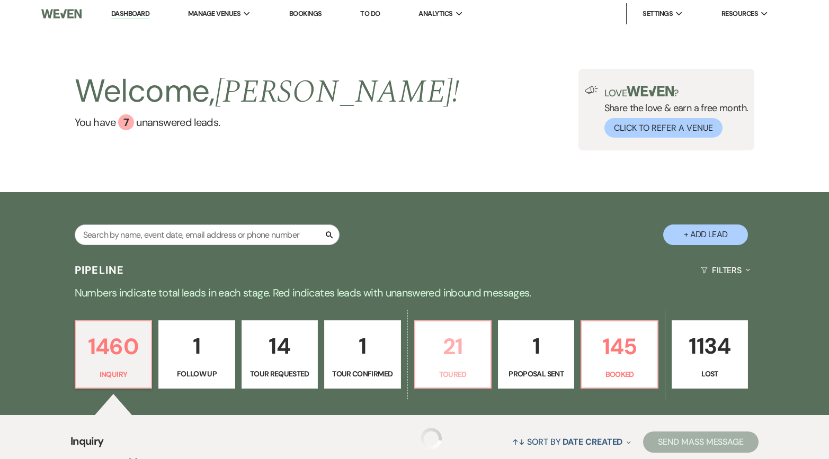
select select "5"
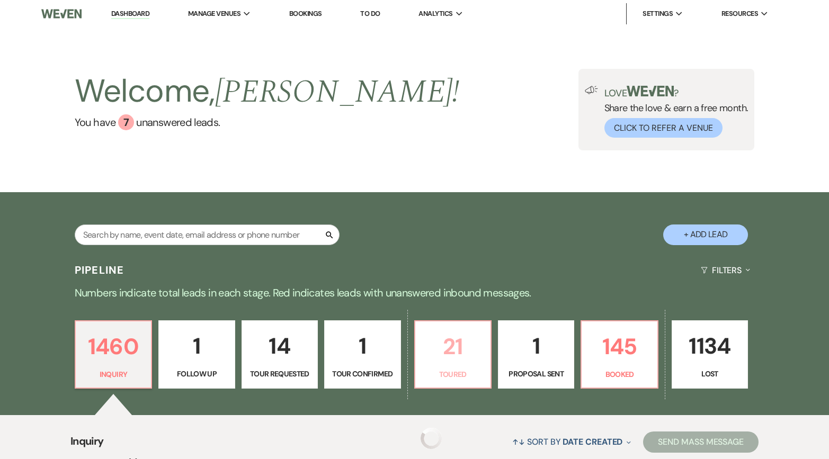
select select "5"
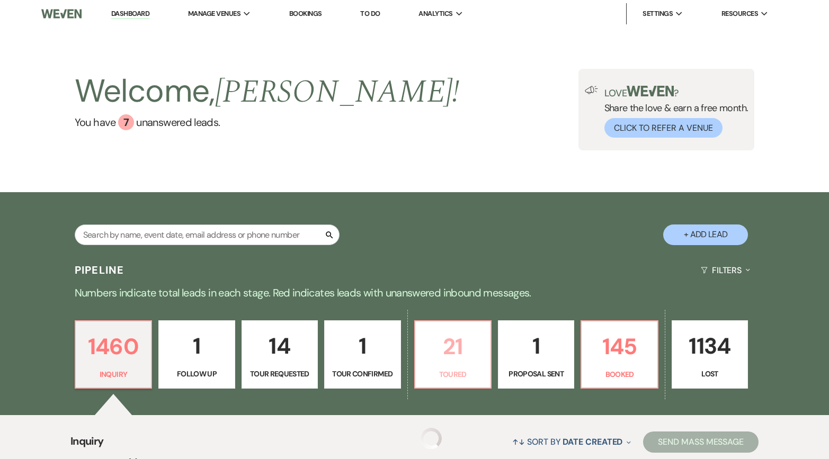
select select "5"
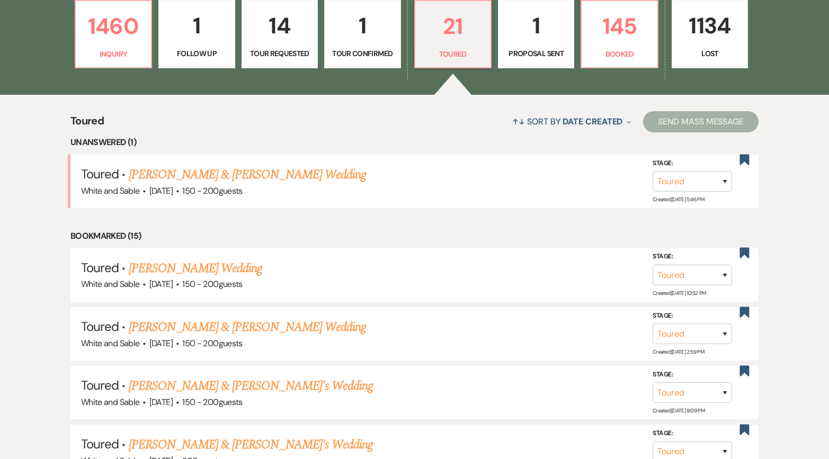
scroll to position [413, 0]
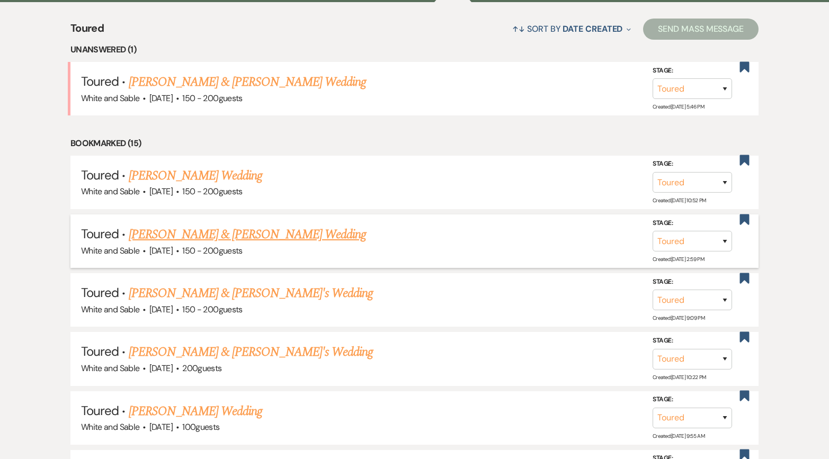
click at [291, 221] on li "Toured · [PERSON_NAME] & [PERSON_NAME] Wedding White and Sable · [DATE] · 150 -…" at bounding box center [414, 242] width 688 height 54
click at [286, 250] on div "White and Sable · [DATE] · 150 - 200 guests" at bounding box center [414, 251] width 667 height 14
click at [283, 241] on link "[PERSON_NAME] & [PERSON_NAME] Wedding" at bounding box center [247, 234] width 237 height 19
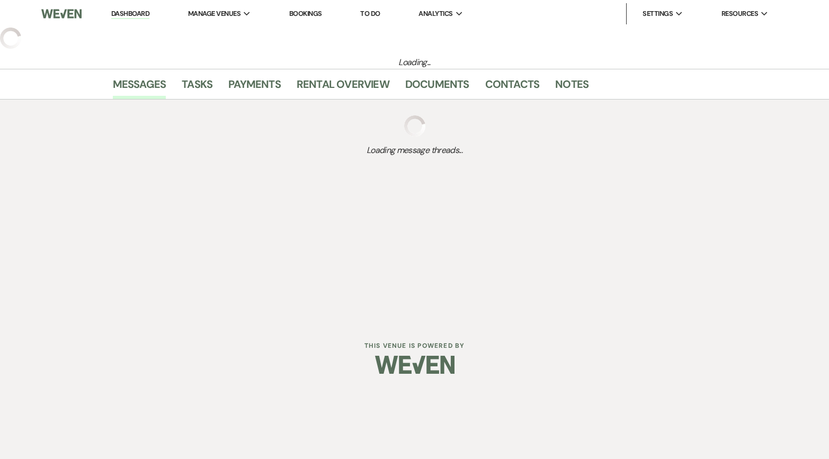
select select "5"
select select "7"
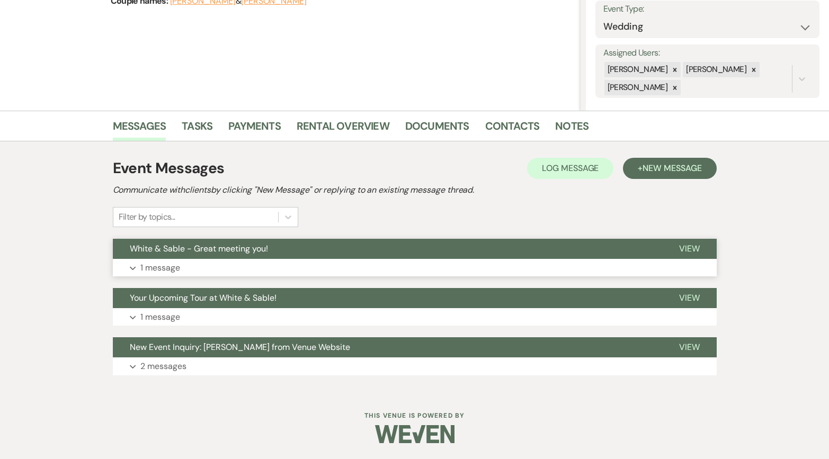
click at [278, 245] on button "White & Sable - Great meeting you!" at bounding box center [387, 249] width 549 height 20
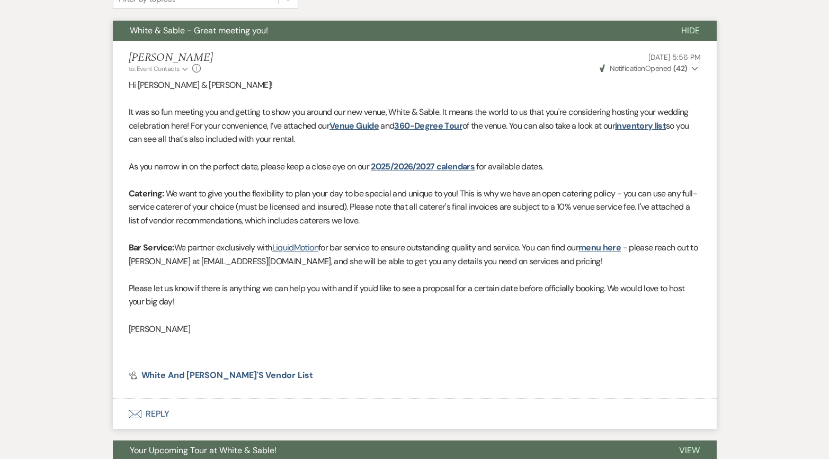
scroll to position [311, 0]
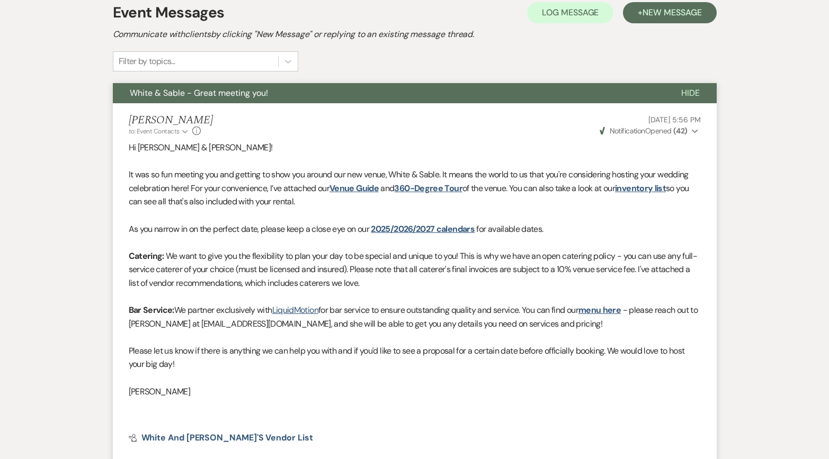
click at [272, 94] on button "White & Sable - Great meeting you!" at bounding box center [389, 93] width 552 height 20
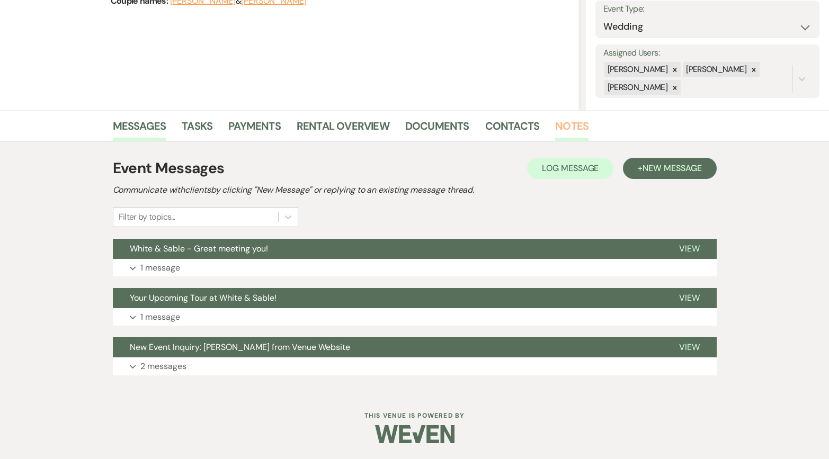
click at [574, 135] on link "Notes" at bounding box center [571, 129] width 33 height 23
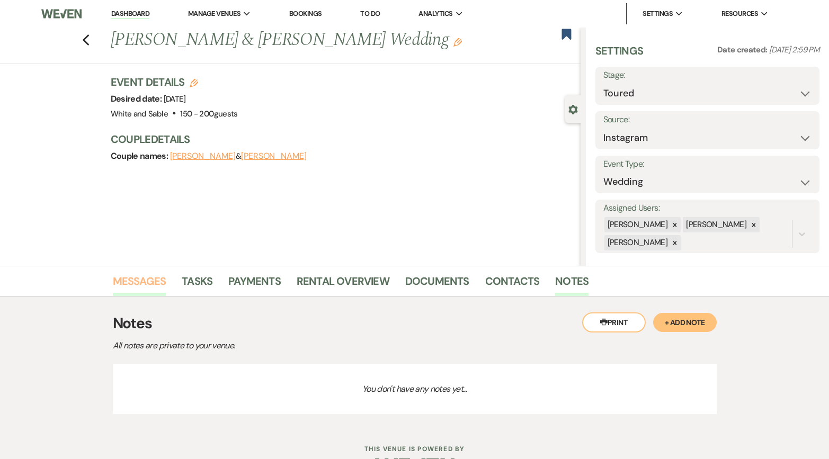
click at [147, 288] on link "Messages" at bounding box center [140, 284] width 54 height 23
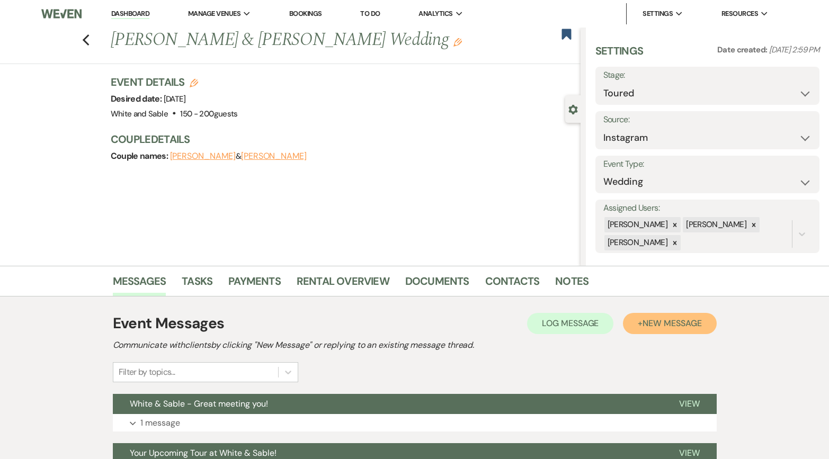
click at [687, 324] on span "New Message" at bounding box center [672, 323] width 59 height 11
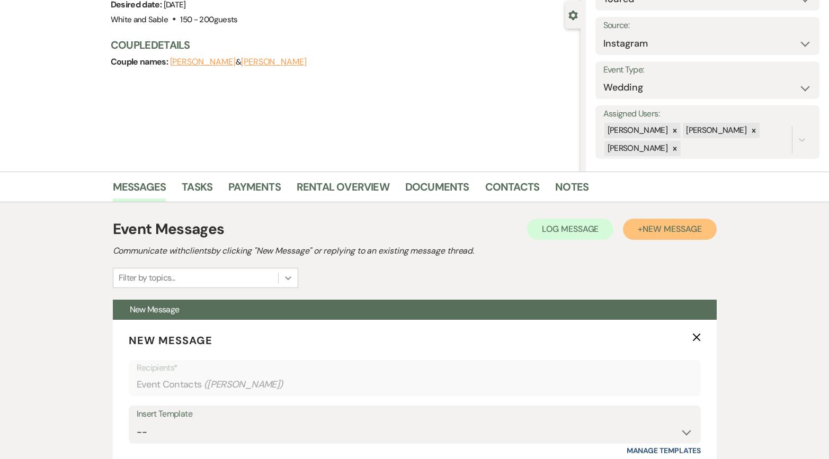
scroll to position [188, 0]
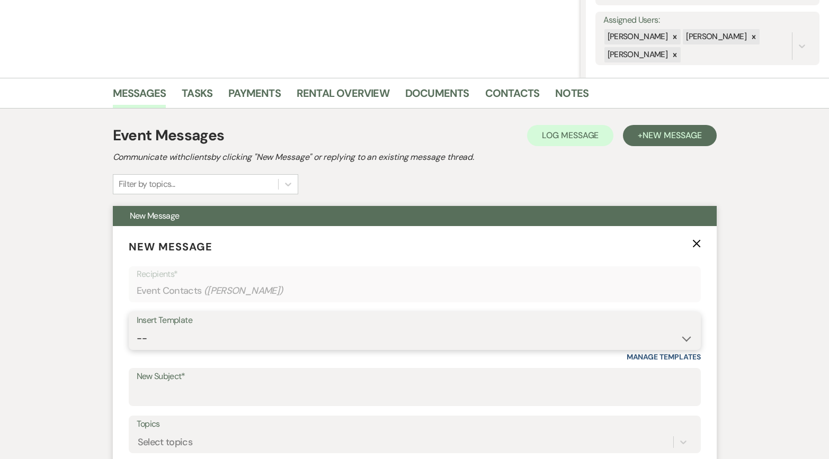
click at [246, 338] on select "-- Inquiry Response (Venue Guide) Schedule - Venue Tour Appt Confirmation Sched…" at bounding box center [415, 339] width 556 height 21
select select "6180"
click at [137, 329] on select "-- Inquiry Response (Venue Guide) Schedule - Venue Tour Appt Confirmation Sched…" at bounding box center [415, 339] width 556 height 21
type input "🚨 Open date alert 🚨: [DATE] just opened up!"
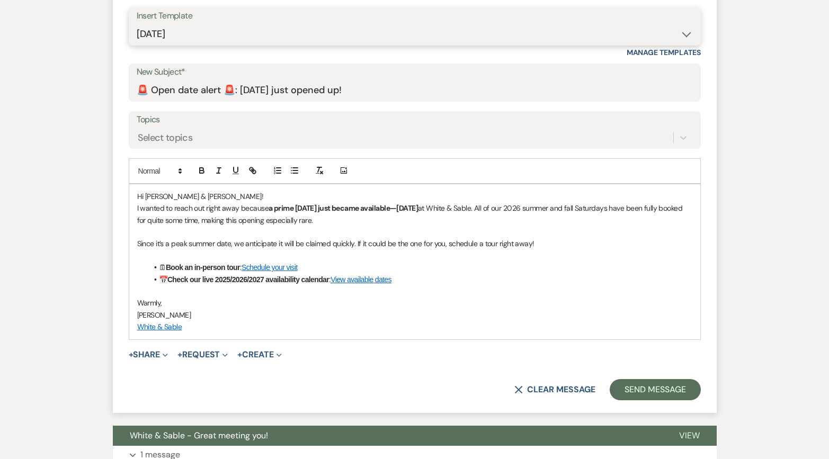
scroll to position [494, 0]
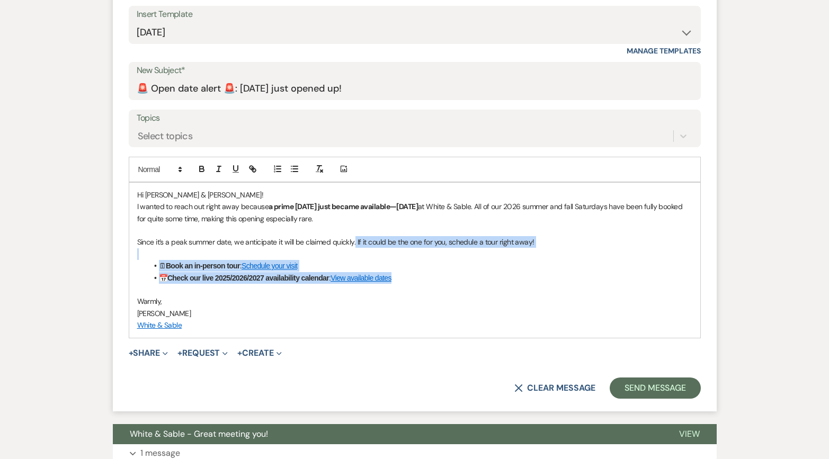
drag, startPoint x: 400, startPoint y: 279, endPoint x: 355, endPoint y: 242, distance: 57.9
click at [355, 242] on div "Hi [PERSON_NAME] & [PERSON_NAME]! I wanted to reach out right away because a pr…" at bounding box center [414, 260] width 571 height 155
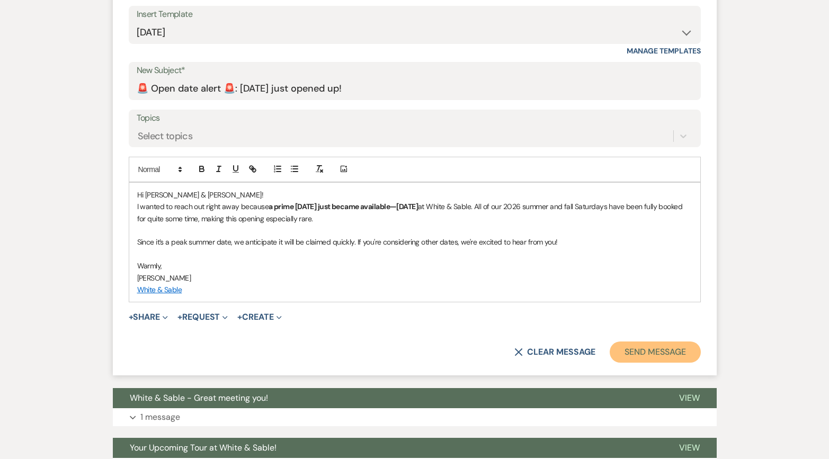
click at [641, 350] on button "Send Message" at bounding box center [655, 352] width 91 height 21
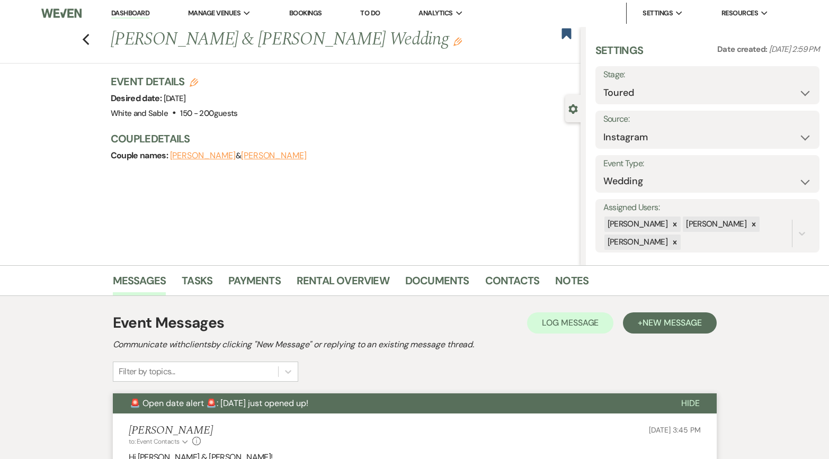
scroll to position [0, 0]
click at [82, 42] on icon "Previous" at bounding box center [86, 40] width 8 height 13
select select "5"
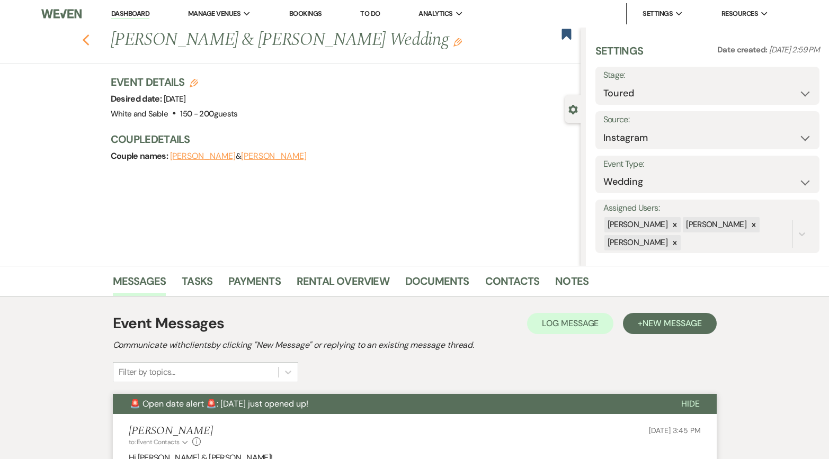
select select "5"
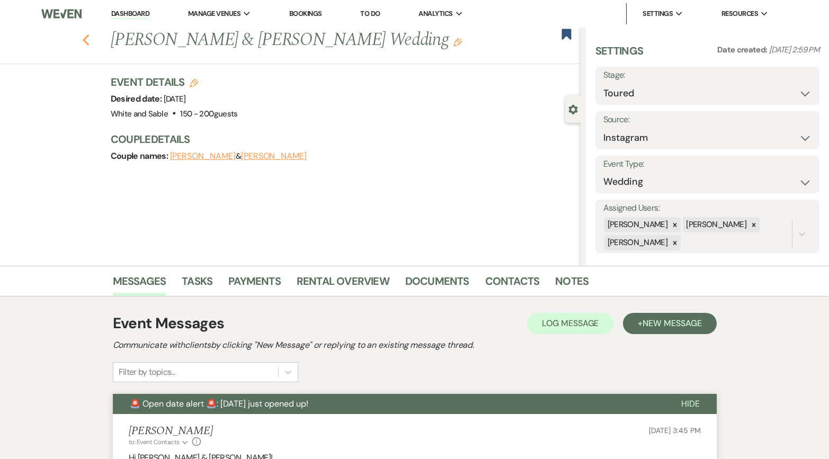
select select "5"
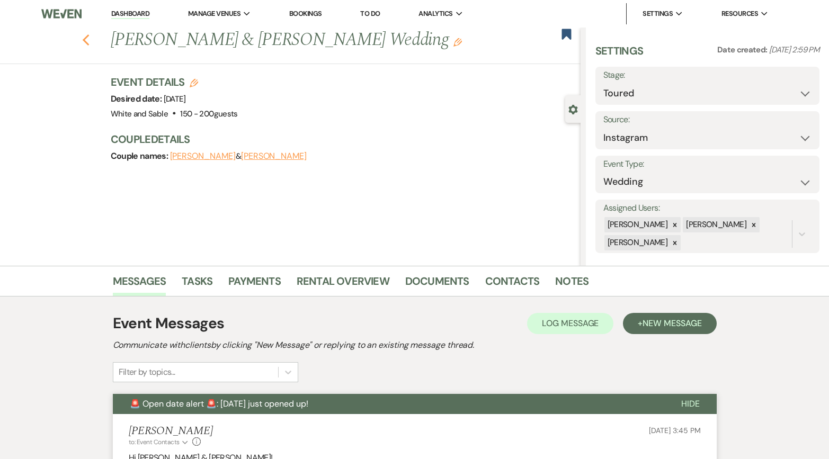
select select "5"
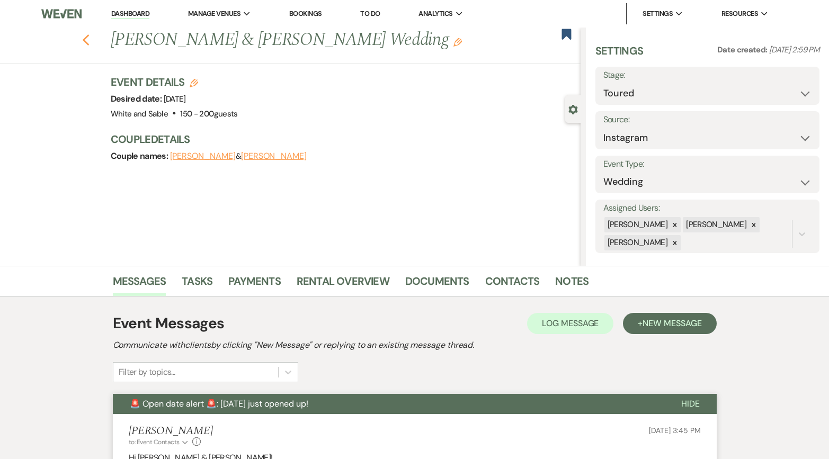
select select "5"
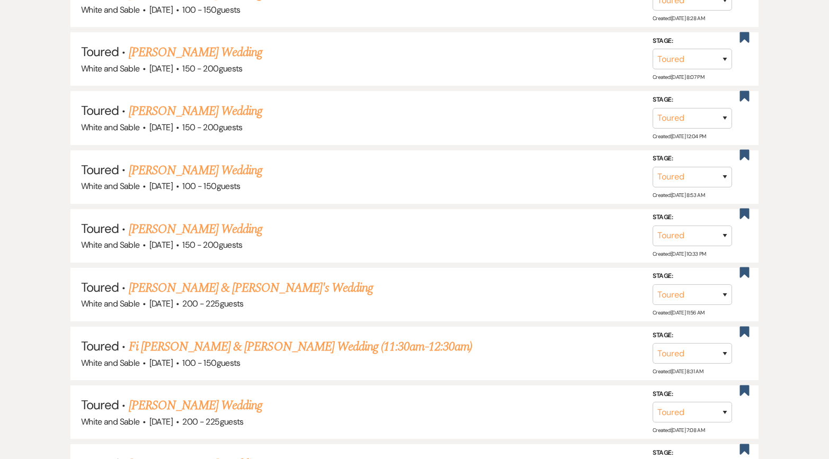
scroll to position [950, 0]
click at [251, 278] on link "[PERSON_NAME] & [PERSON_NAME]'s Wedding" at bounding box center [251, 287] width 245 height 19
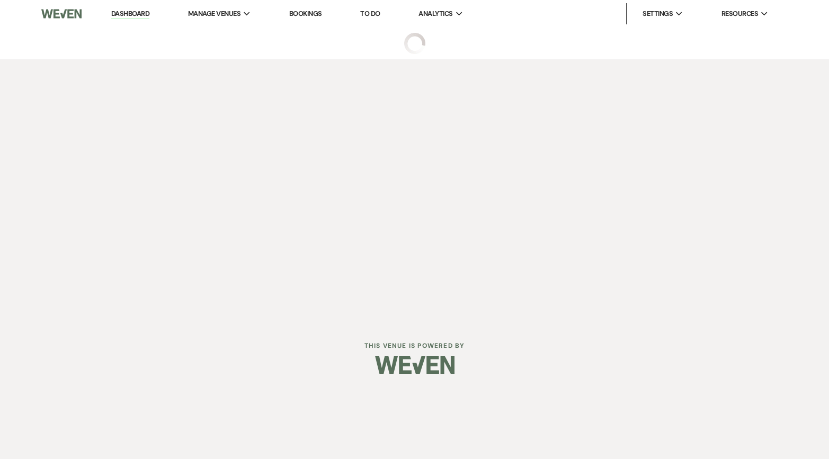
select select "5"
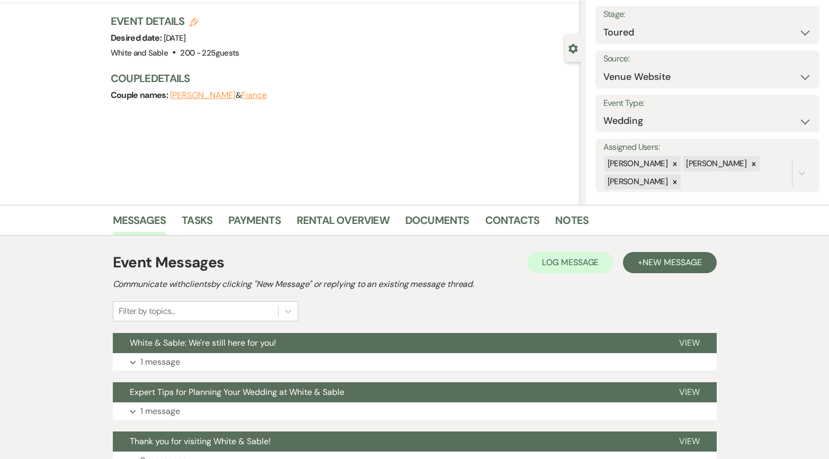
scroll to position [107, 0]
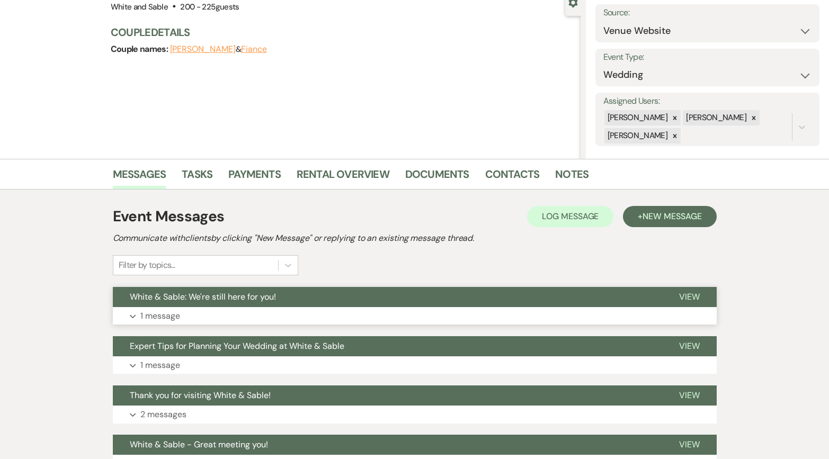
click at [243, 305] on button "White & Sable: We're still here for you!" at bounding box center [387, 297] width 549 height 20
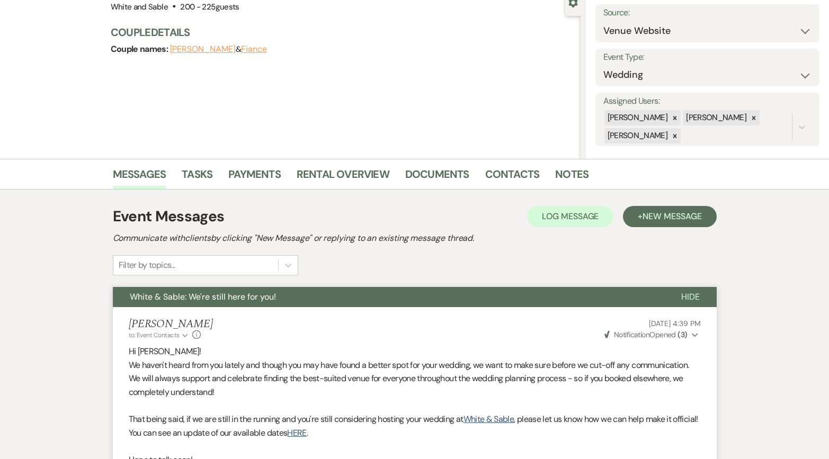
click at [243, 305] on button "White & Sable: We're still here for you!" at bounding box center [389, 297] width 552 height 20
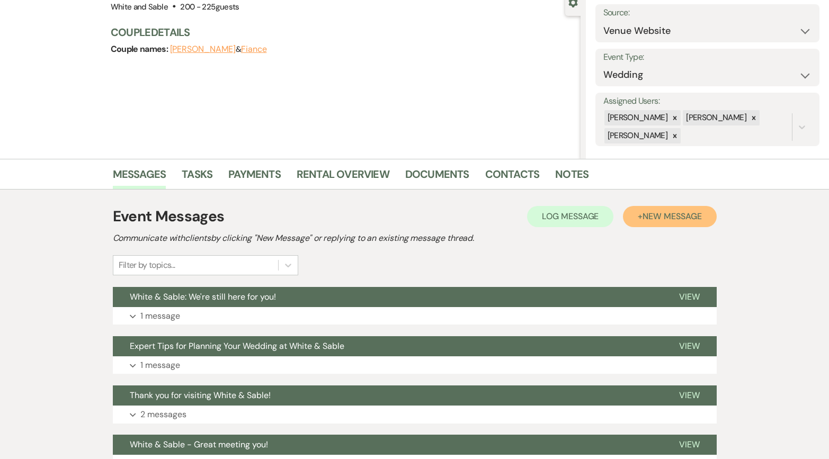
click at [670, 223] on button "+ New Message" at bounding box center [669, 216] width 93 height 21
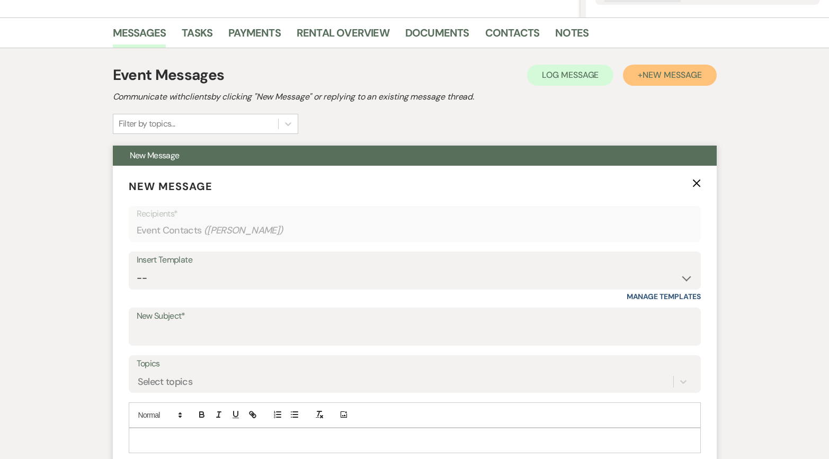
scroll to position [280, 0]
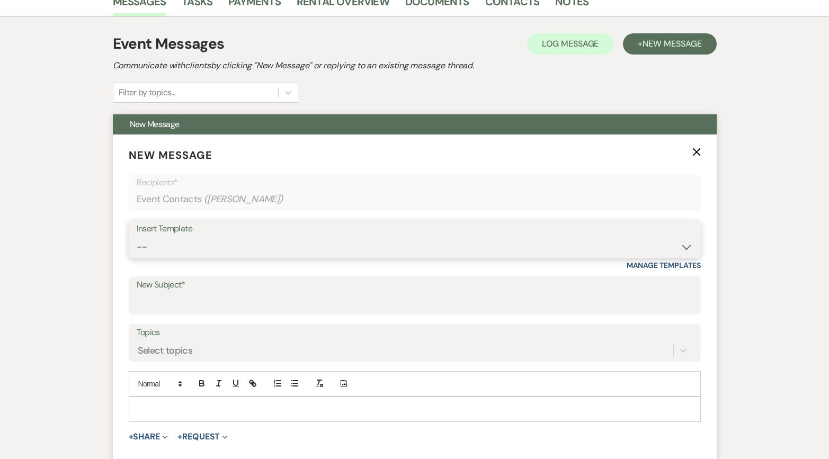
click at [321, 245] on select "-- Inquiry Response (Venue Guide) Schedule - Venue Tour Appt Confirmation Sched…" at bounding box center [415, 247] width 556 height 21
select select "6180"
click at [137, 237] on select "-- Inquiry Response (Venue Guide) Schedule - Venue Tour Appt Confirmation Sched…" at bounding box center [415, 247] width 556 height 21
type input "🚨 Open date alert 🚨: [DATE] just opened up!"
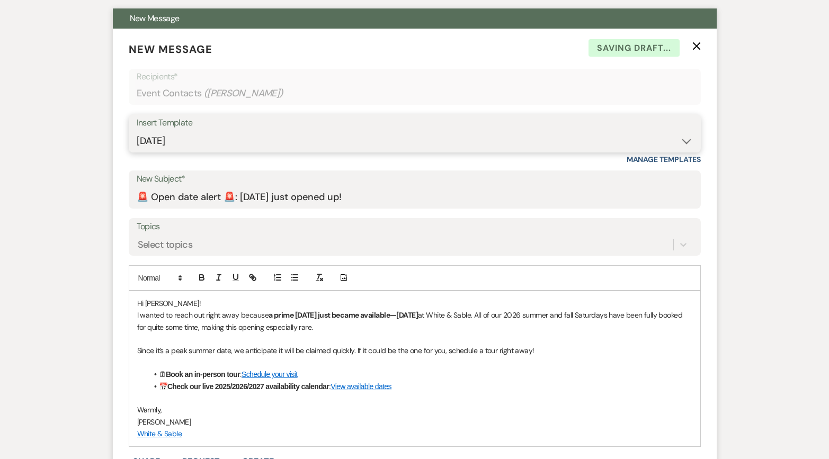
scroll to position [744, 0]
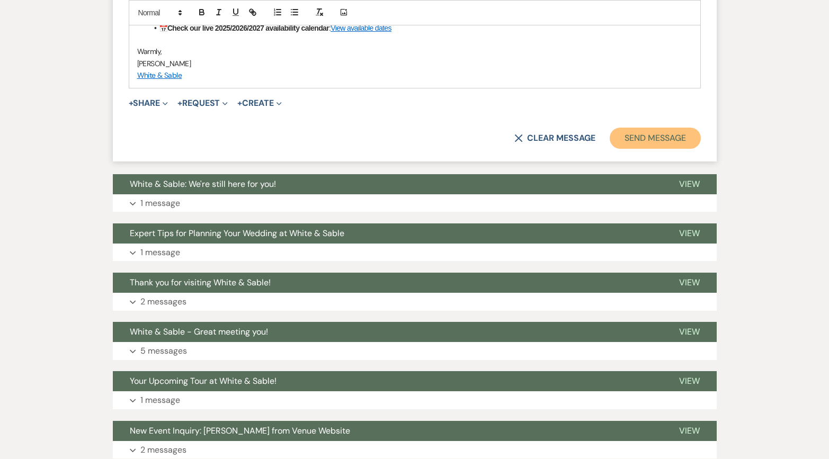
click at [652, 135] on button "Send Message" at bounding box center [655, 138] width 91 height 21
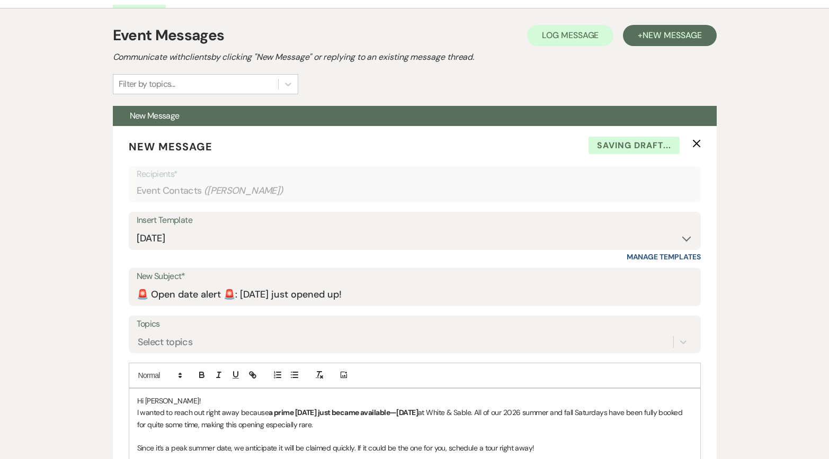
scroll to position [0, 0]
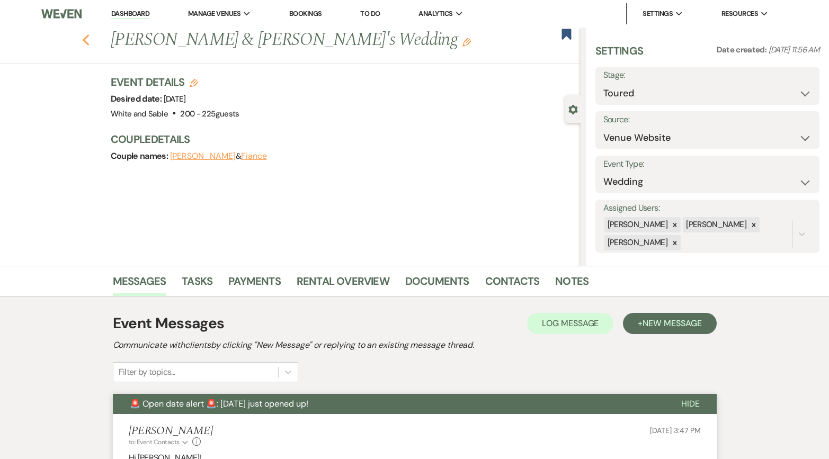
click at [87, 39] on icon "Previous" at bounding box center [86, 40] width 8 height 13
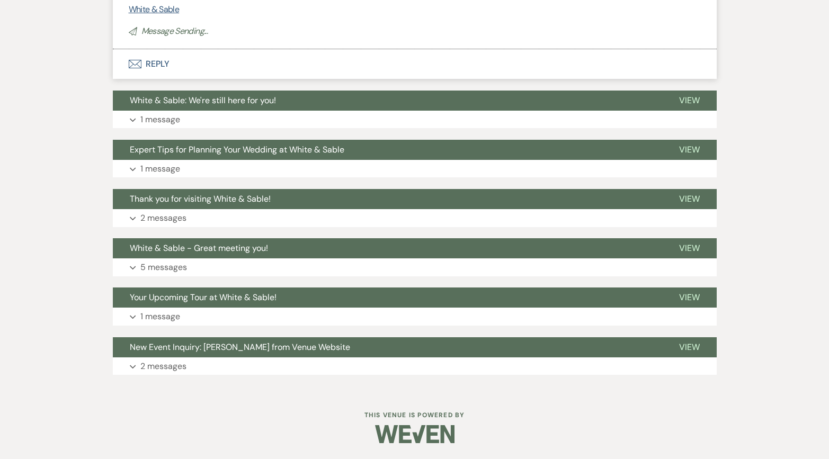
select select "5"
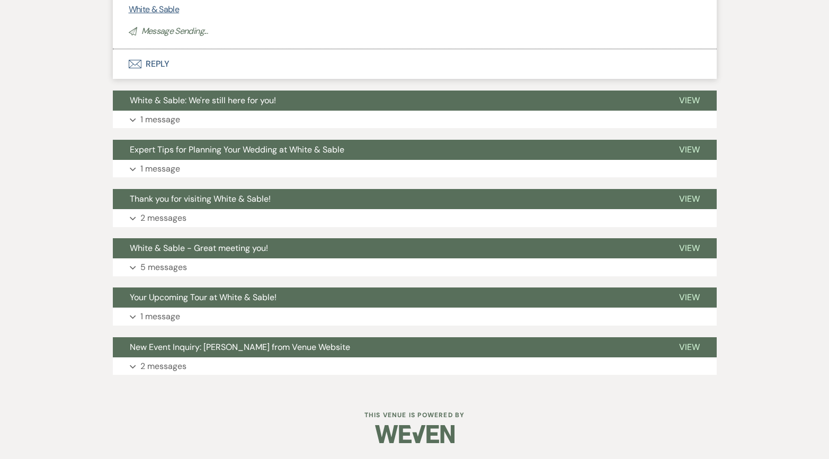
select select "5"
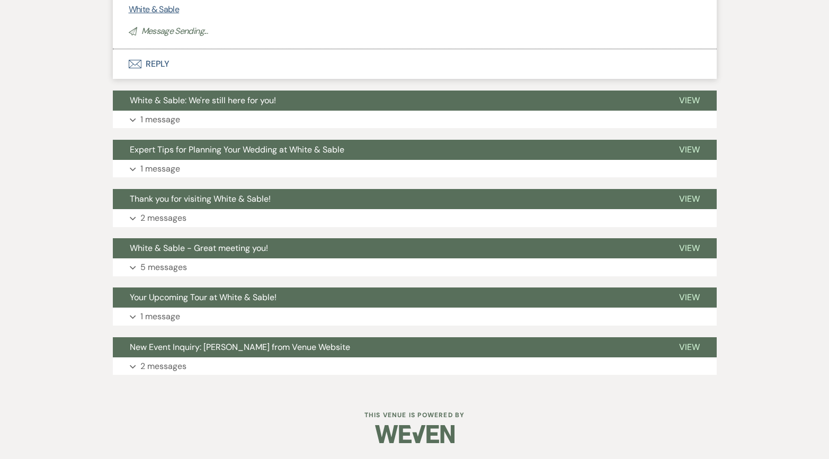
select select "5"
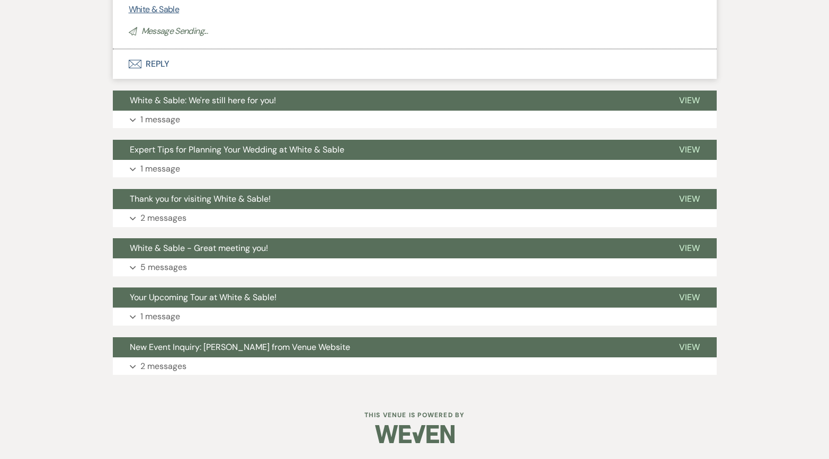
select select "5"
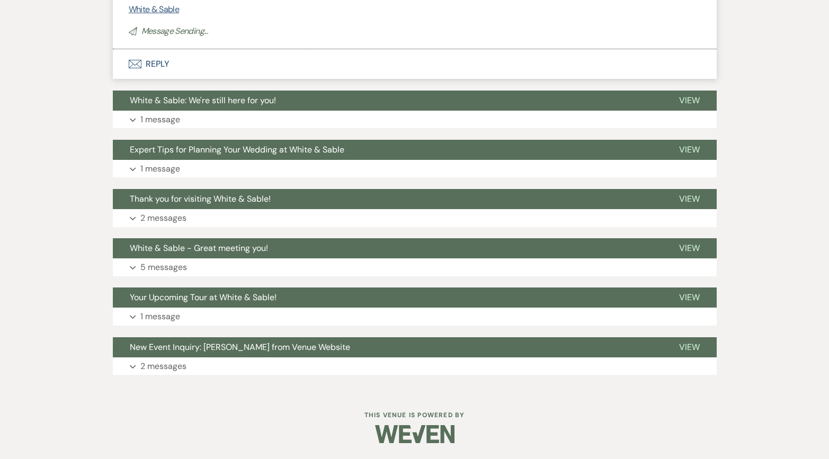
select select "5"
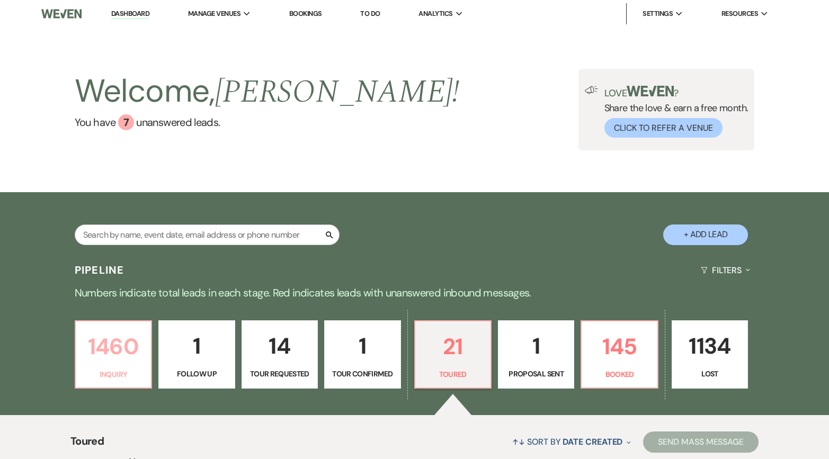
click at [134, 332] on p "1460" at bounding box center [113, 347] width 63 height 36
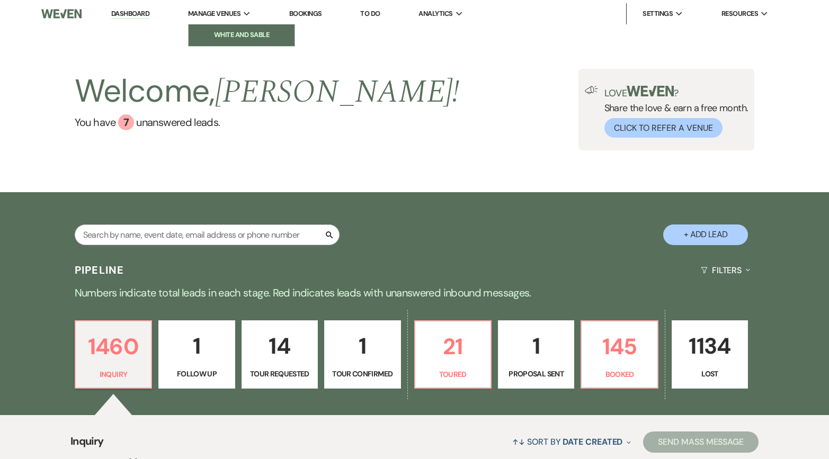
click at [230, 37] on li "White and Sable" at bounding box center [241, 35] width 95 height 11
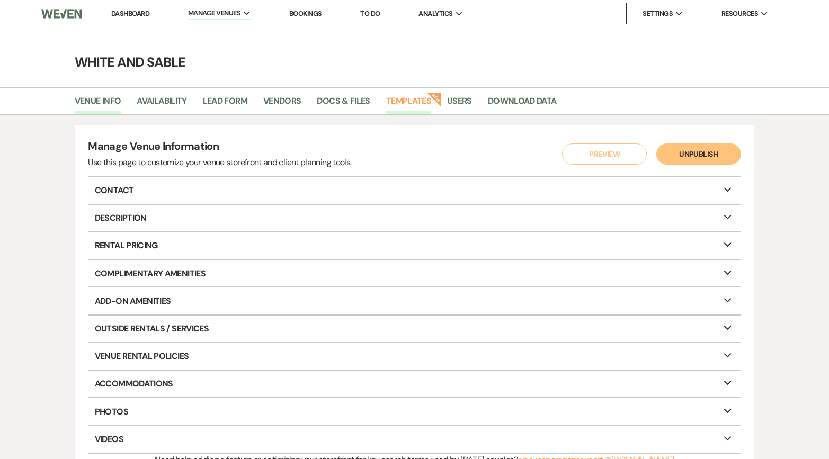
click at [401, 94] on link "Templates" at bounding box center [408, 104] width 45 height 20
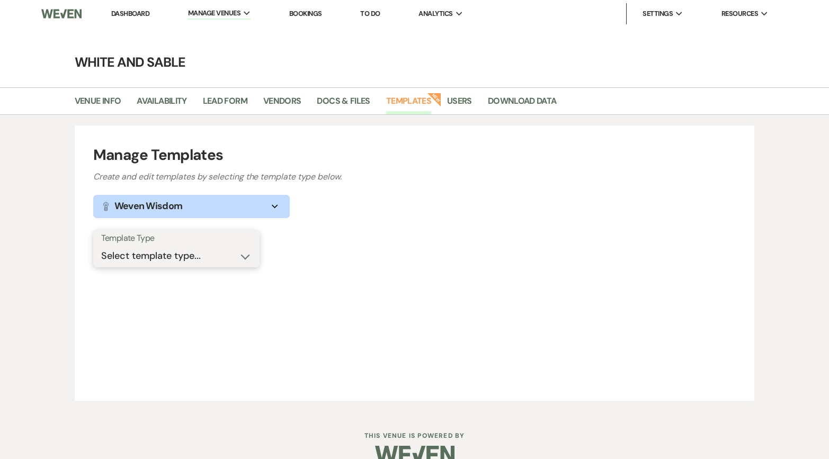
click at [167, 252] on select "Select template type... Task List Message Templates Payment Plan Inventory Item…" at bounding box center [176, 256] width 150 height 21
select select "Message Templates"
click at [101, 246] on select "Select template type... Task List Message Templates Payment Plan Inventory Item…" at bounding box center [176, 256] width 150 height 21
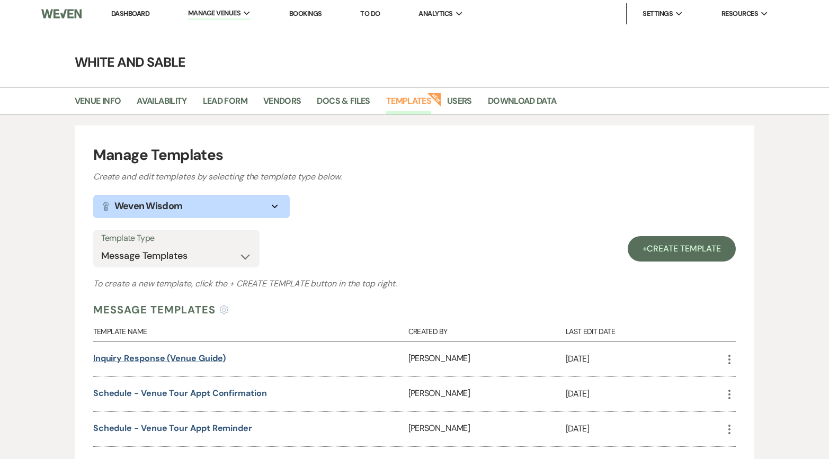
click at [202, 361] on link "Inquiry Response (Venue Guide)" at bounding box center [159, 358] width 133 height 11
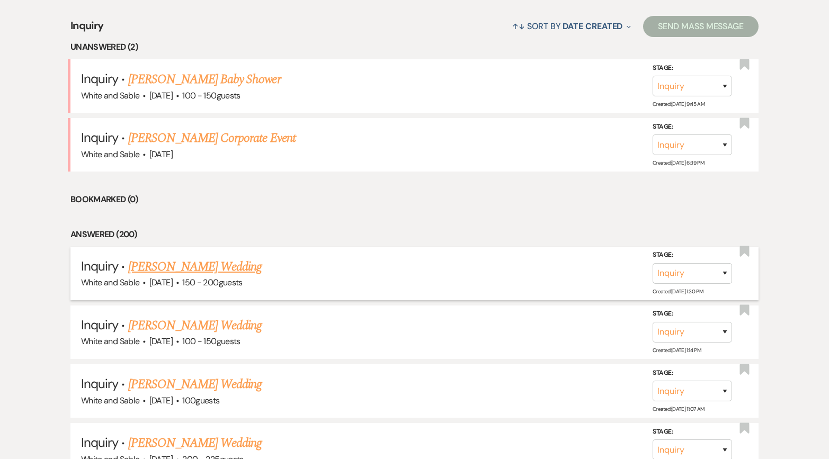
scroll to position [417, 0]
click at [215, 277] on span "150 - 200 guests" at bounding box center [212, 281] width 60 height 11
click at [211, 271] on link "[PERSON_NAME] Wedding" at bounding box center [195, 265] width 134 height 19
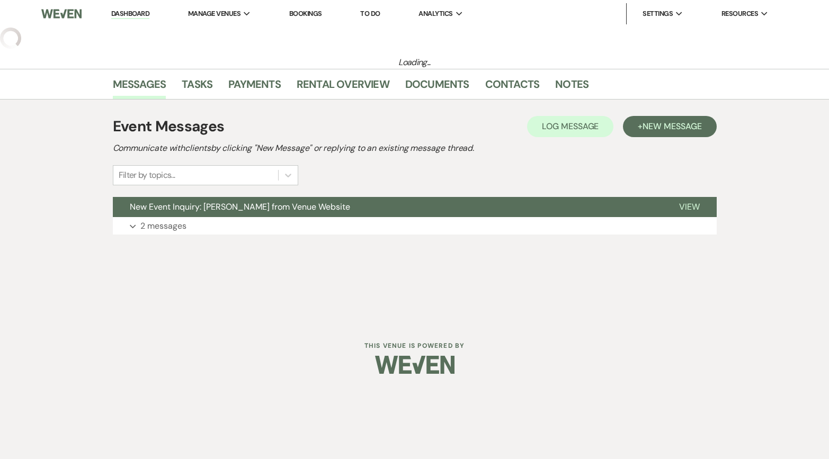
select select "5"
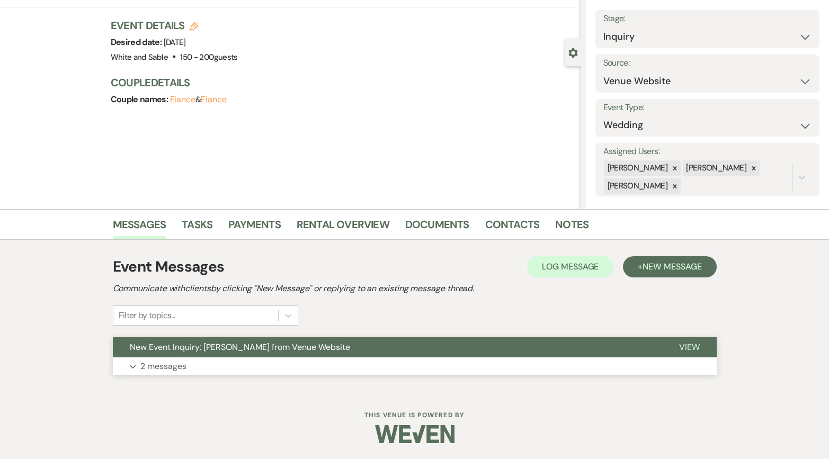
click at [206, 340] on button "New Event Inquiry: [PERSON_NAME] from Venue Website" at bounding box center [387, 348] width 549 height 20
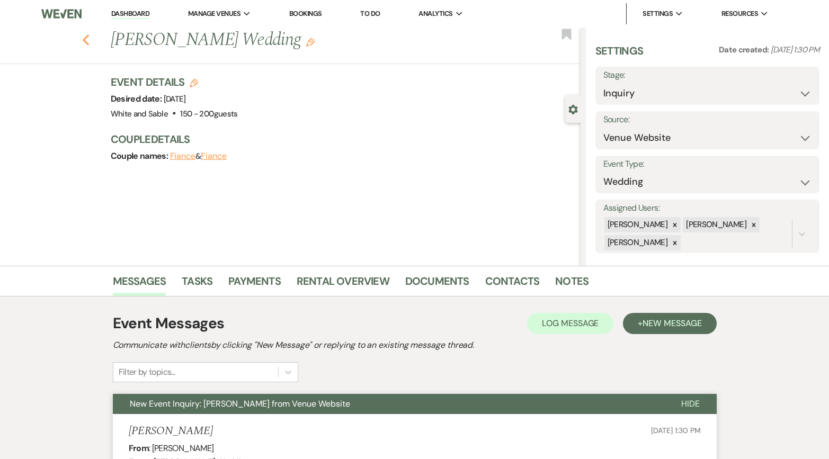
click at [85, 41] on icon "Previous" at bounding box center [86, 40] width 8 height 13
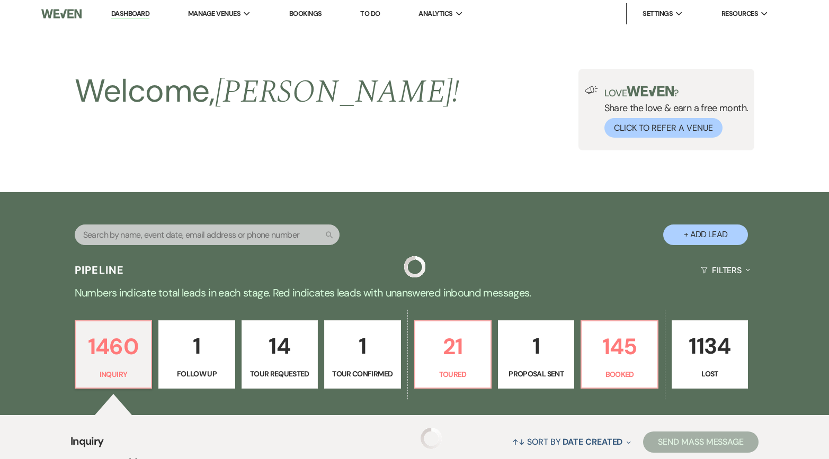
scroll to position [417, 0]
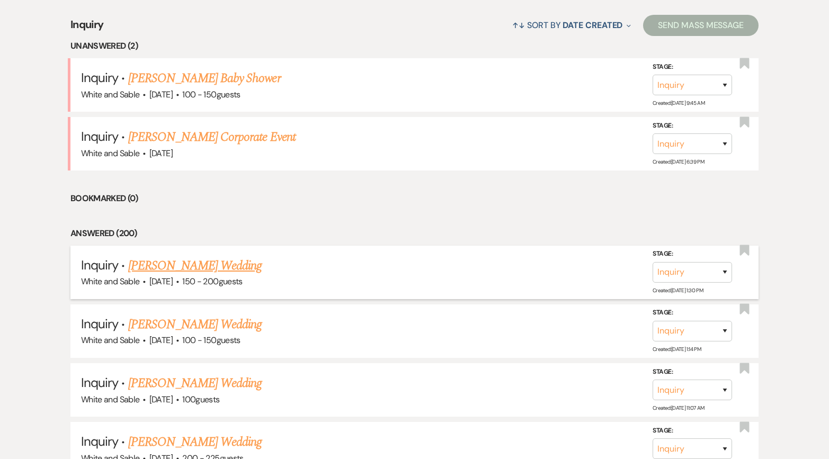
click at [169, 256] on link "[PERSON_NAME] Wedding" at bounding box center [195, 265] width 134 height 19
select select "5"
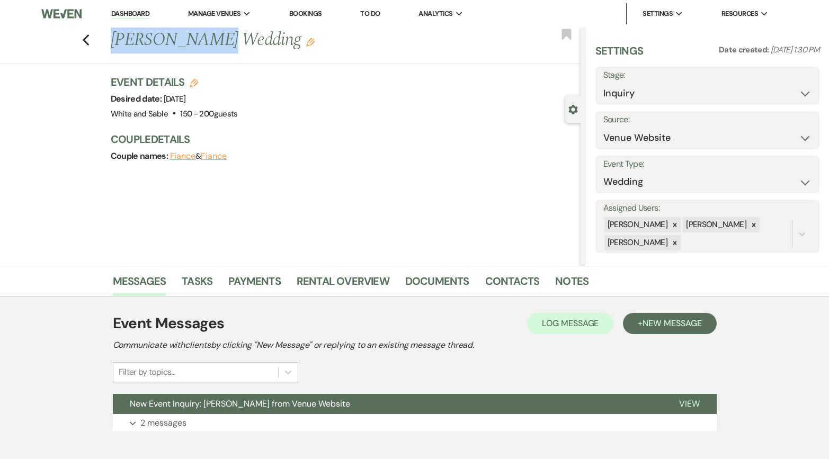
drag, startPoint x: 110, startPoint y: 39, endPoint x: 199, endPoint y: 45, distance: 88.7
click at [199, 45] on h1 "Aubri Akervik's Wedding Edit" at bounding box center [297, 40] width 372 height 25
copy h1 "[PERSON_NAME]"
click at [85, 39] on use "button" at bounding box center [85, 40] width 7 height 12
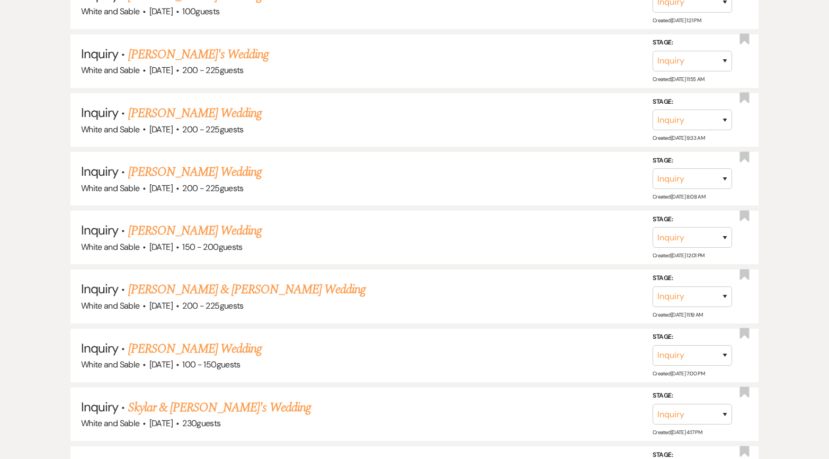
scroll to position [1936, 0]
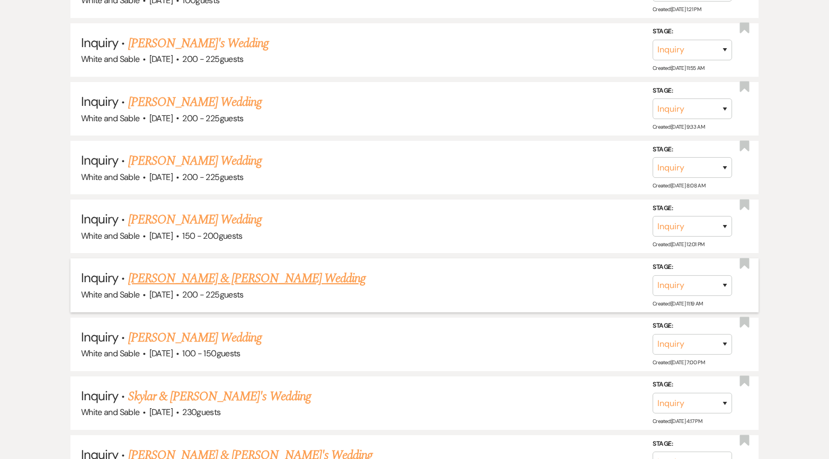
click at [229, 269] on link "[PERSON_NAME] & [PERSON_NAME] Wedding" at bounding box center [246, 278] width 237 height 19
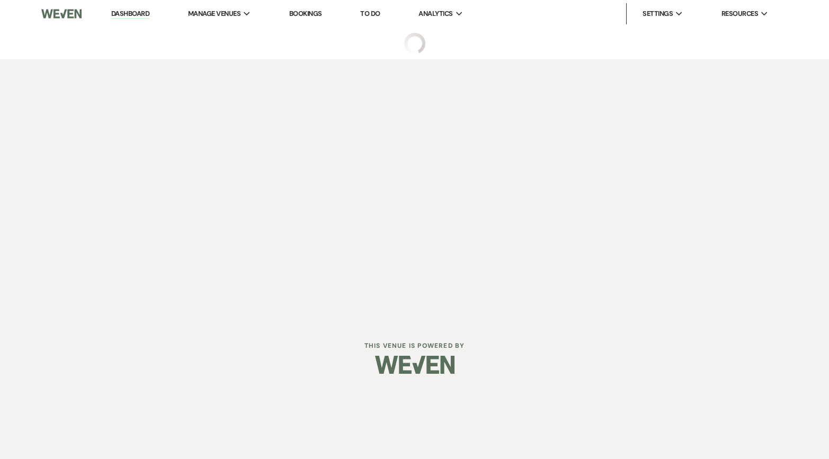
select select "5"
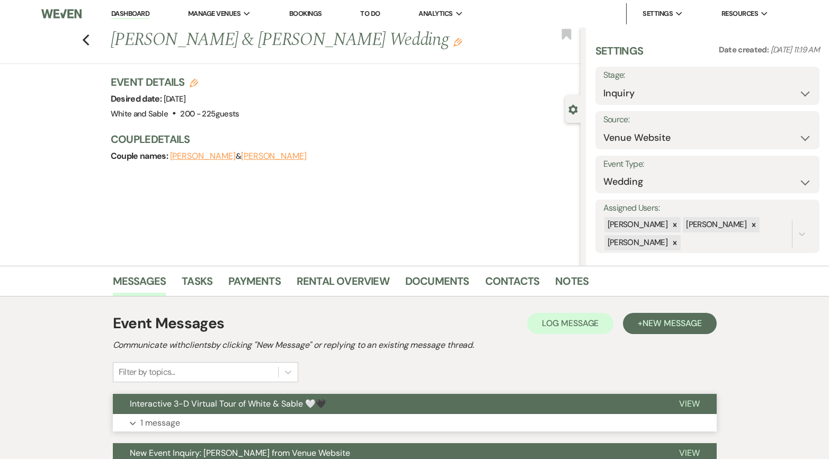
click at [223, 406] on span "Interactive 3-D Virtual Tour of White & Sable 🤍🖤" at bounding box center [228, 403] width 197 height 11
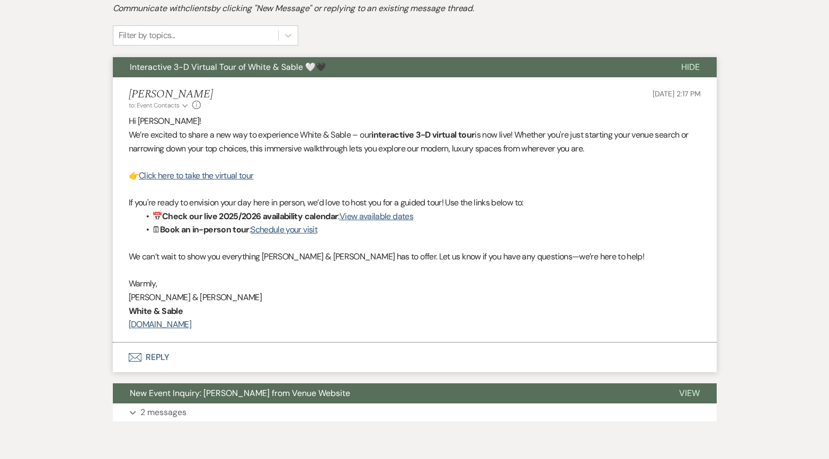
scroll to position [384, 0]
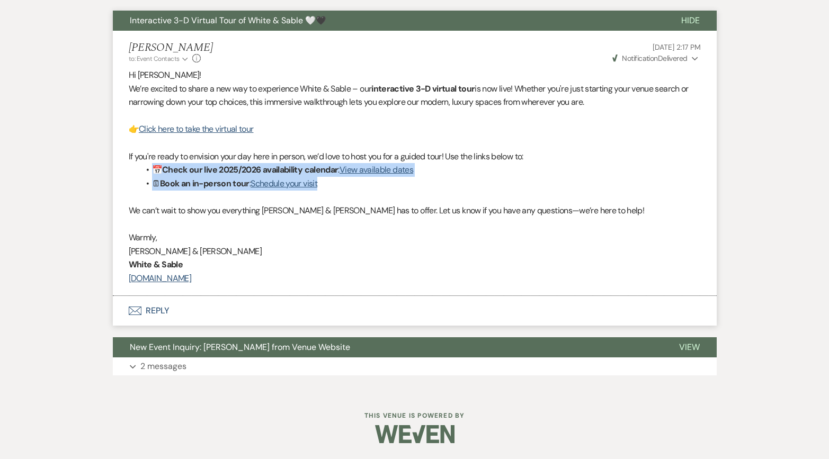
drag, startPoint x: 351, startPoint y: 185, endPoint x: 140, endPoint y: 164, distance: 211.9
click at [140, 164] on ul "📅 Check our live 2025/2026 availability calendar : View available dates 🗓 Book …" at bounding box center [420, 176] width 562 height 27
copy ul "📅 Check our live 2025/2026 availability calendar : View available dates 🗓 Book …"
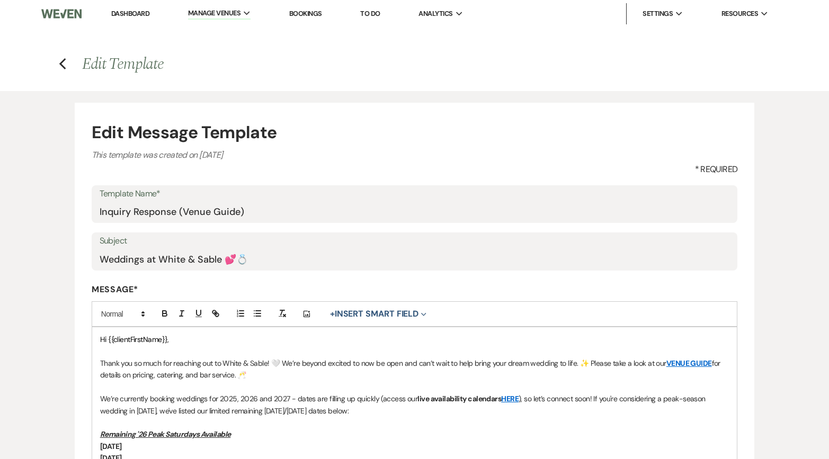
click at [119, 20] on li "Dashboard" at bounding box center [130, 13] width 49 height 21
click at [119, 12] on link "Dashboard" at bounding box center [130, 13] width 38 height 9
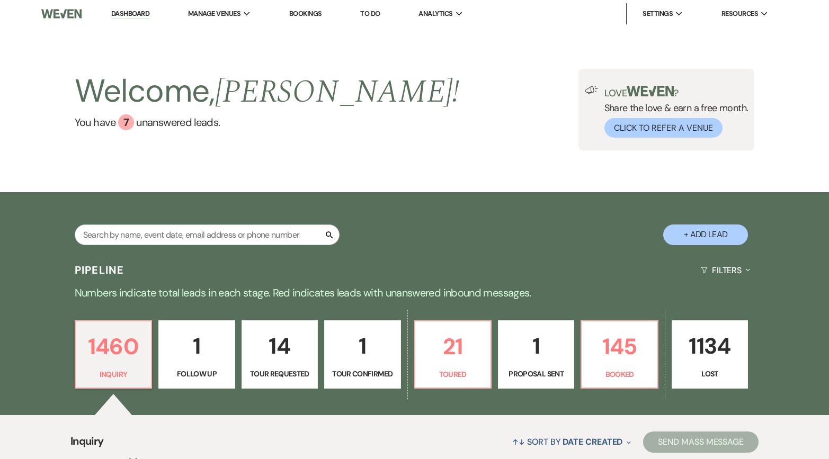
click at [201, 367] on link "1 Follow Up" at bounding box center [196, 355] width 76 height 69
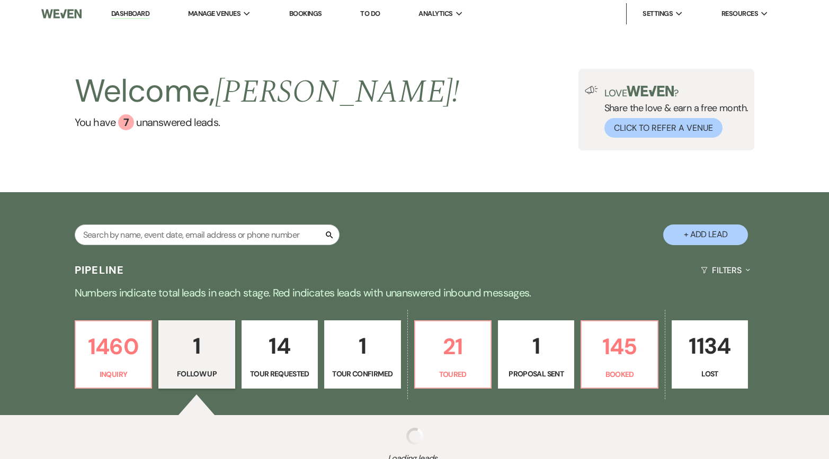
select select "9"
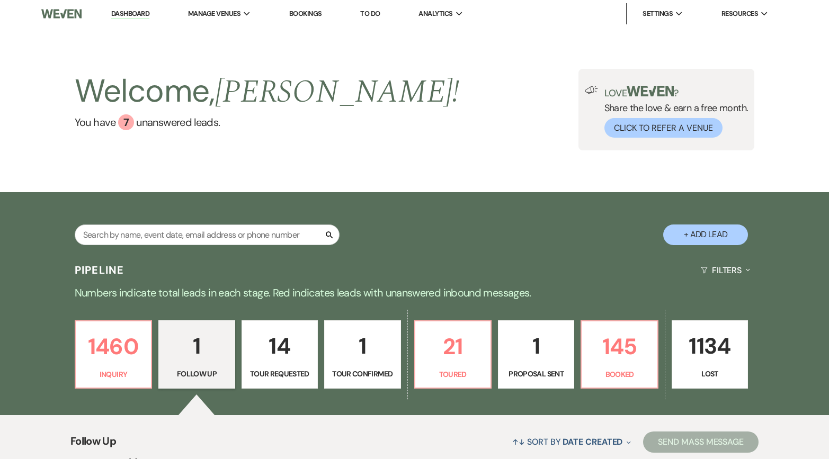
click at [269, 361] on p "14" at bounding box center [280, 347] width 63 height 36
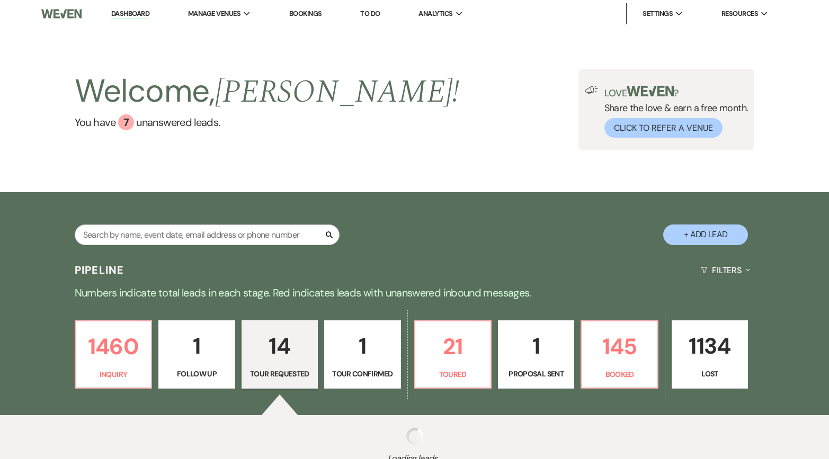
select select "2"
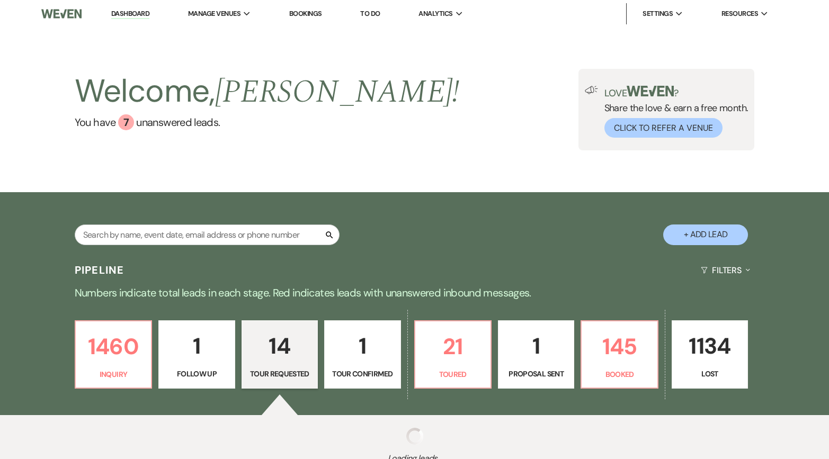
select select "2"
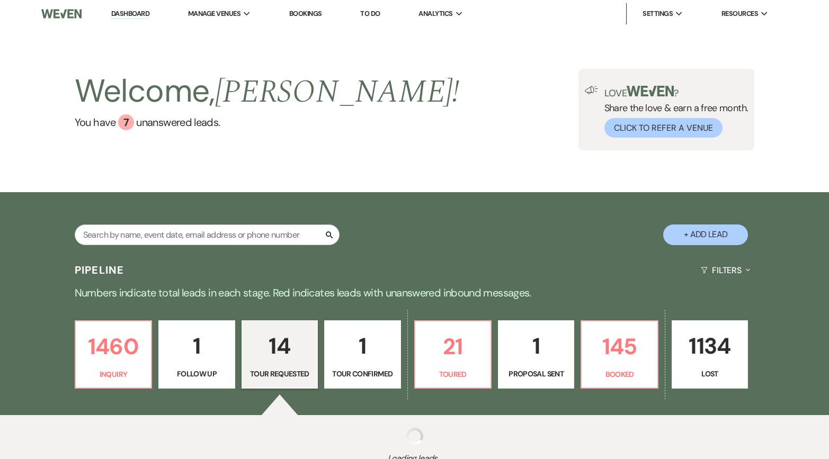
select select "2"
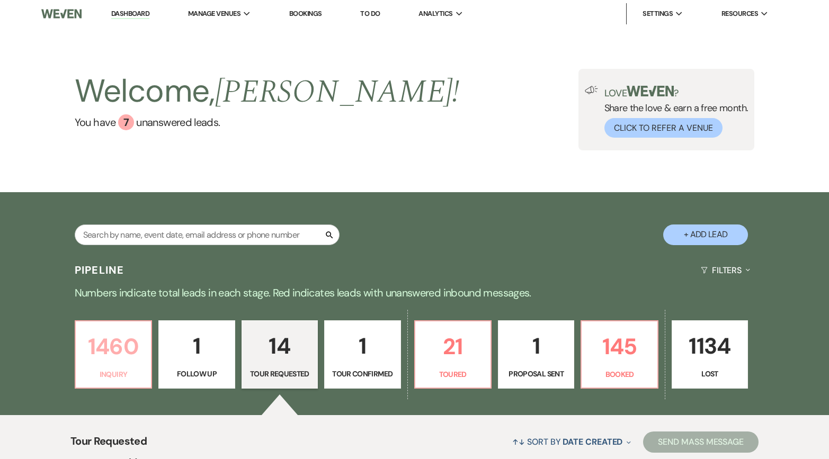
click at [146, 358] on link "1460 Inquiry" at bounding box center [113, 355] width 77 height 69
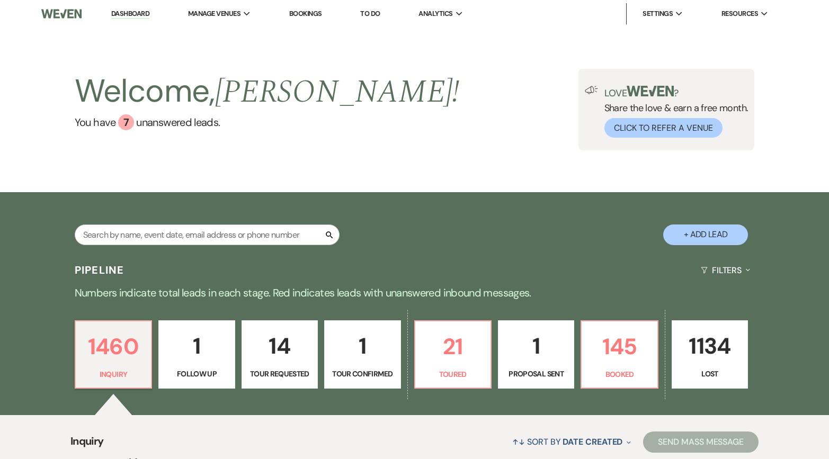
click at [373, 368] on link "1 Tour Confirmed" at bounding box center [362, 355] width 76 height 69
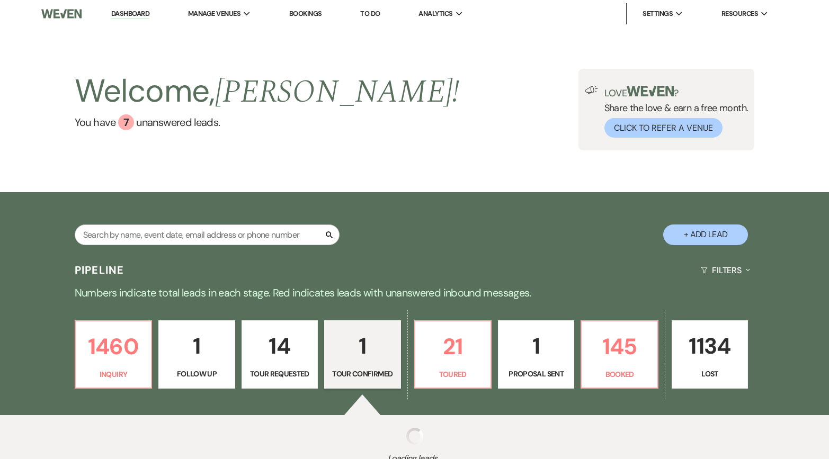
select select "4"
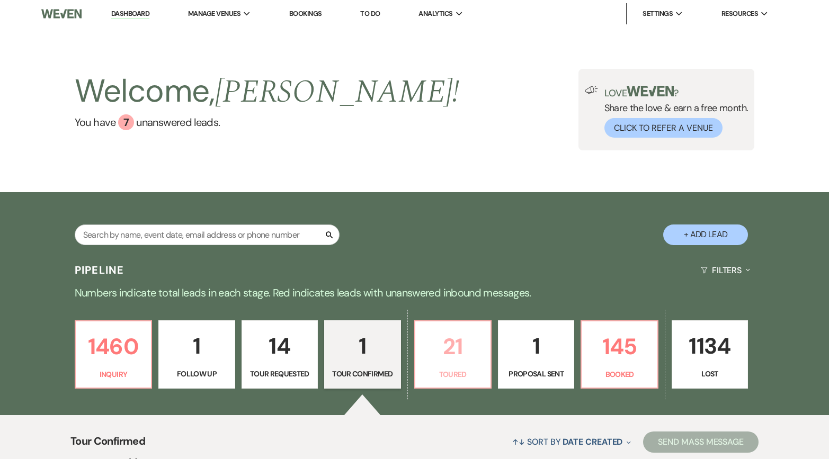
click at [463, 356] on p "21" at bounding box center [453, 347] width 63 height 36
select select "5"
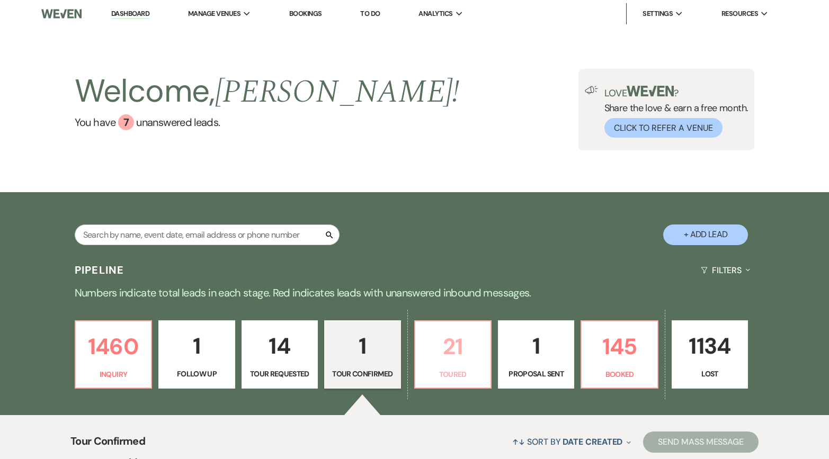
select select "5"
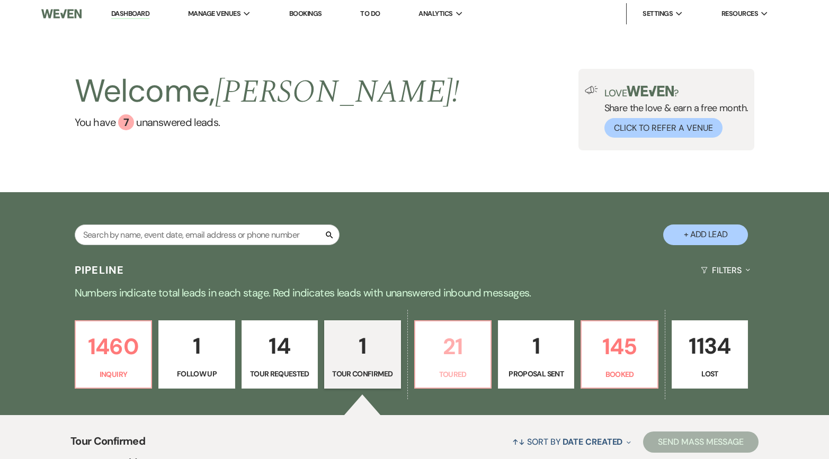
select select "5"
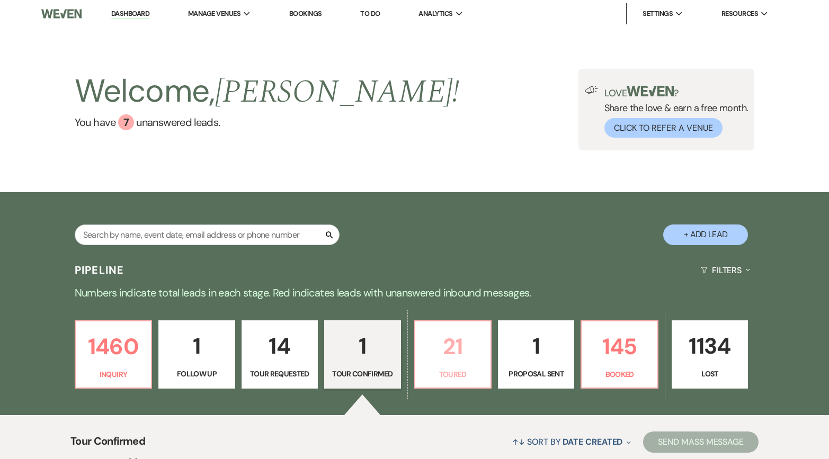
select select "5"
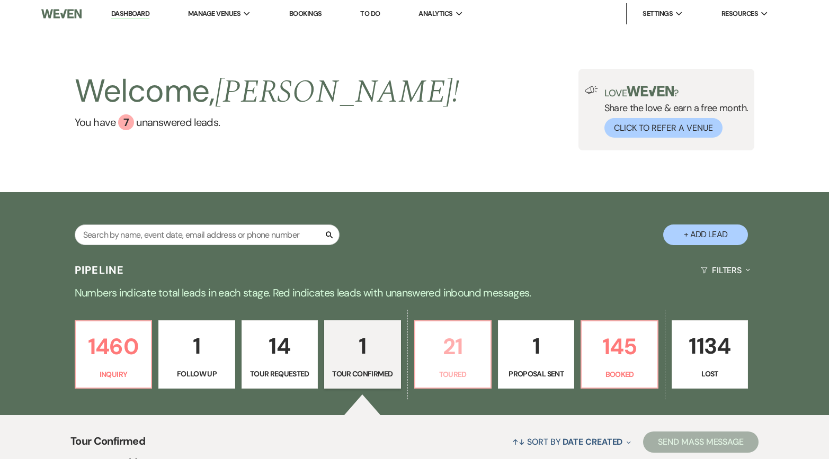
select select "5"
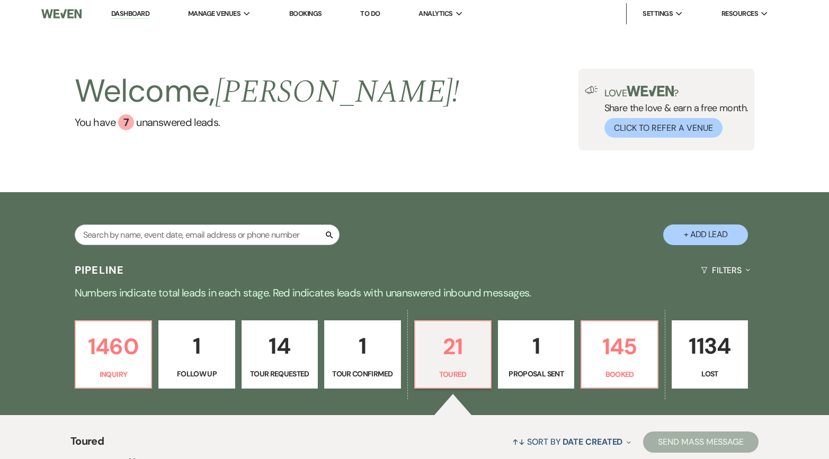
click at [449, 265] on div "Pipeline Filters Expand" at bounding box center [414, 270] width 763 height 28
click at [293, 336] on p "14" at bounding box center [280, 347] width 63 height 36
select select "2"
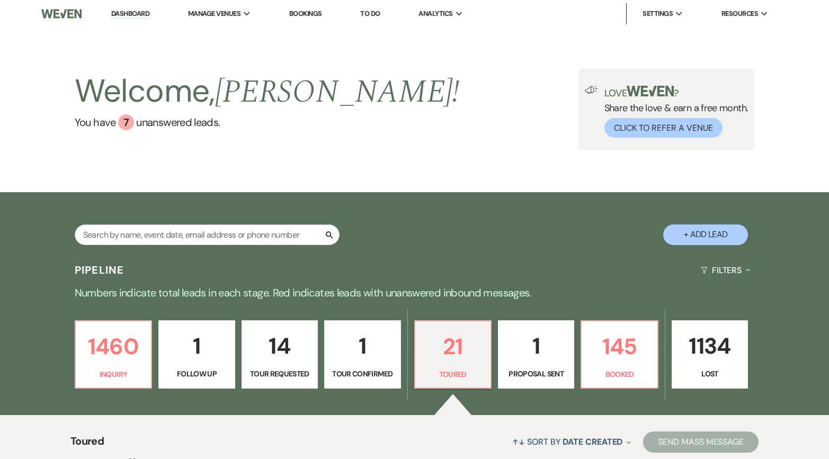
select select "2"
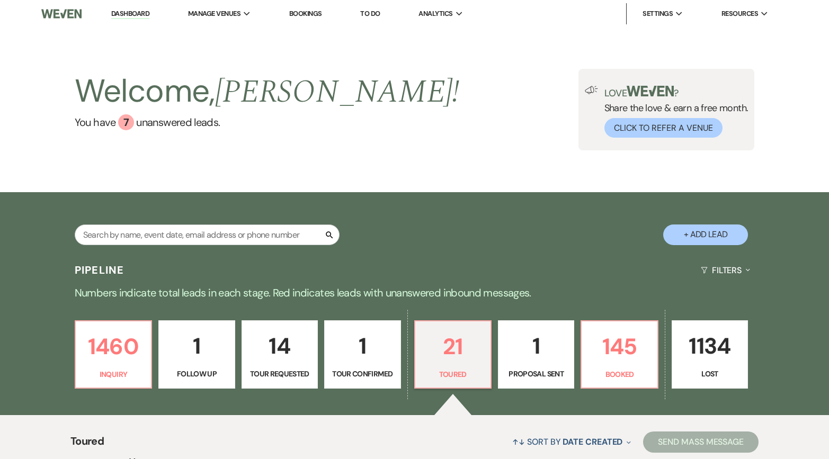
select select "2"
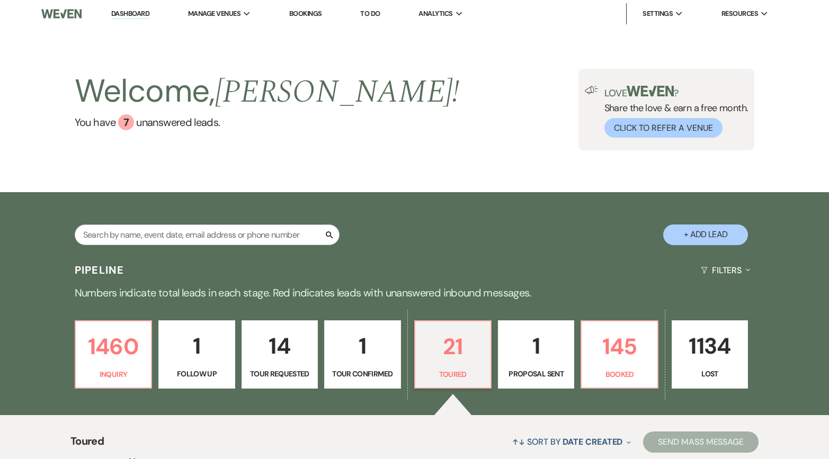
select select "2"
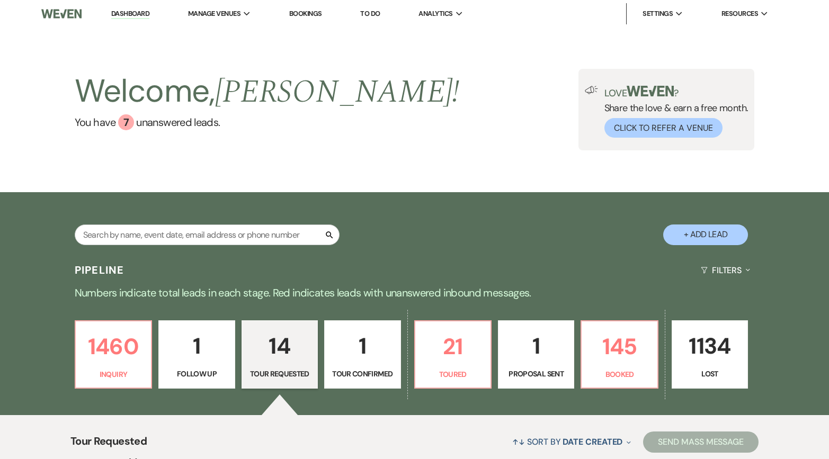
click at [353, 356] on p "1" at bounding box center [362, 347] width 63 height 36
select select "4"
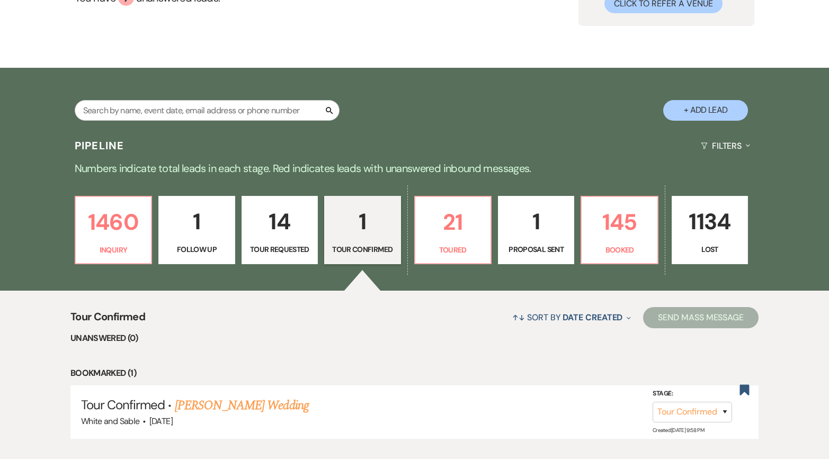
scroll to position [219, 0]
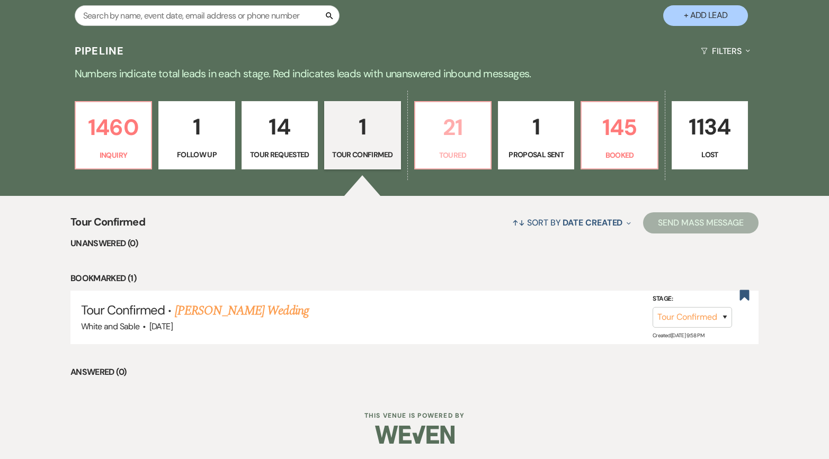
click at [444, 148] on link "21 Toured" at bounding box center [452, 135] width 77 height 69
select select "5"
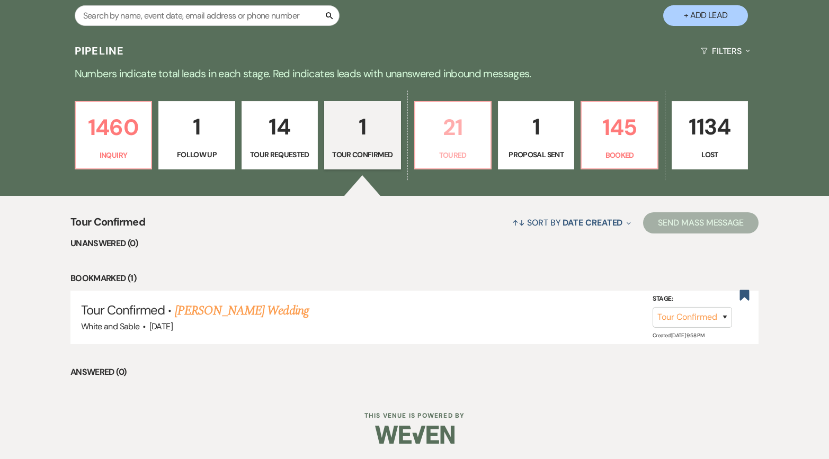
select select "5"
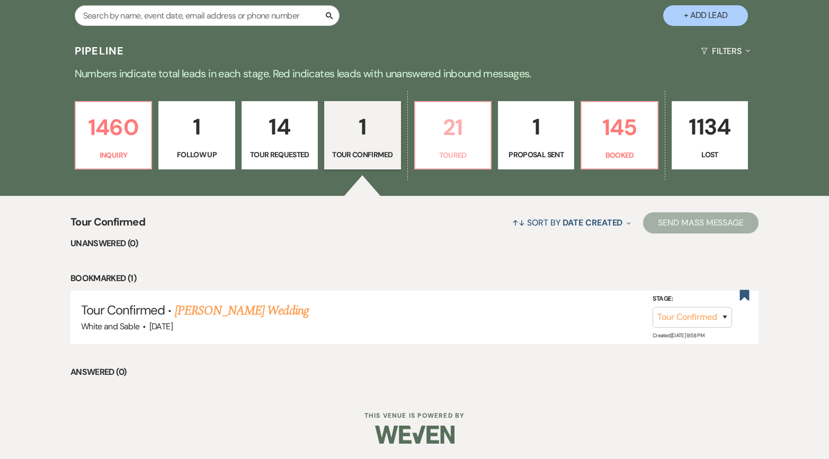
select select "5"
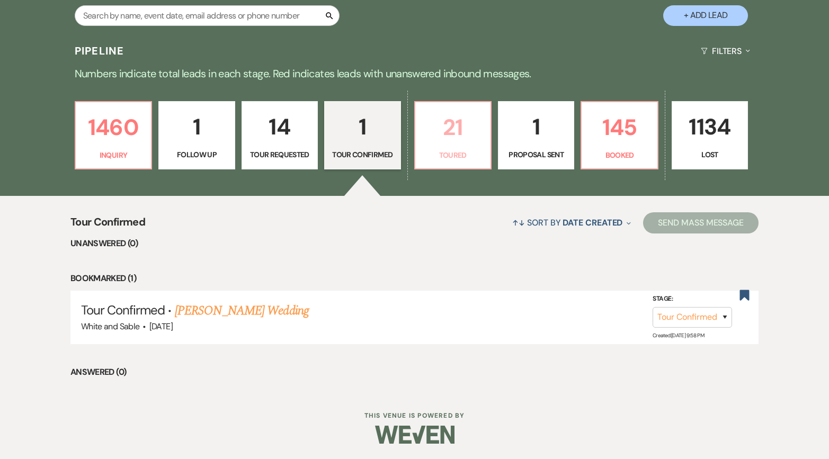
select select "5"
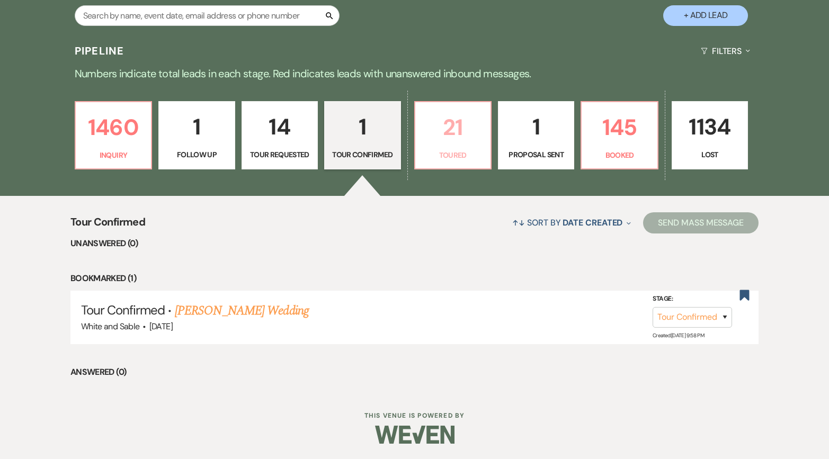
select select "5"
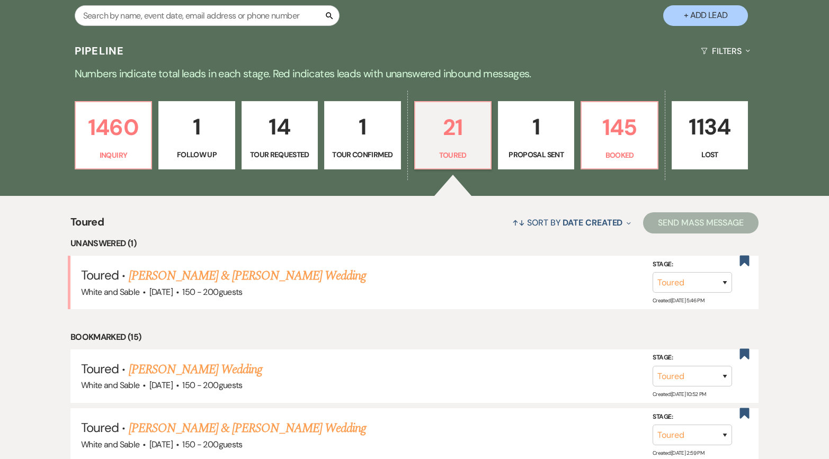
click at [569, 149] on link "1 Proposal Sent" at bounding box center [536, 135] width 76 height 69
select select "6"
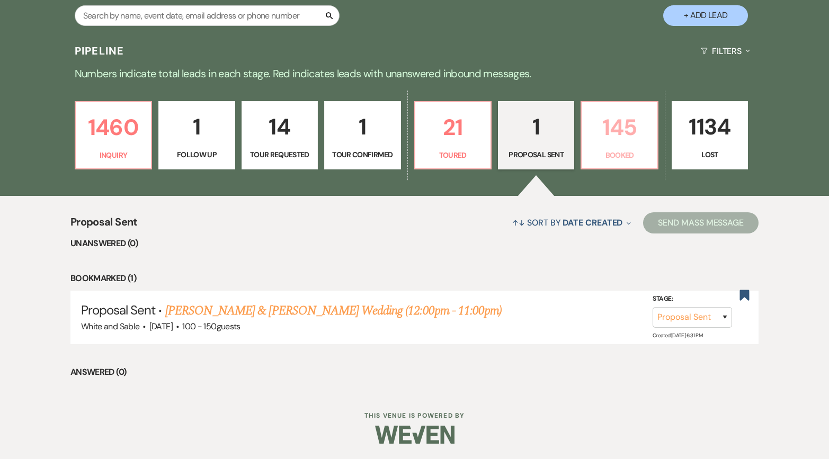
click at [628, 139] on p "145" at bounding box center [619, 128] width 63 height 36
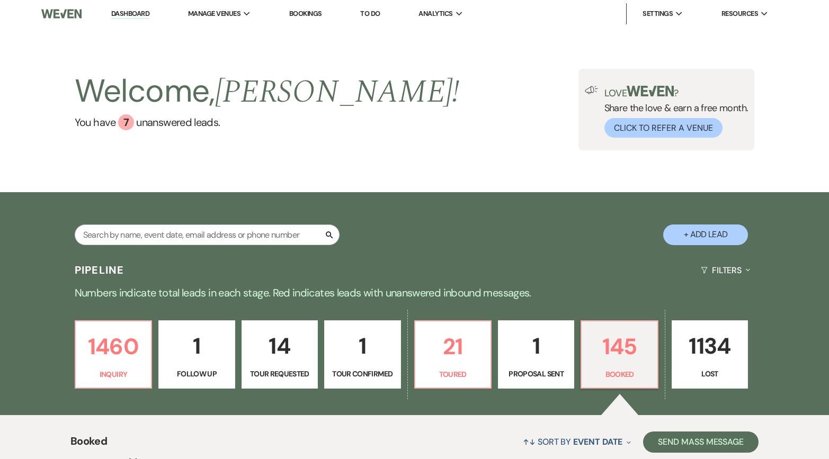
click at [211, 329] on p "1" at bounding box center [196, 347] width 63 height 36
select select "9"
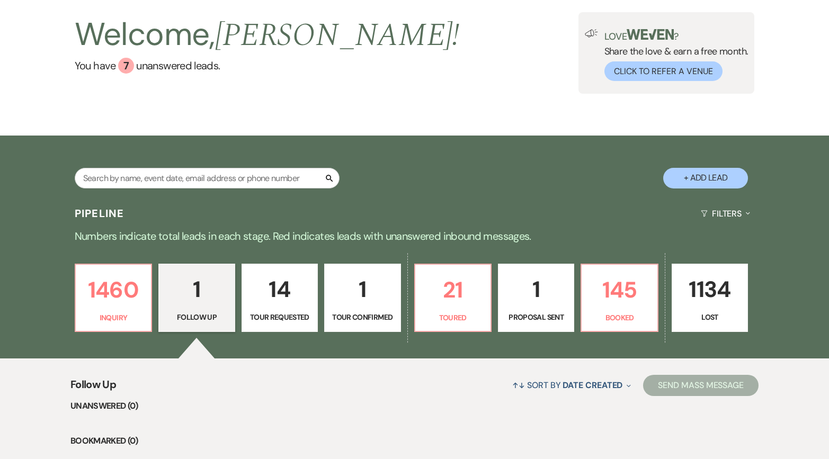
scroll to position [225, 0]
